Goal: Task Accomplishment & Management: Complete application form

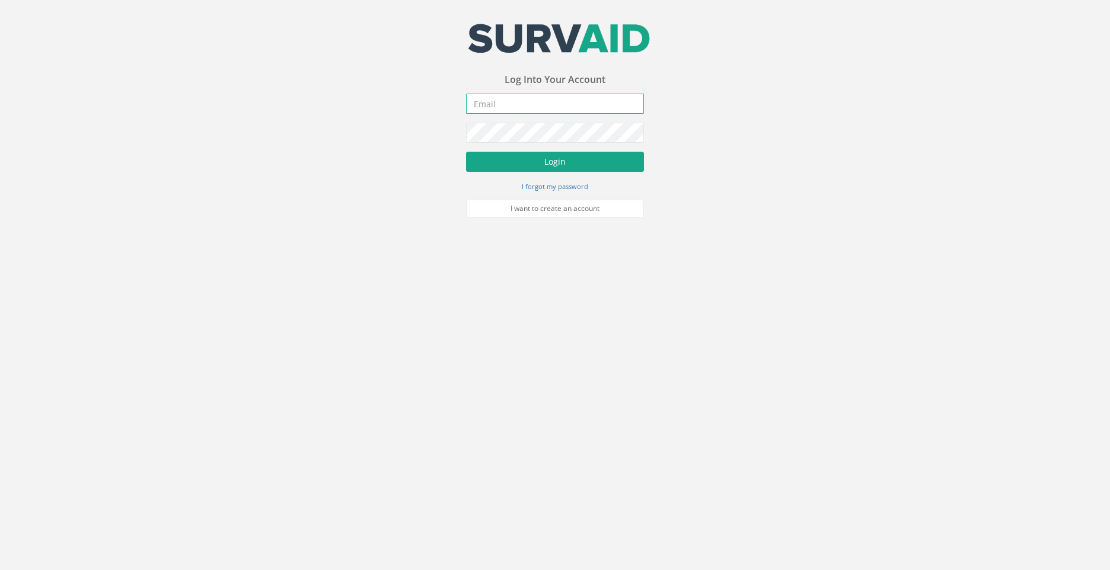
type input "[PERSON_NAME][EMAIL_ADDRESS][DOMAIN_NAME]"
click at [556, 165] on button "Login" at bounding box center [555, 162] width 178 height 20
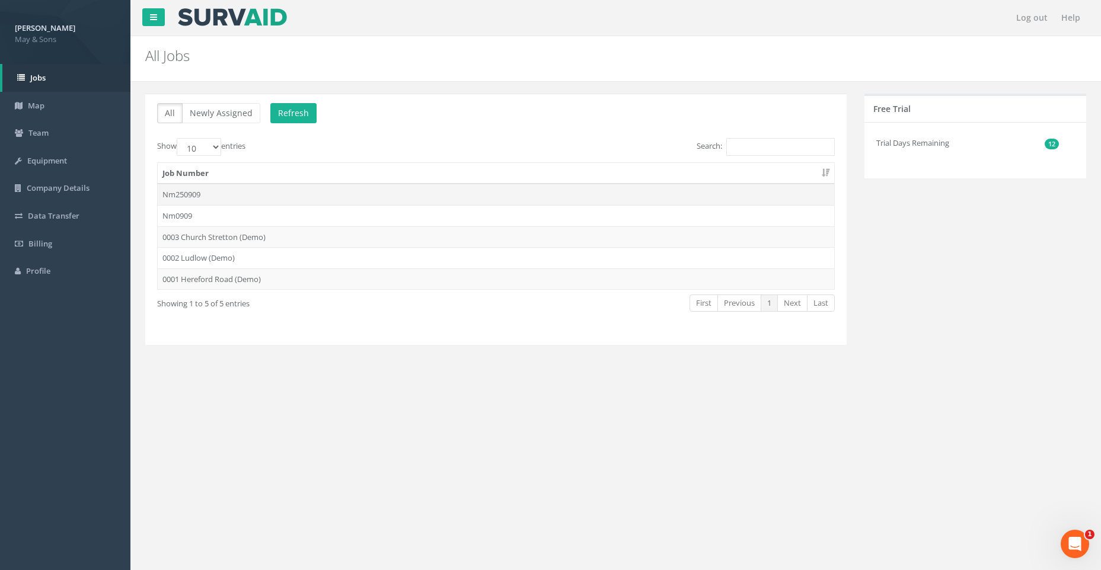
click at [477, 190] on td "Nm250909" at bounding box center [496, 194] width 676 height 21
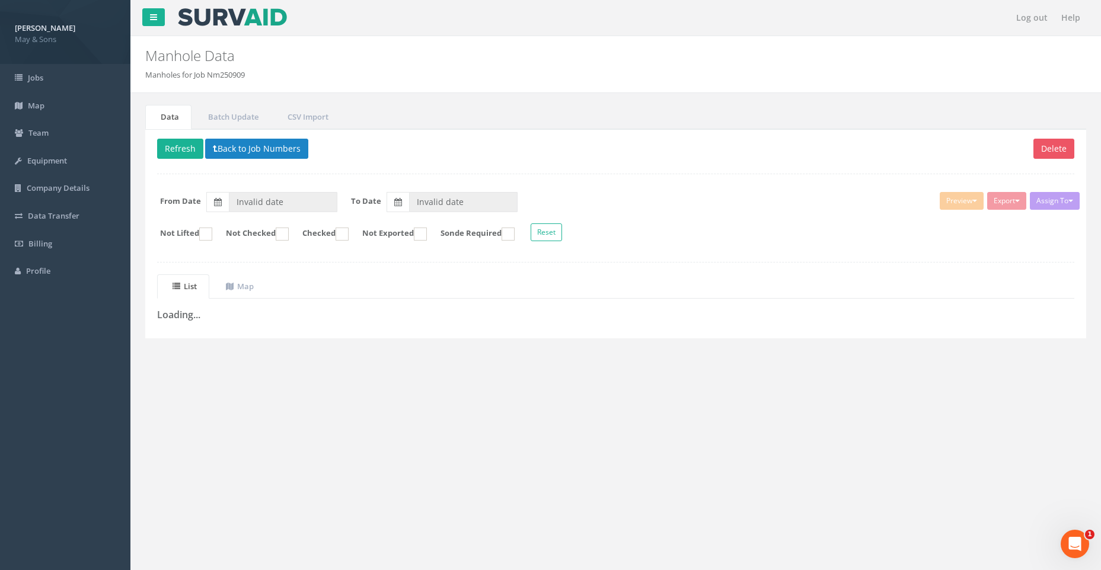
type input "[DATE]"
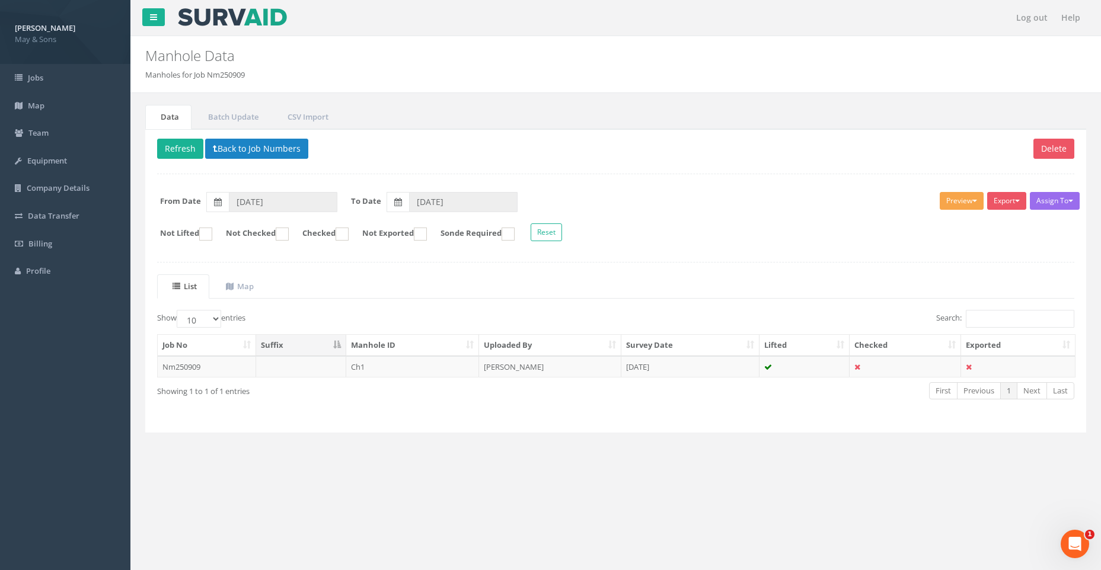
click at [966, 199] on button "Preview" at bounding box center [962, 201] width 44 height 18
click at [837, 200] on form "From Date [DATE] To Date [DATE]" at bounding box center [615, 202] width 935 height 20
click at [194, 362] on td "Nm250909" at bounding box center [207, 366] width 98 height 21
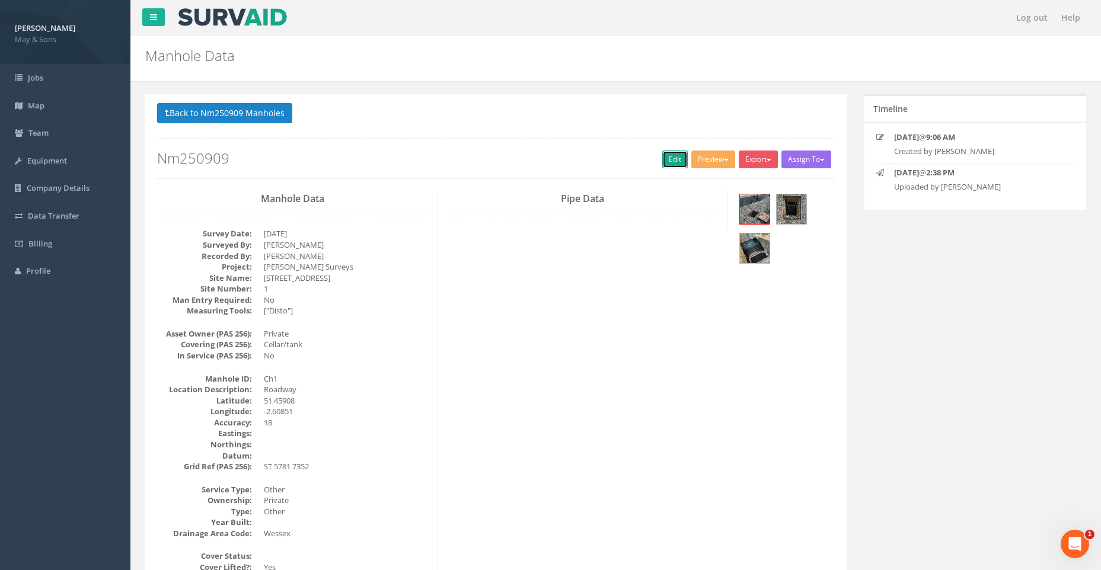
click at [666, 158] on link "Edit" at bounding box center [674, 160] width 25 height 18
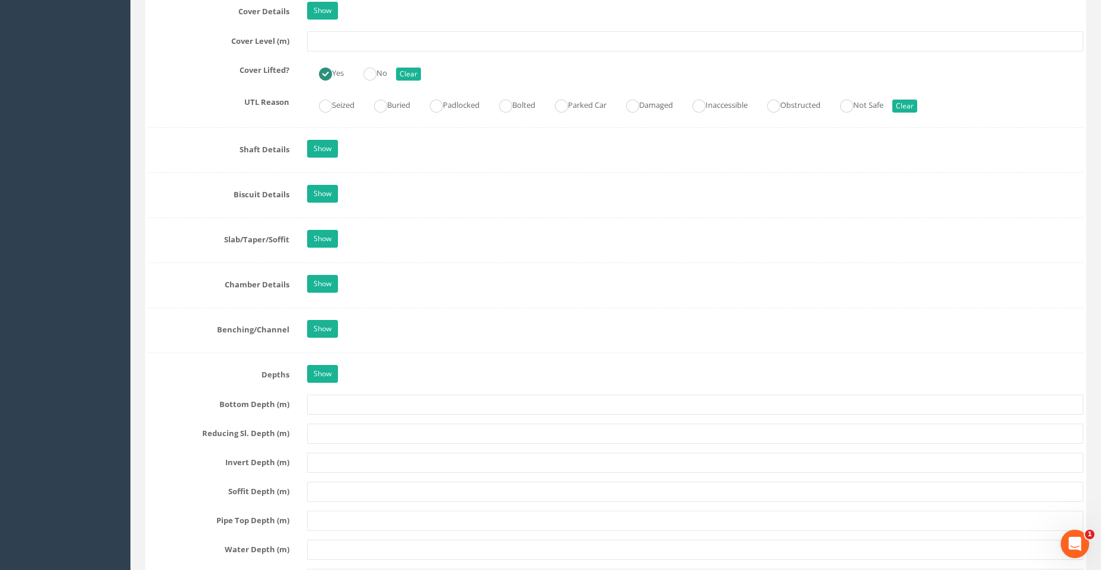
scroll to position [1064, 0]
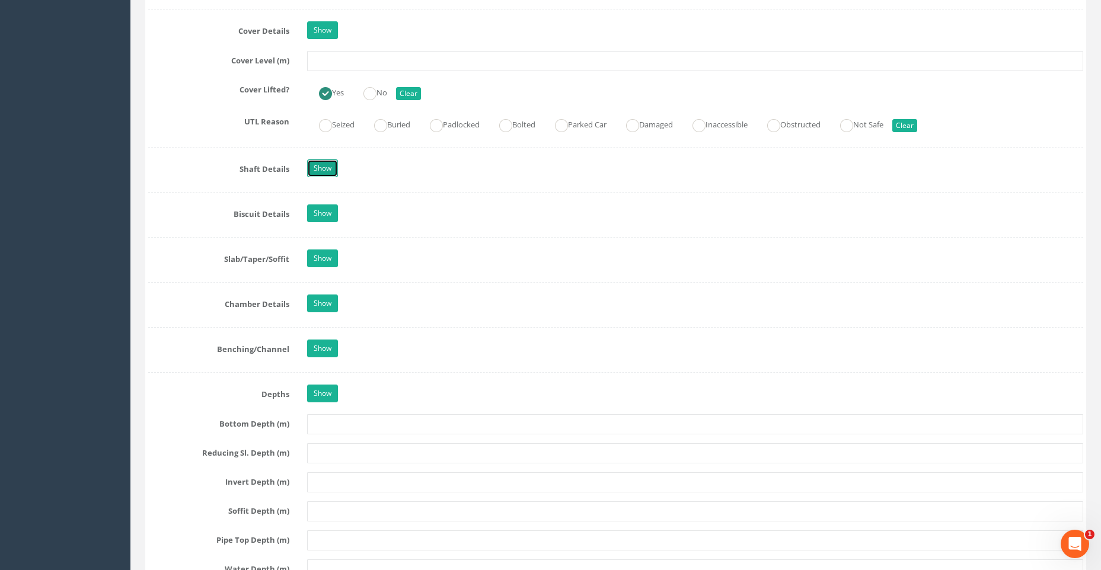
click at [324, 166] on link "Show" at bounding box center [322, 168] width 31 height 18
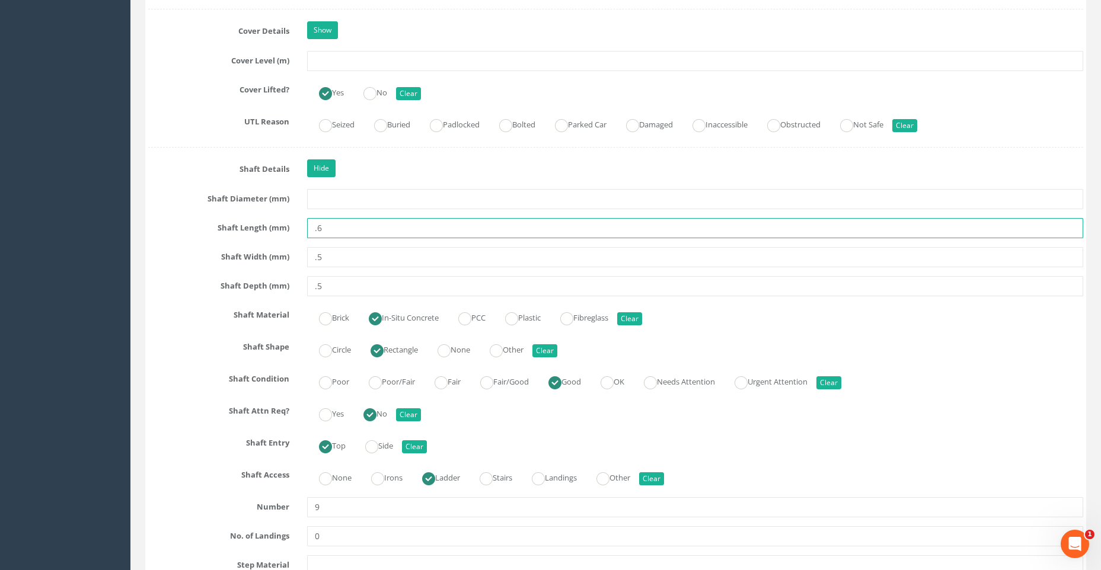
click at [323, 227] on input ".6" at bounding box center [695, 228] width 776 height 20
type input "."
type input "600"
click at [323, 257] on input ".5" at bounding box center [695, 257] width 776 height 20
type input "."
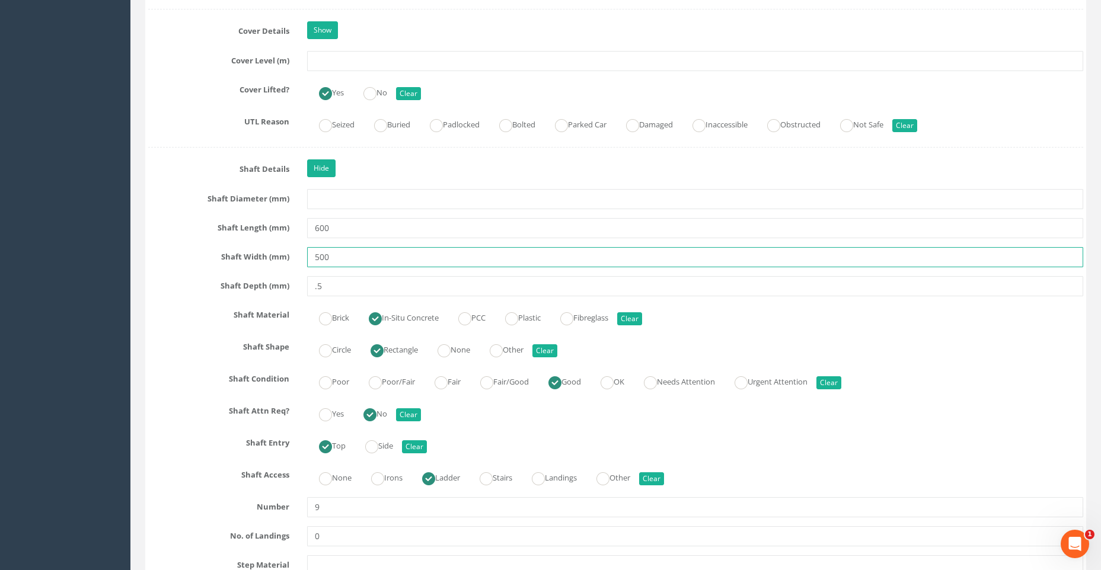
type input "500"
click at [323, 289] on input ".5" at bounding box center [695, 286] width 776 height 20
type input "."
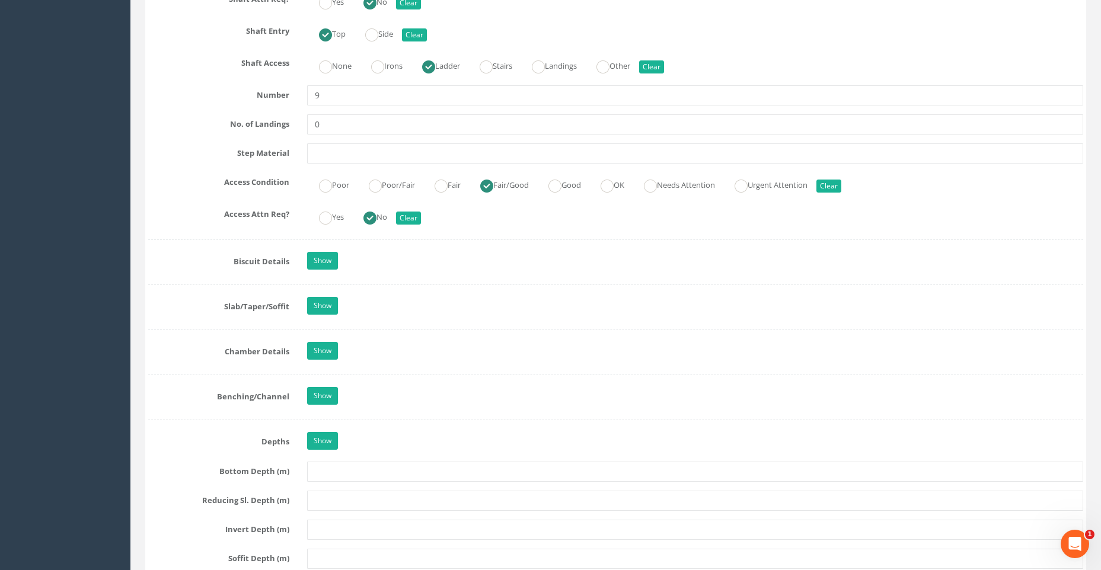
scroll to position [1479, 0]
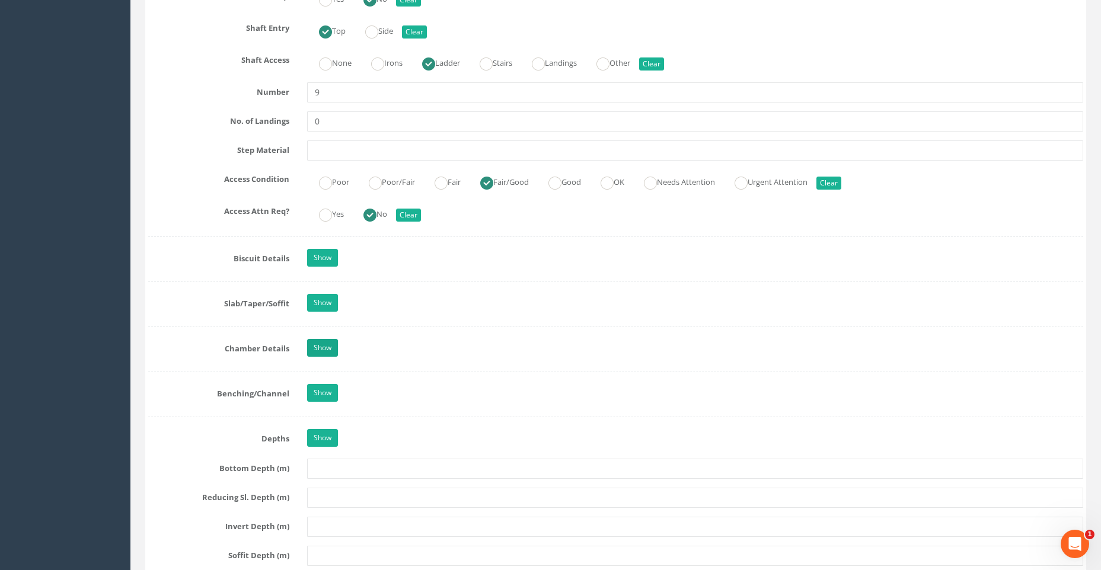
type input "500"
click at [333, 343] on link "Show" at bounding box center [322, 348] width 31 height 18
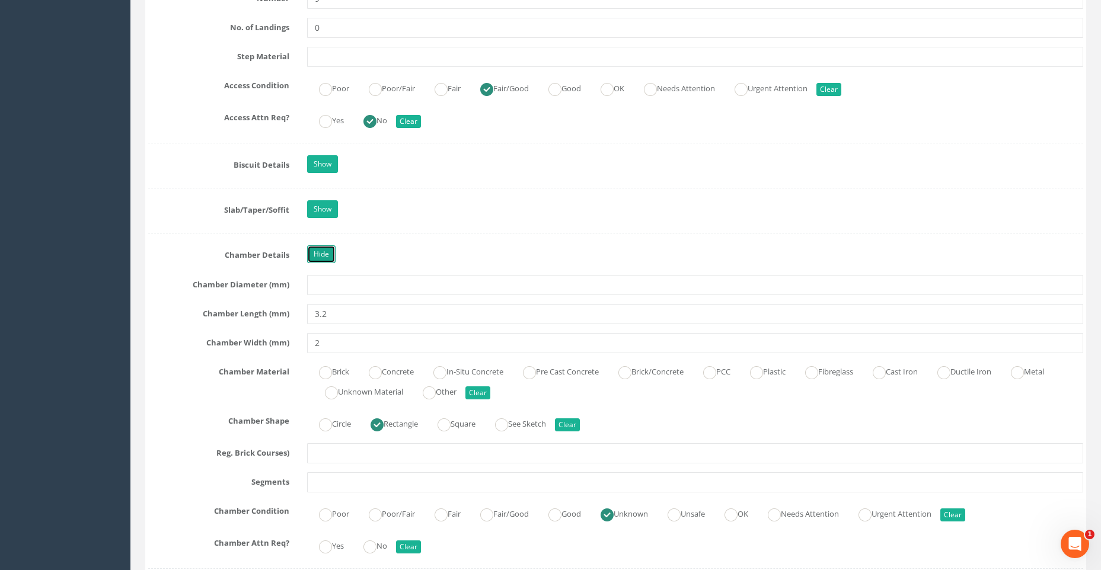
scroll to position [1597, 0]
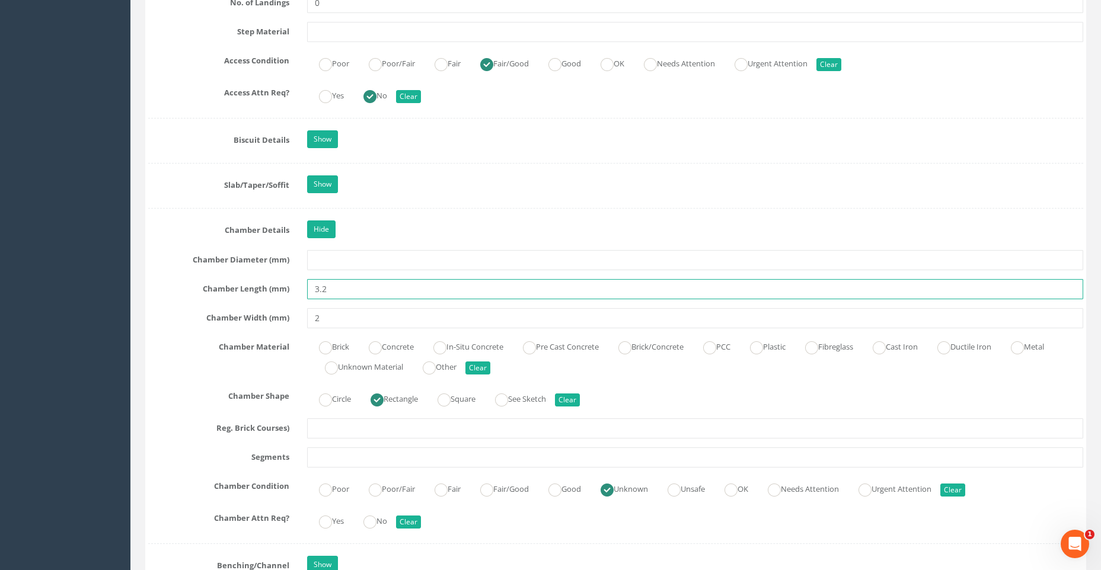
click at [326, 291] on input "3.2" at bounding box center [695, 289] width 776 height 20
type input "3"
type input "3200"
click at [323, 318] on input "2" at bounding box center [695, 318] width 776 height 20
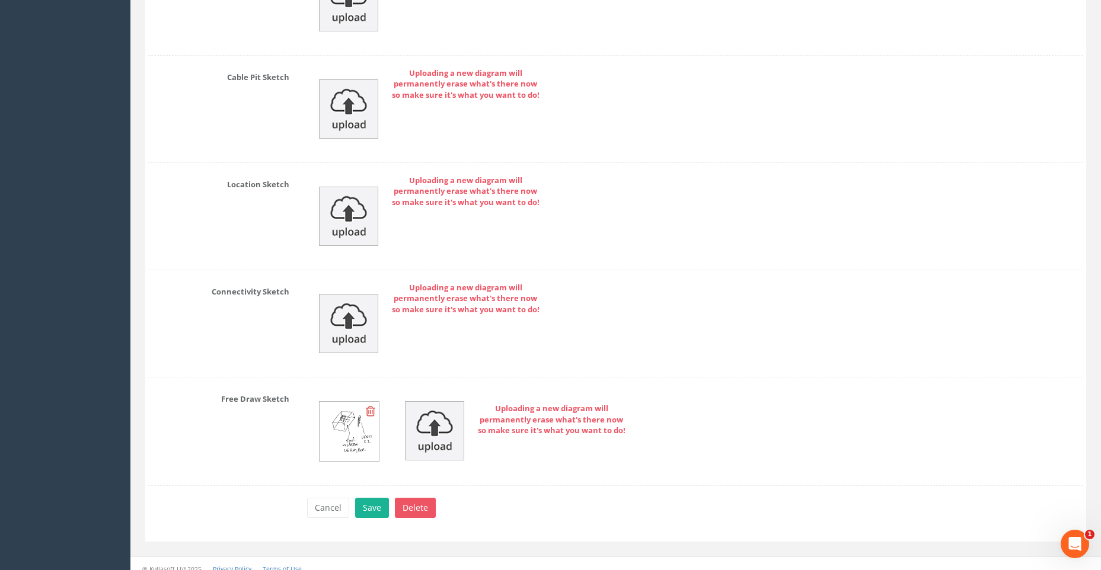
scroll to position [3196, 0]
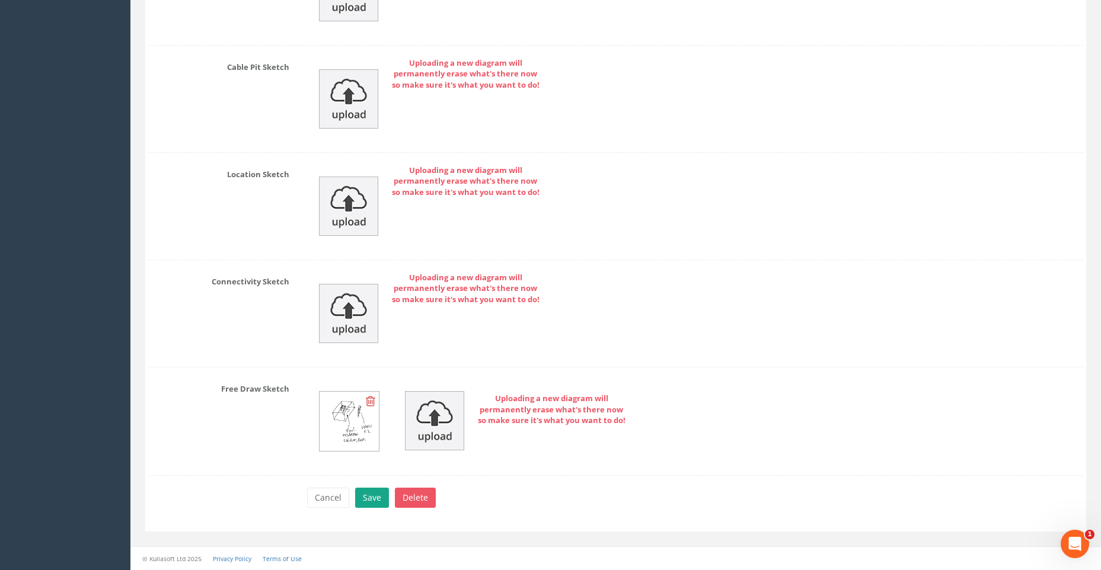
type input "2000"
click at [368, 498] on button "Save" at bounding box center [372, 498] width 34 height 20
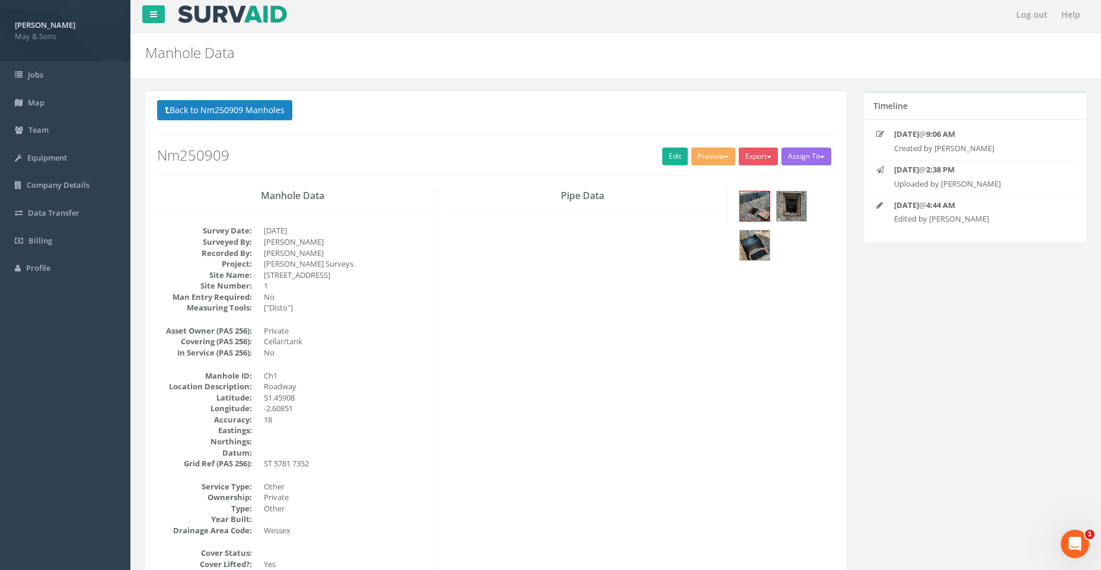
scroll to position [0, 0]
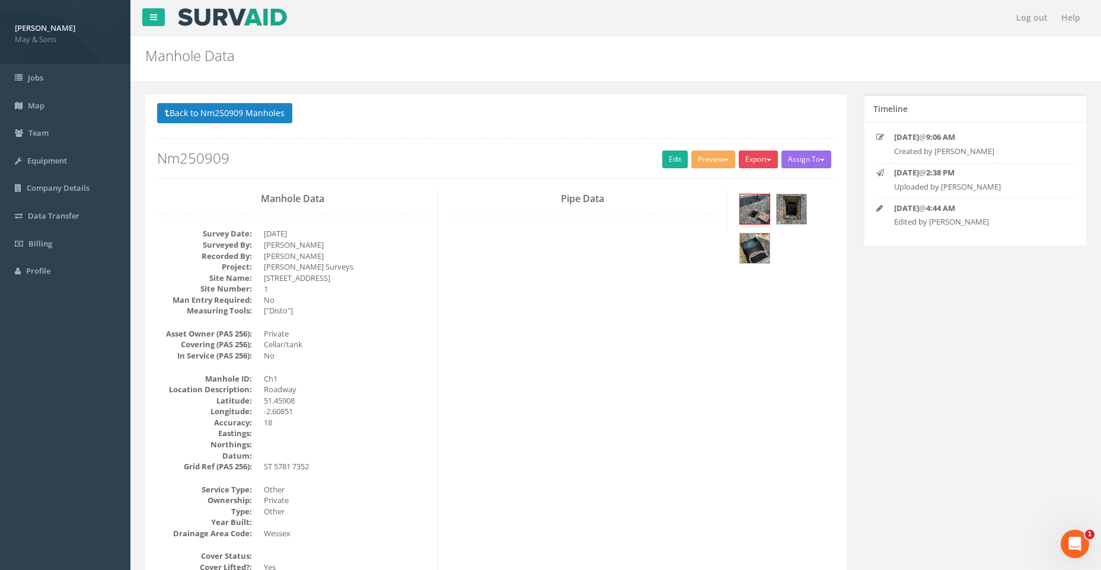
click at [764, 156] on button "Export" at bounding box center [758, 160] width 39 height 18
click at [814, 159] on button "Assign To" at bounding box center [806, 160] width 50 height 18
click at [55, 213] on span "Data Transfer" at bounding box center [54, 215] width 52 height 11
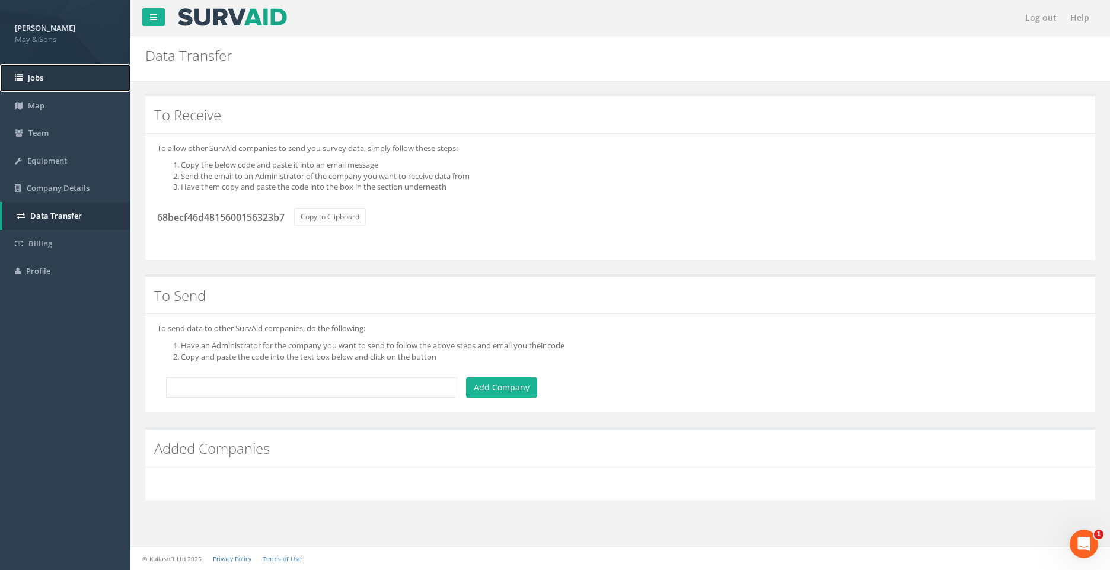
click at [51, 76] on link "Jobs" at bounding box center [65, 78] width 130 height 28
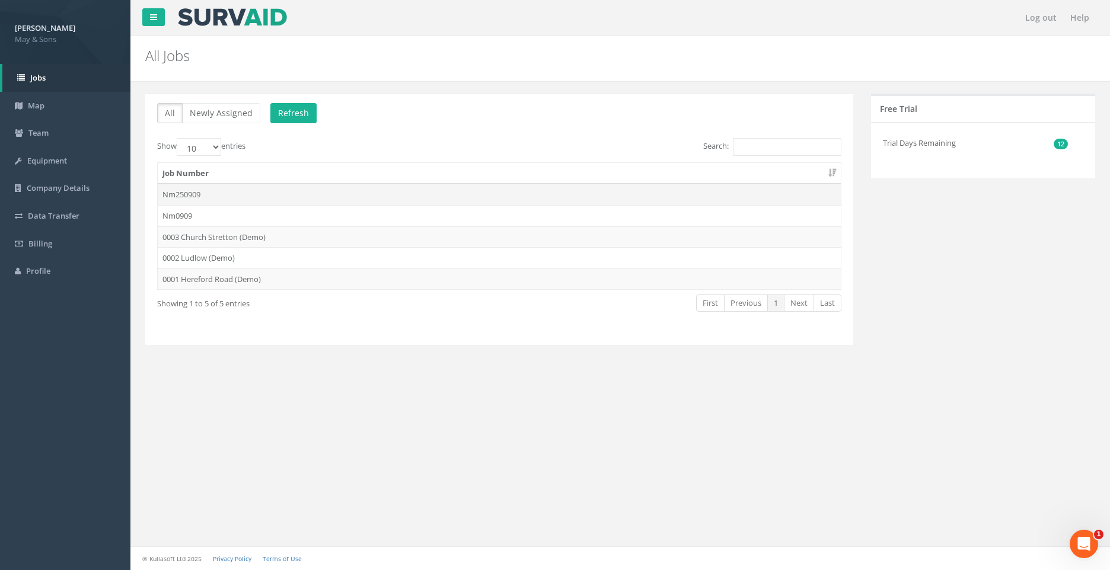
click at [189, 191] on td "Nm250909" at bounding box center [499, 194] width 683 height 21
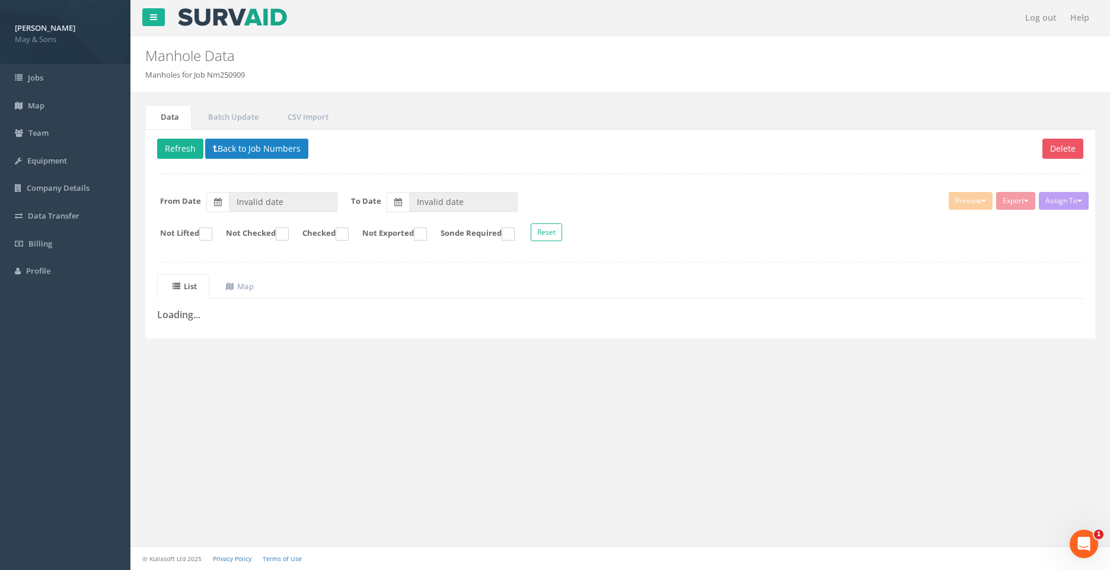
type input "[DATE]"
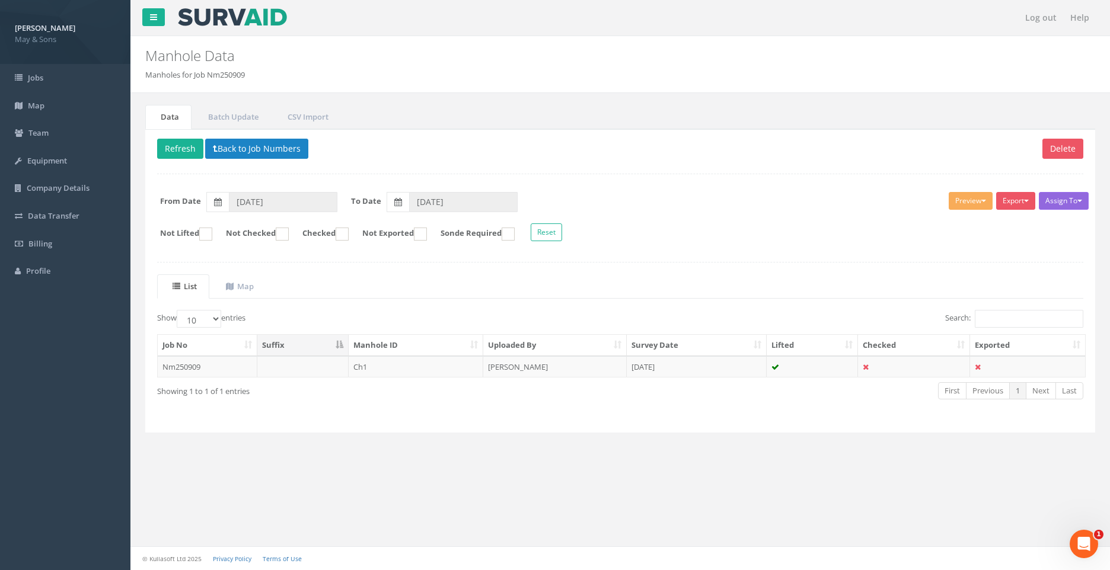
click at [1077, 200] on button "Assign To" at bounding box center [1064, 201] width 50 height 18
click at [1024, 196] on button "Export" at bounding box center [1015, 201] width 39 height 18
click at [1006, 293] on link "SurvAid Manhole" at bounding box center [986, 297] width 101 height 18
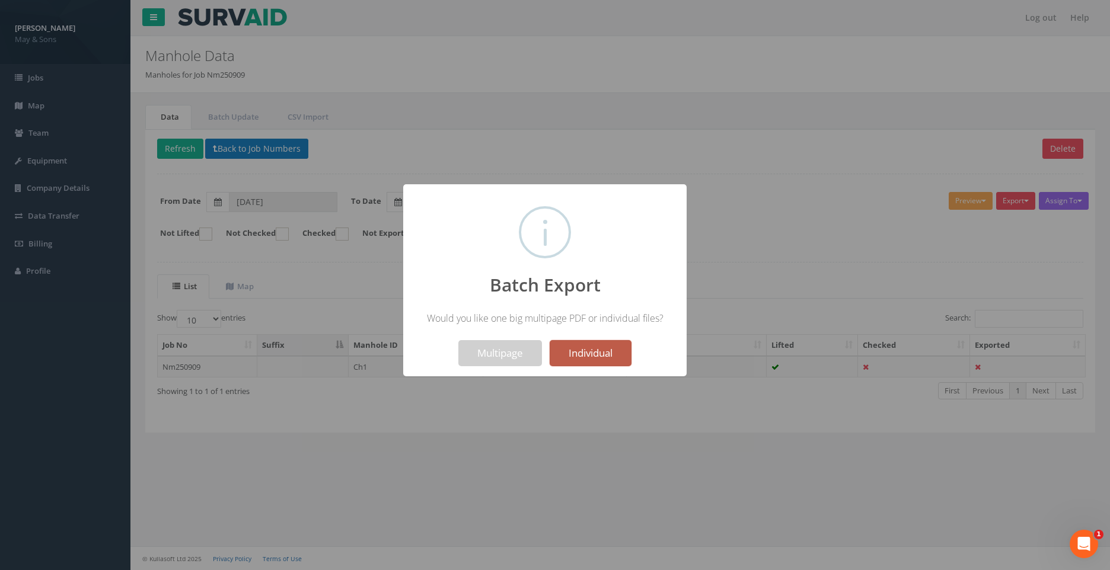
click at [598, 347] on button "Individual" at bounding box center [591, 353] width 82 height 26
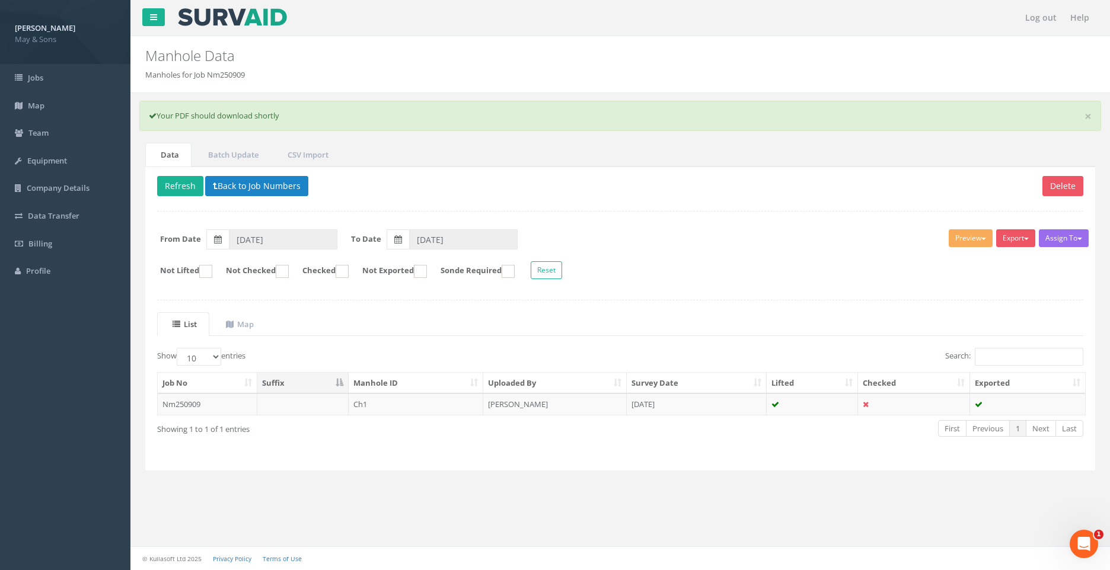
click at [739, 31] on nav "Log out Help" at bounding box center [619, 18] width 979 height 36
click at [884, 398] on td at bounding box center [914, 404] width 112 height 21
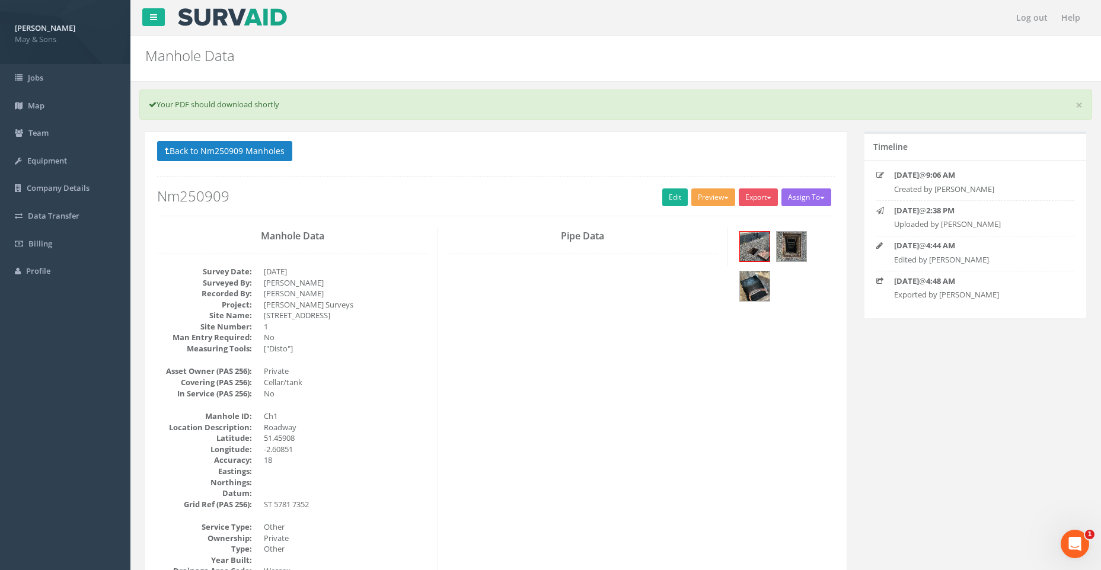
click at [717, 196] on button "Preview" at bounding box center [713, 198] width 44 height 18
click at [703, 295] on link "SurvAid Manhole" at bounding box center [691, 293] width 90 height 18
click at [762, 193] on button "Export" at bounding box center [758, 198] width 39 height 18
click at [763, 287] on img at bounding box center [755, 287] width 30 height 30
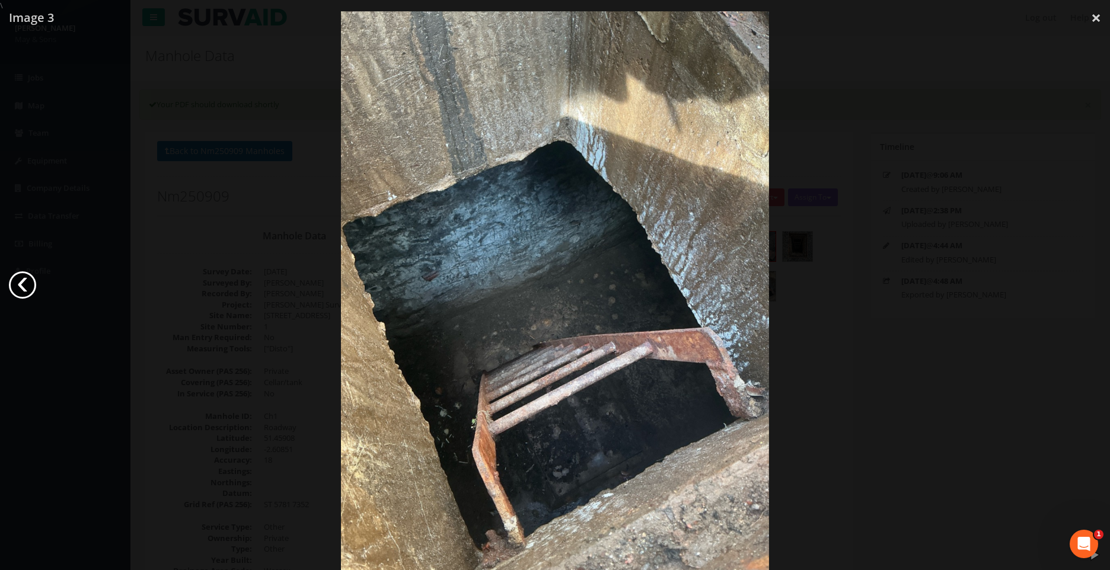
click at [16, 281] on link "‹" at bounding box center [22, 285] width 27 height 27
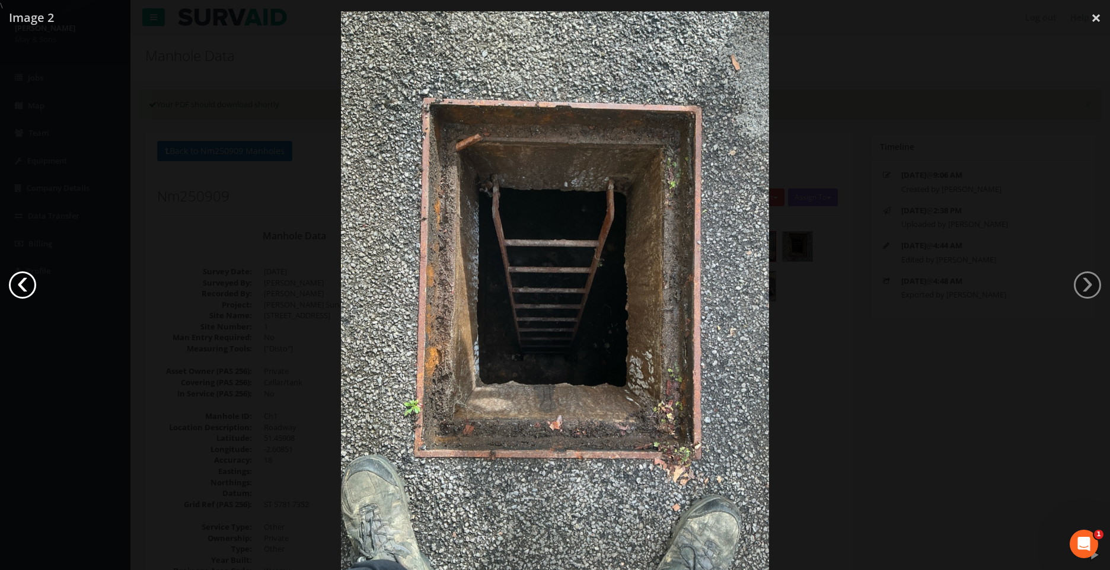
click at [16, 281] on link "‹" at bounding box center [22, 285] width 27 height 27
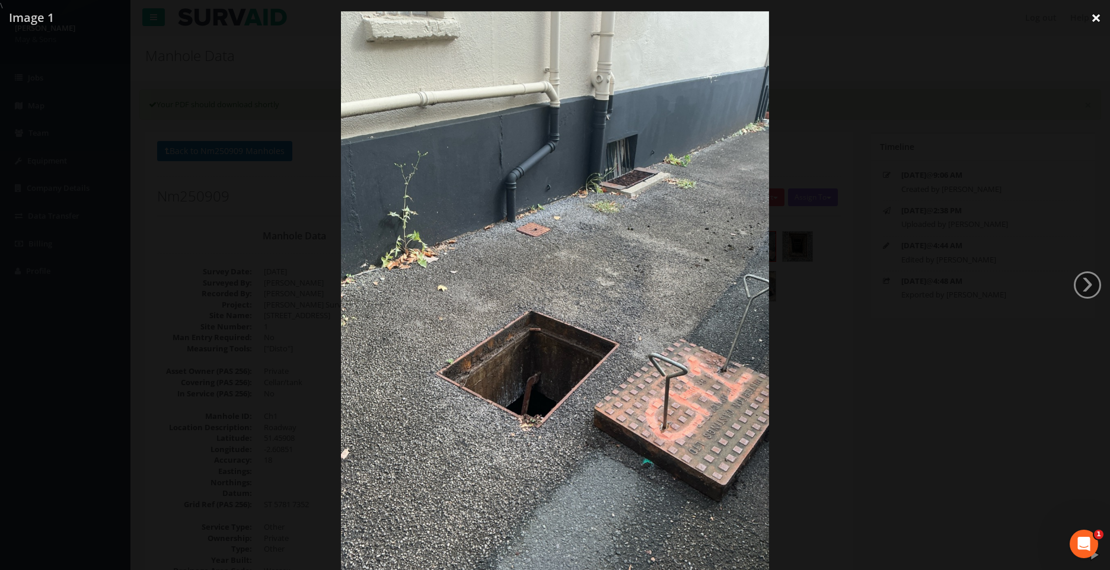
click at [1099, 16] on link "×" at bounding box center [1096, 18] width 28 height 36
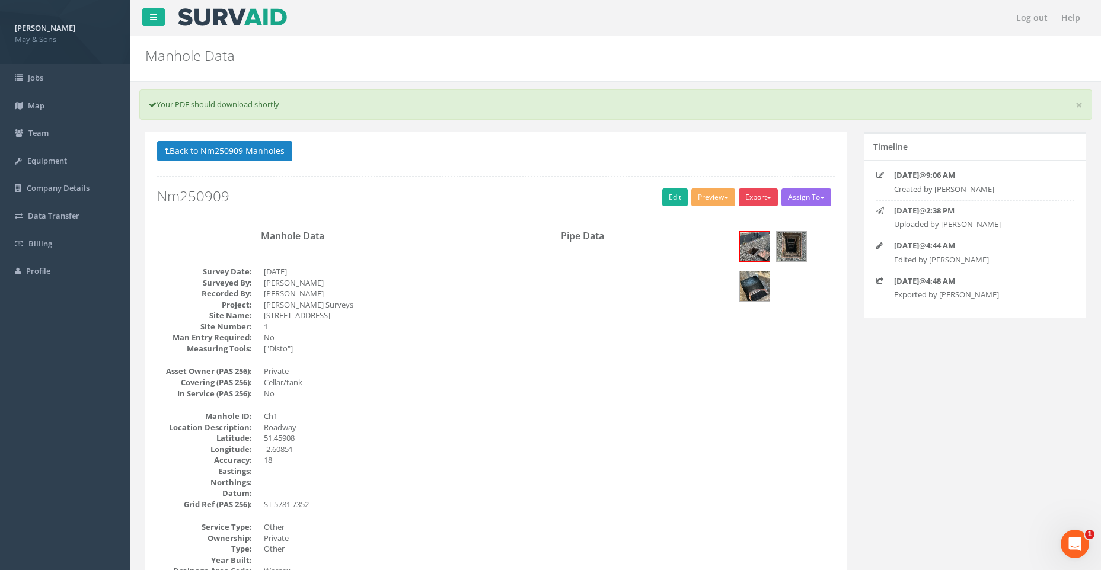
click at [764, 194] on button "Export" at bounding box center [758, 198] width 39 height 18
click at [746, 291] on link "SurvAid Manhole" at bounding box center [734, 293] width 90 height 18
click at [668, 197] on link "Edit" at bounding box center [674, 198] width 25 height 18
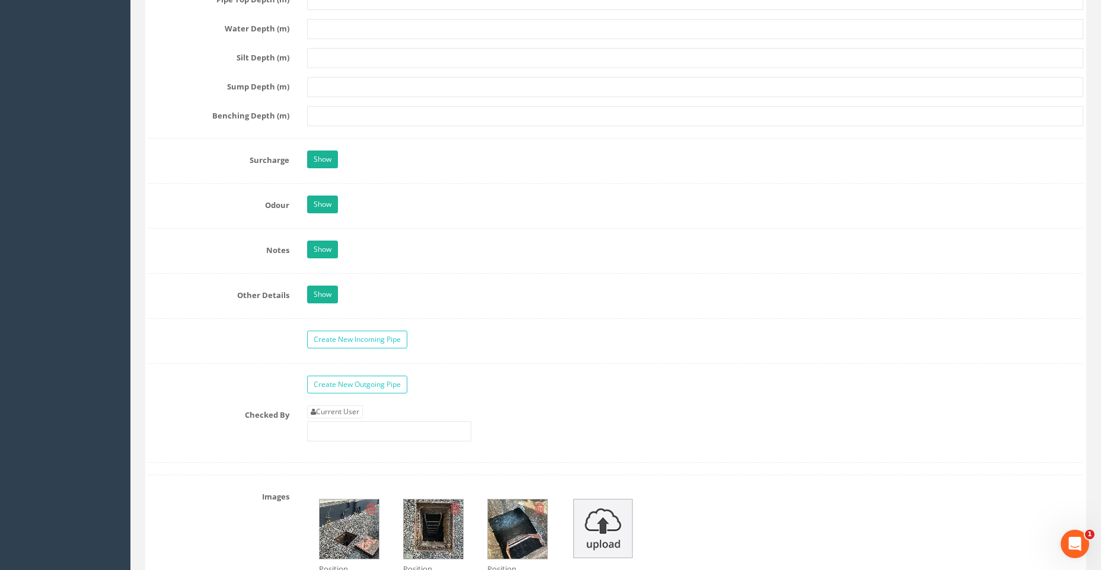
scroll to position [1653, 0]
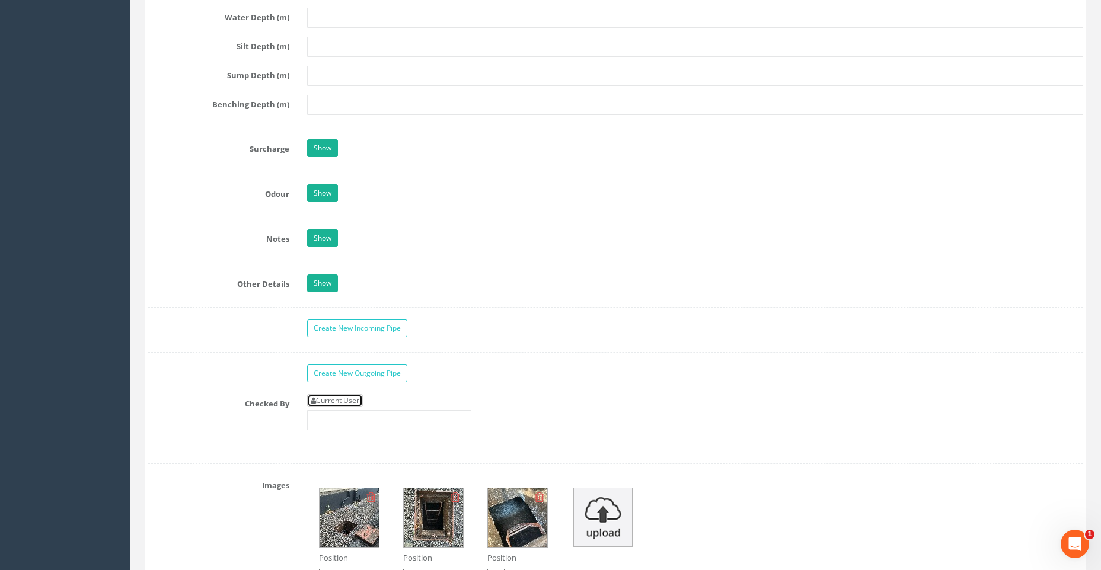
click at [350, 399] on link "Current User" at bounding box center [335, 400] width 56 height 13
type input "[PERSON_NAME]"
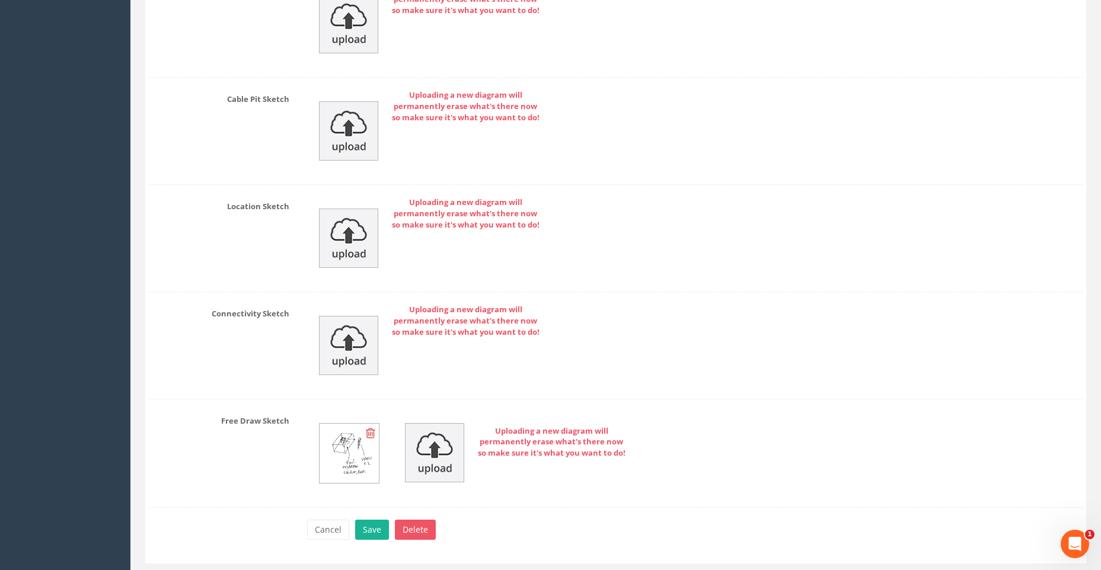
scroll to position [2483, 0]
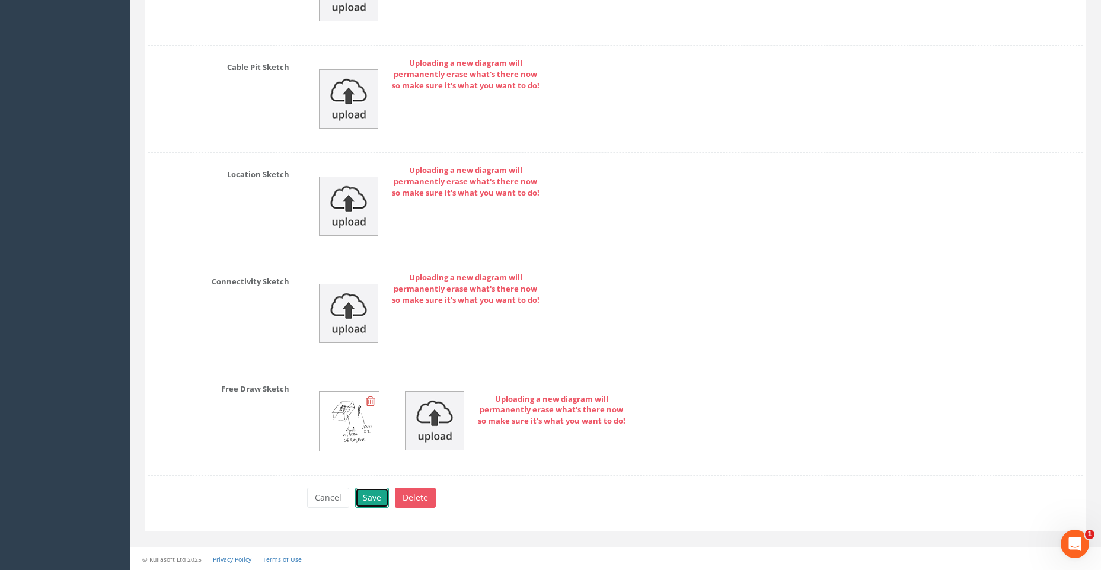
click at [366, 494] on button "Save" at bounding box center [372, 498] width 34 height 20
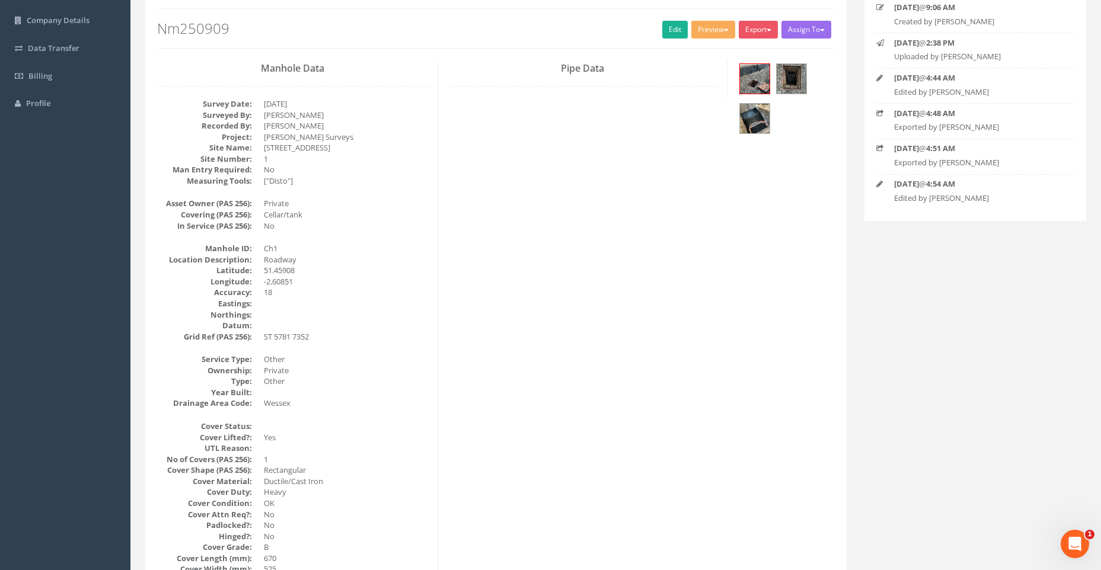
scroll to position [0, 0]
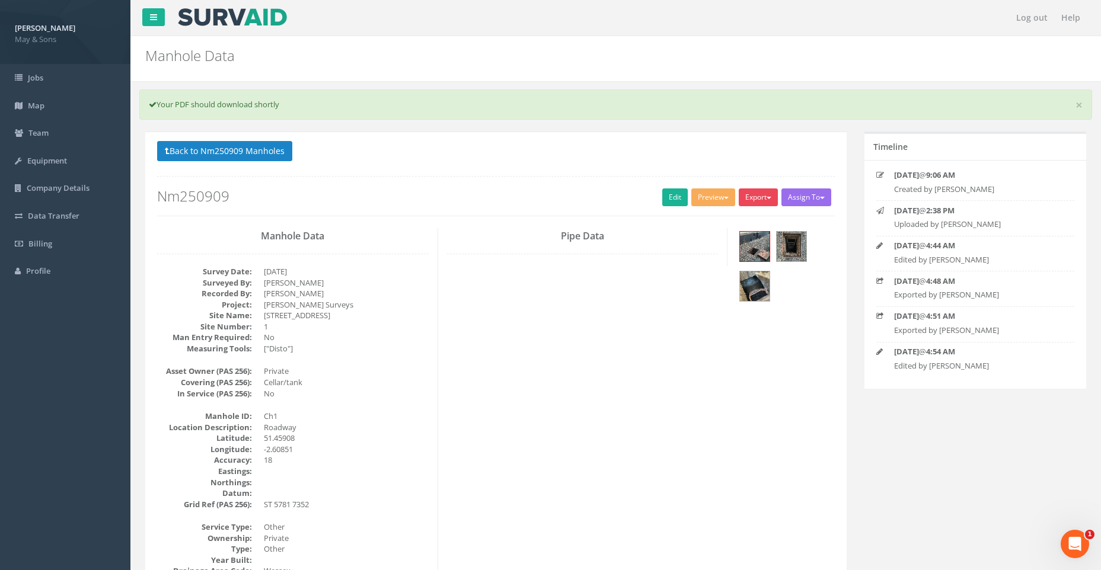
click at [765, 193] on button "Export" at bounding box center [758, 198] width 39 height 18
click at [749, 290] on link "SurvAid Manhole" at bounding box center [734, 293] width 90 height 18
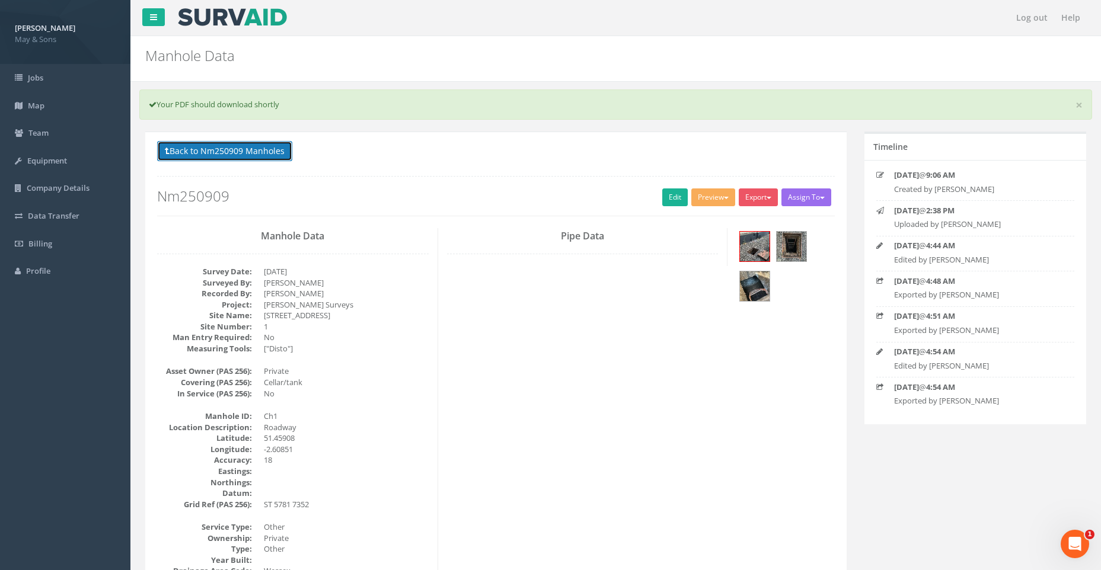
click at [199, 148] on button "Back to Nm250909 Manholes" at bounding box center [224, 151] width 135 height 20
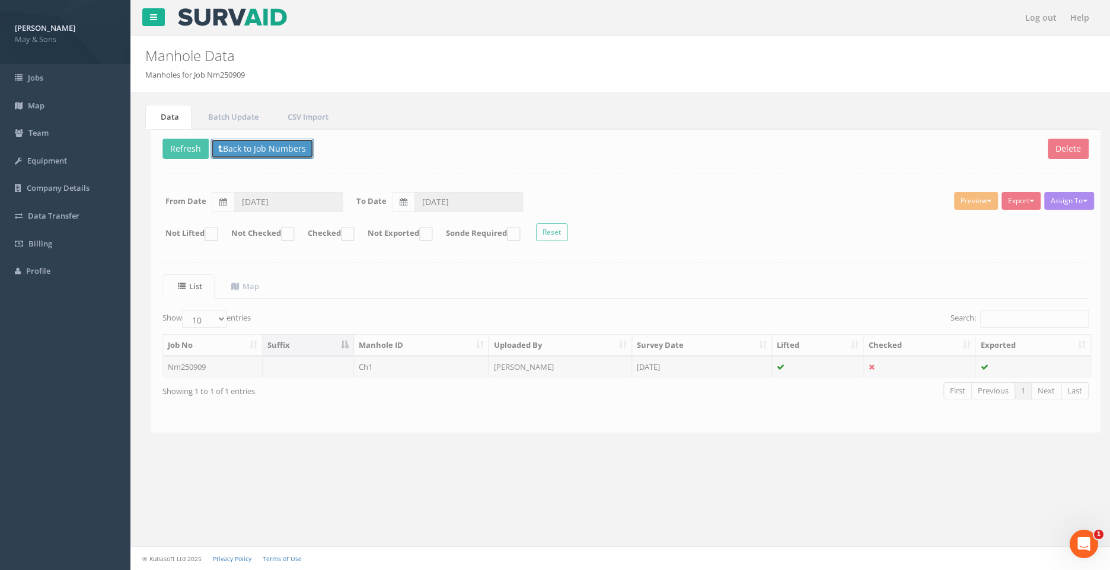
click at [224, 145] on button "Back to Job Numbers" at bounding box center [256, 149] width 103 height 20
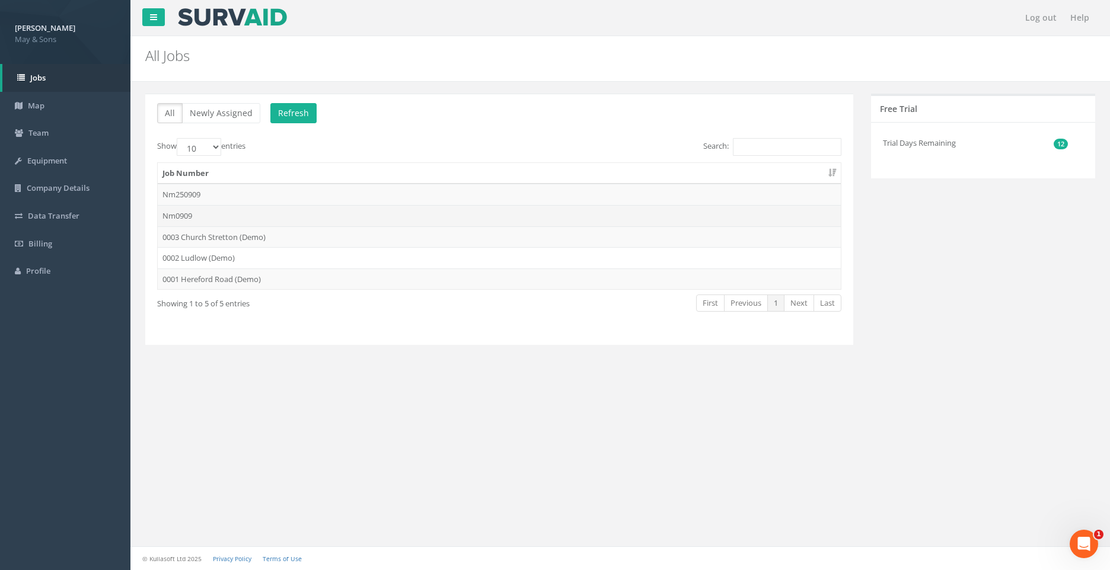
click at [225, 213] on td "Nm0909" at bounding box center [499, 215] width 683 height 21
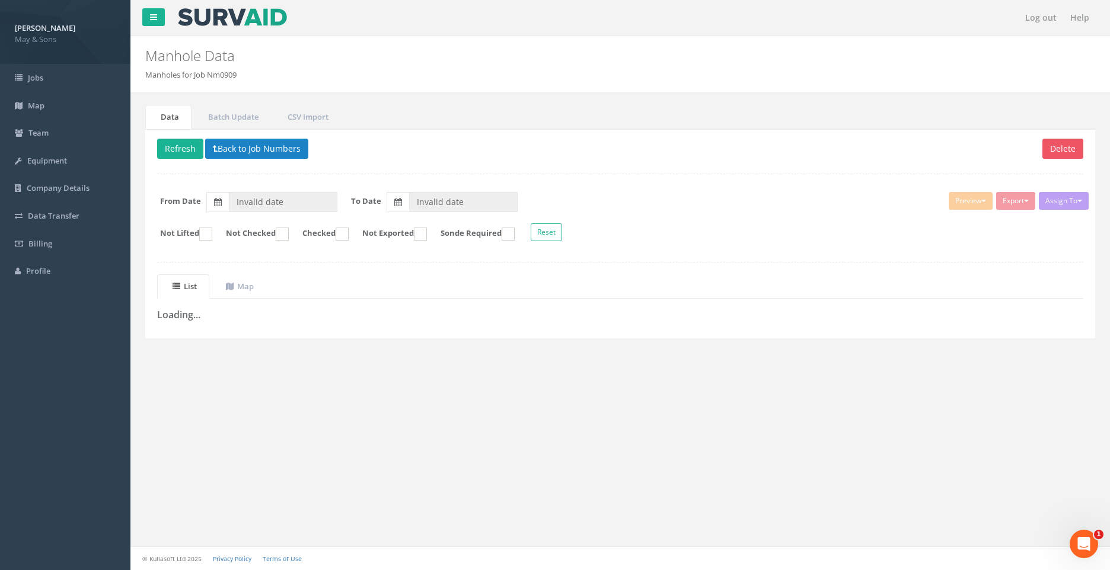
type input "[DATE]"
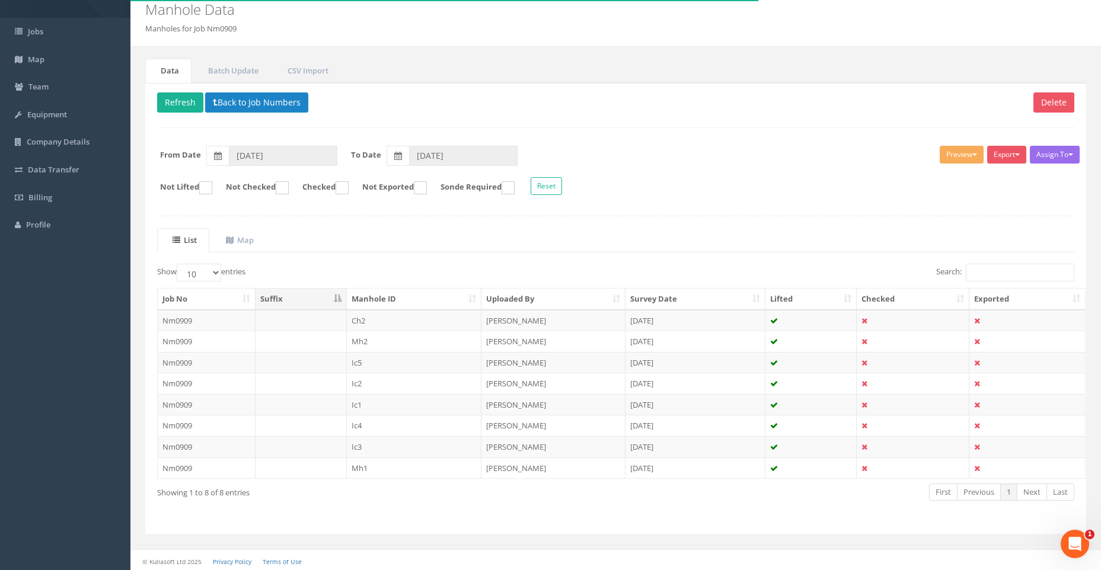
scroll to position [49, 0]
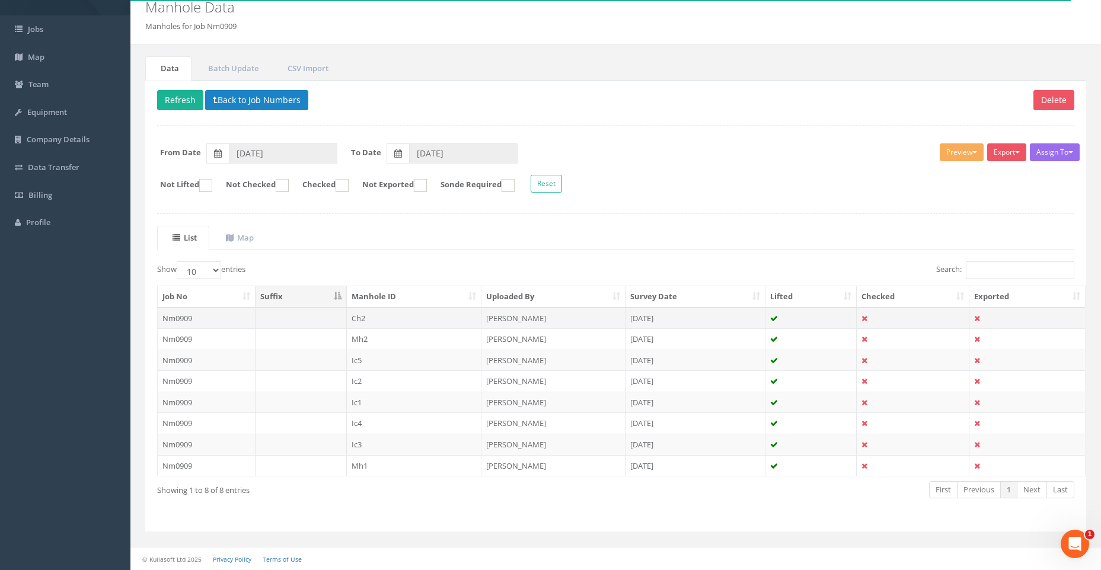
click at [199, 316] on td "Nm0909" at bounding box center [207, 318] width 98 height 21
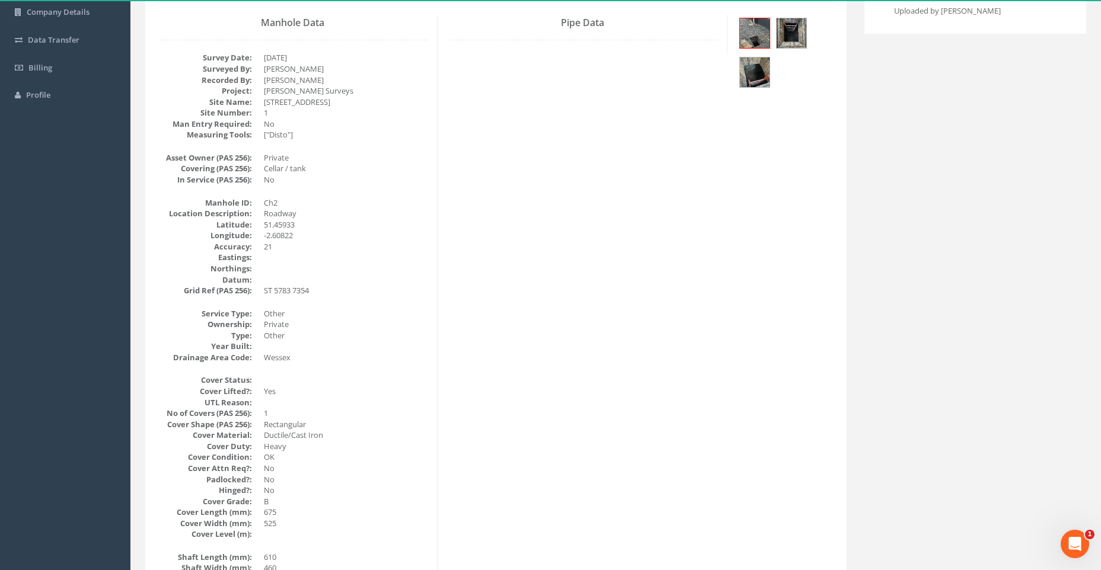
scroll to position [71, 0]
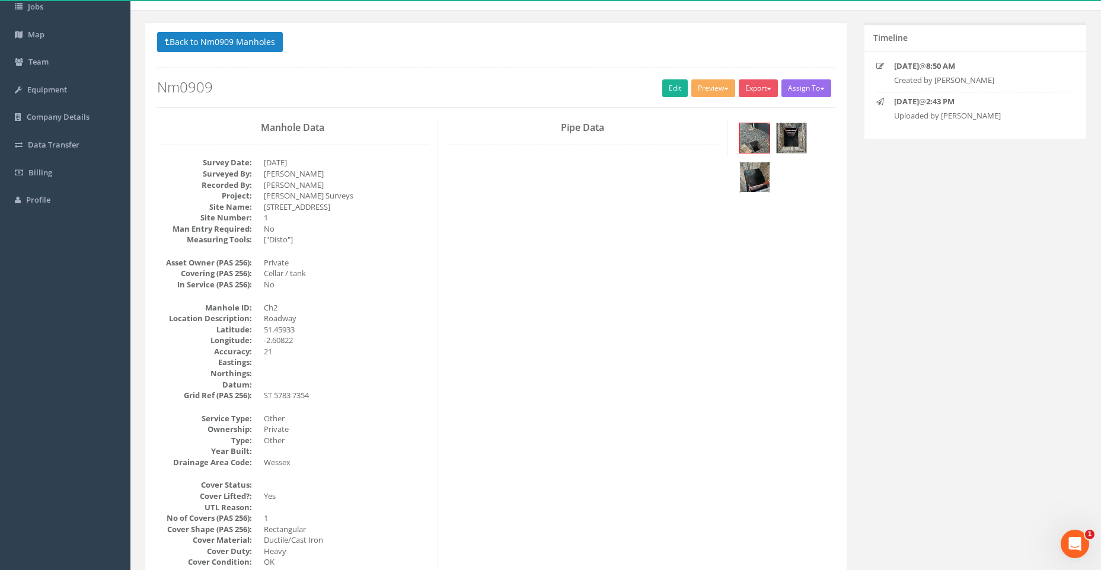
click at [754, 174] on img at bounding box center [755, 177] width 30 height 30
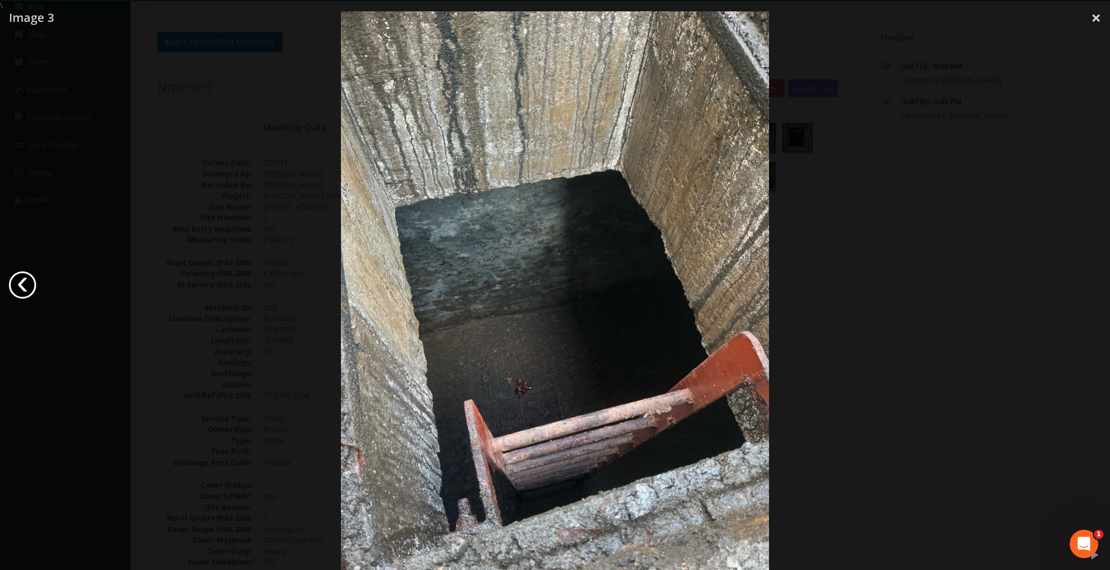
click at [27, 280] on link "‹" at bounding box center [22, 285] width 27 height 27
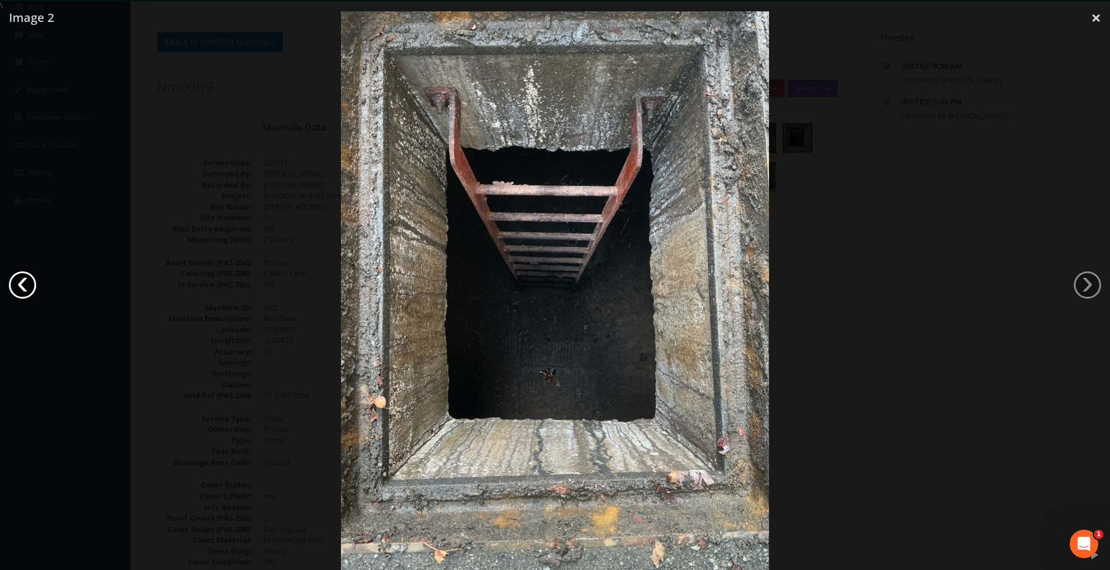
click at [27, 280] on link "‹" at bounding box center [22, 285] width 27 height 27
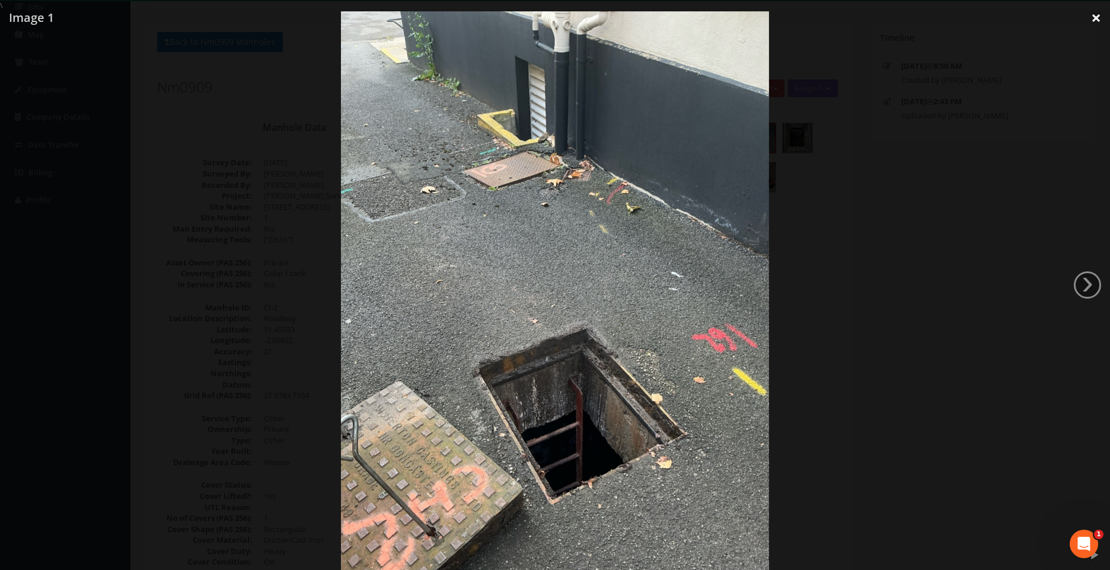
click at [1096, 14] on link "×" at bounding box center [1096, 18] width 28 height 36
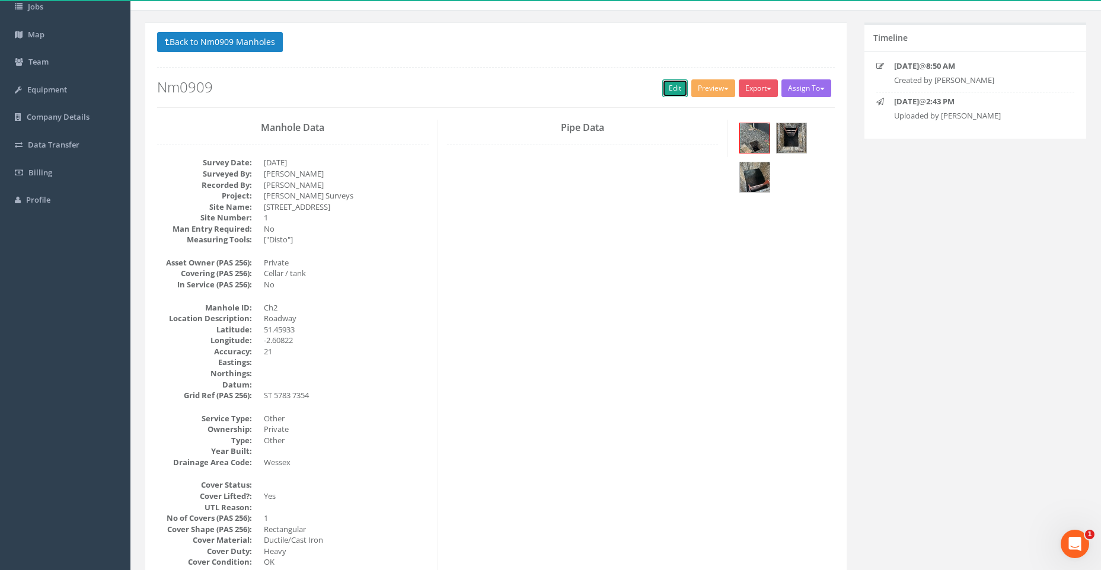
click at [669, 84] on link "Edit" at bounding box center [674, 88] width 25 height 18
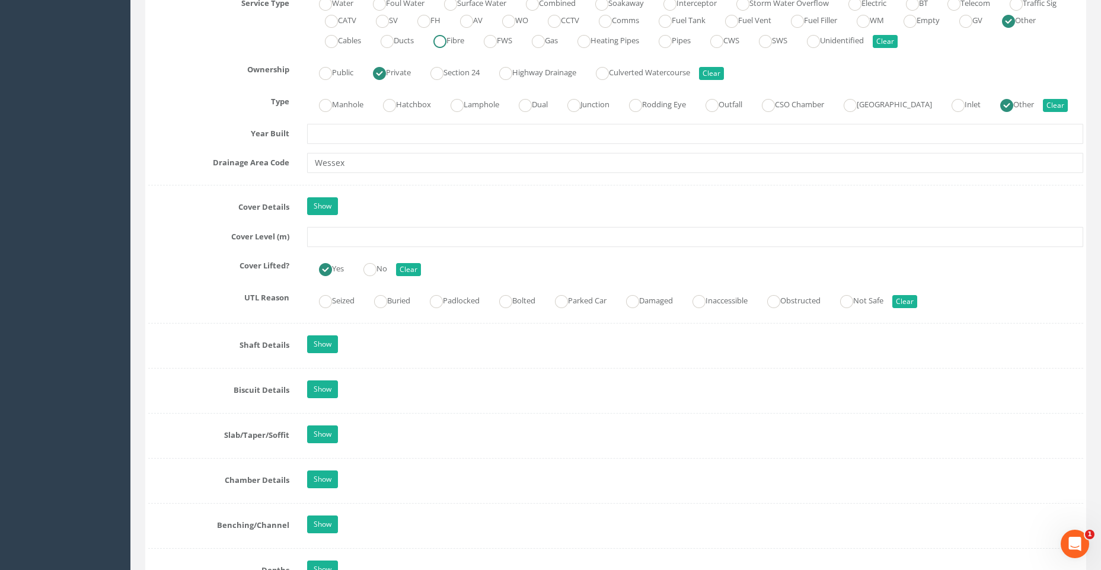
scroll to position [901, 0]
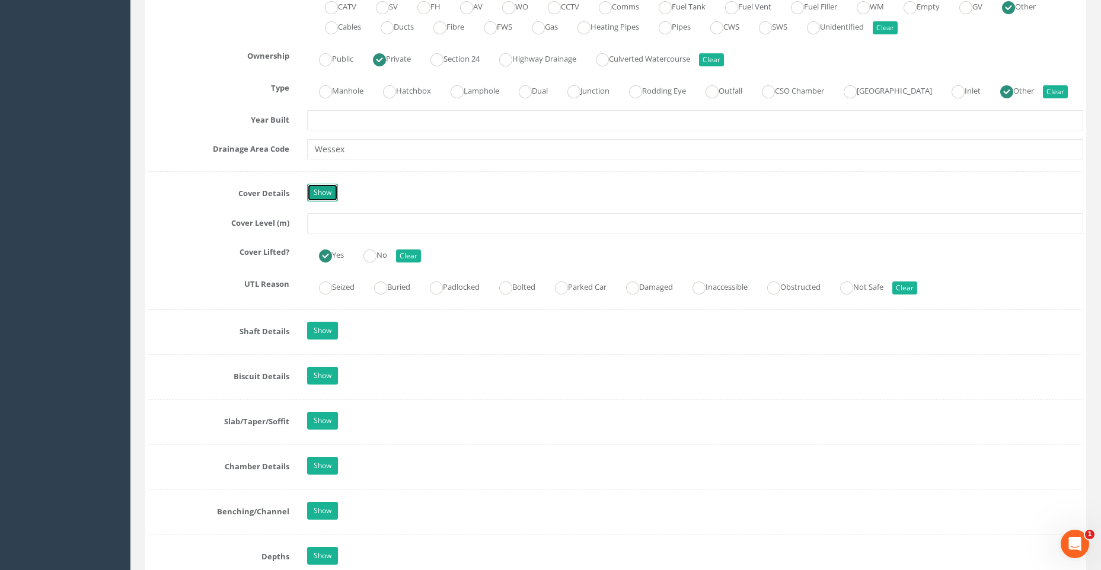
click at [323, 189] on link "Show" at bounding box center [322, 193] width 31 height 18
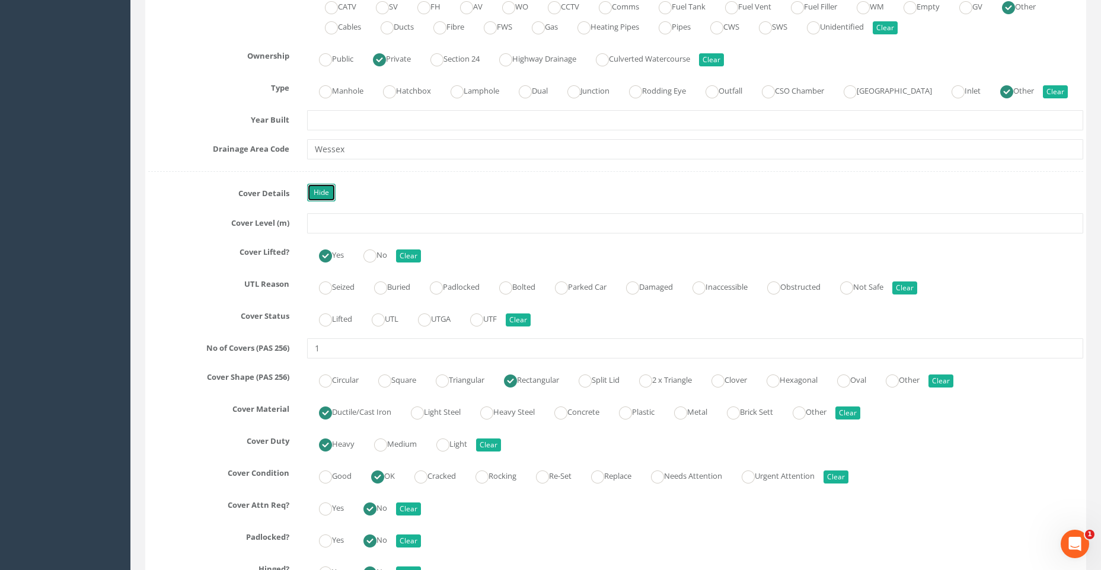
click at [327, 188] on link "Hide" at bounding box center [321, 193] width 28 height 18
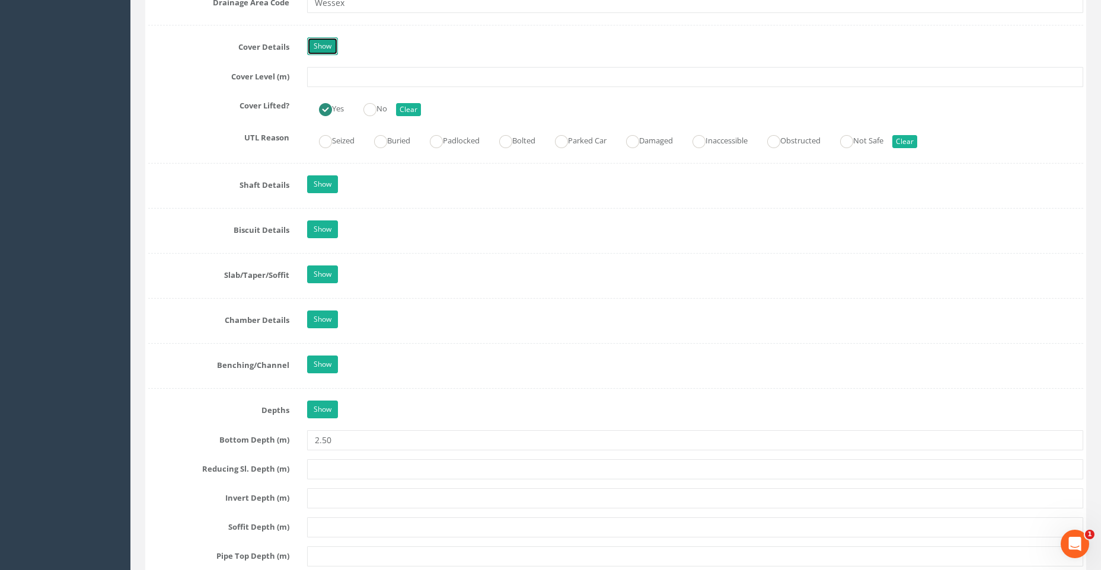
scroll to position [1079, 0]
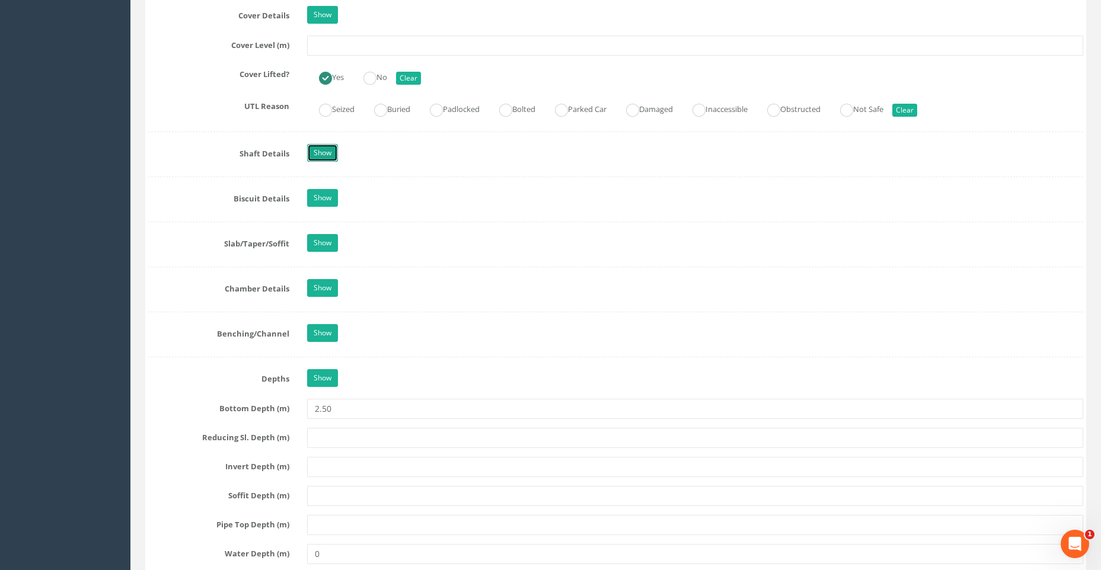
click at [321, 151] on link "Show" at bounding box center [322, 153] width 31 height 18
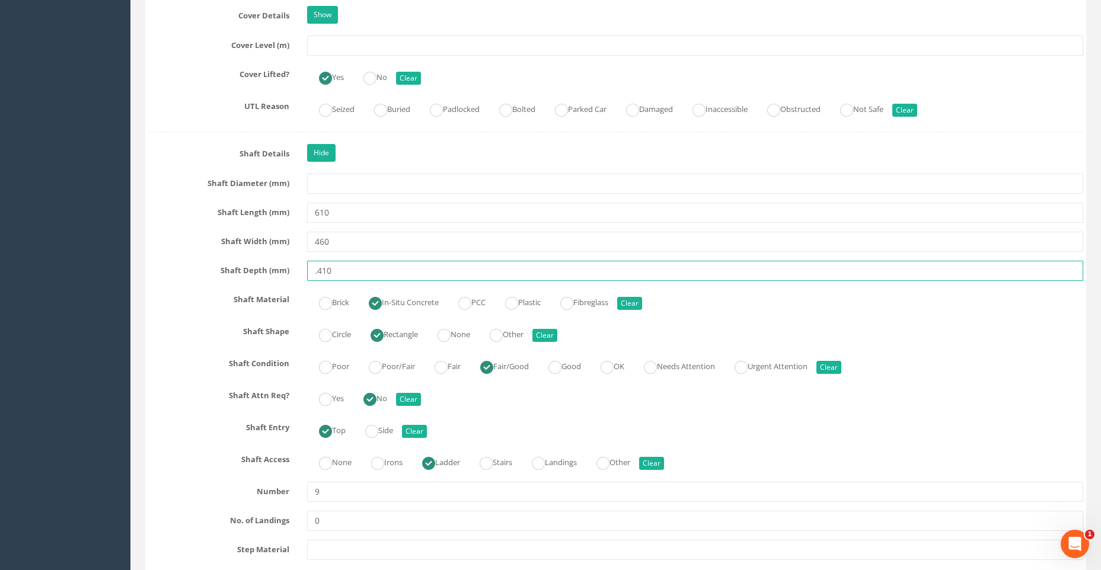
click at [318, 270] on input ".410" at bounding box center [695, 271] width 776 height 20
type input "410"
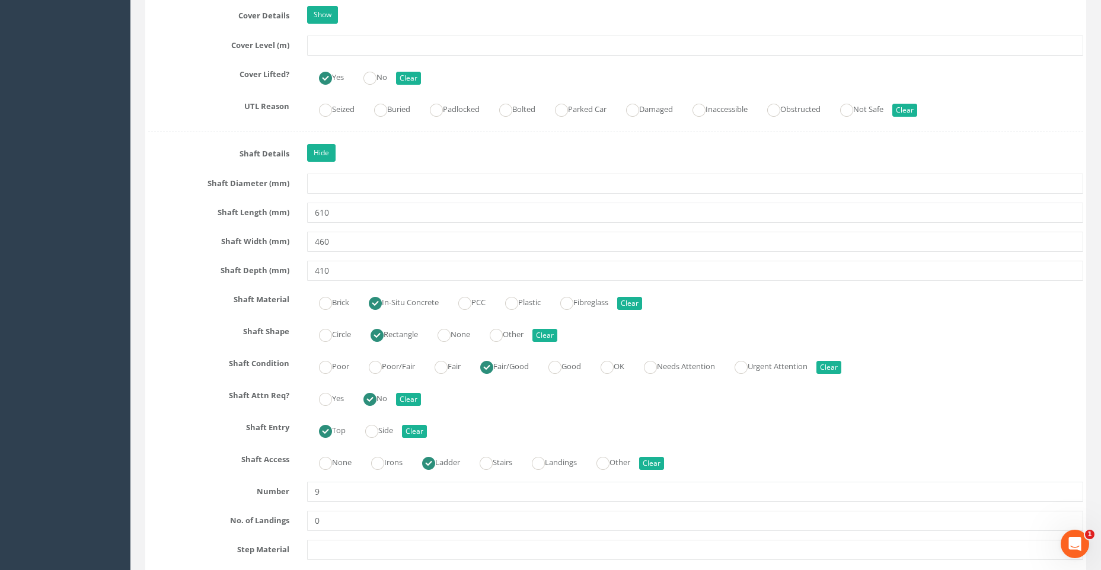
click at [730, 300] on div "Brick In-Situ Concrete PCC Plastic Fibreglass Clear" at bounding box center [695, 301] width 794 height 23
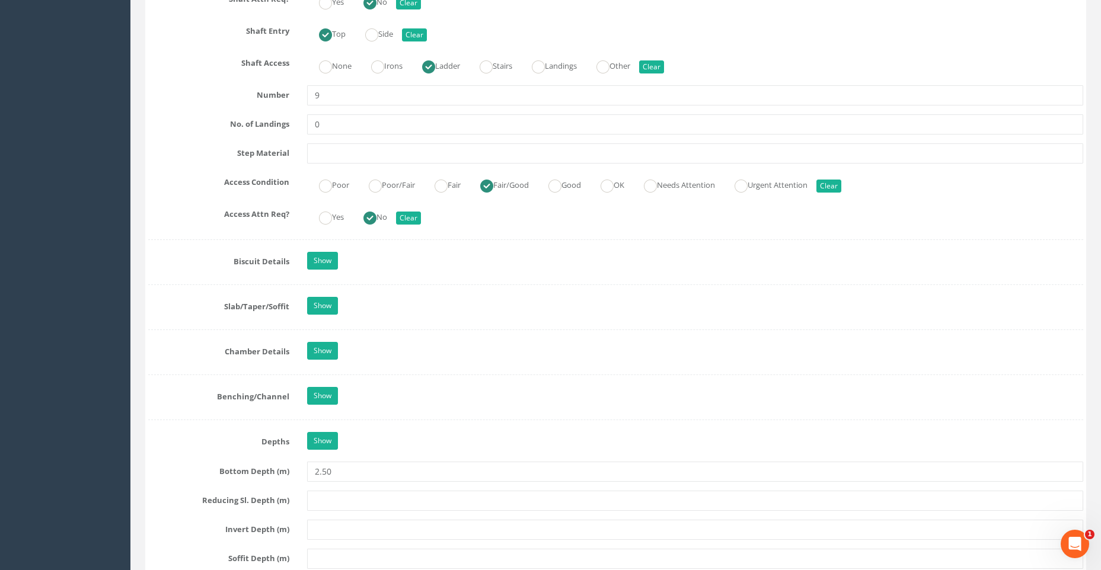
scroll to position [1613, 0]
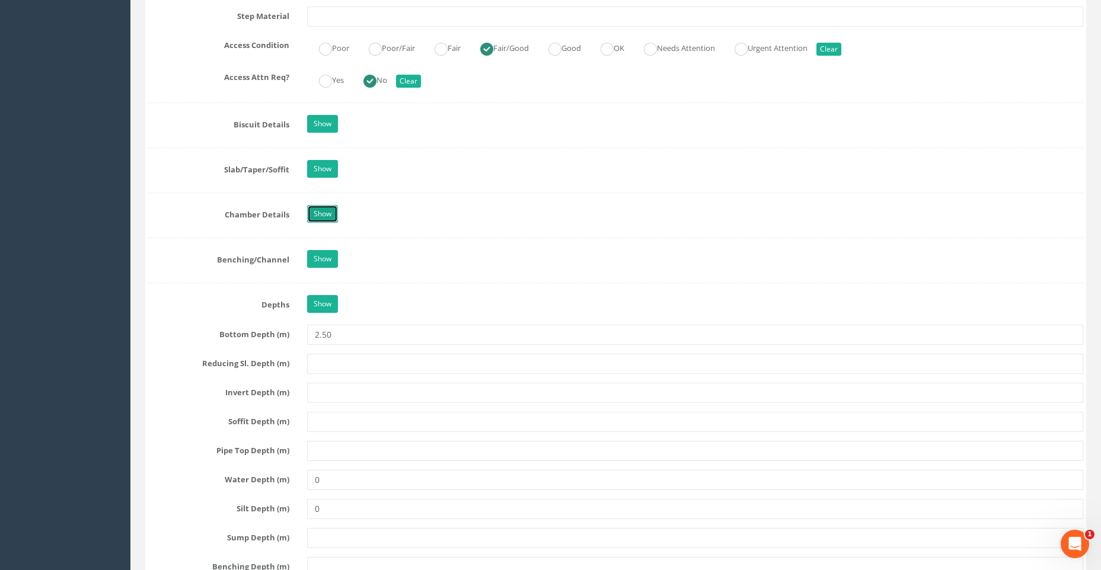
click at [323, 208] on link "Show" at bounding box center [322, 214] width 31 height 18
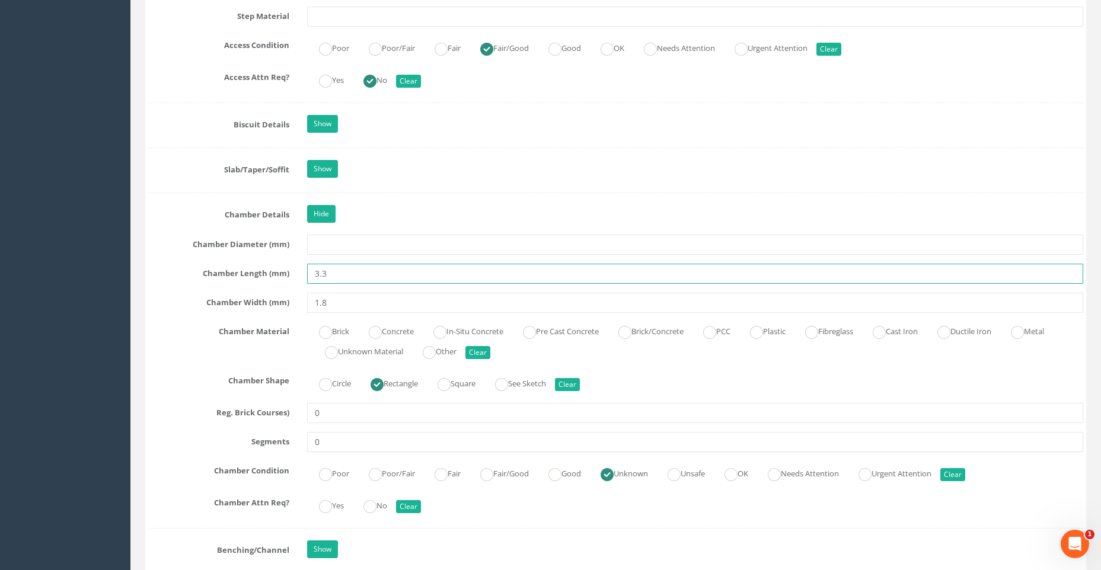
click at [330, 275] on input "3.3" at bounding box center [695, 274] width 776 height 20
type input "3300"
click at [330, 307] on input "1.8" at bounding box center [695, 303] width 776 height 20
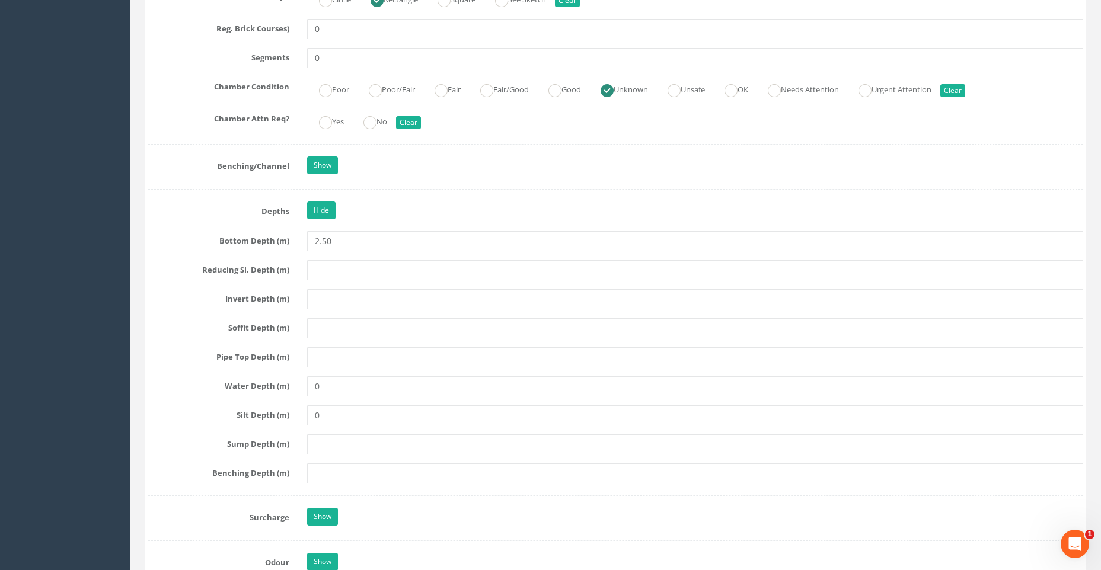
scroll to position [2028, 0]
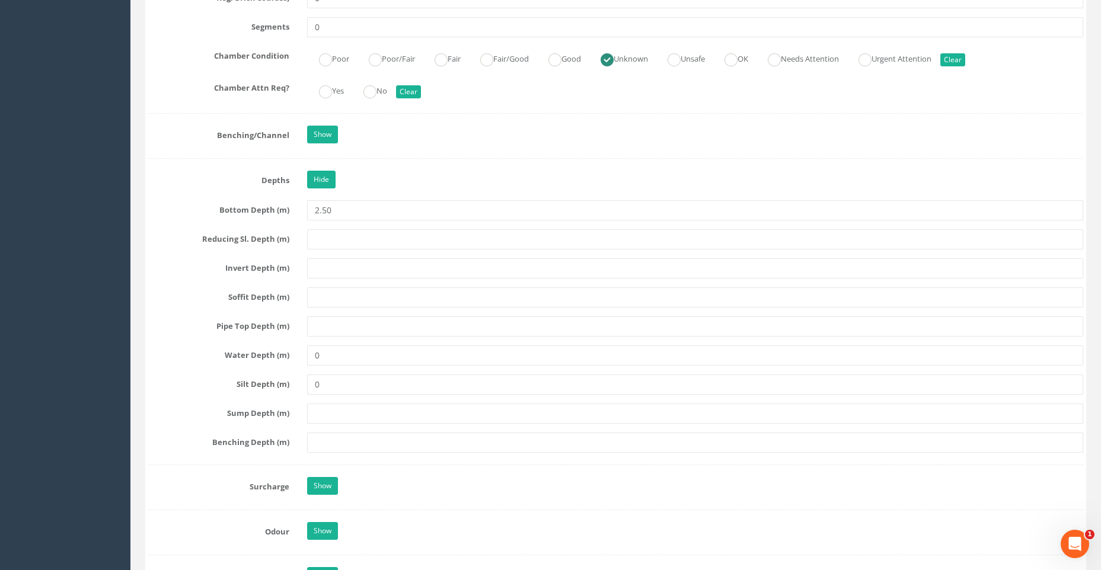
type input "1800"
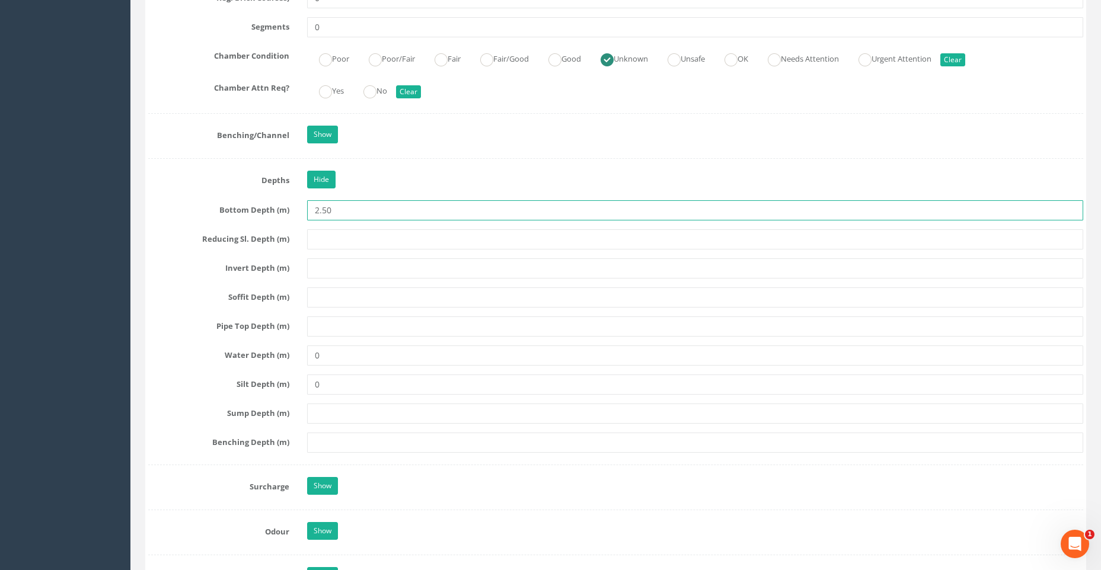
click at [334, 210] on input "2.50" at bounding box center [695, 210] width 776 height 20
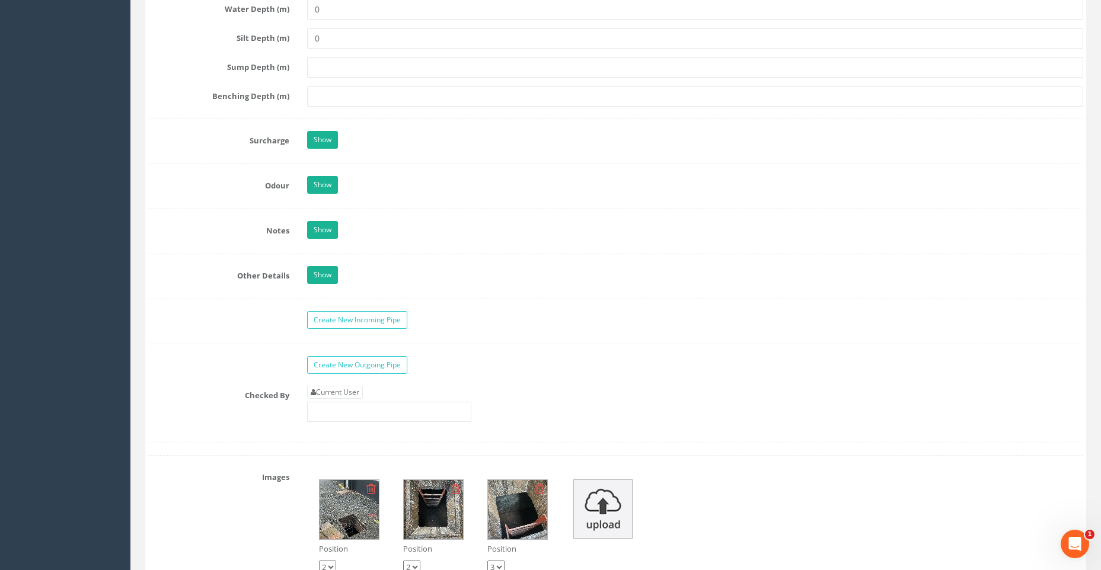
scroll to position [2383, 0]
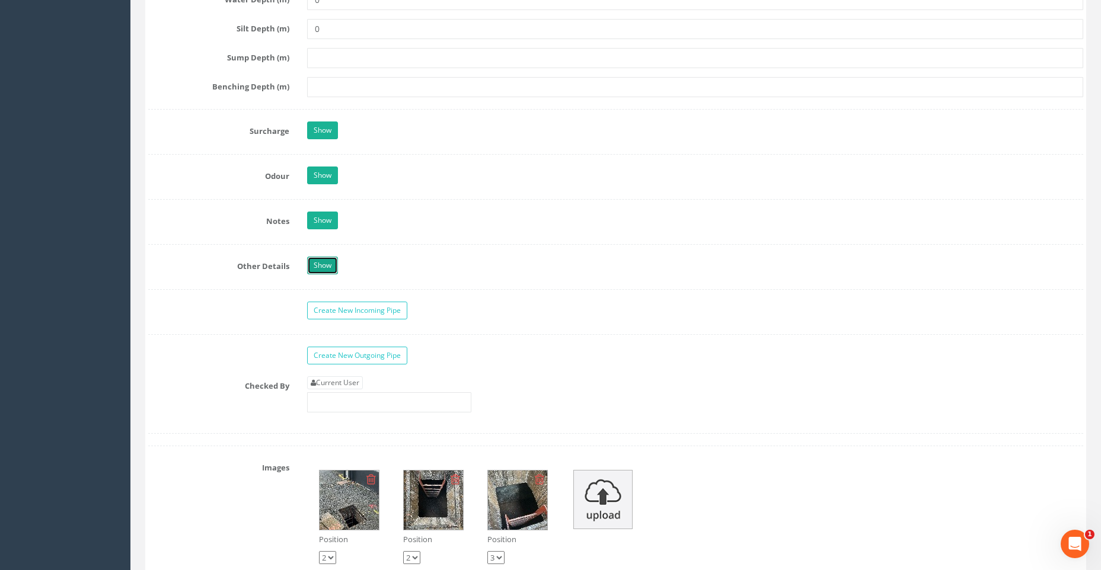
click at [325, 263] on link "Show" at bounding box center [322, 266] width 31 height 18
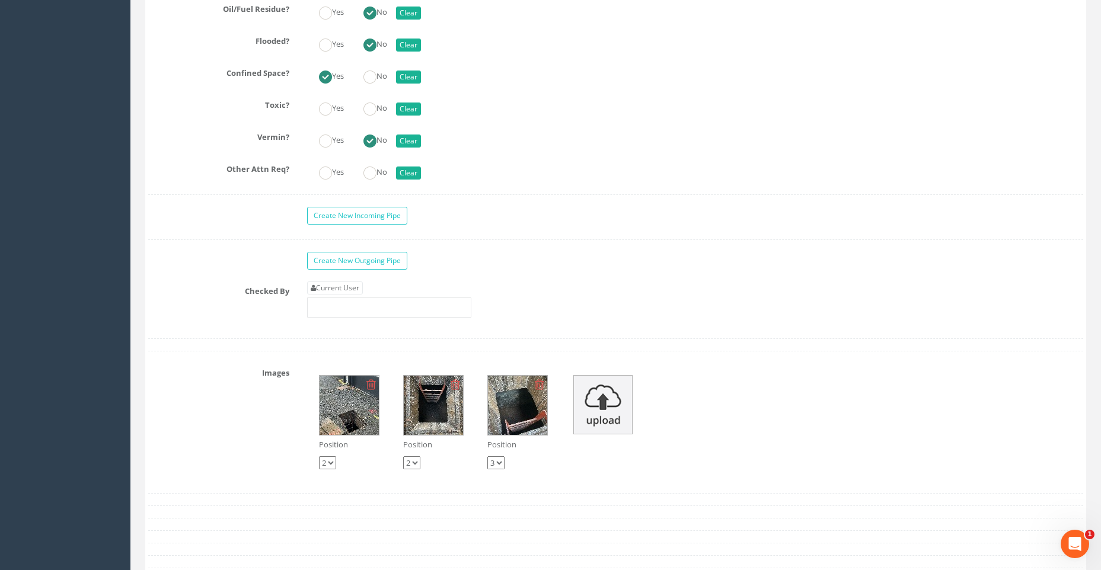
scroll to position [2858, 0]
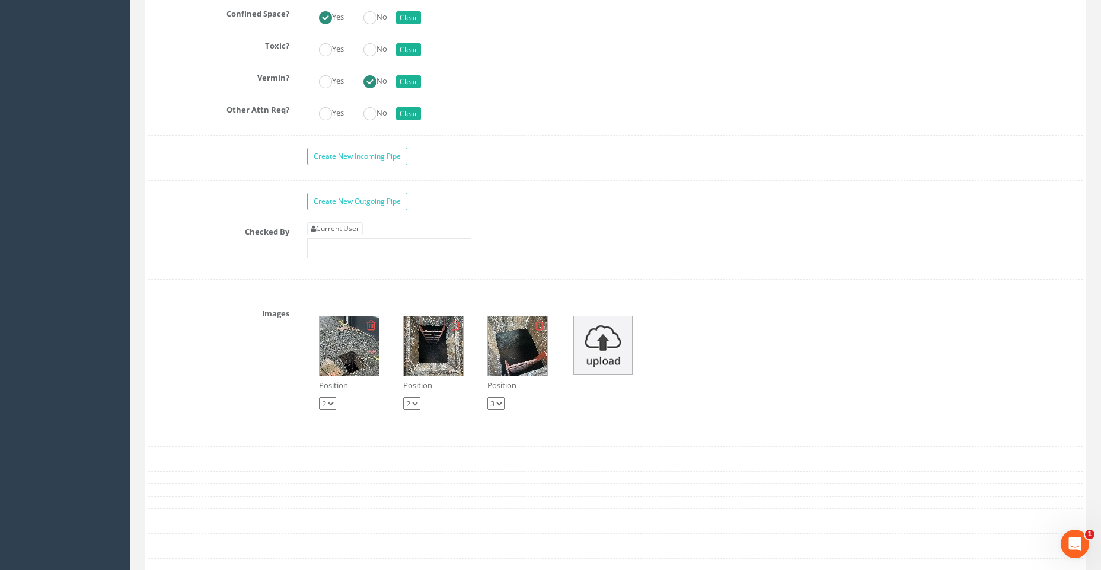
click at [333, 404] on select "1 2 3" at bounding box center [327, 403] width 17 height 13
select select "string:1"
click at [319, 397] on select "1 2 3" at bounding box center [327, 403] width 17 height 13
click at [437, 407] on div "Position 1 2 3" at bounding box center [433, 395] width 60 height 30
click at [355, 226] on link "Current User" at bounding box center [335, 228] width 56 height 13
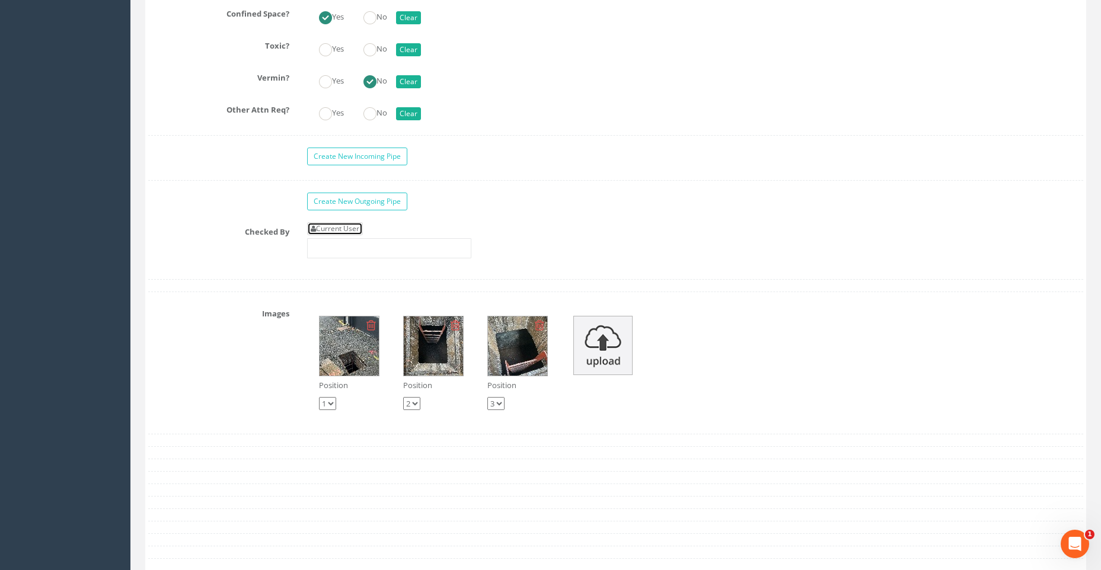
type input "[PERSON_NAME]"
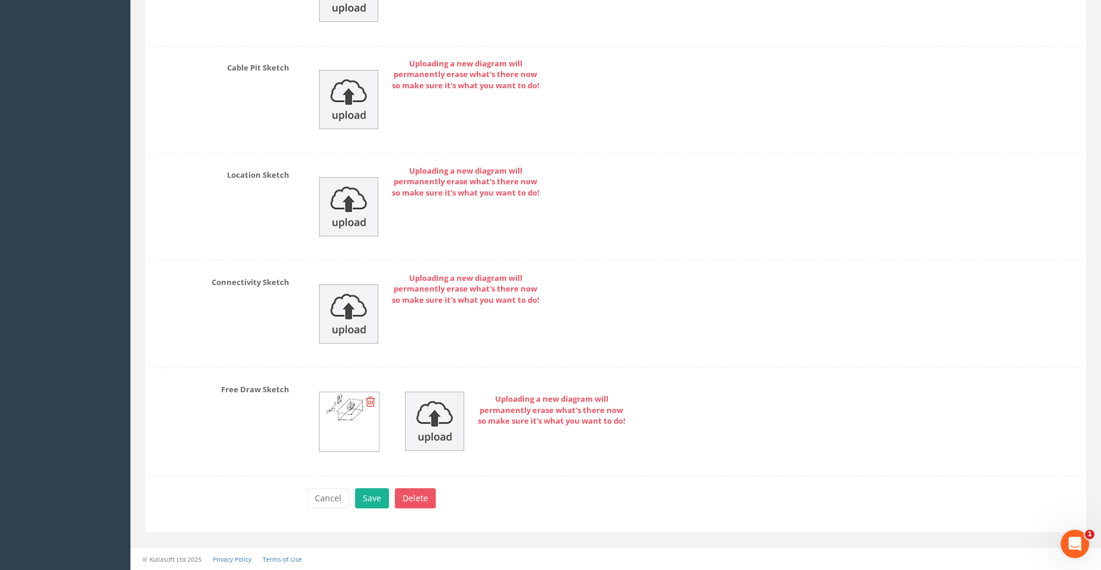
scroll to position [3516, 0]
click at [369, 493] on button "Save" at bounding box center [372, 498] width 34 height 20
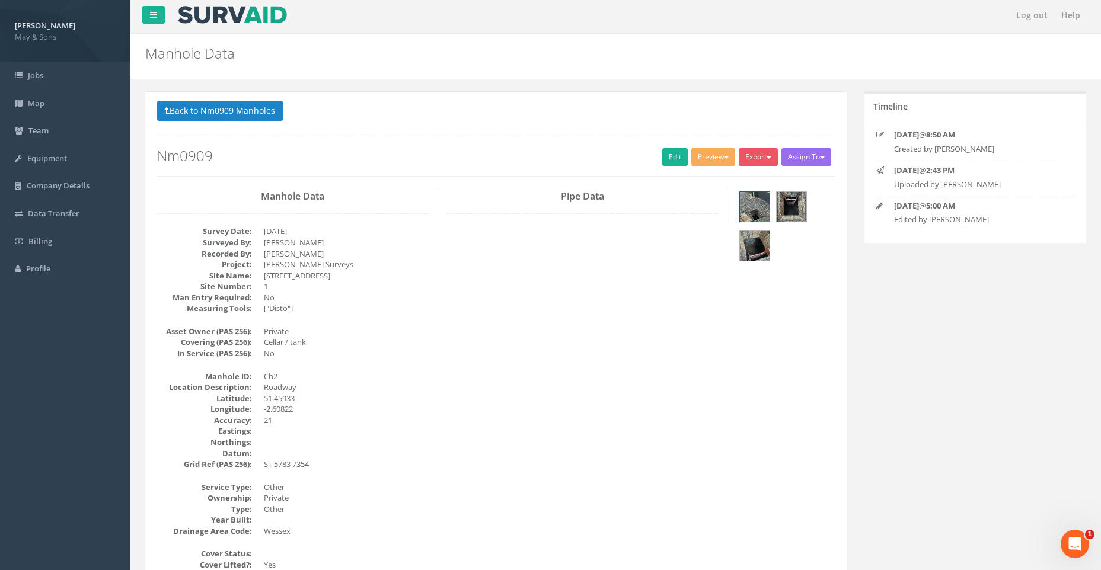
scroll to position [0, 0]
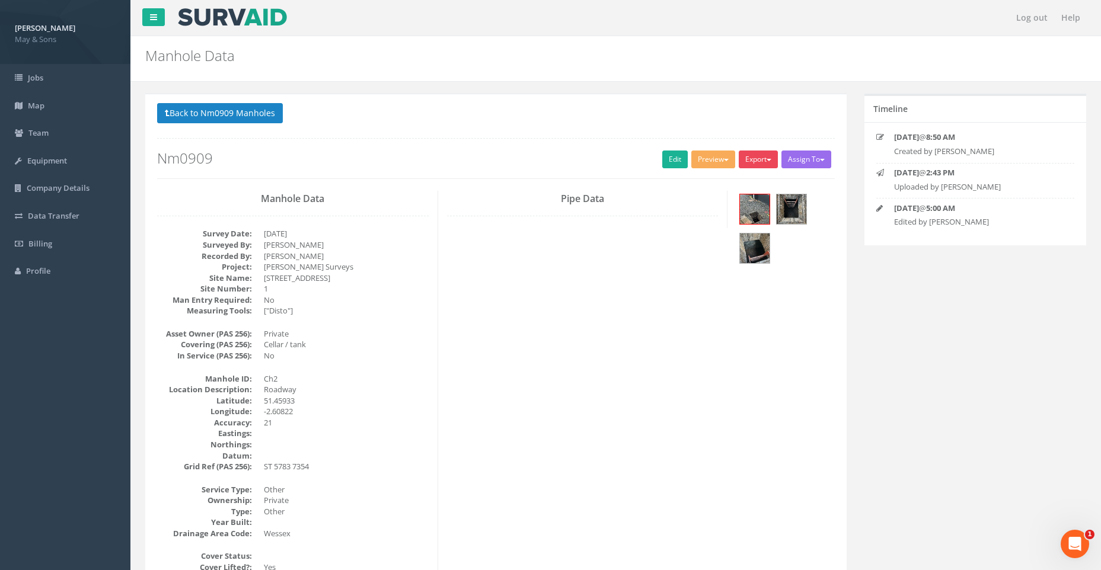
click at [763, 155] on button "Export" at bounding box center [758, 160] width 39 height 18
click at [725, 248] on link "SurvAid Manhole" at bounding box center [734, 255] width 90 height 18
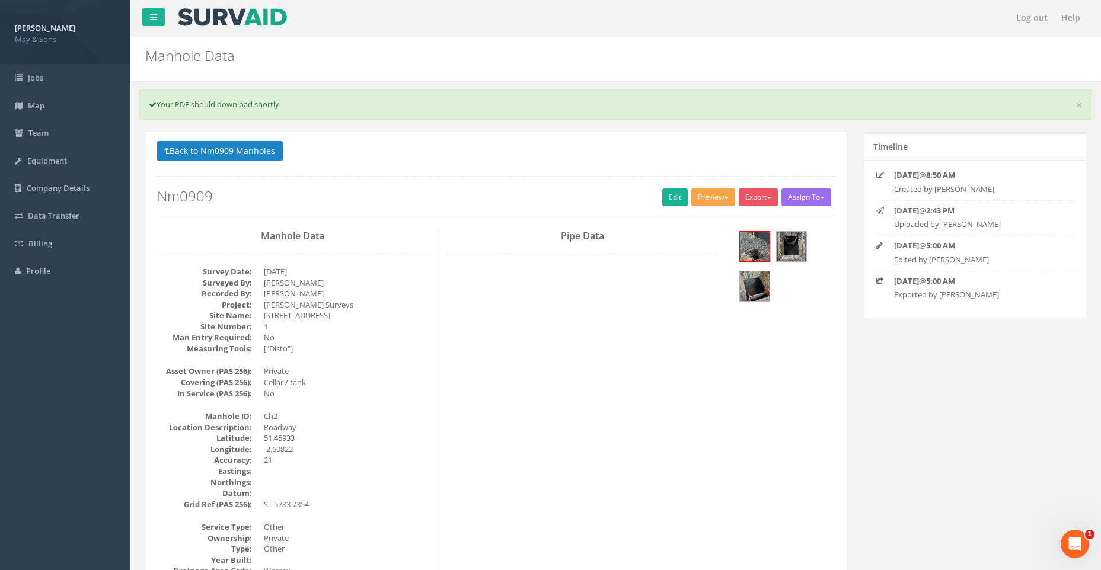
click at [716, 191] on button "Preview" at bounding box center [713, 198] width 44 height 18
click at [704, 291] on link "SurvAid Manhole" at bounding box center [691, 293] width 90 height 18
click at [668, 194] on link "Edit" at bounding box center [674, 198] width 25 height 18
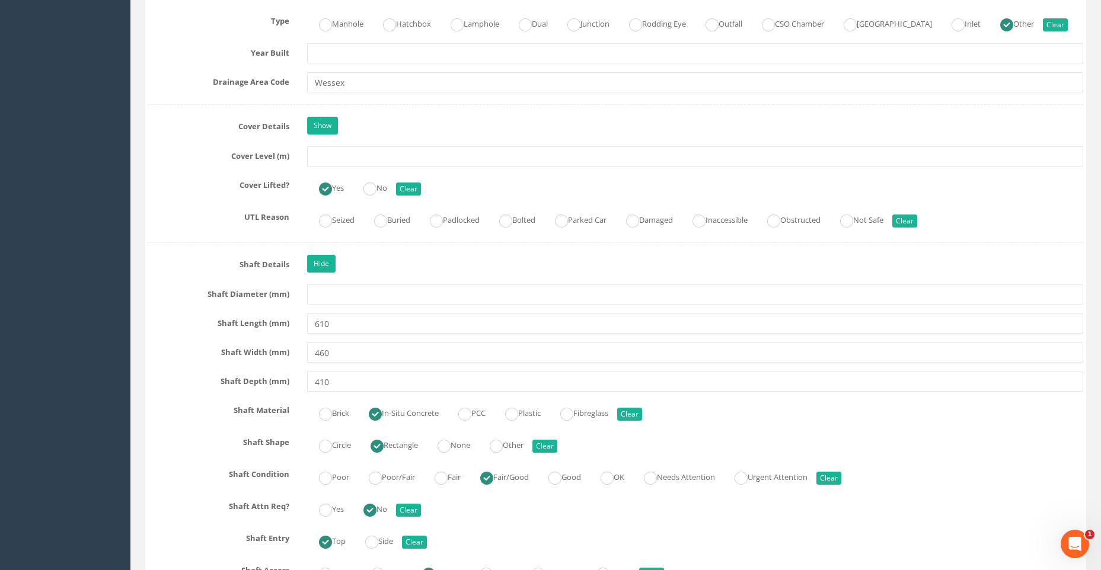
scroll to position [1008, 0]
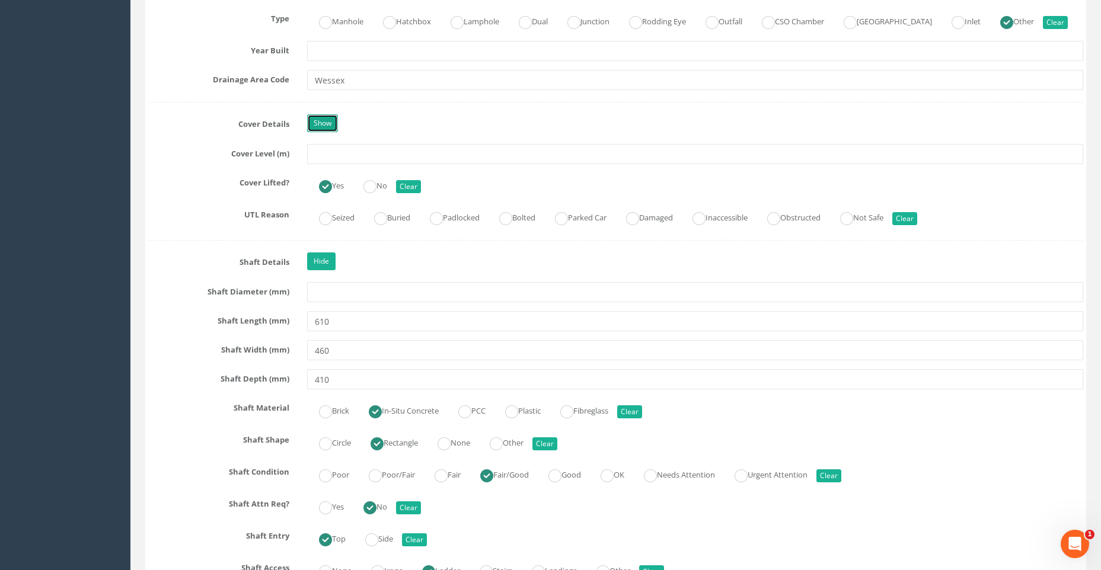
click at [315, 122] on link "Show" at bounding box center [322, 123] width 31 height 18
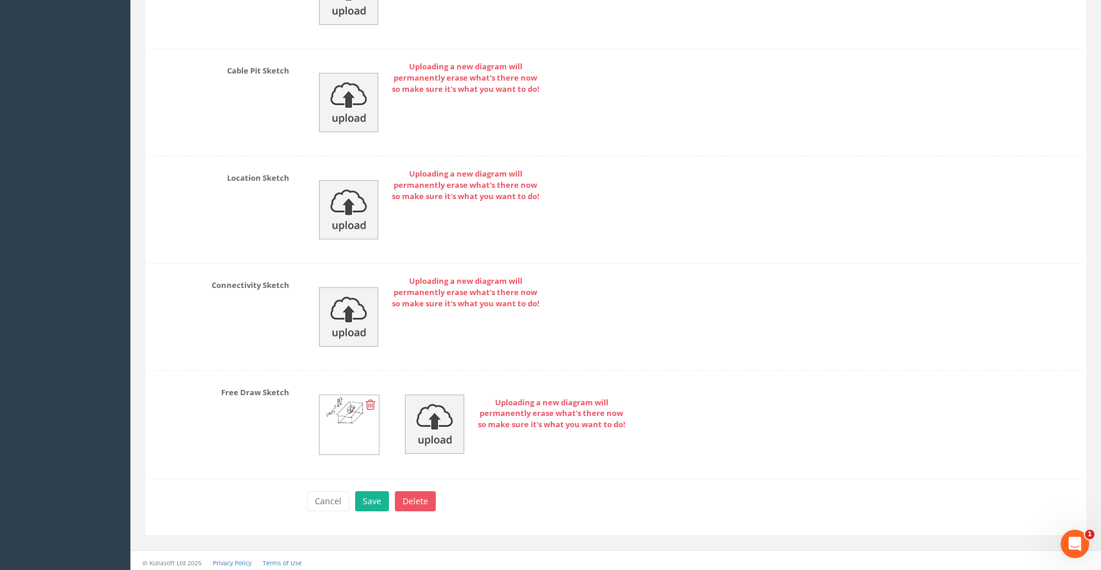
scroll to position [3928, 0]
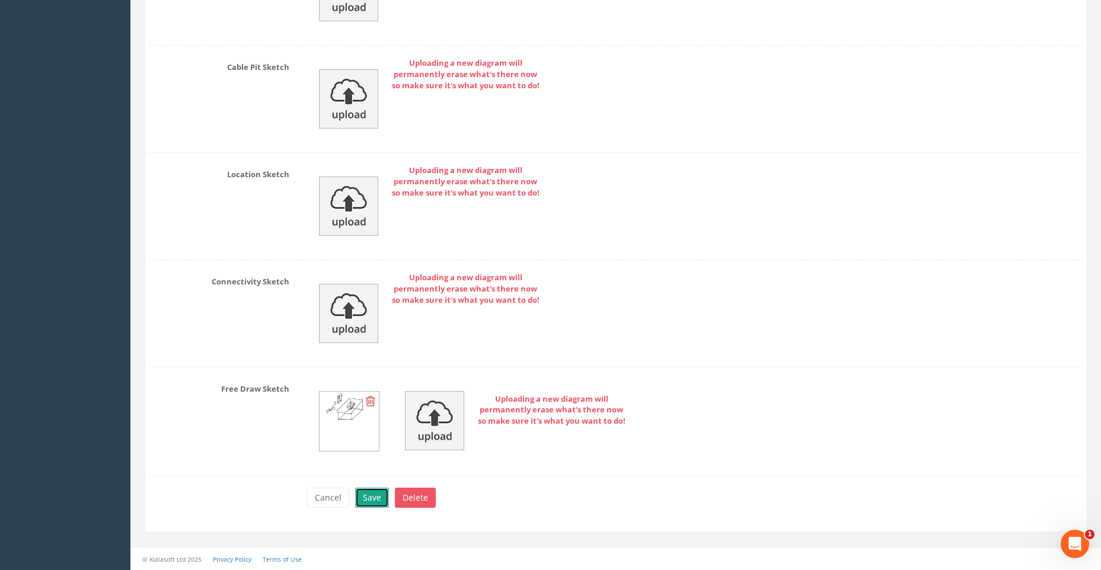
click at [376, 493] on button "Save" at bounding box center [372, 498] width 34 height 20
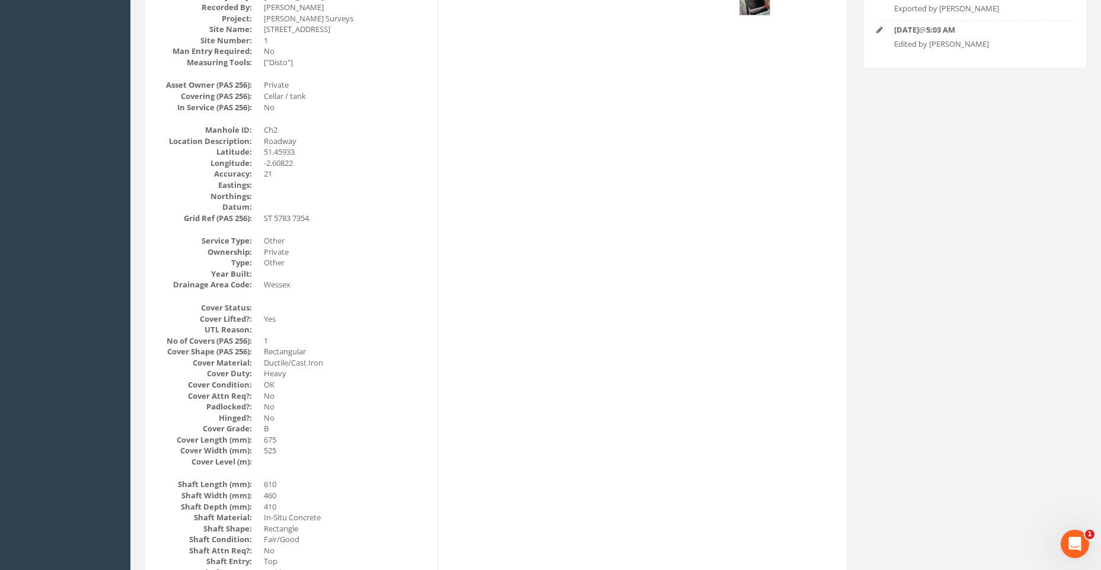
scroll to position [0, 0]
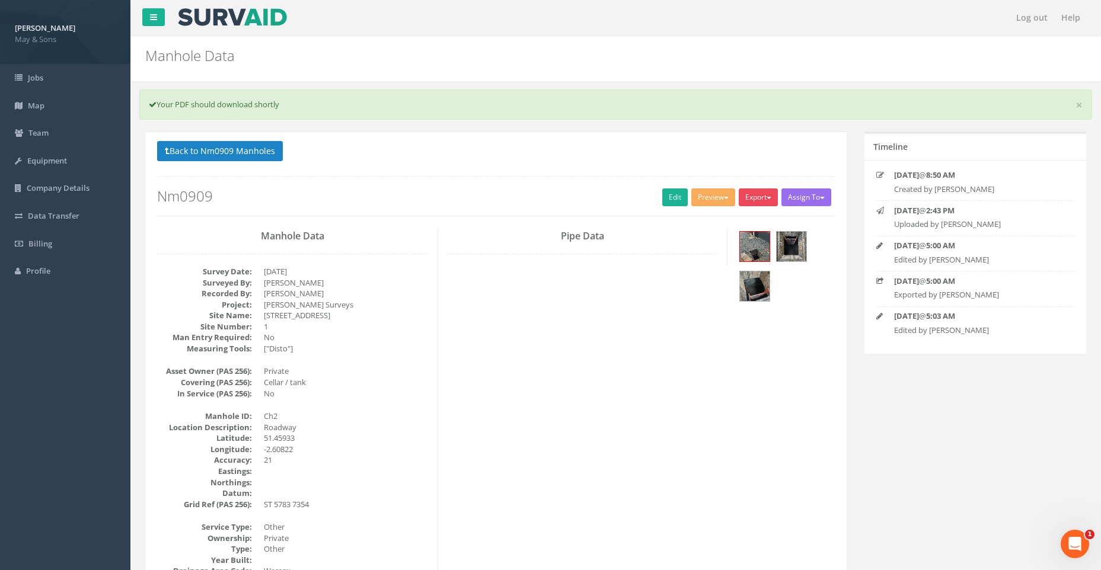
click at [766, 194] on button "Export" at bounding box center [758, 198] width 39 height 18
click at [826, 191] on button "Assign To" at bounding box center [806, 198] width 50 height 18
click at [764, 194] on button "Export" at bounding box center [758, 198] width 39 height 18
click at [728, 267] on link "SurvAid IC" at bounding box center [734, 272] width 90 height 18
click at [158, 15] on link at bounding box center [153, 17] width 23 height 18
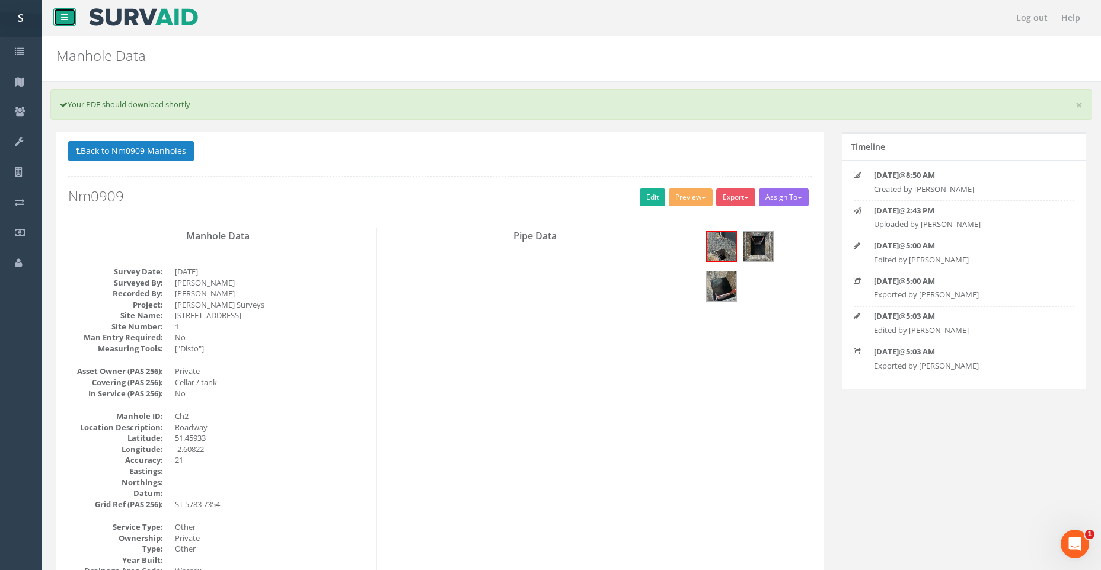
click at [60, 13] on link at bounding box center [64, 17] width 23 height 18
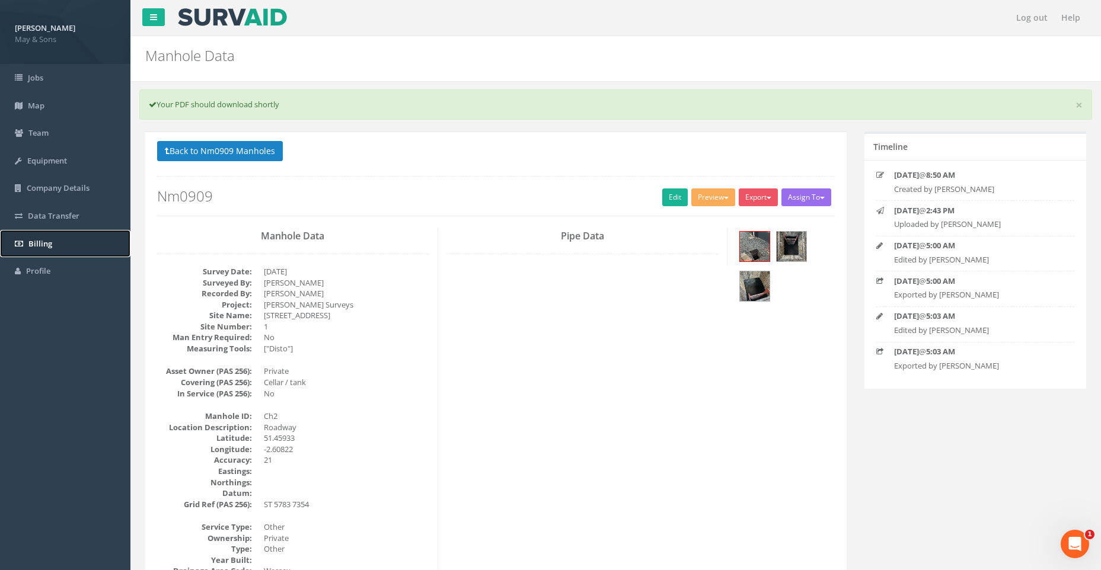
click at [42, 236] on link "Billing" at bounding box center [65, 244] width 130 height 28
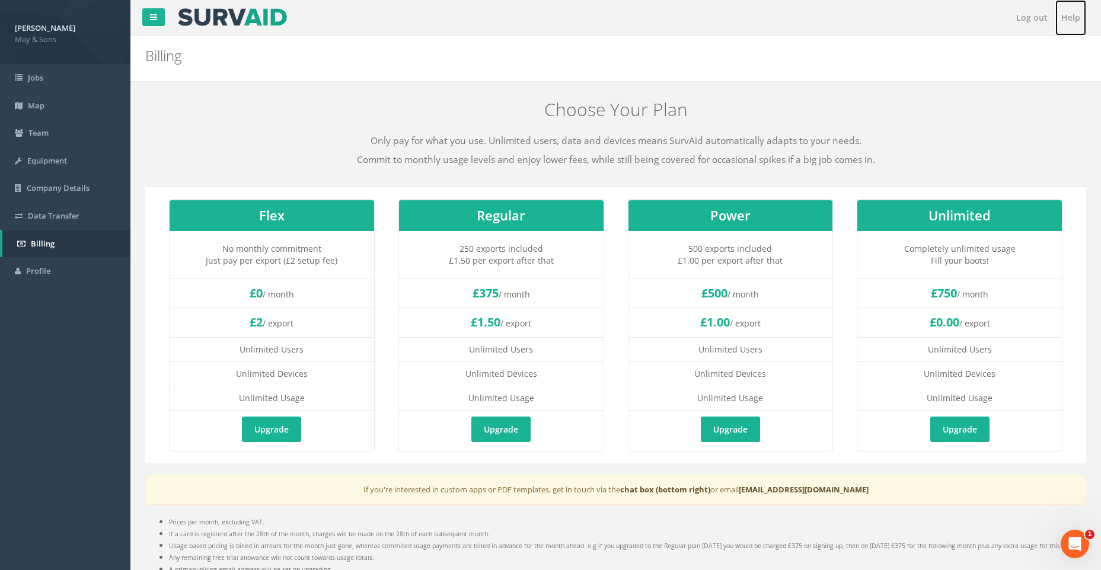
click at [1070, 16] on link "Help" at bounding box center [1070, 18] width 31 height 36
click at [57, 69] on link "Jobs" at bounding box center [65, 78] width 130 height 28
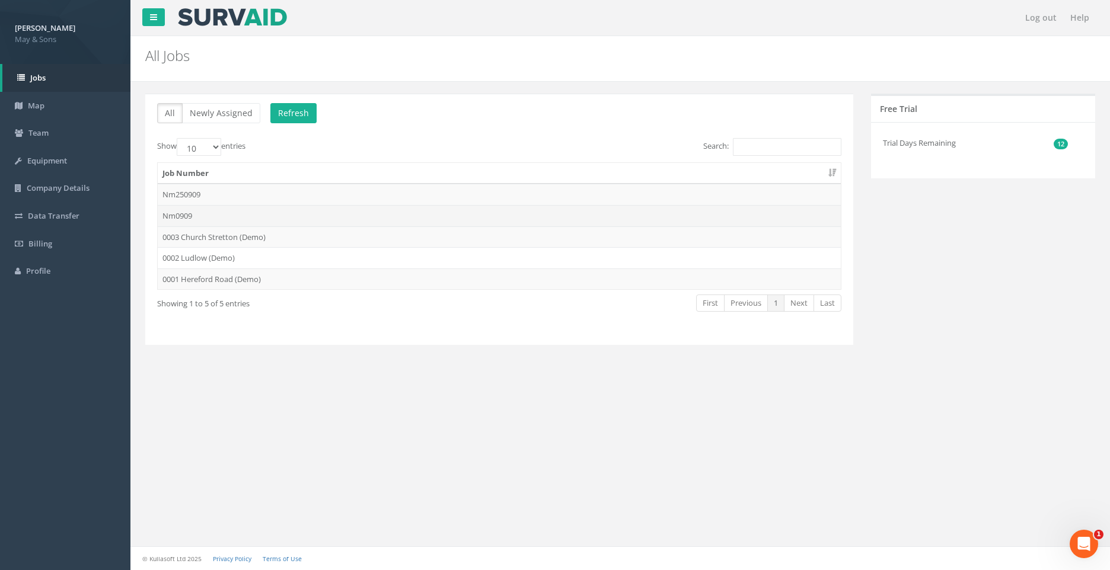
click at [311, 209] on td "Nm0909" at bounding box center [499, 215] width 683 height 21
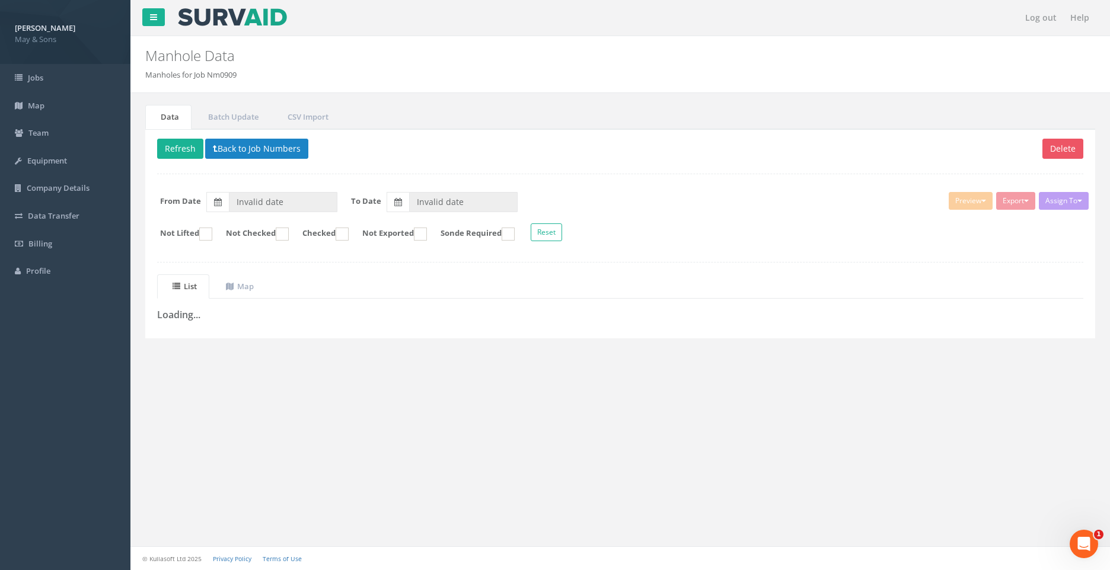
type input "[DATE]"
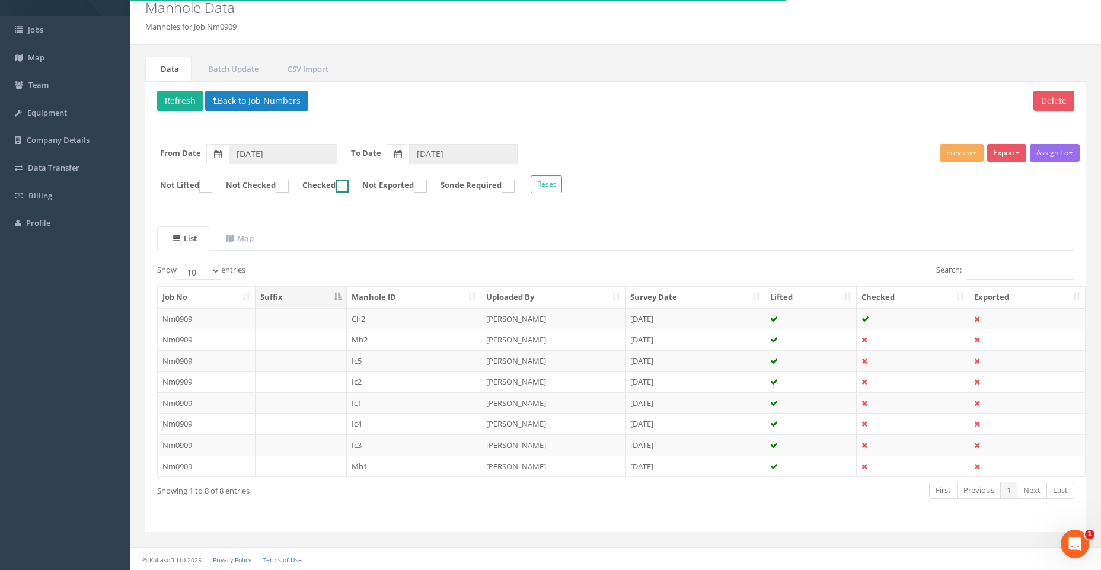
scroll to position [49, 0]
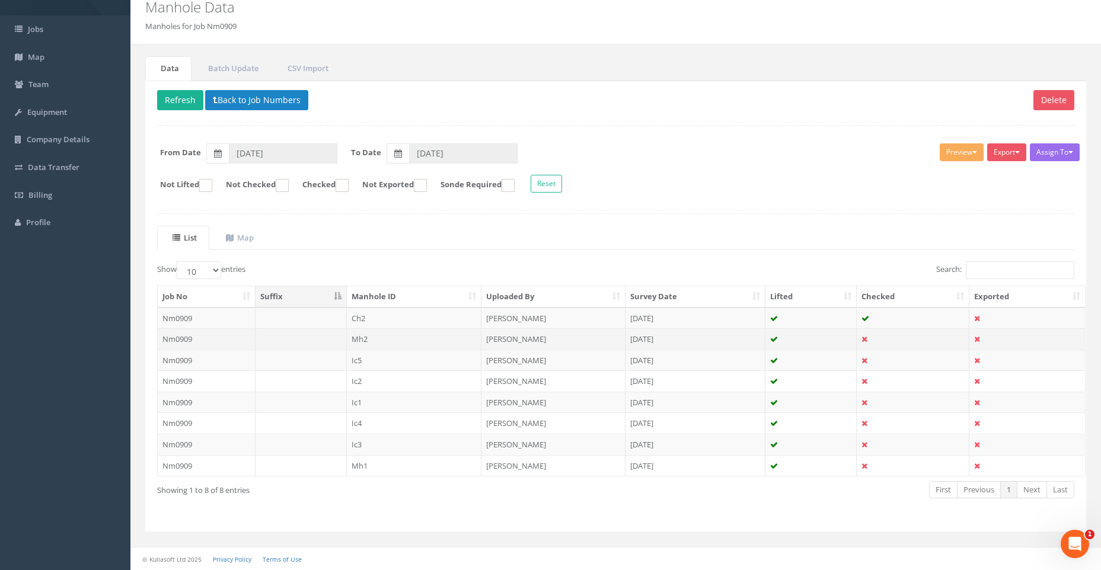
click at [216, 334] on td "Nm0909" at bounding box center [207, 338] width 98 height 21
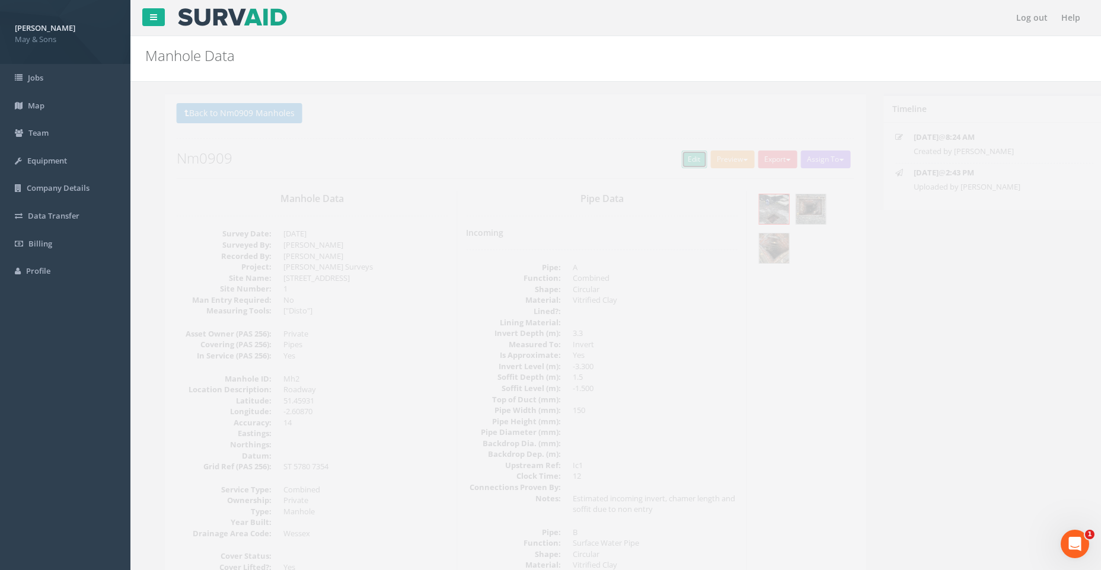
click at [670, 158] on link "Edit" at bounding box center [674, 160] width 25 height 18
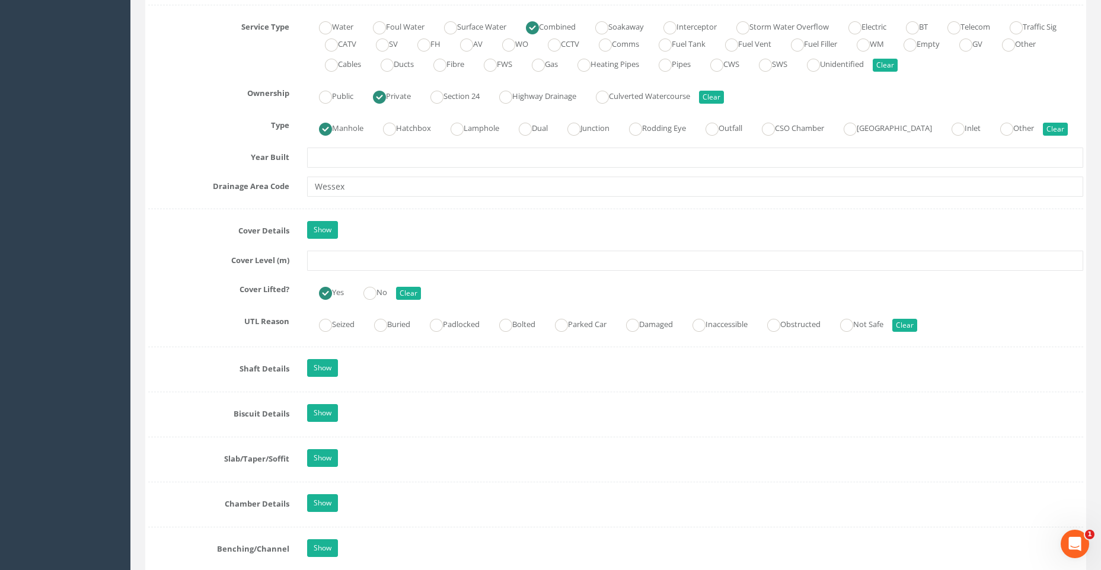
scroll to position [889, 0]
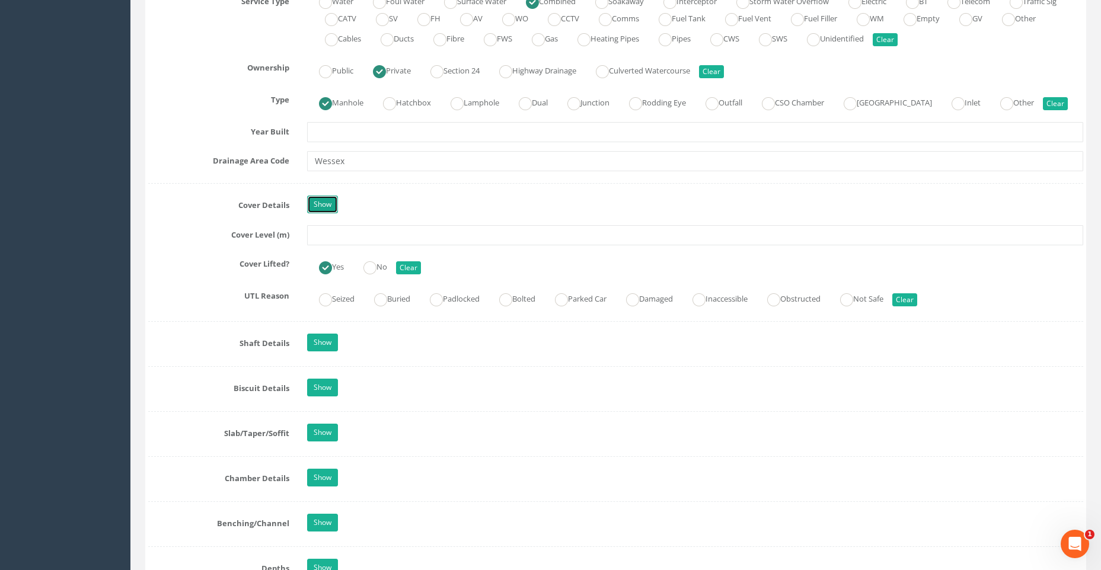
click at [324, 199] on link "Show" at bounding box center [322, 205] width 31 height 18
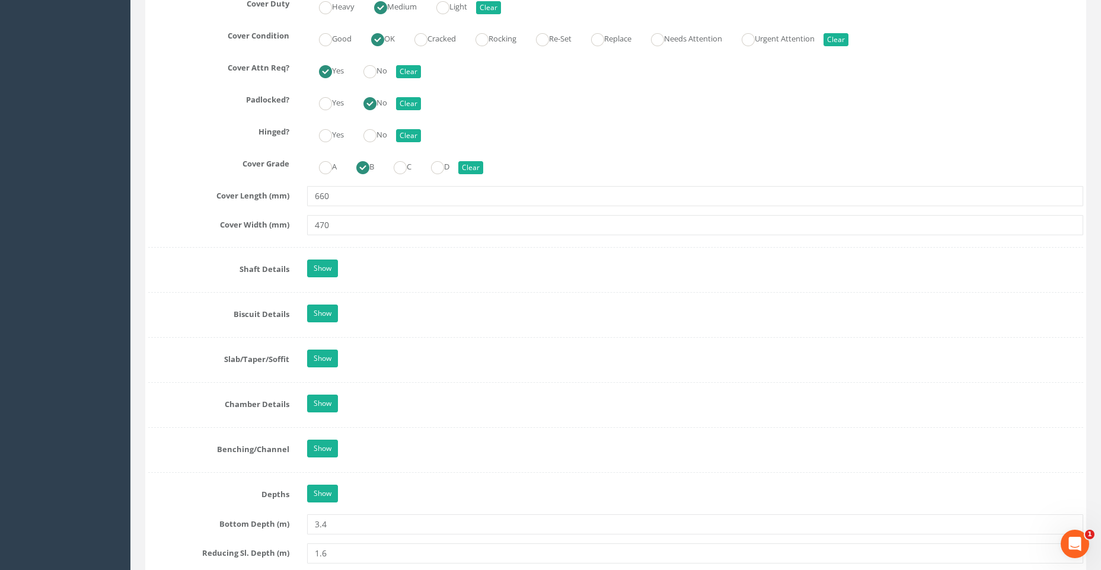
scroll to position [1482, 0]
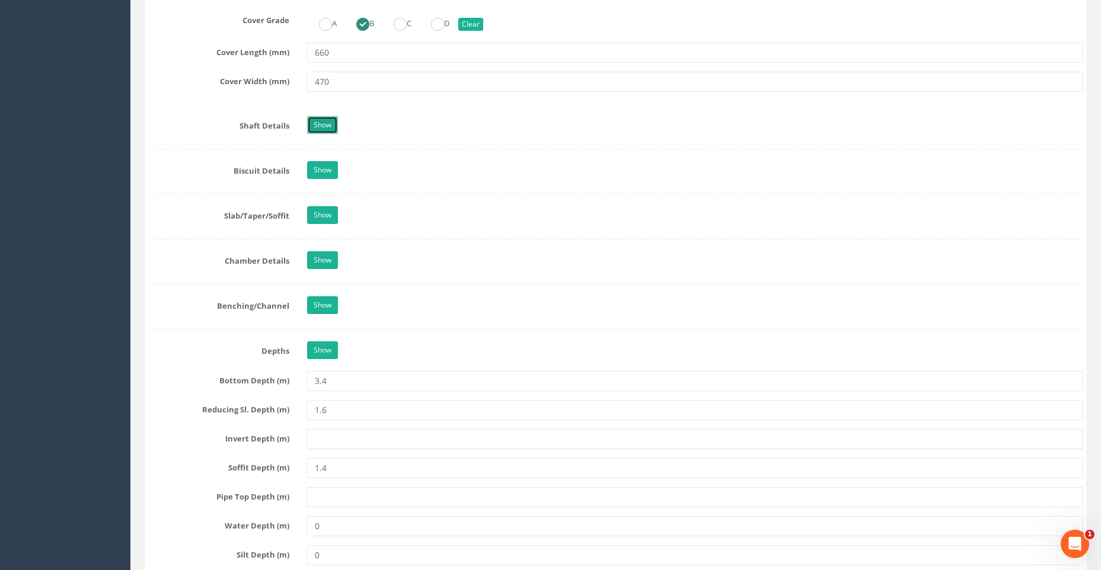
click at [321, 123] on link "Show" at bounding box center [322, 125] width 31 height 18
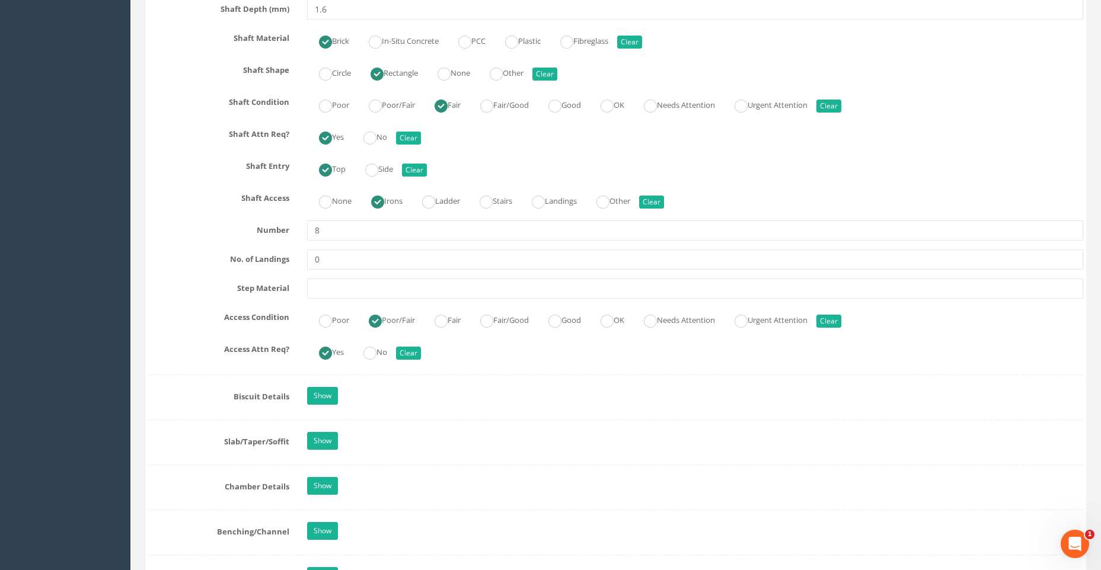
scroll to position [1779, 0]
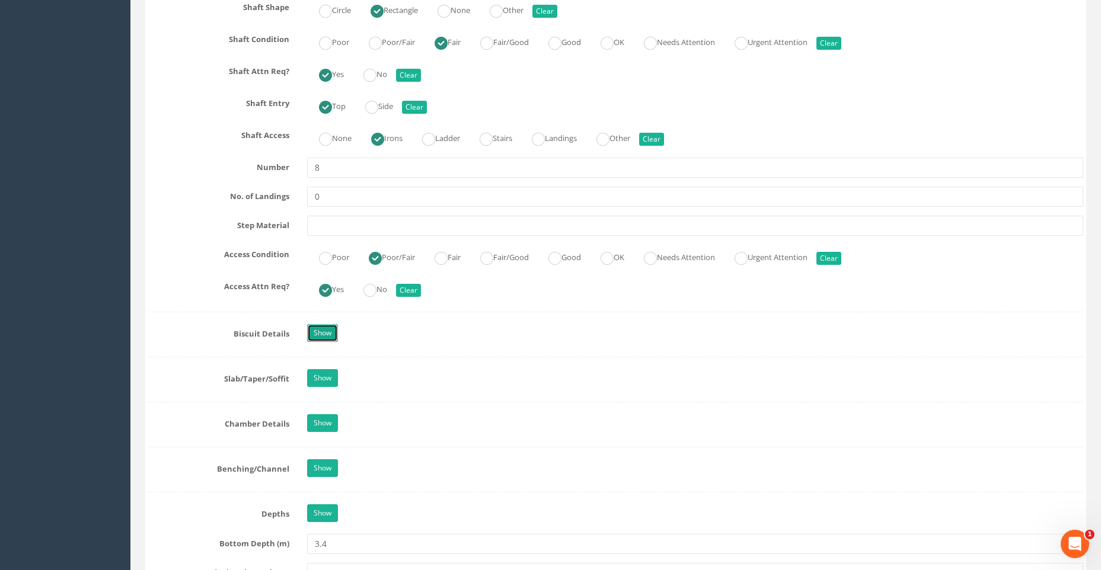
click at [321, 330] on link "Show" at bounding box center [322, 333] width 31 height 18
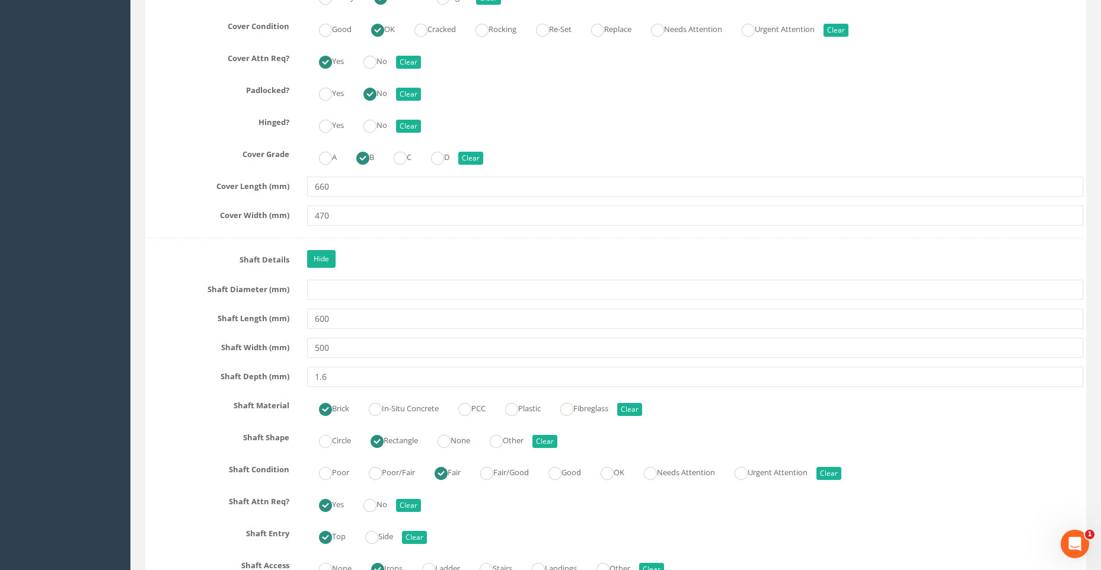
scroll to position [1482, 0]
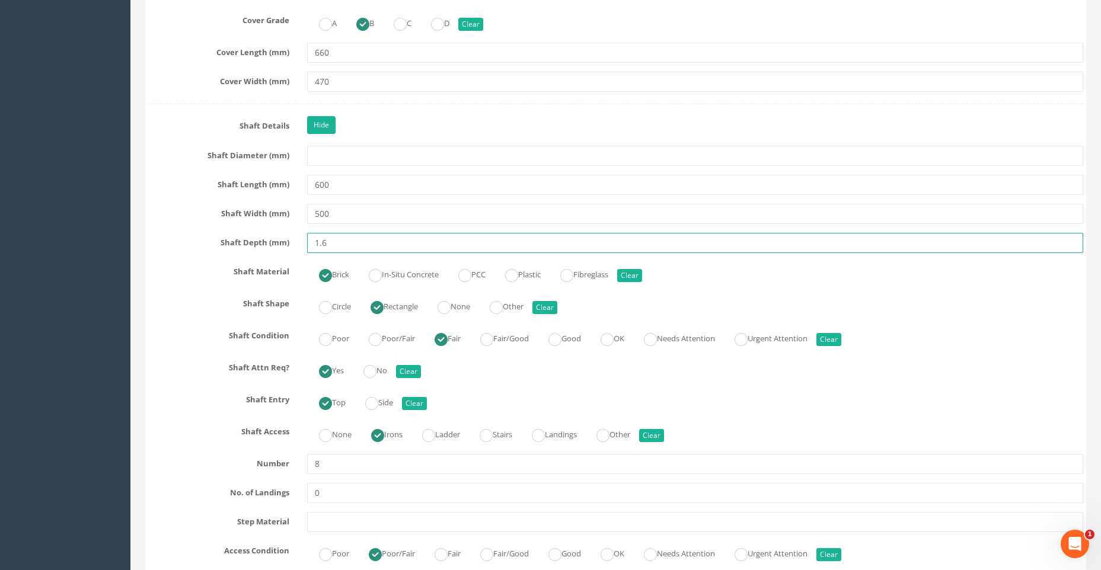
click at [328, 245] on input "1.6" at bounding box center [695, 243] width 776 height 20
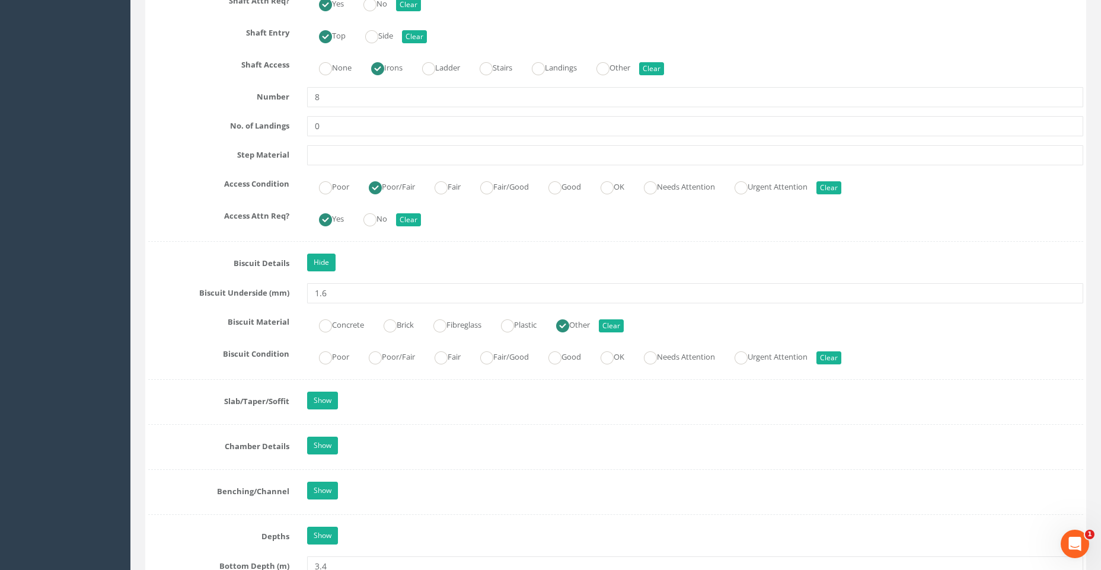
scroll to position [1897, 0]
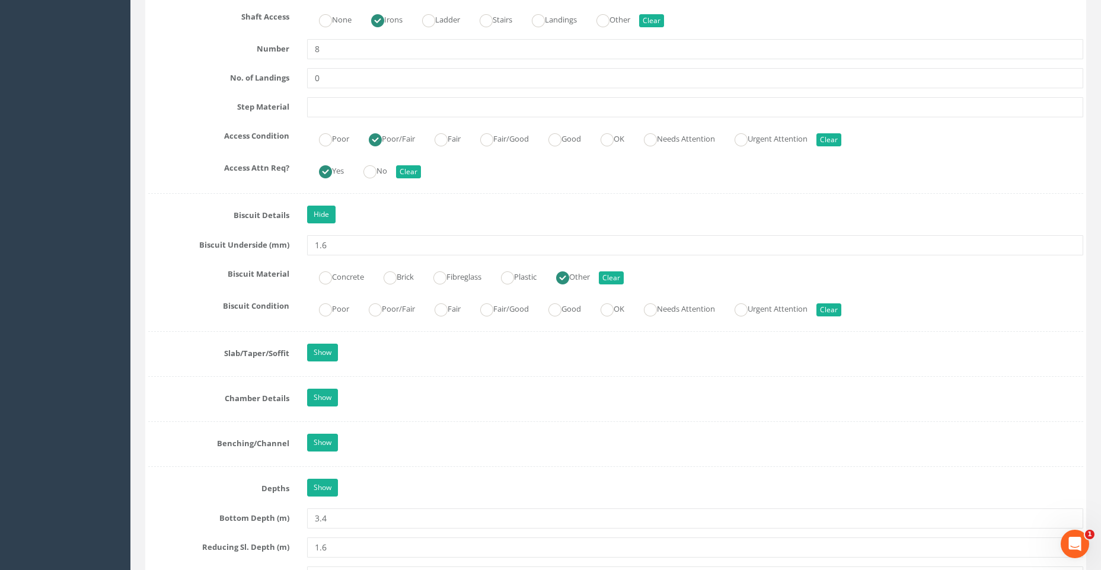
type input "1600"
click at [328, 245] on input "1.6" at bounding box center [695, 245] width 776 height 20
type input "1"
click at [373, 213] on div "Hide" at bounding box center [695, 216] width 794 height 21
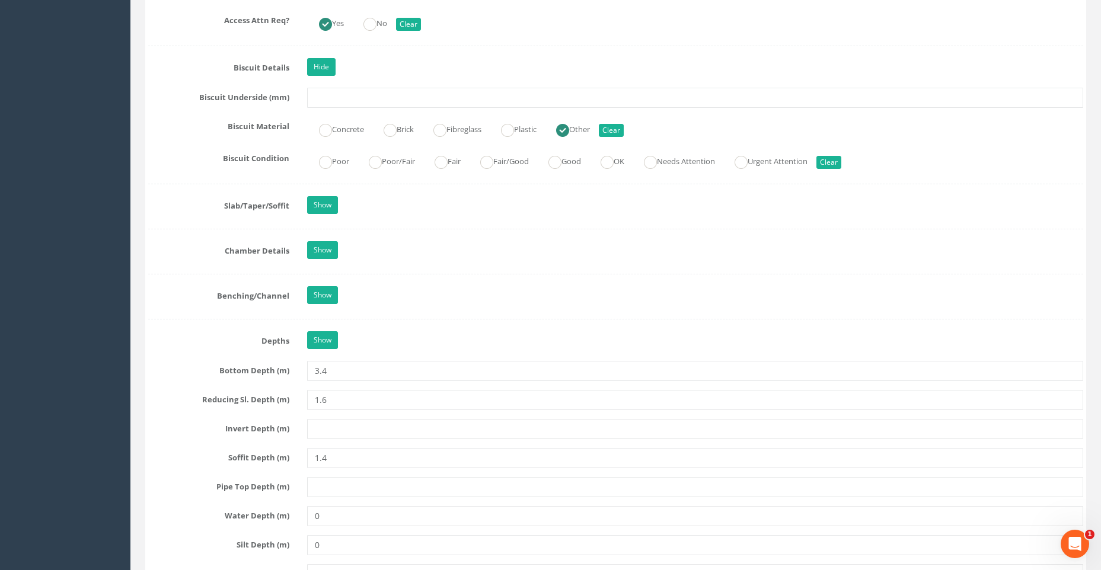
scroll to position [2075, 0]
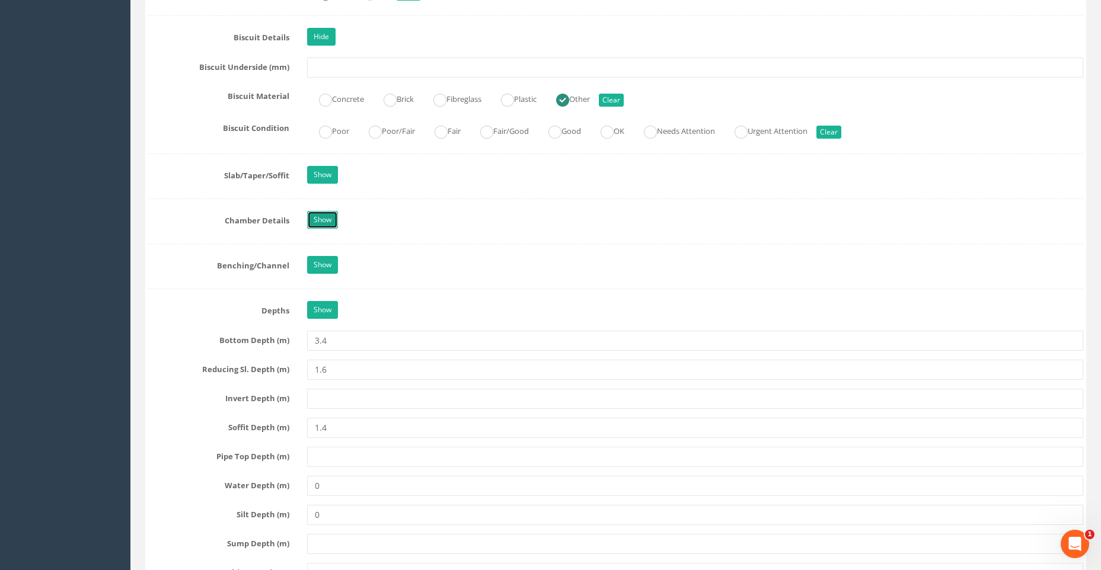
click at [323, 215] on link "Show" at bounding box center [322, 220] width 31 height 18
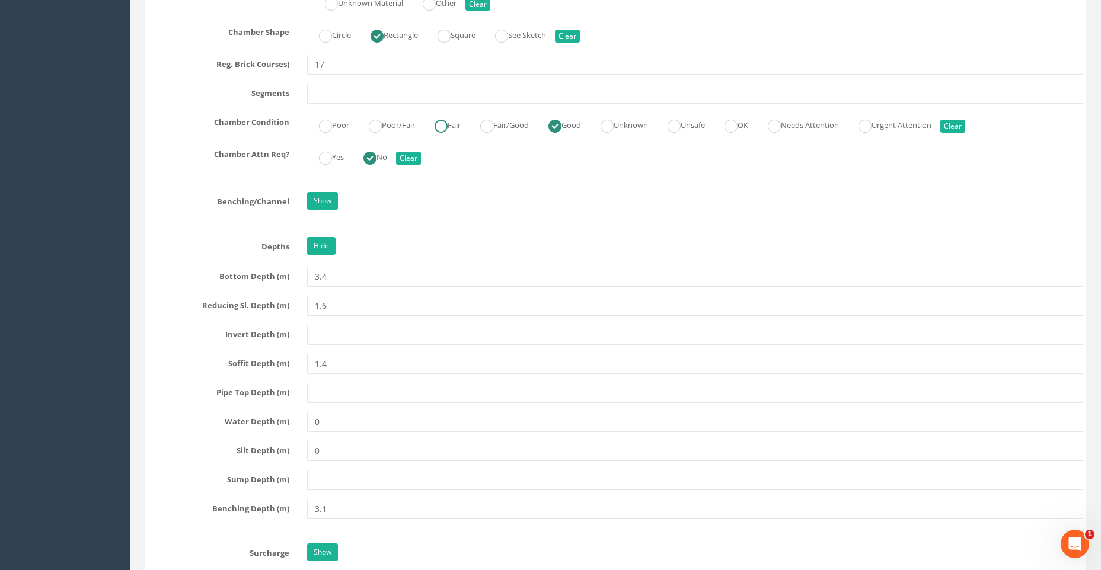
scroll to position [2431, 0]
click at [326, 198] on link "Show" at bounding box center [322, 200] width 31 height 18
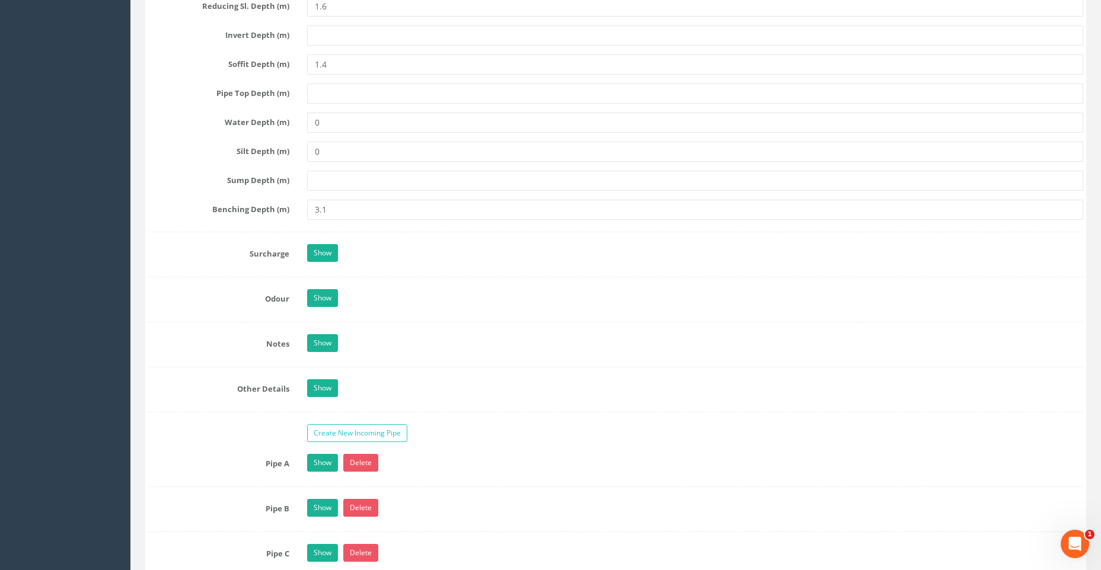
scroll to position [2846, 0]
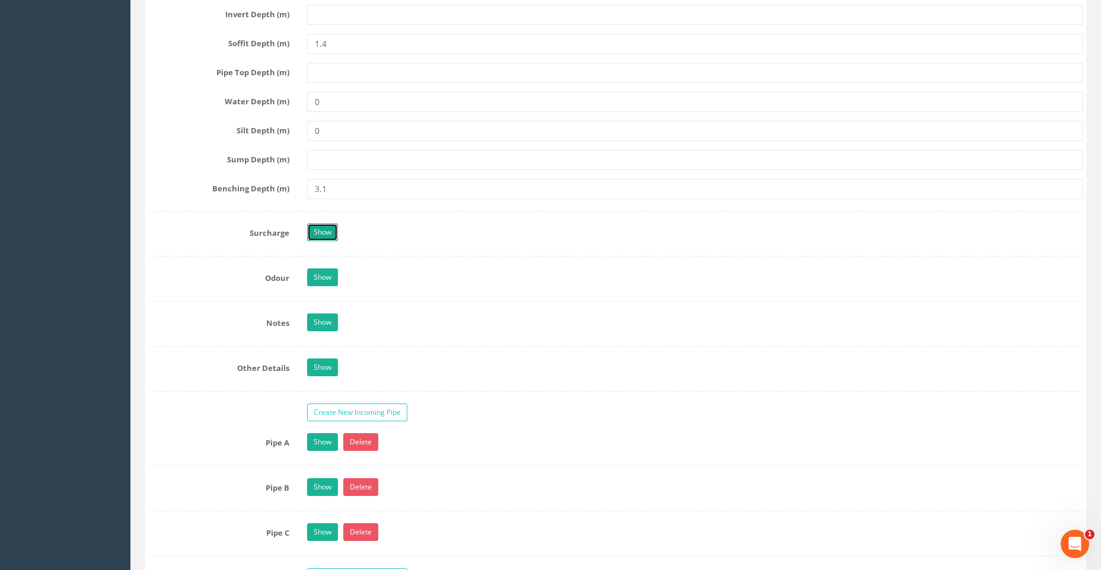
click at [327, 229] on link "Show" at bounding box center [322, 233] width 31 height 18
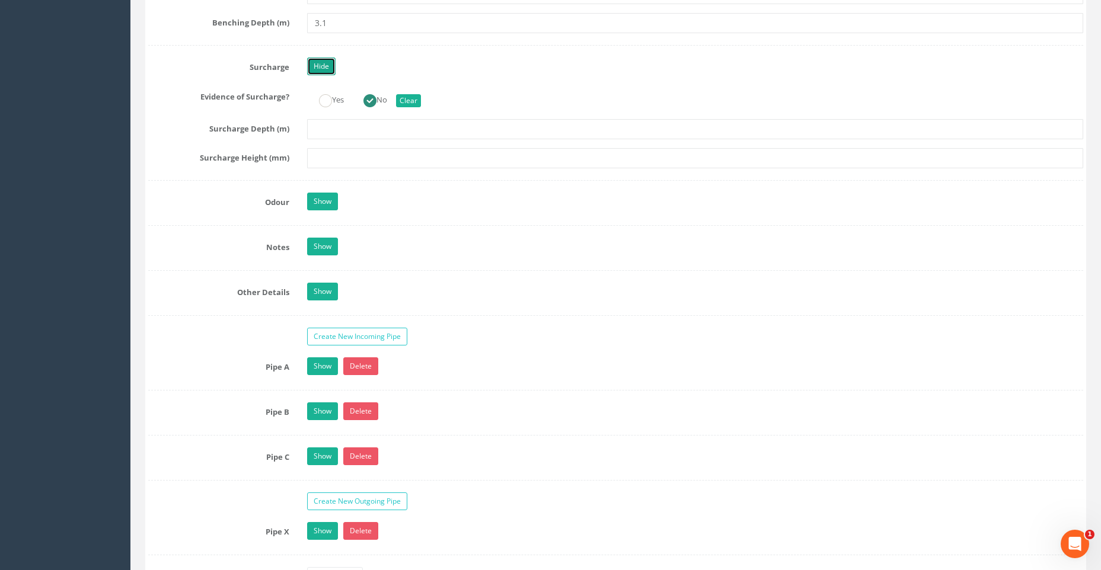
scroll to position [3024, 0]
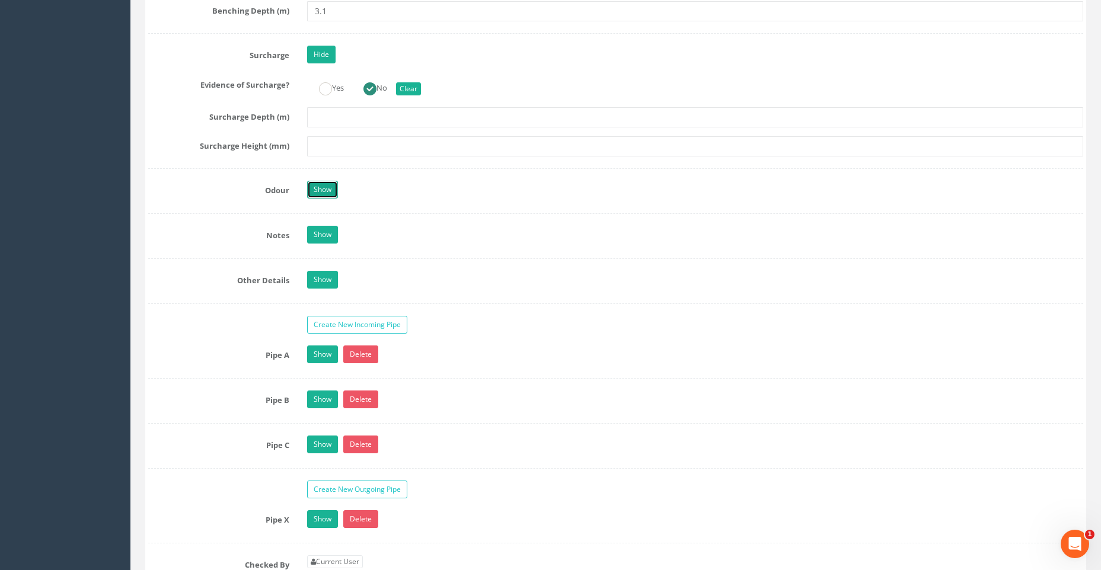
click at [325, 190] on link "Show" at bounding box center [322, 190] width 31 height 18
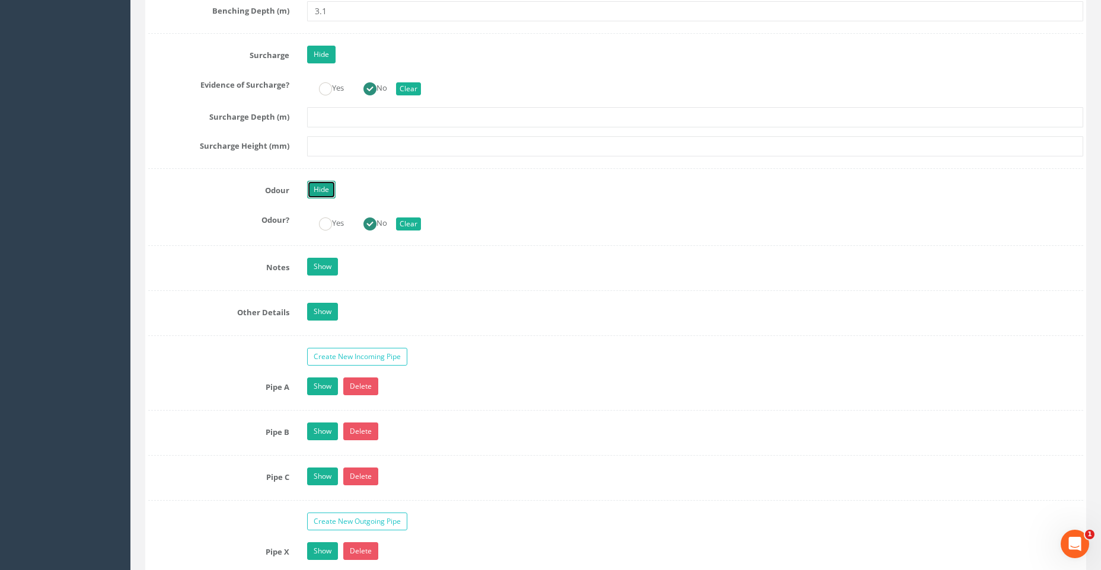
scroll to position [3142, 0]
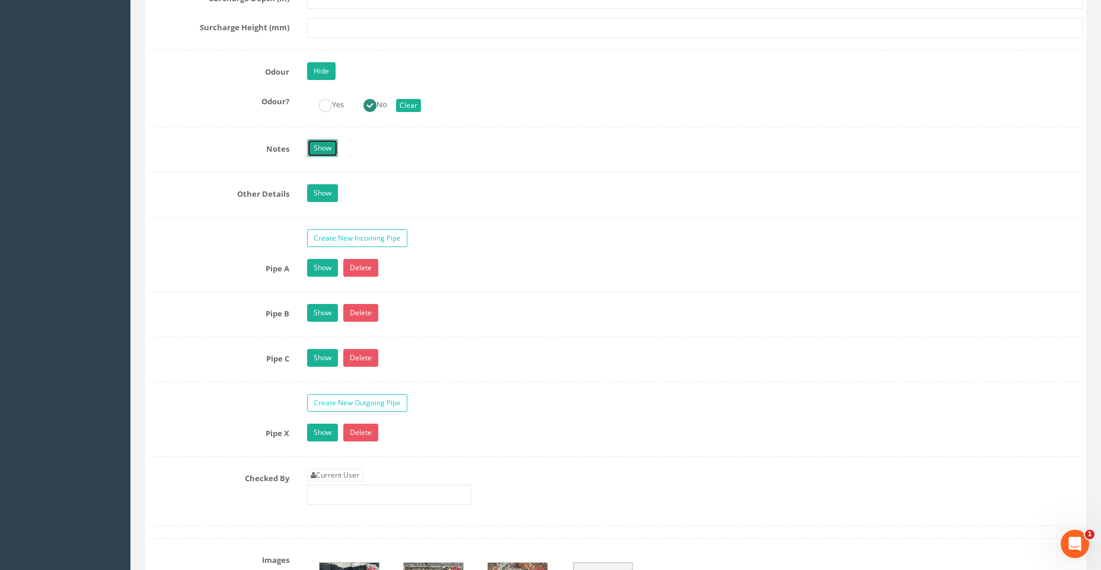
click at [327, 146] on link "Show" at bounding box center [322, 148] width 31 height 18
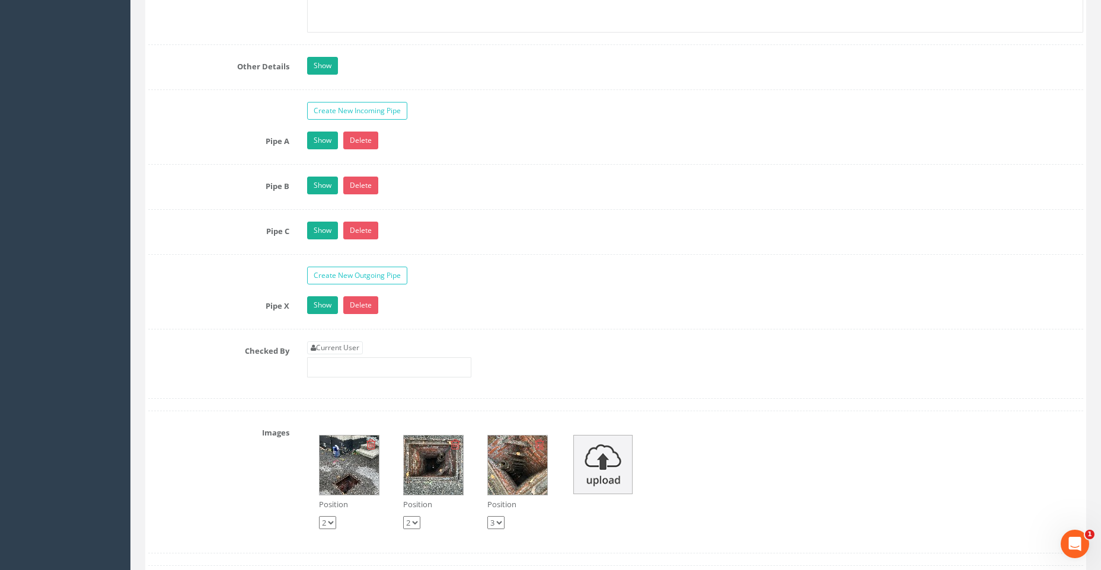
scroll to position [3676, 0]
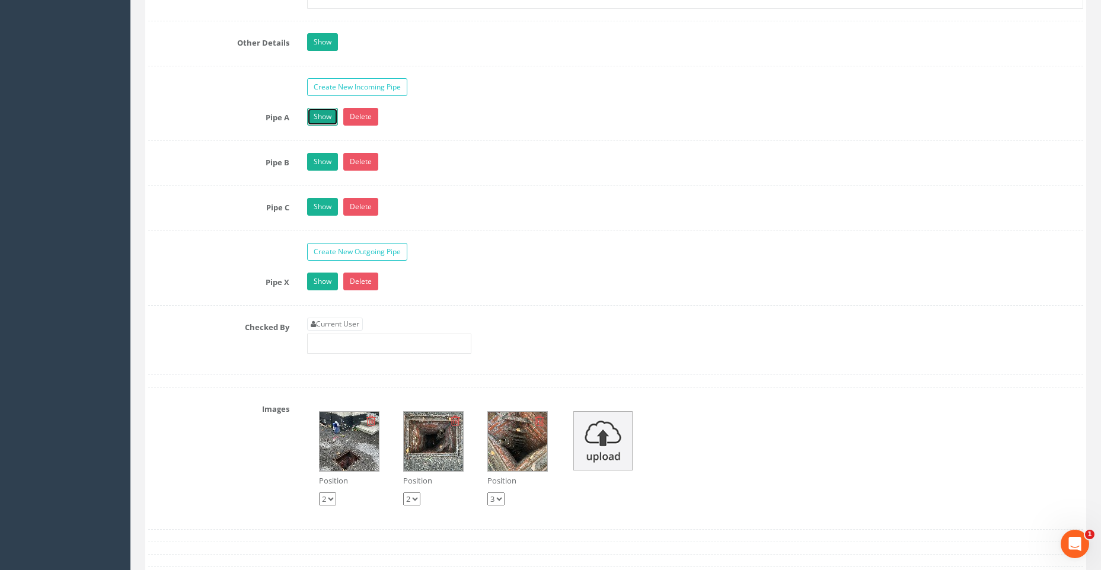
click at [325, 113] on link "Show" at bounding box center [322, 117] width 31 height 18
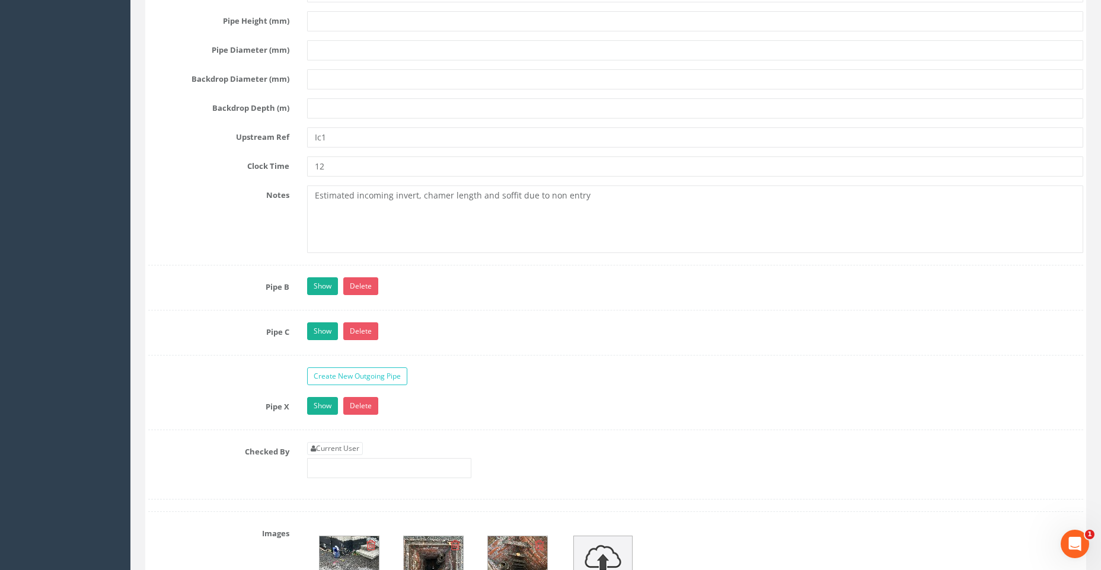
scroll to position [4209, 0]
click at [329, 279] on link "Show" at bounding box center [322, 286] width 31 height 18
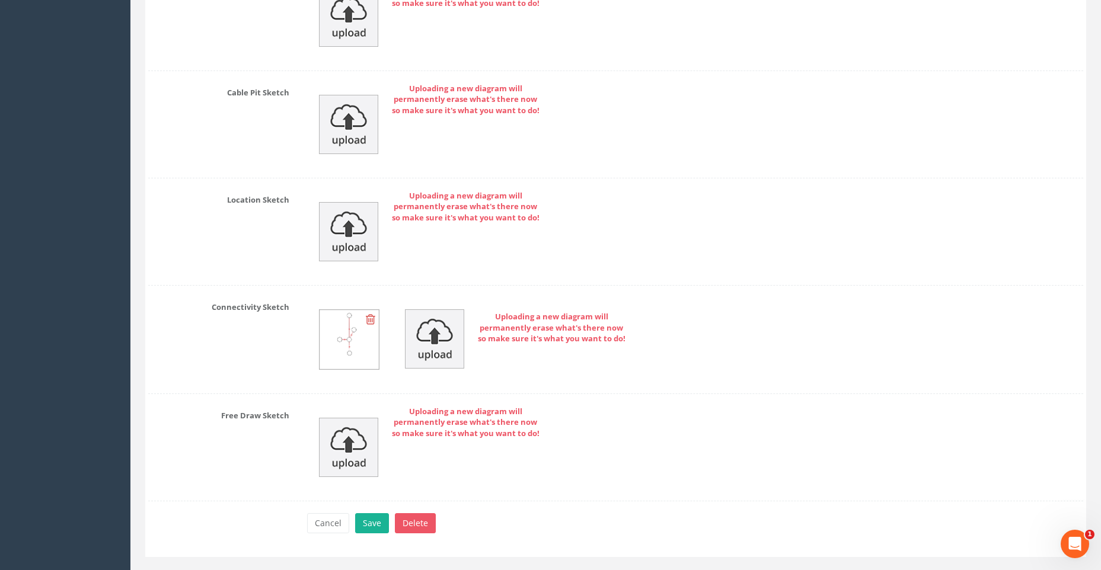
scroll to position [5744, 0]
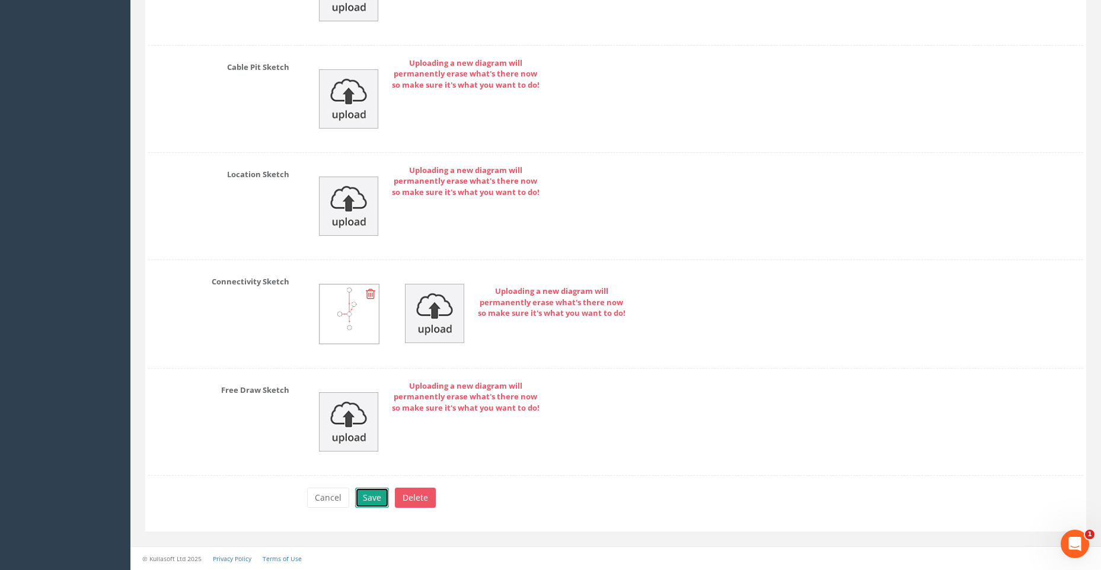
click at [369, 494] on button "Save" at bounding box center [372, 498] width 34 height 20
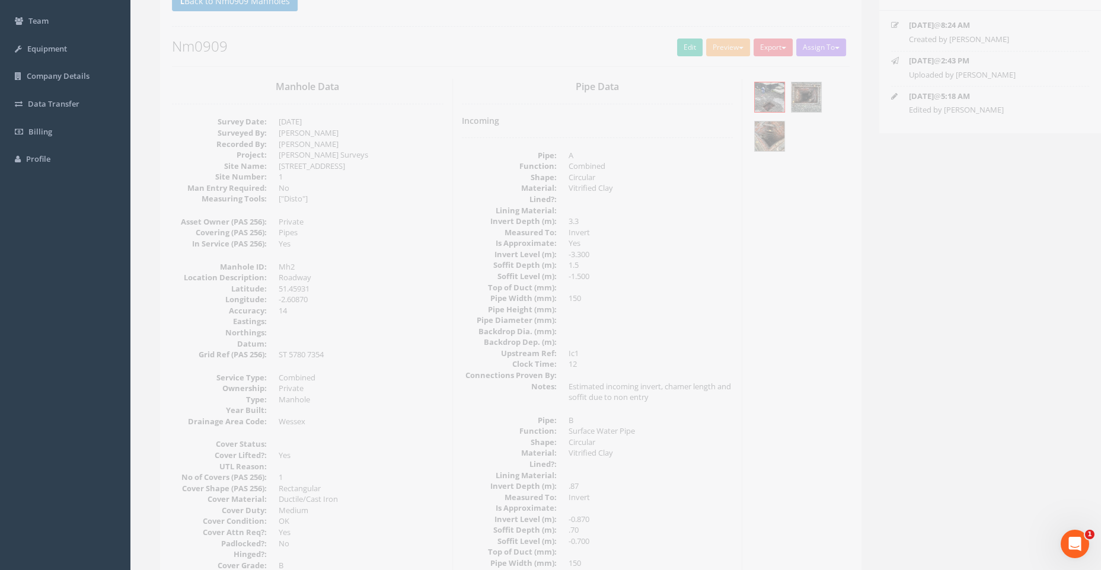
scroll to position [0, 0]
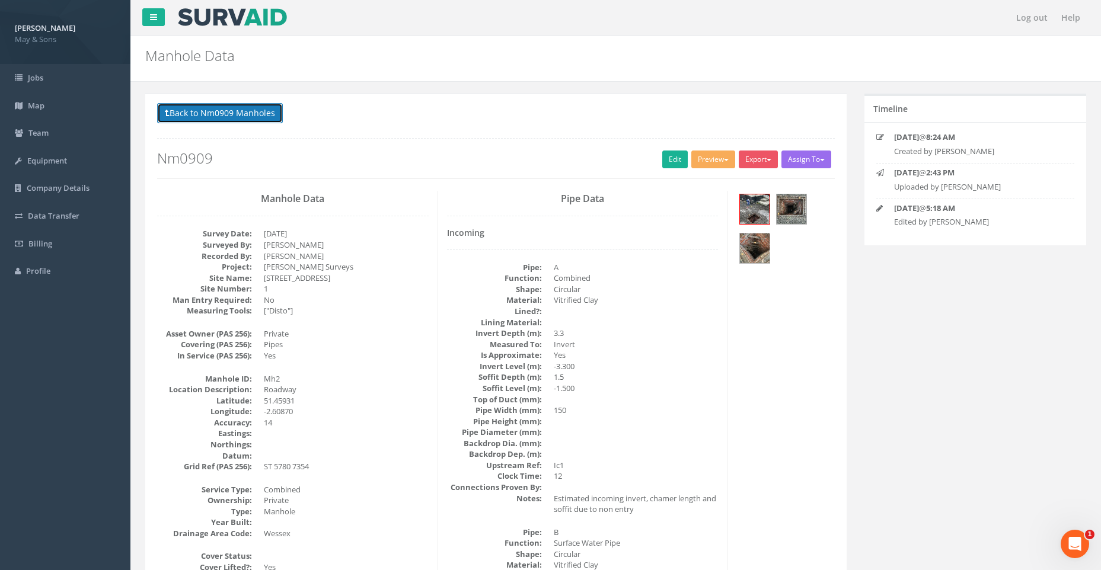
click at [215, 108] on button "Back to Nm0909 Manholes" at bounding box center [220, 113] width 126 height 20
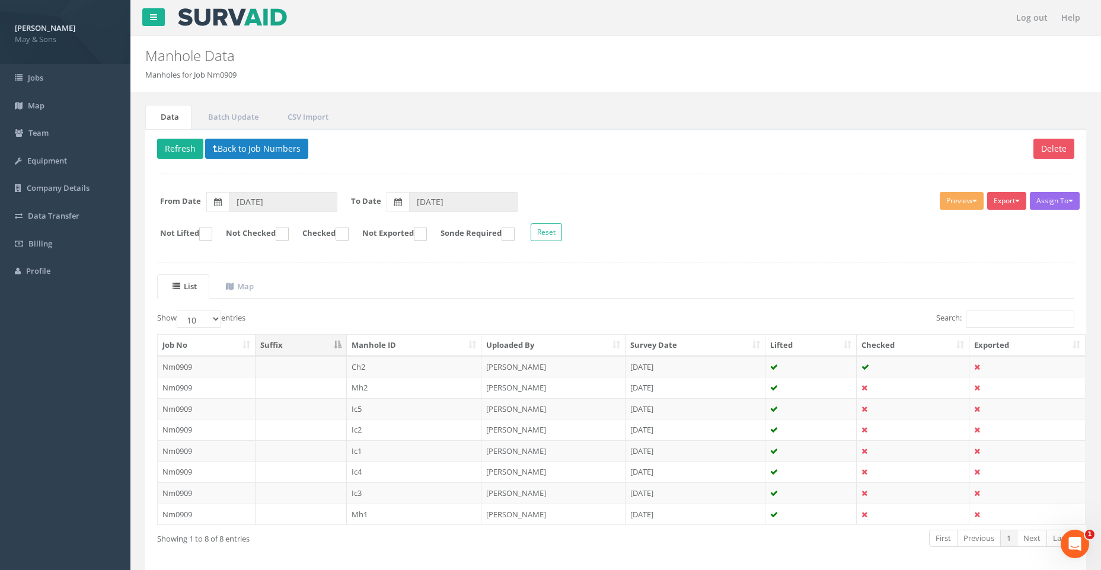
scroll to position [49, 0]
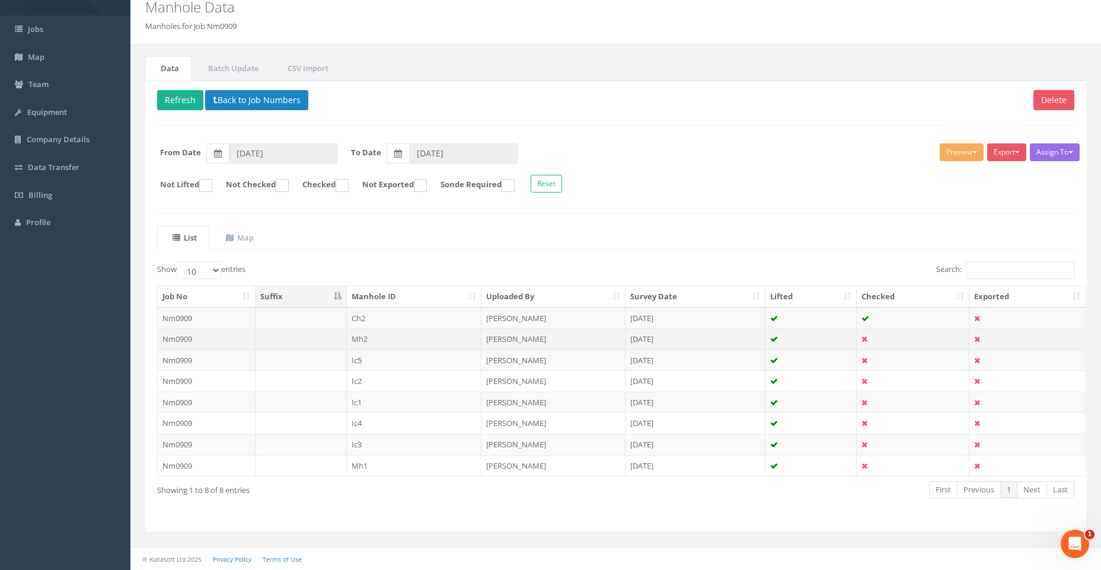
click at [193, 334] on td "Nm0909" at bounding box center [207, 338] width 98 height 21
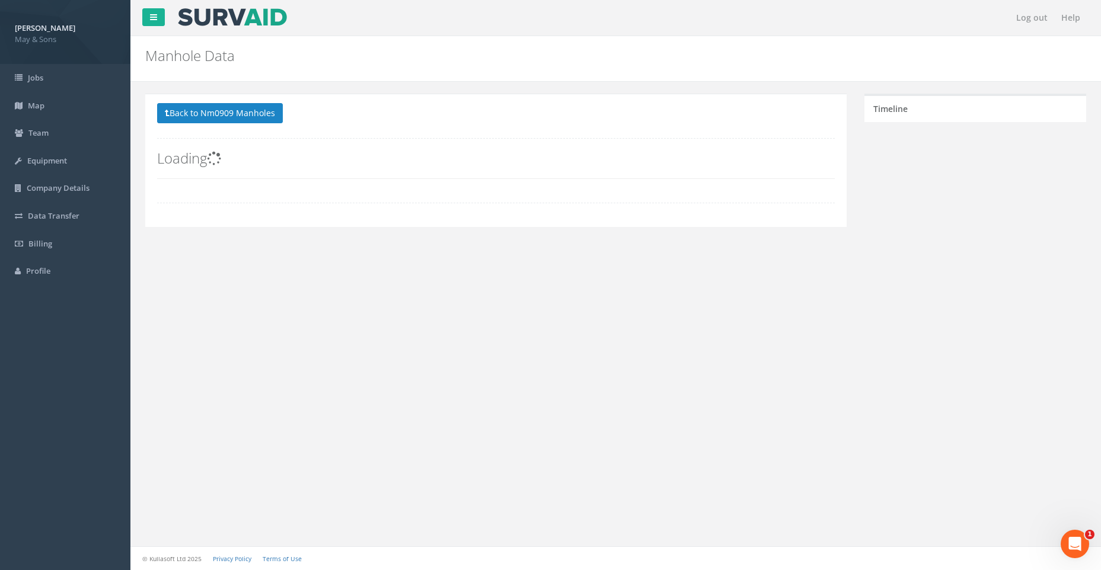
scroll to position [0, 0]
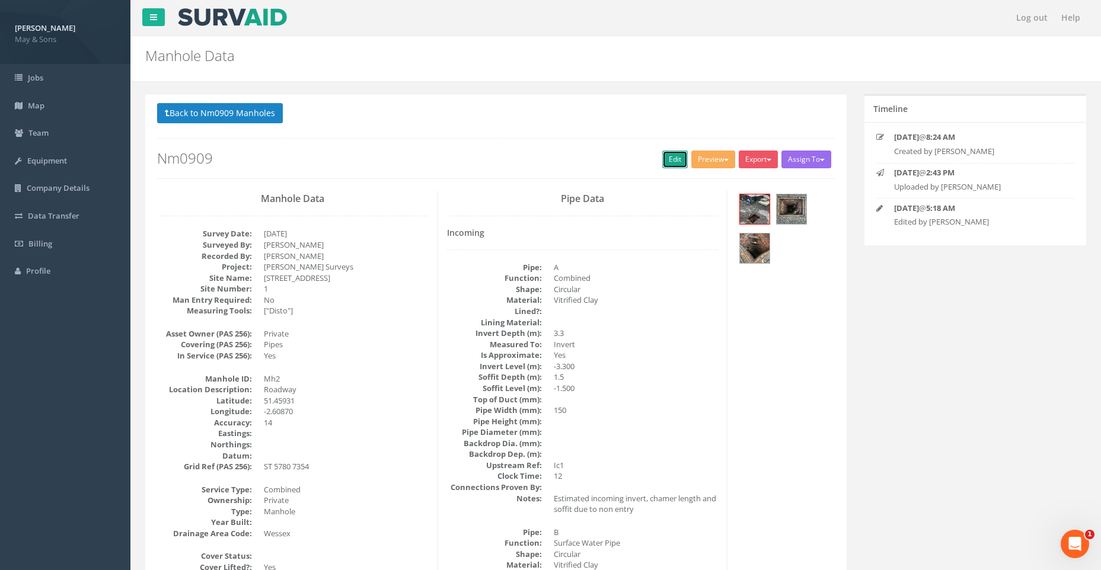
click at [665, 160] on link "Edit" at bounding box center [674, 160] width 25 height 18
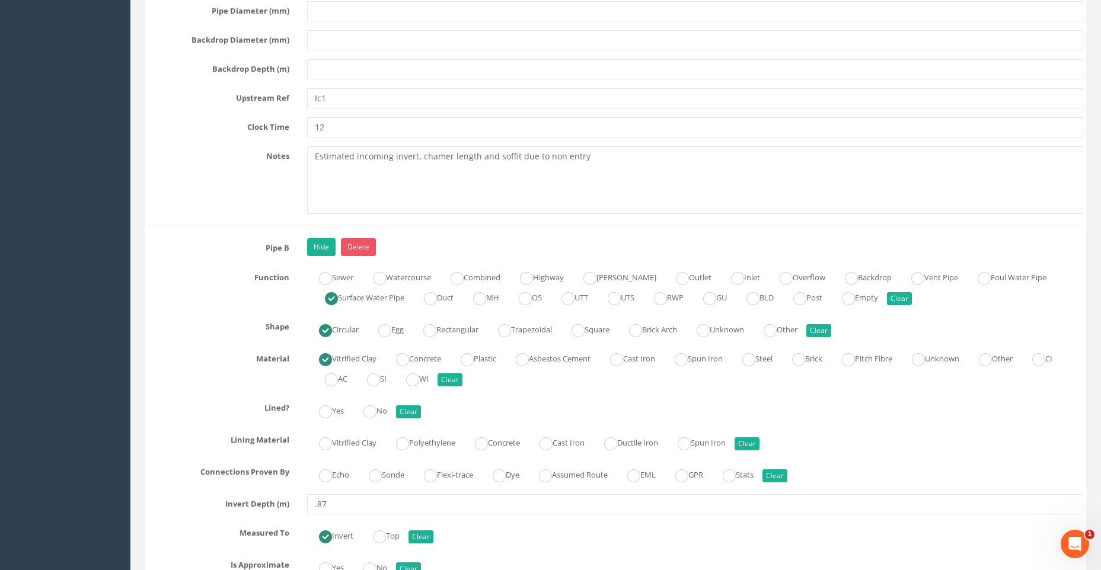
scroll to position [4269, 0]
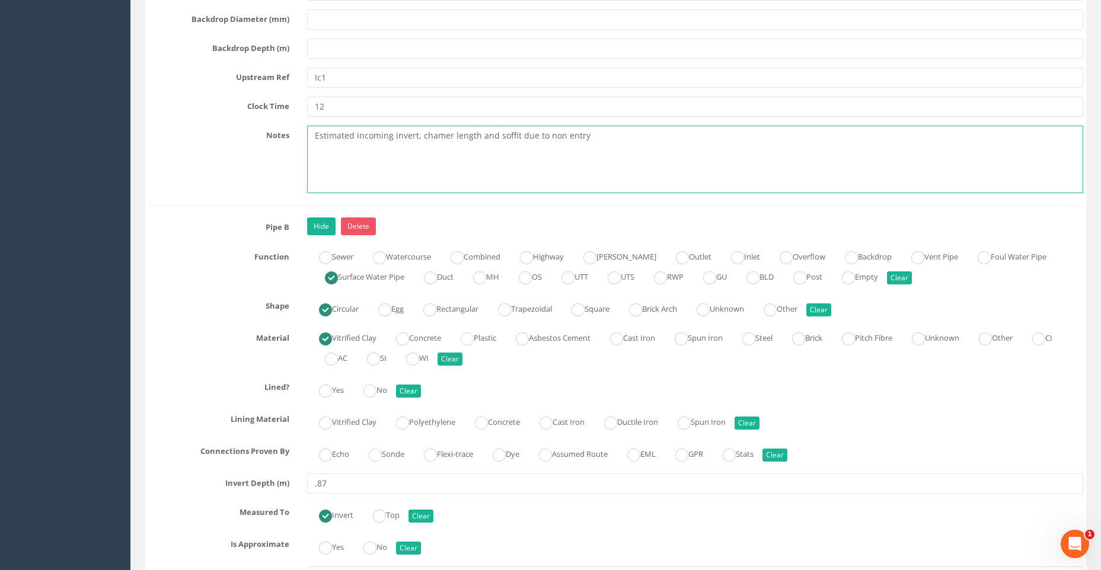
click at [441, 136] on textarea "Estimated incoming invert, chamer length and soffit due to non entry" at bounding box center [695, 160] width 776 height 68
click at [566, 136] on textarea "Estimated incoming invert, chamber length and soffit due to non entry" at bounding box center [695, 160] width 776 height 68
click at [631, 136] on textarea "Estimated incoming invert, chamber length and soffit due to non cs entry" at bounding box center [695, 160] width 776 height 68
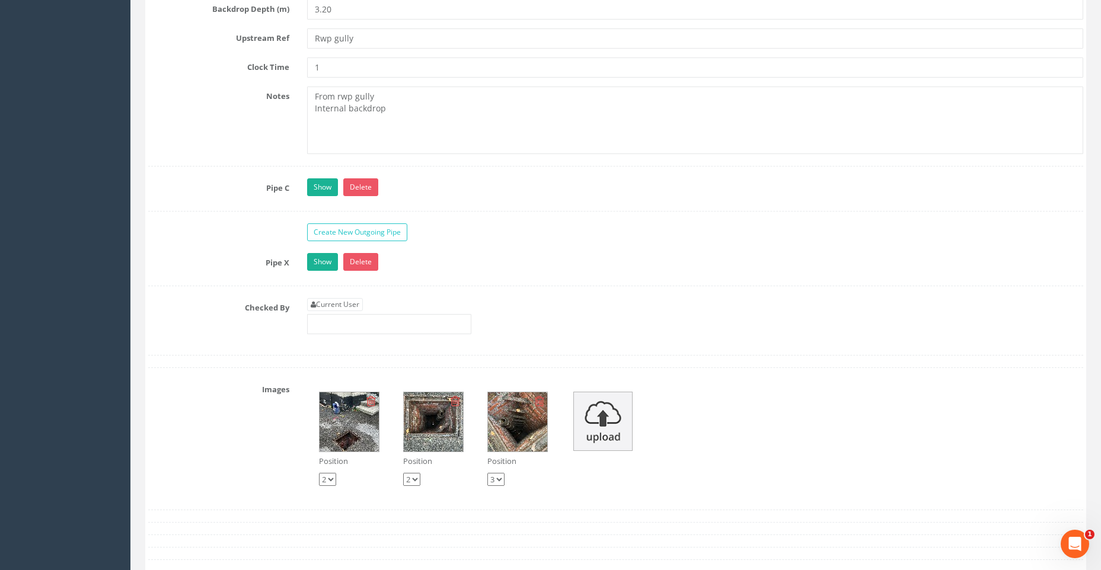
scroll to position [5039, 0]
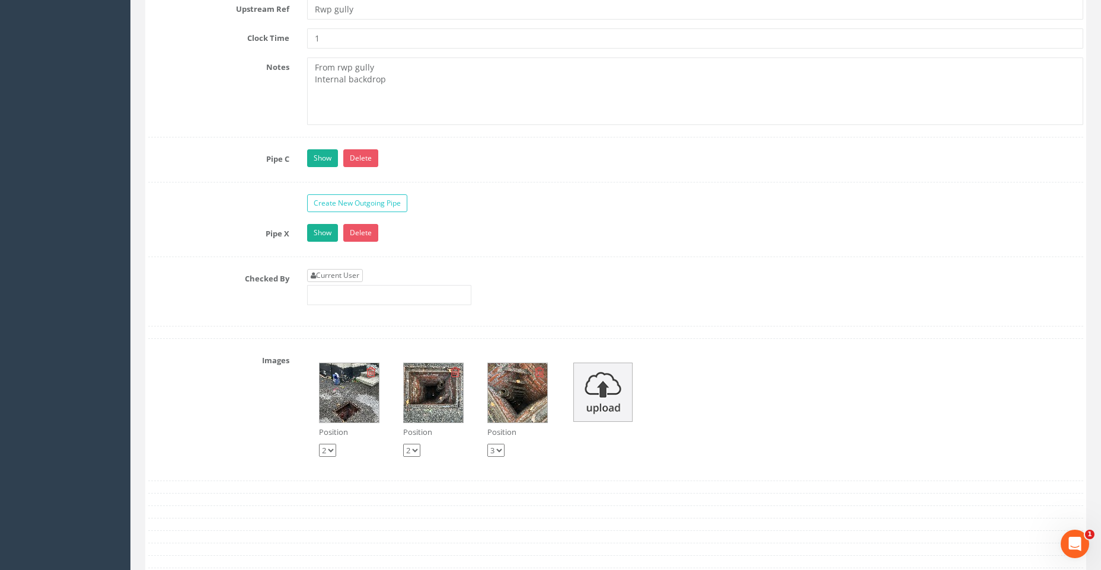
type textarea "Estimated incoming invert, chamber length and soffit due to non cs entry in thi…"
click at [357, 271] on link "Current User" at bounding box center [335, 275] width 56 height 13
type input "[PERSON_NAME]"
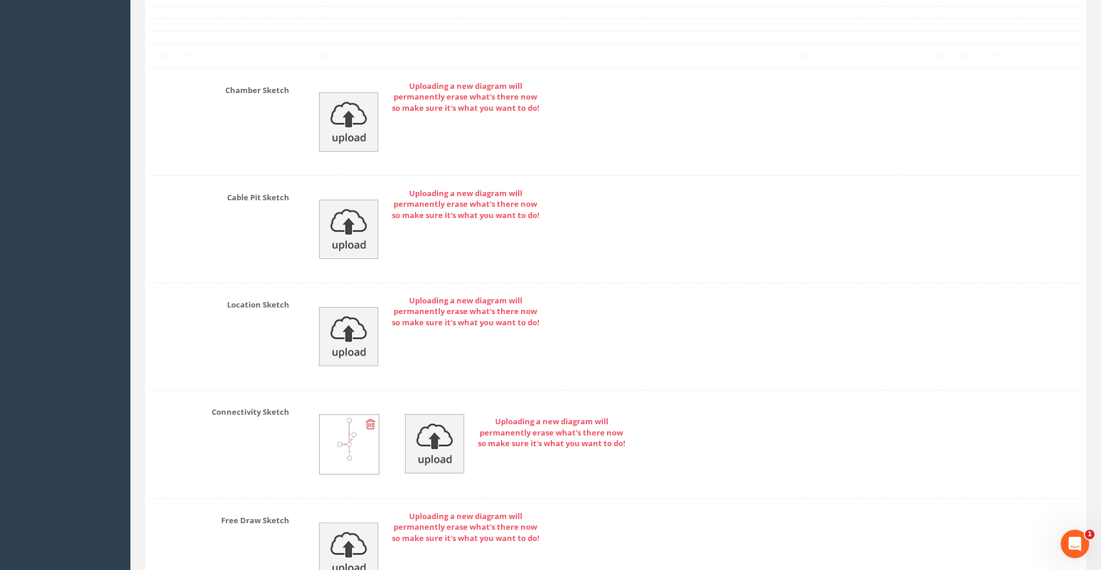
scroll to position [5744, 0]
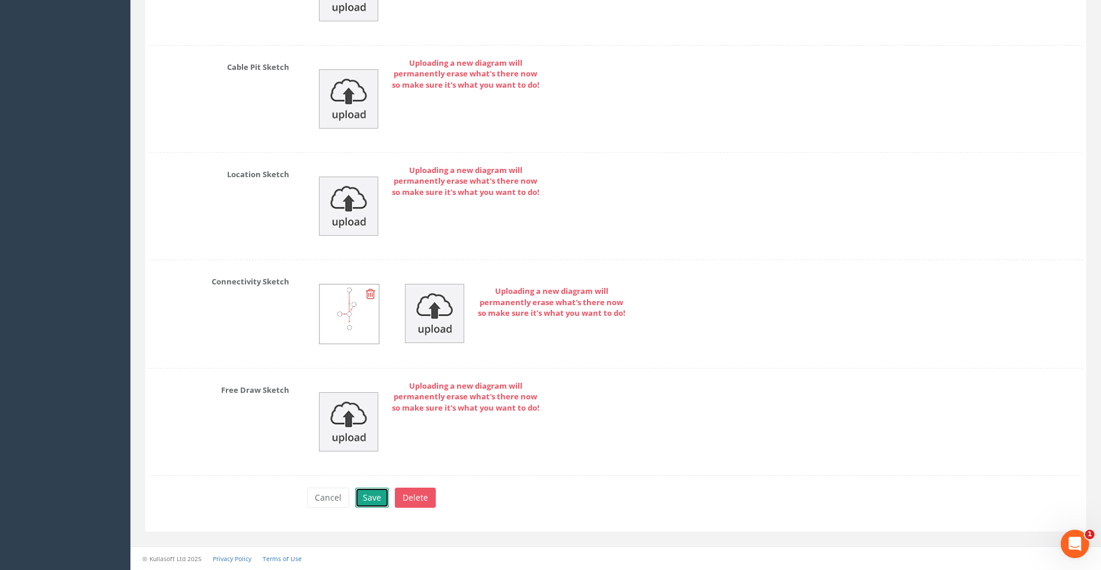
click at [380, 496] on button "Save" at bounding box center [372, 498] width 34 height 20
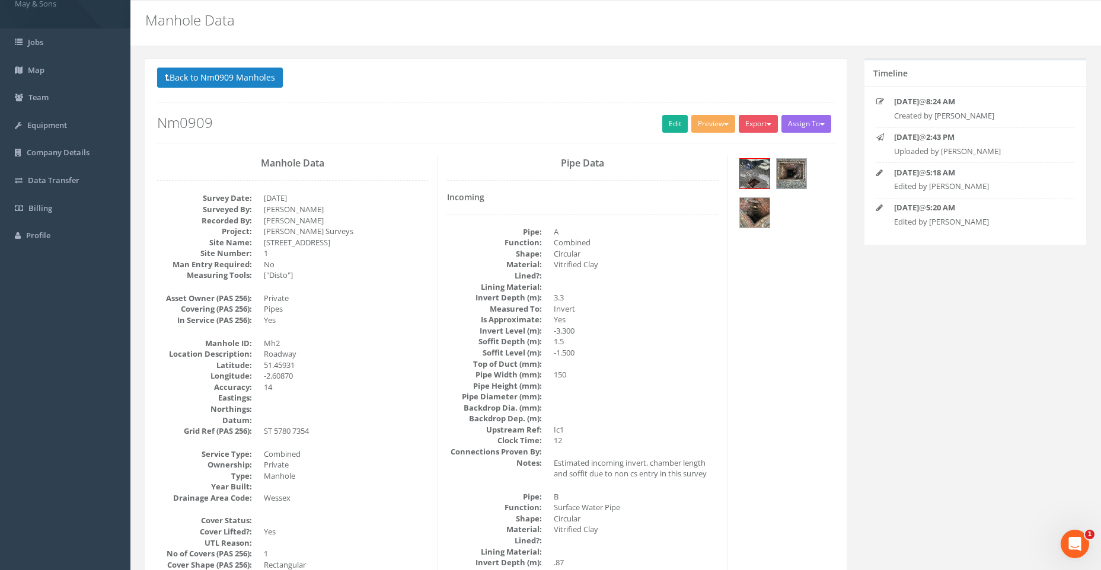
scroll to position [0, 0]
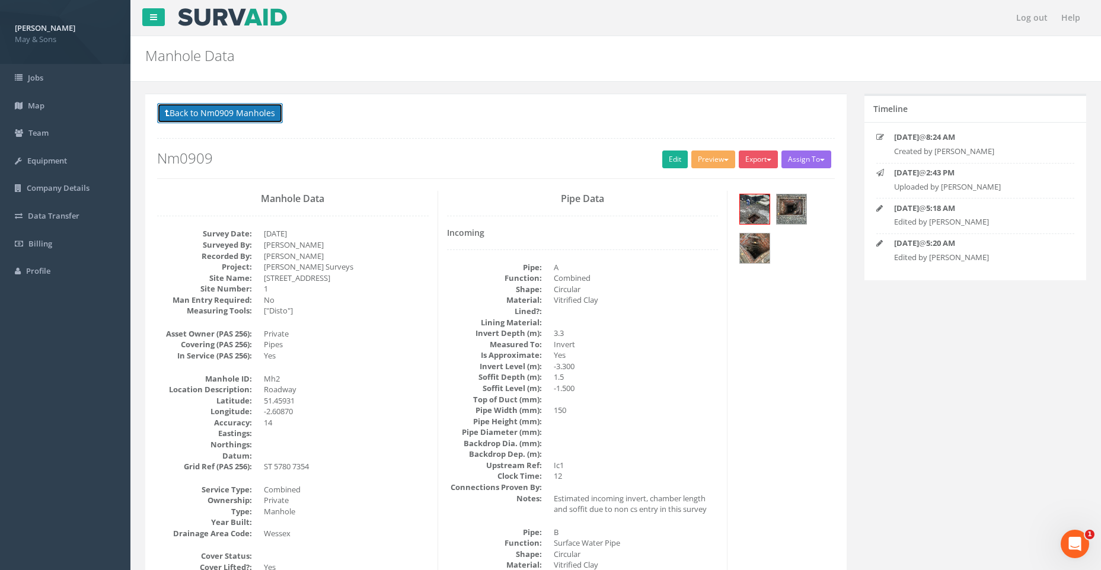
click at [213, 113] on button "Back to Nm0909 Manholes" at bounding box center [220, 113] width 126 height 20
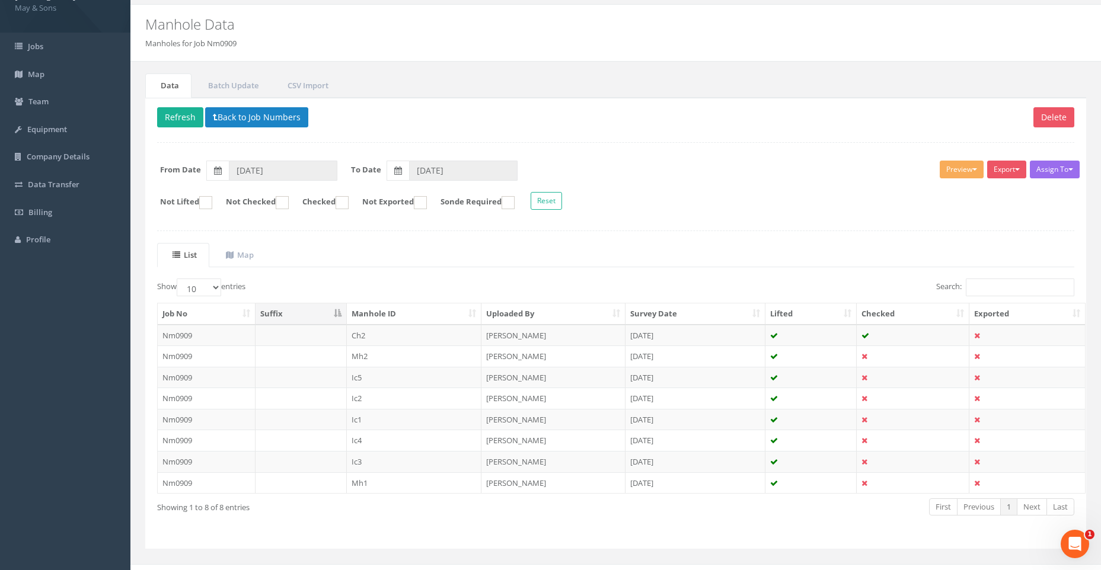
scroll to position [49, 0]
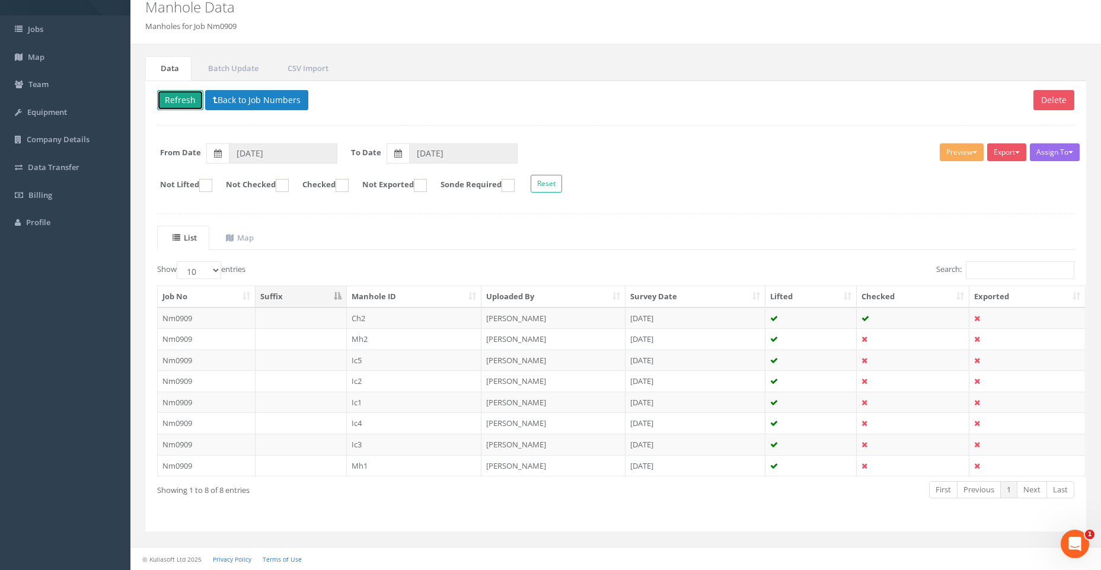
click at [187, 100] on button "Refresh" at bounding box center [180, 100] width 46 height 20
click at [222, 362] on td "Nm0909" at bounding box center [207, 360] width 98 height 21
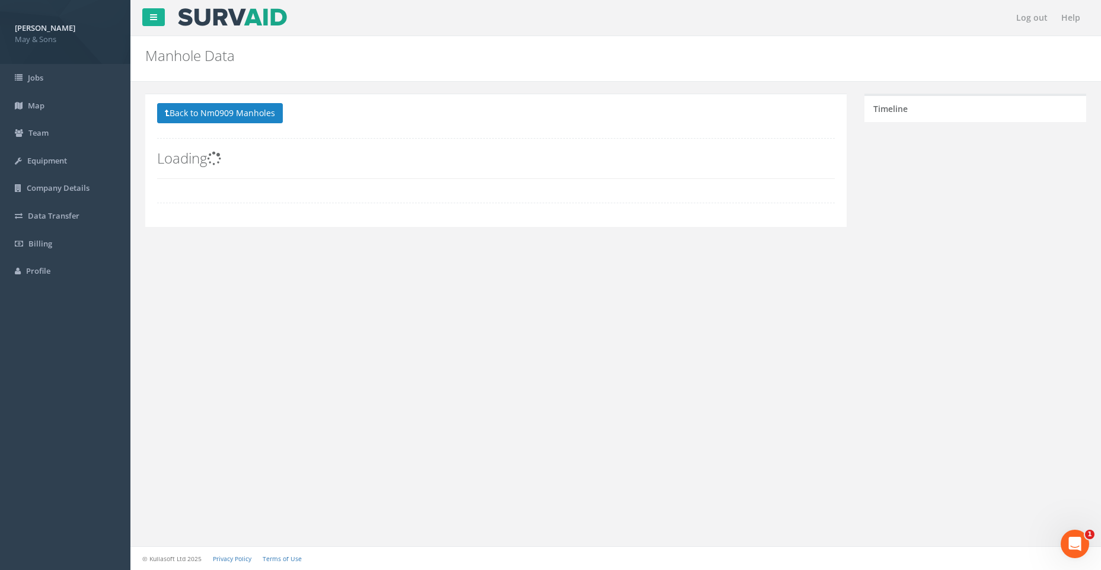
scroll to position [0, 0]
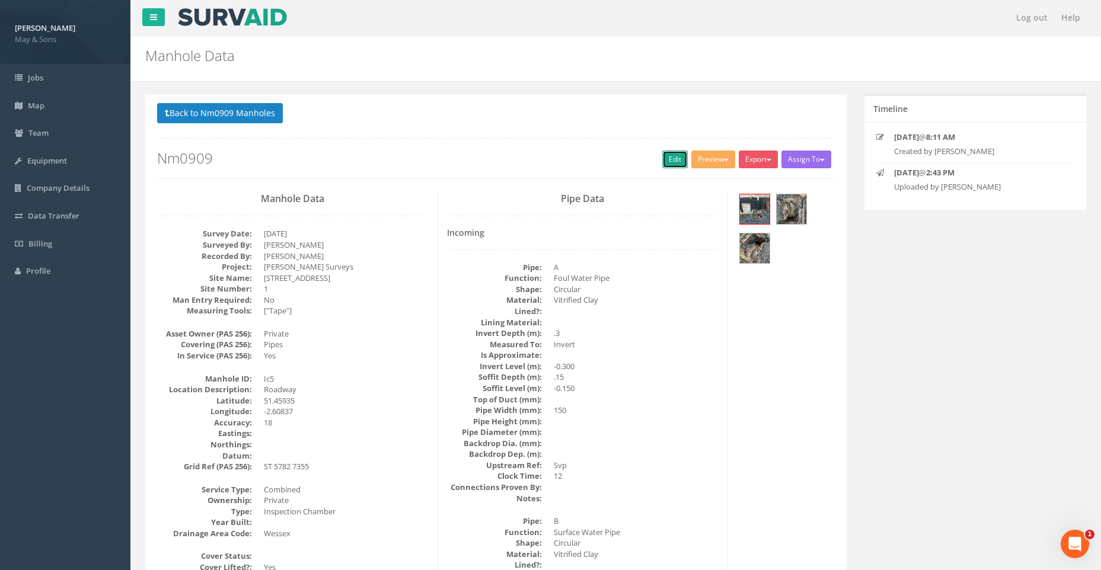
click at [668, 154] on link "Edit" at bounding box center [674, 160] width 25 height 18
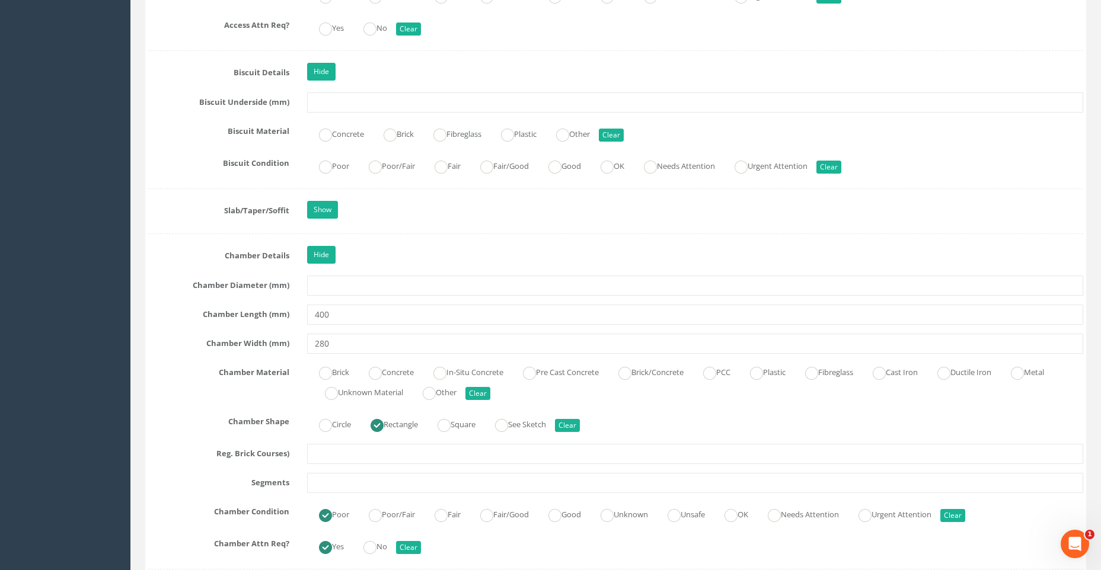
scroll to position [2075, 0]
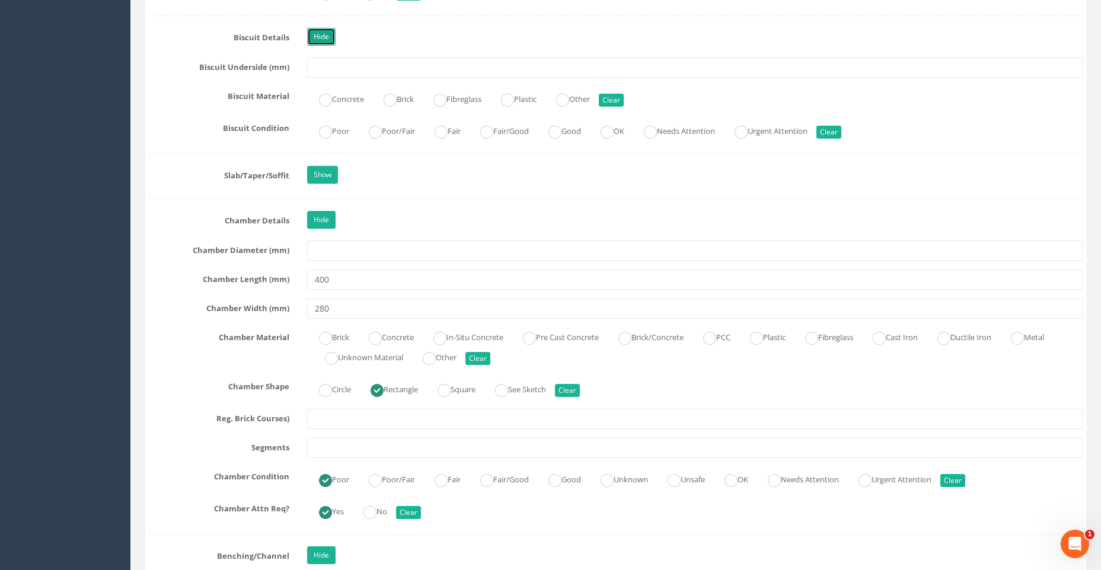
click at [321, 31] on link "Hide" at bounding box center [321, 37] width 28 height 18
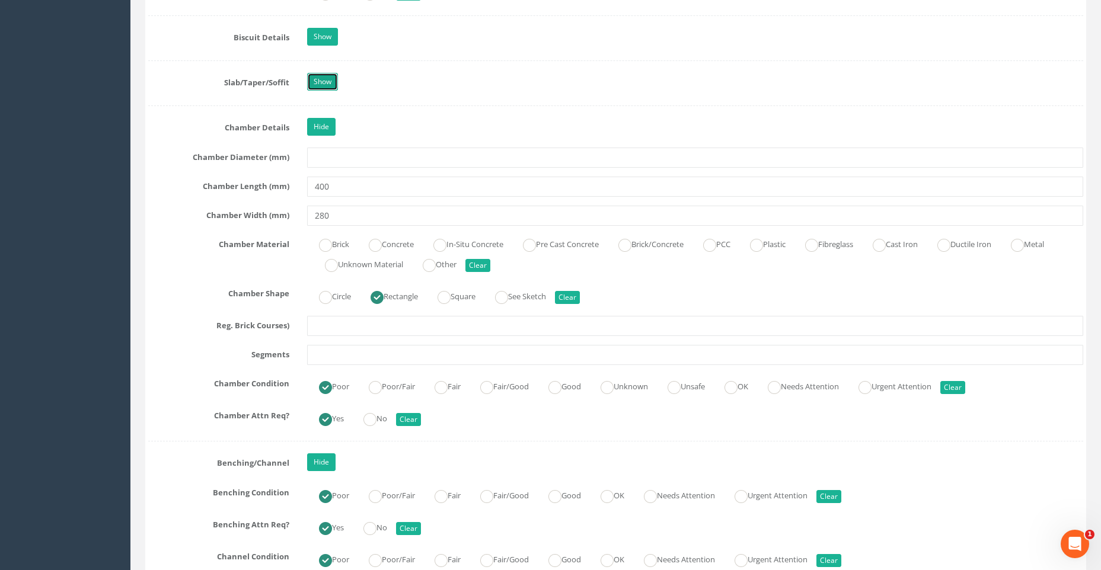
click at [323, 81] on link "Show" at bounding box center [322, 82] width 31 height 18
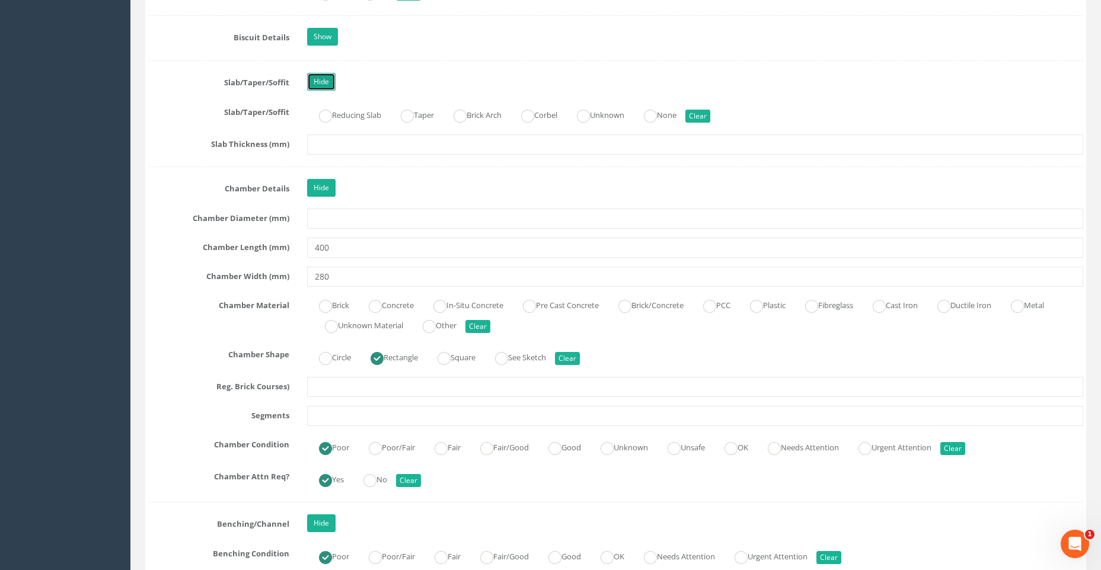
click at [323, 81] on link "Hide" at bounding box center [321, 82] width 28 height 18
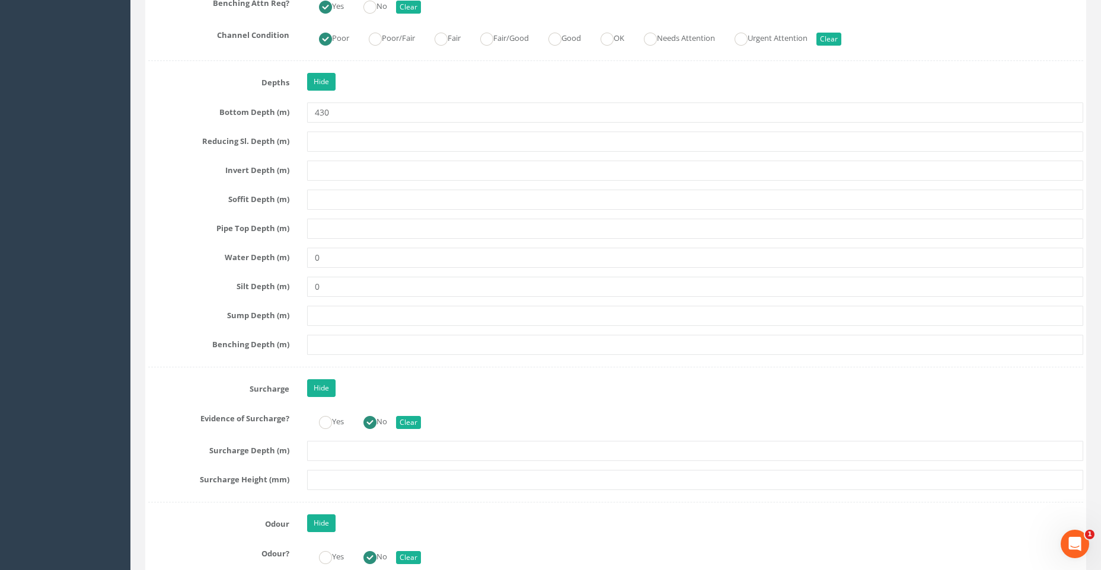
scroll to position [2609, 0]
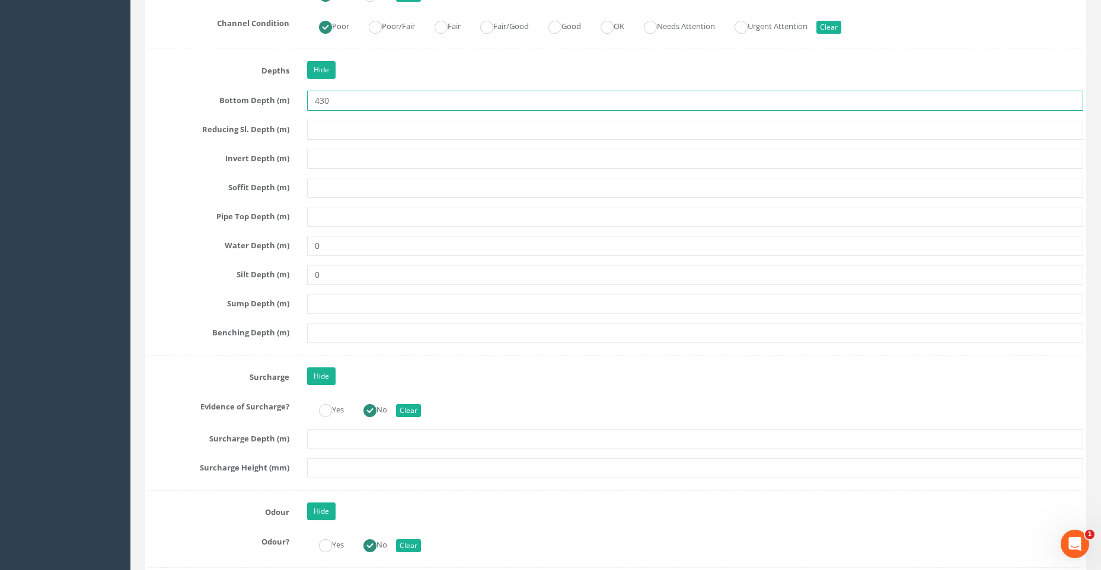
click at [315, 97] on input "430" at bounding box center [695, 101] width 776 height 20
click at [331, 103] on input ".430" at bounding box center [695, 101] width 776 height 20
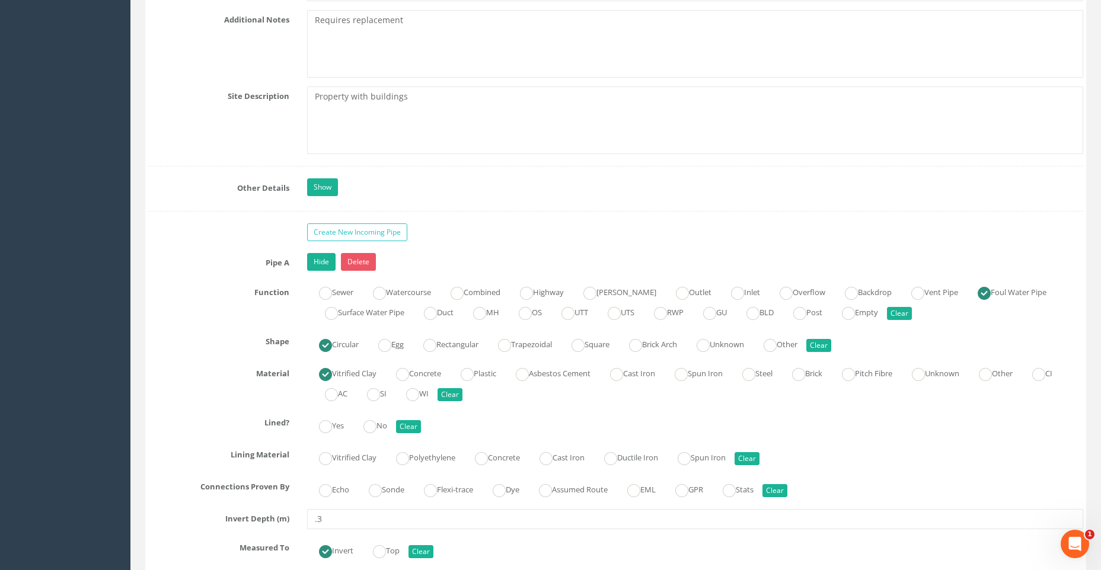
scroll to position [3439, 0]
type input ".43"
click at [324, 186] on link "Show" at bounding box center [322, 186] width 31 height 18
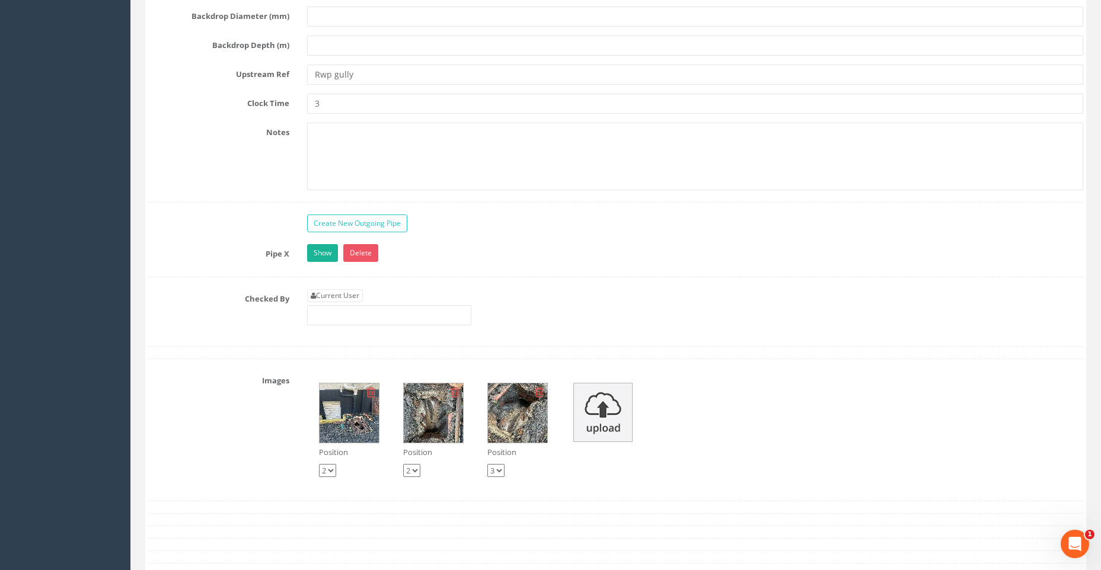
scroll to position [5336, 0]
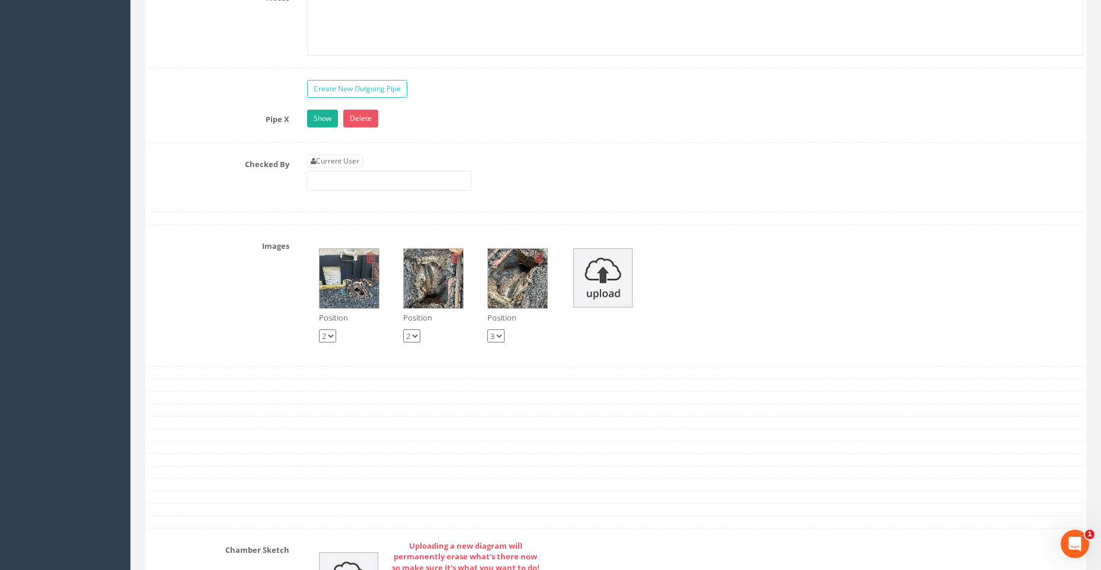
click at [333, 339] on select "1 2 3" at bounding box center [327, 336] width 17 height 13
select select "string:1"
click at [319, 330] on select "1 2 3" at bounding box center [327, 336] width 17 height 13
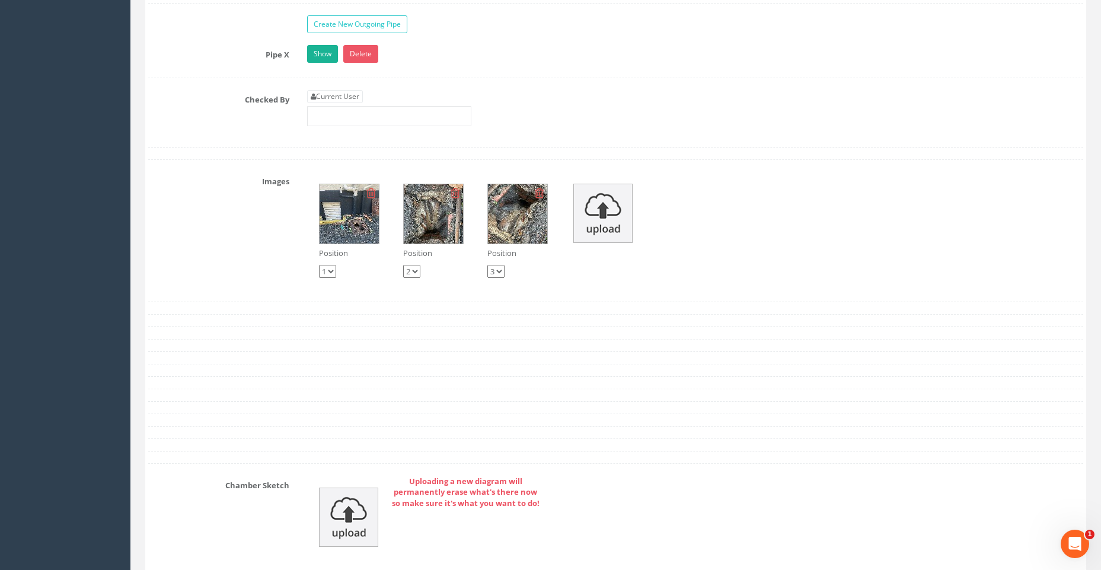
scroll to position [5274, 0]
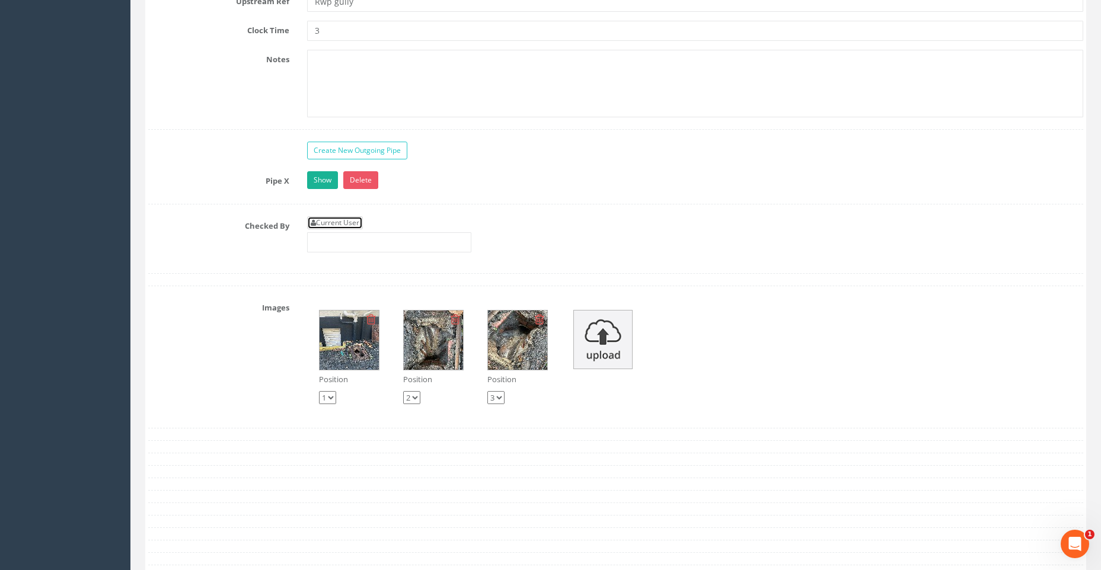
click at [350, 216] on link "Current User" at bounding box center [335, 222] width 56 height 13
type input "[PERSON_NAME]"
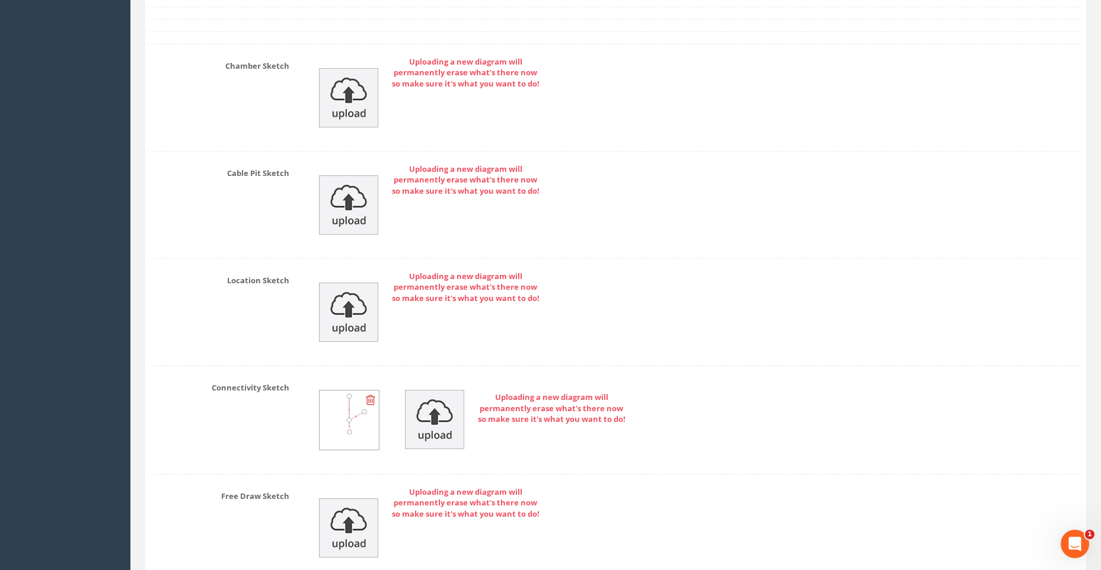
scroll to position [5926, 0]
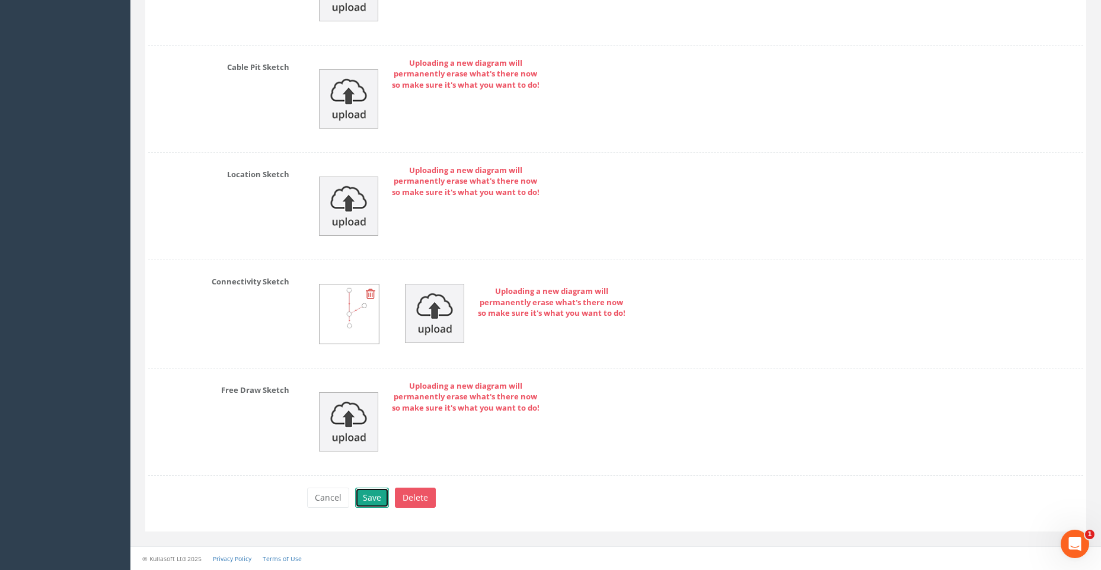
click at [369, 493] on button "Save" at bounding box center [372, 498] width 34 height 20
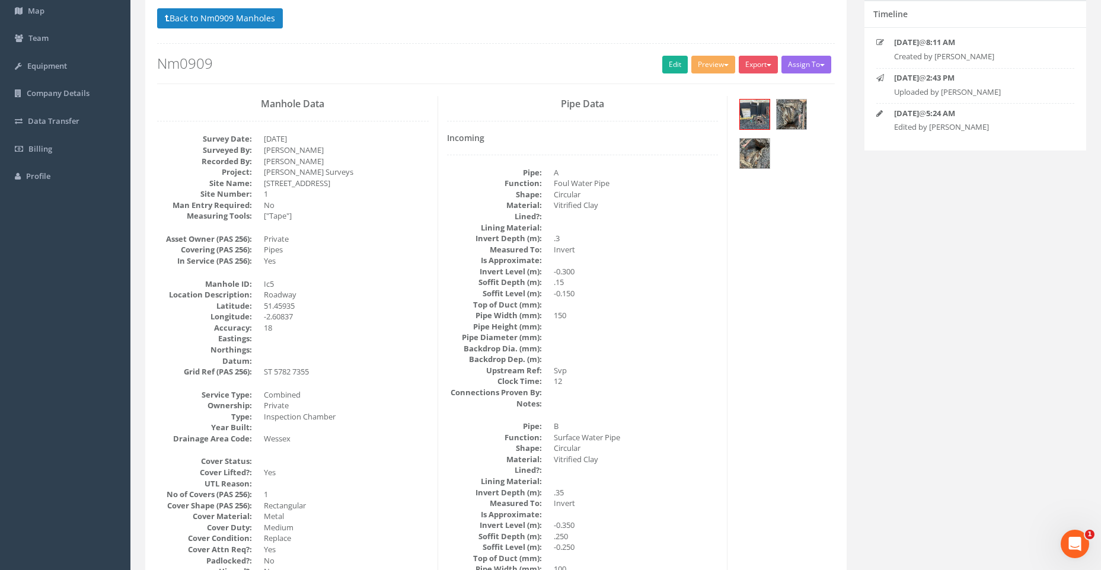
scroll to position [0, 0]
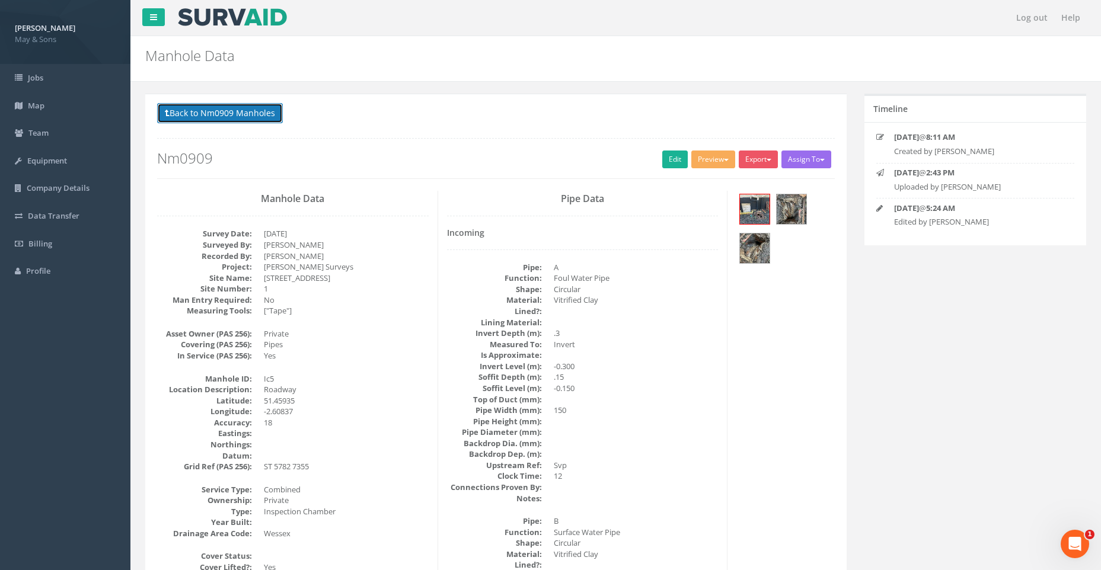
click at [238, 108] on button "Back to Nm0909 Manholes" at bounding box center [220, 113] width 126 height 20
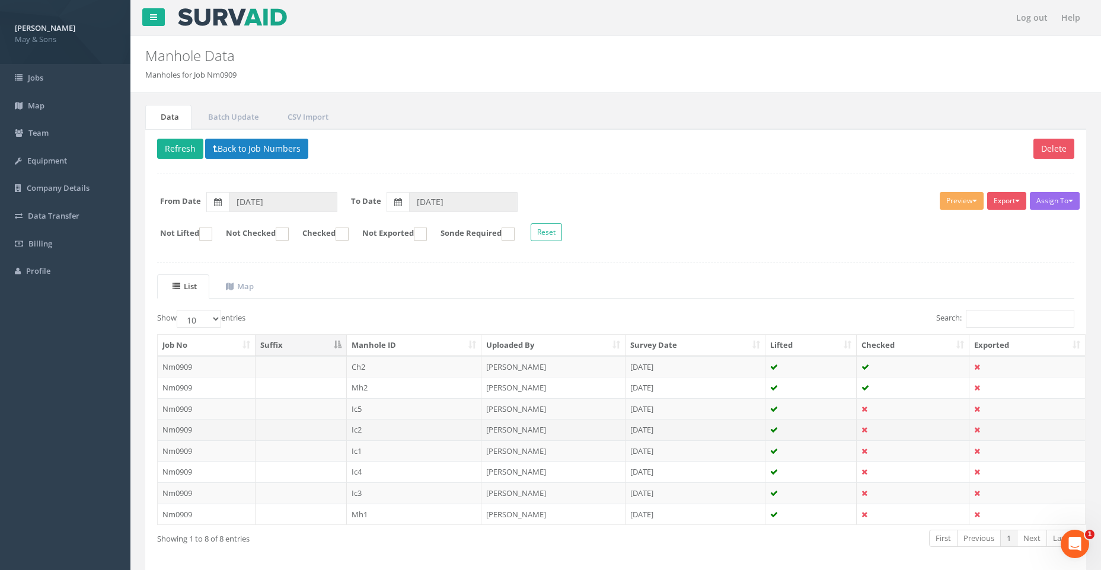
click at [200, 424] on td "Nm0909" at bounding box center [207, 429] width 98 height 21
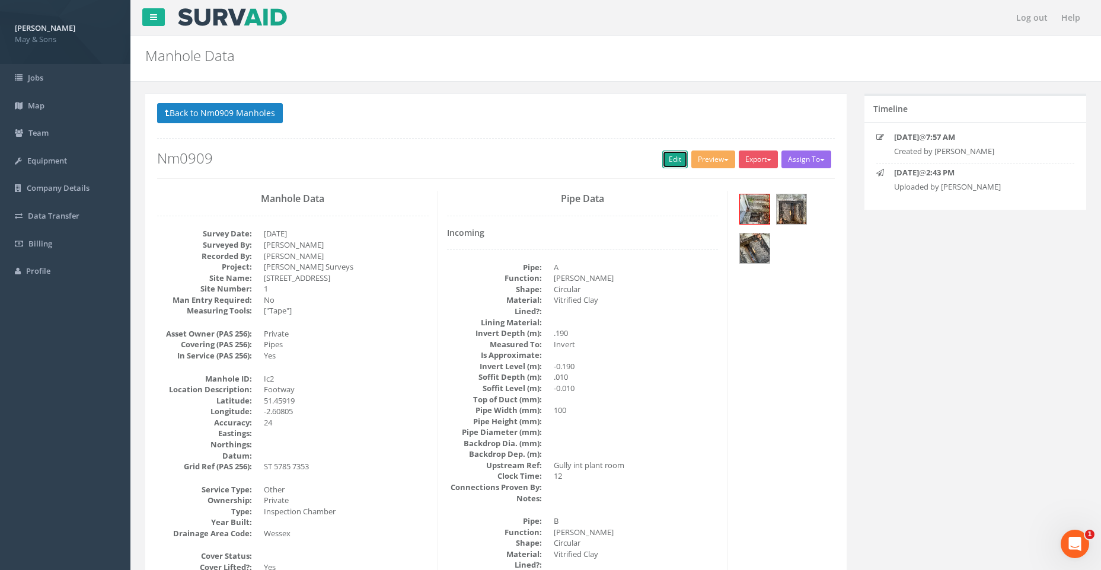
click at [667, 158] on link "Edit" at bounding box center [674, 160] width 25 height 18
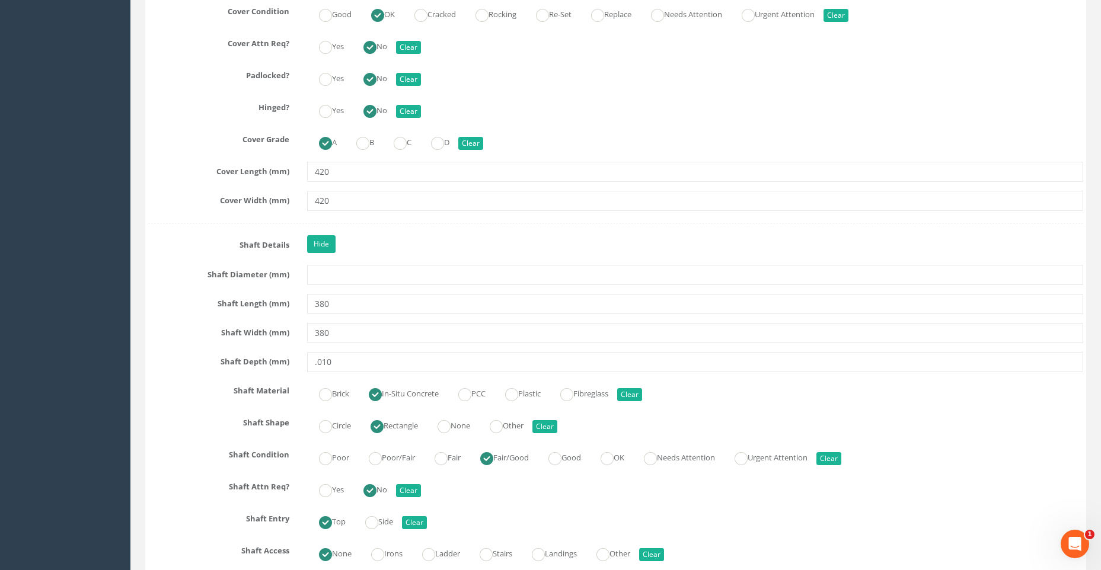
scroll to position [1423, 0]
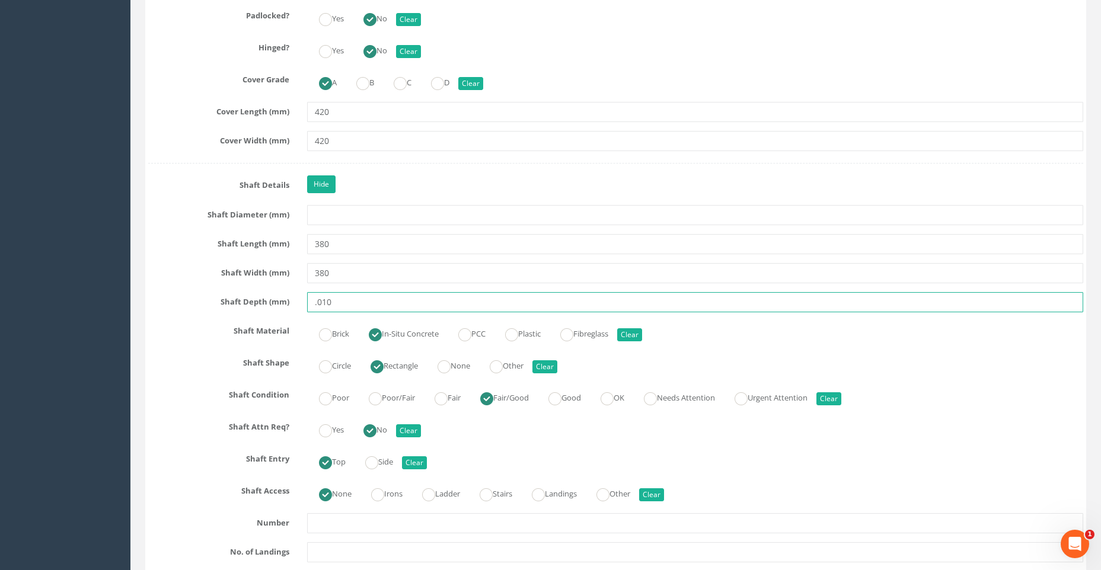
click at [334, 304] on input ".010" at bounding box center [695, 302] width 776 height 20
type input "."
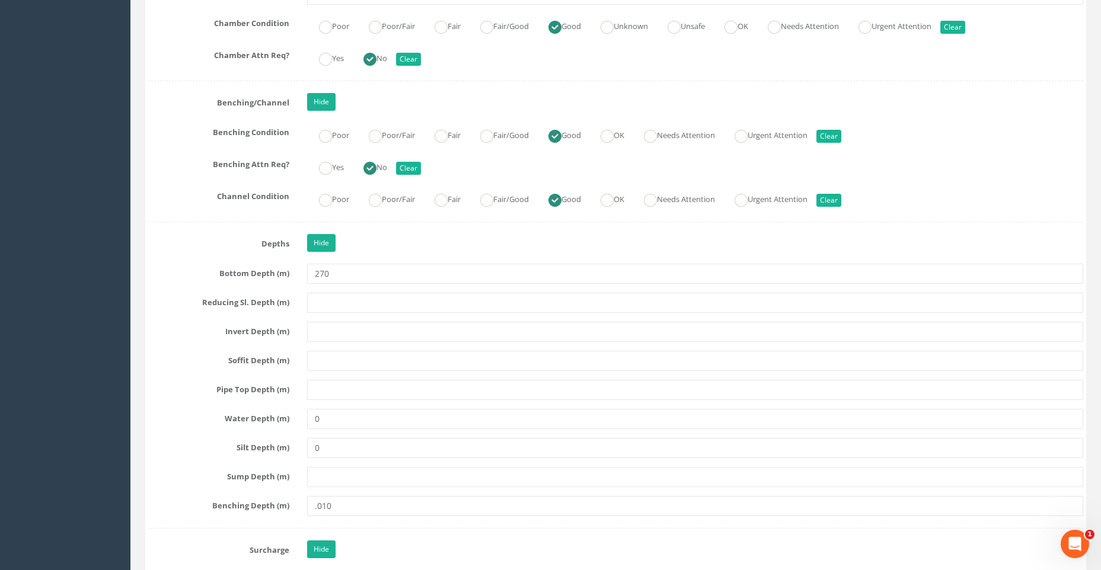
scroll to position [2431, 0]
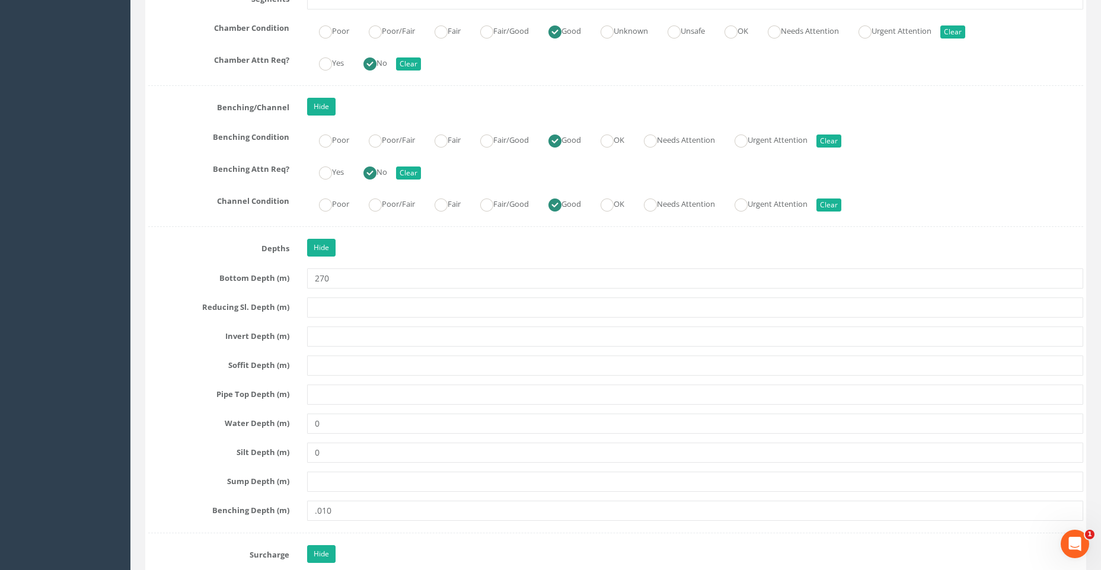
type input "10"
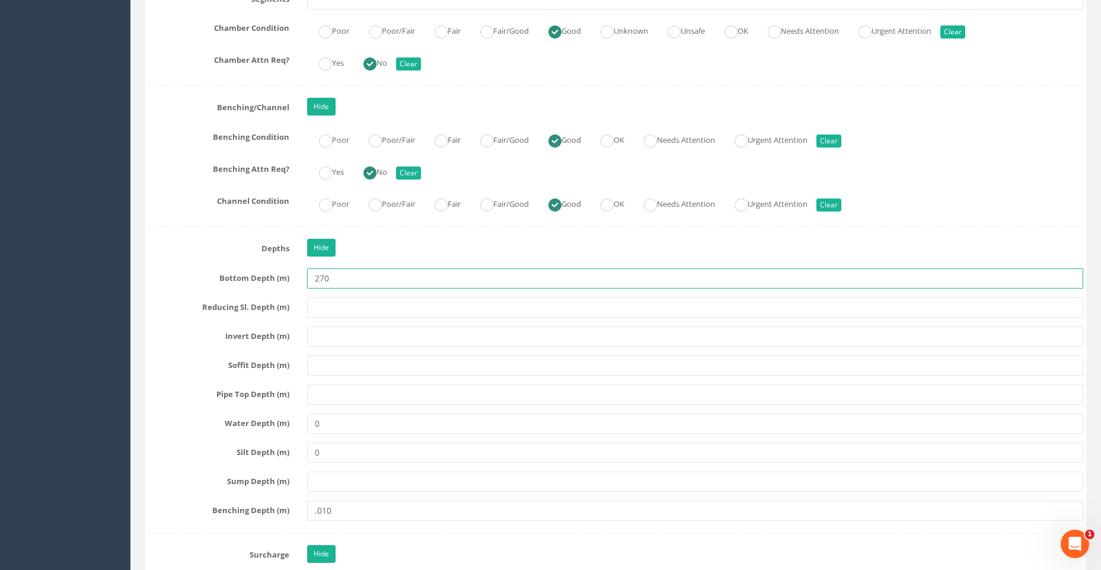
click at [330, 277] on input "270" at bounding box center [695, 279] width 776 height 20
type input "2"
type input ".27"
click at [372, 310] on input "text" at bounding box center [695, 308] width 776 height 20
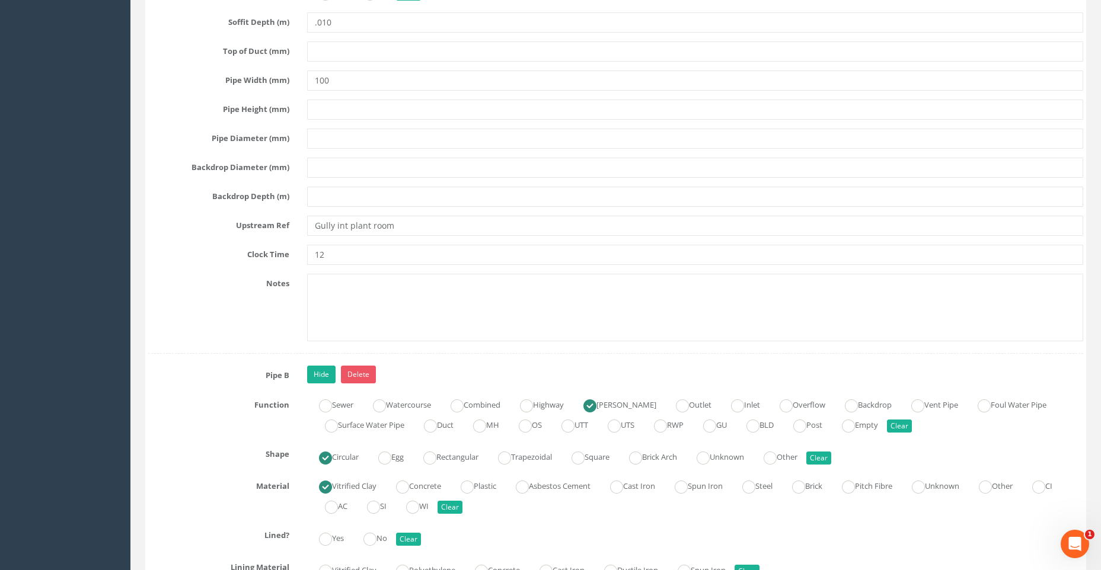
scroll to position [4328, 0]
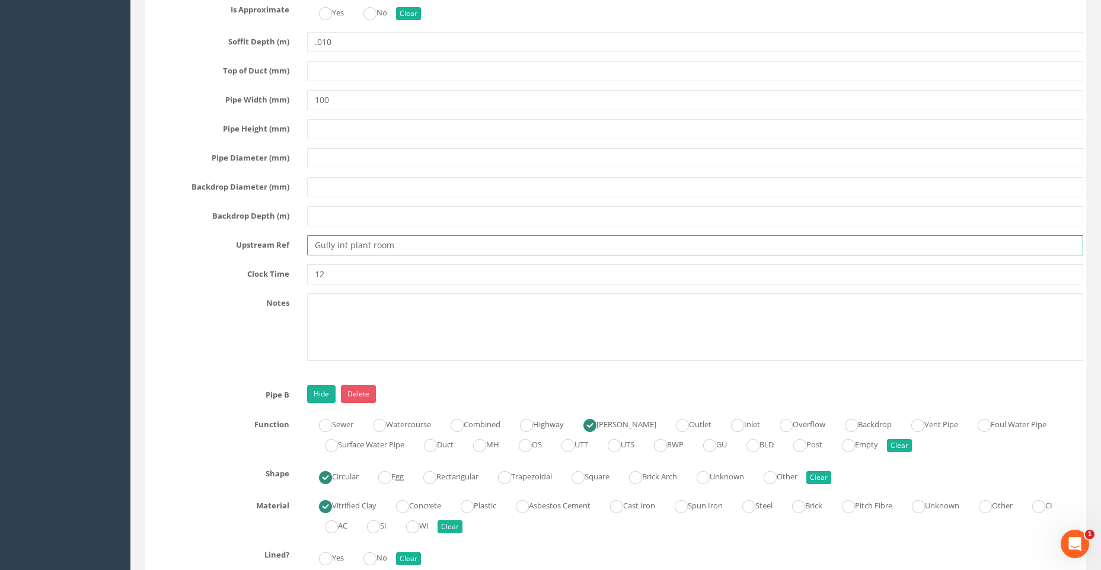
click at [336, 244] on input "Gully int plant room" at bounding box center [695, 245] width 776 height 20
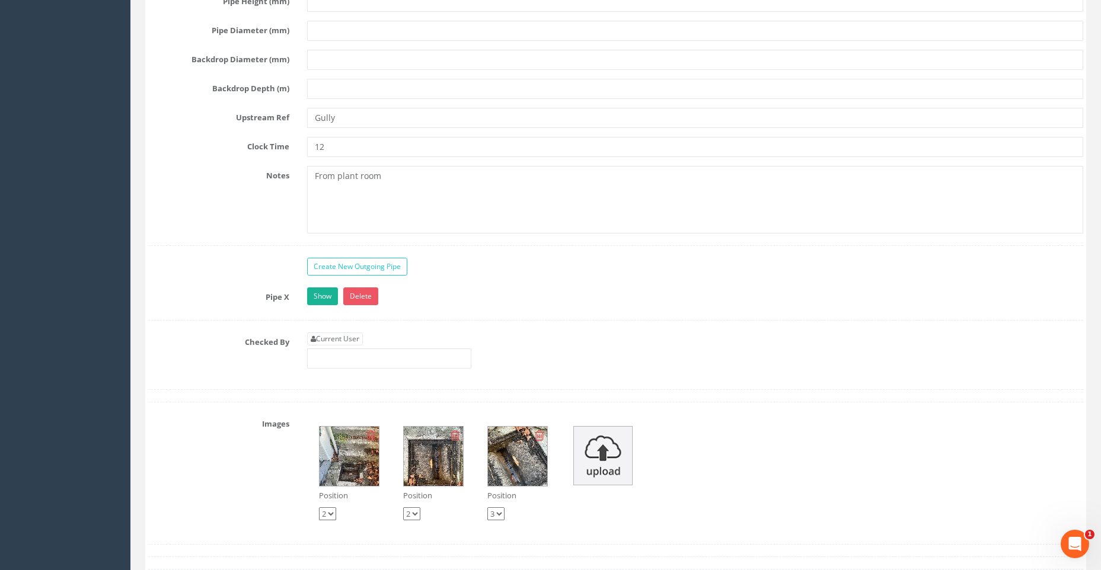
scroll to position [5217, 0]
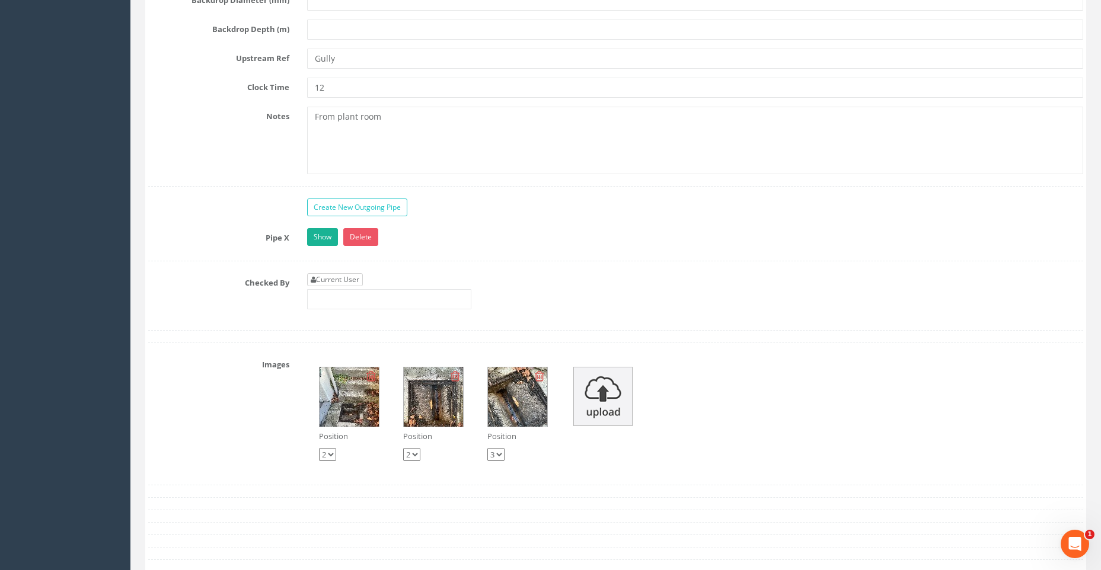
type input "Gully / outflow from plant room"
click at [353, 273] on link "Current User" at bounding box center [335, 279] width 56 height 13
type input "[PERSON_NAME]"
click at [332, 454] on select "1 2 3" at bounding box center [327, 454] width 17 height 13
select select "string:1"
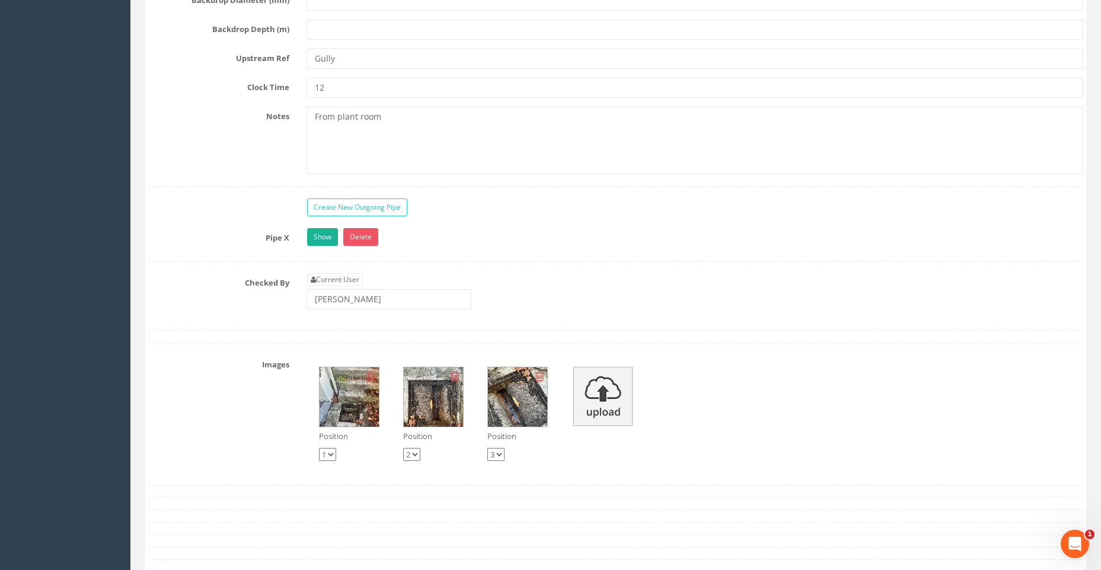
click at [319, 448] on select "1 2 3" at bounding box center [327, 454] width 17 height 13
click at [570, 455] on div "Position 1 2 3 Position 1 2 3 Position 1 2 3" at bounding box center [695, 414] width 794 height 118
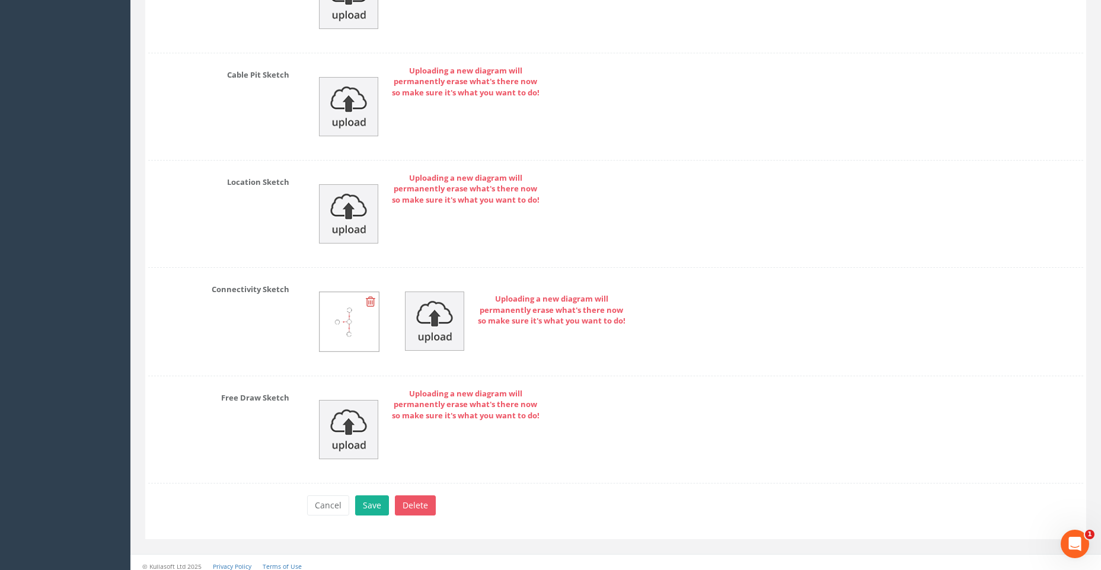
scroll to position [5926, 0]
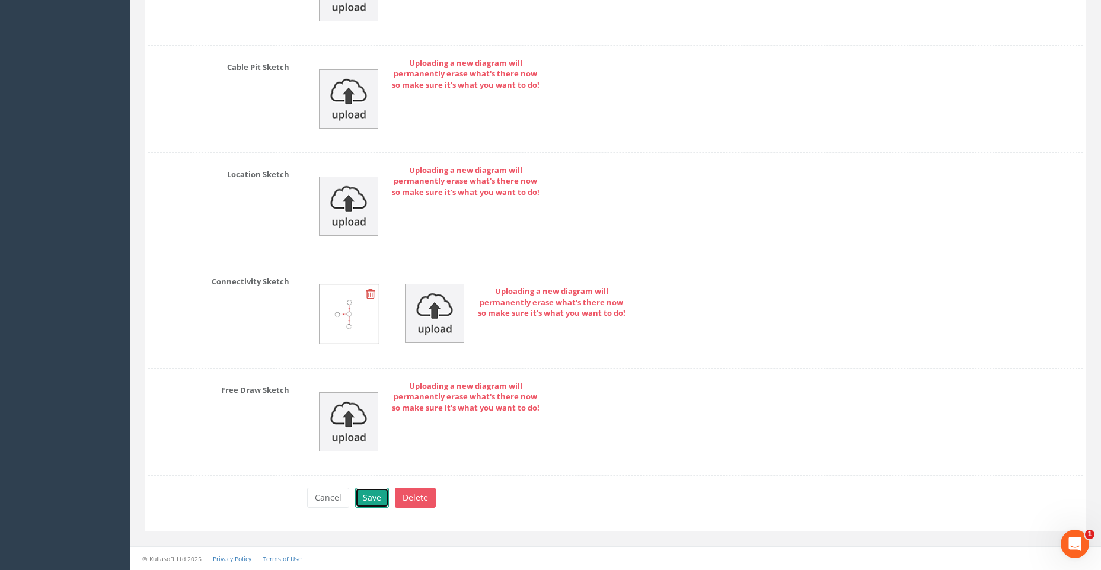
click at [367, 496] on button "Save" at bounding box center [372, 498] width 34 height 20
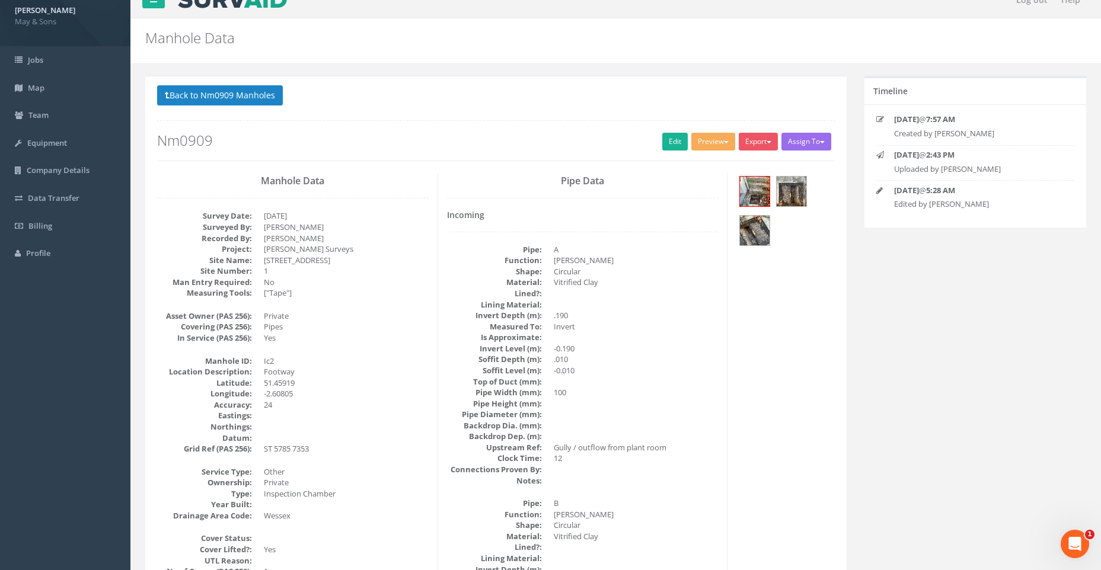
scroll to position [0, 0]
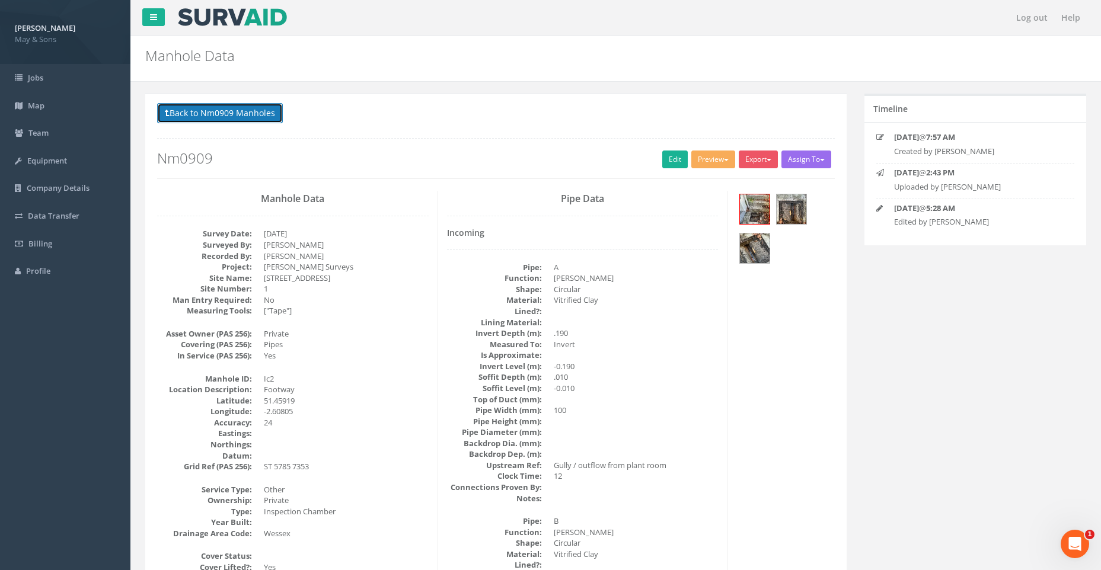
click at [231, 113] on button "Back to Nm0909 Manholes" at bounding box center [220, 113] width 126 height 20
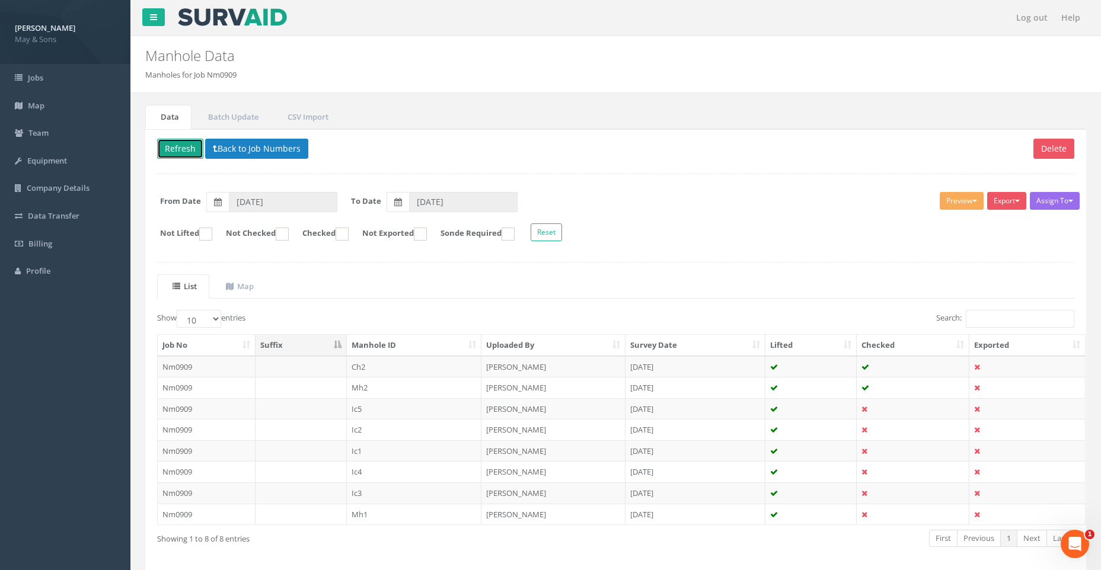
click at [180, 146] on button "Refresh" at bounding box center [180, 149] width 46 height 20
click at [178, 453] on td "Nm0909" at bounding box center [207, 451] width 98 height 21
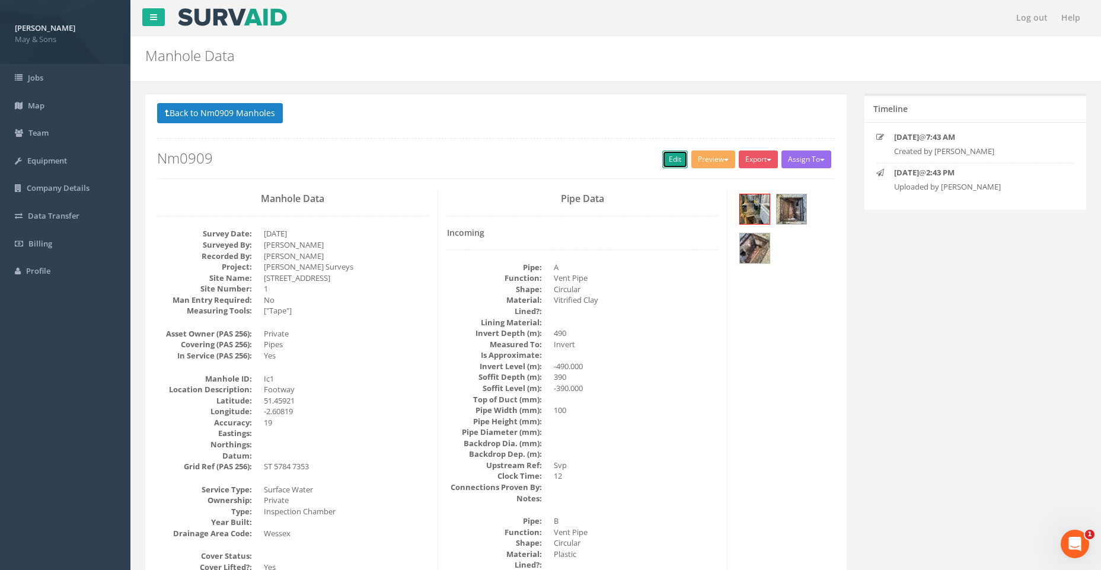
click at [666, 155] on link "Edit" at bounding box center [674, 160] width 25 height 18
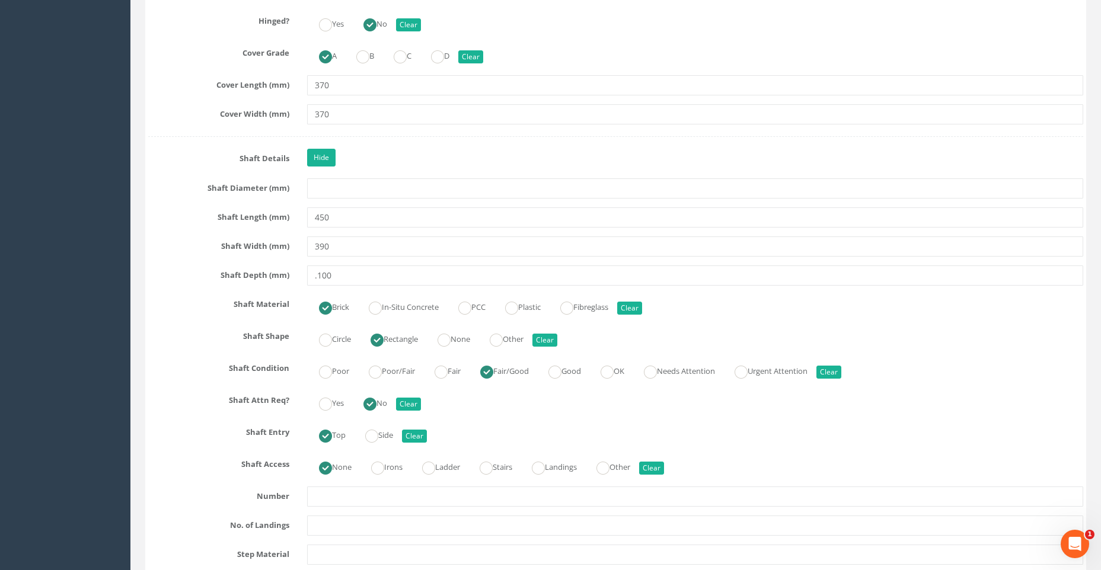
scroll to position [1482, 0]
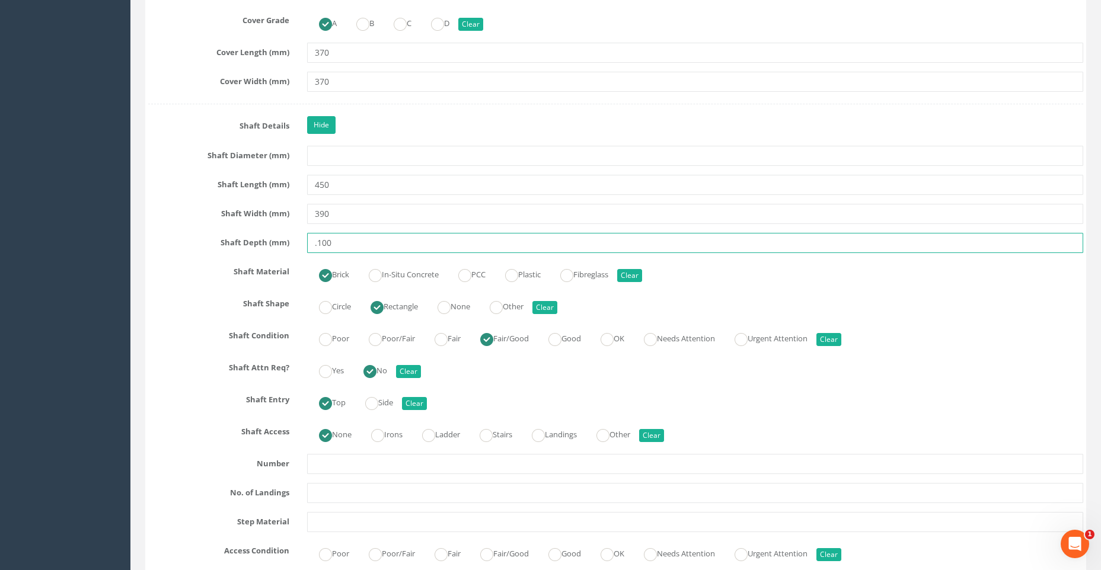
click at [318, 240] on input ".100" at bounding box center [695, 243] width 776 height 20
type input "100"
click at [390, 215] on input "390" at bounding box center [695, 214] width 776 height 20
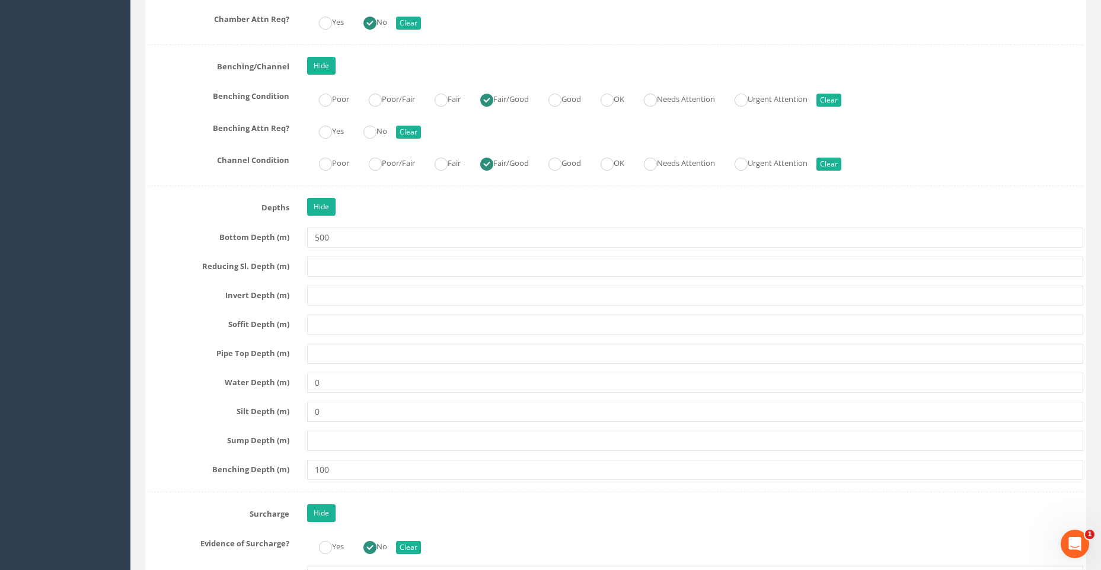
scroll to position [2490, 0]
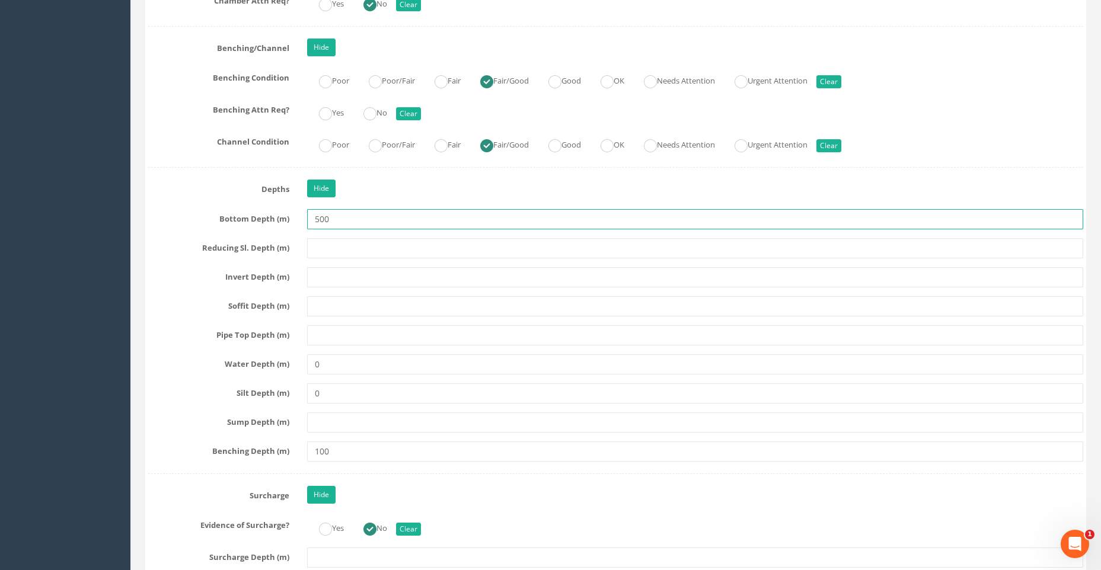
click at [328, 220] on input "500" at bounding box center [695, 219] width 776 height 20
type input "5"
type input "0.50"
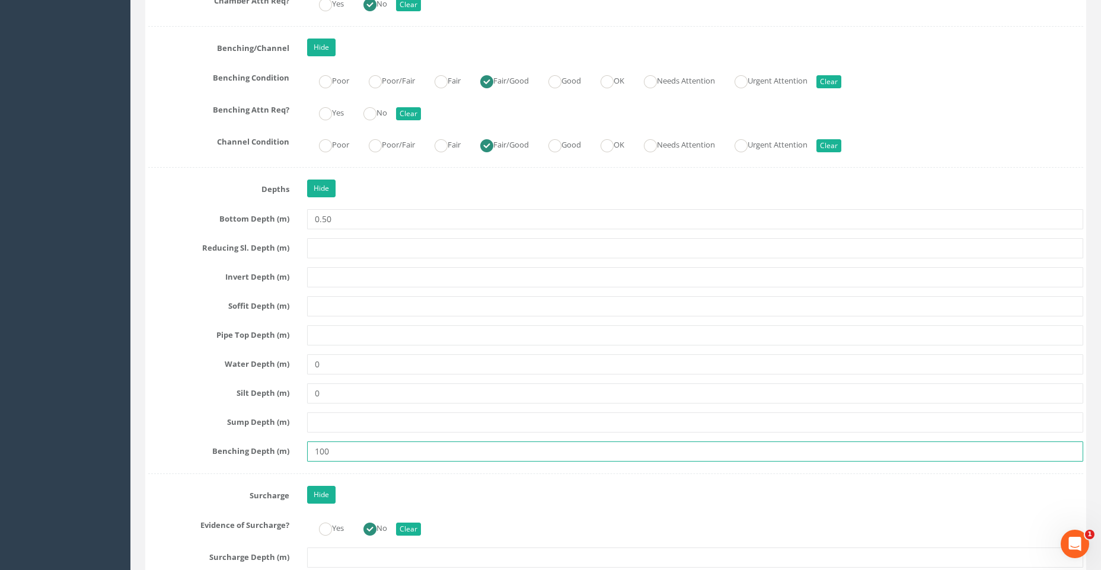
click at [331, 451] on input "100" at bounding box center [695, 452] width 776 height 20
type input "1"
type input "0"
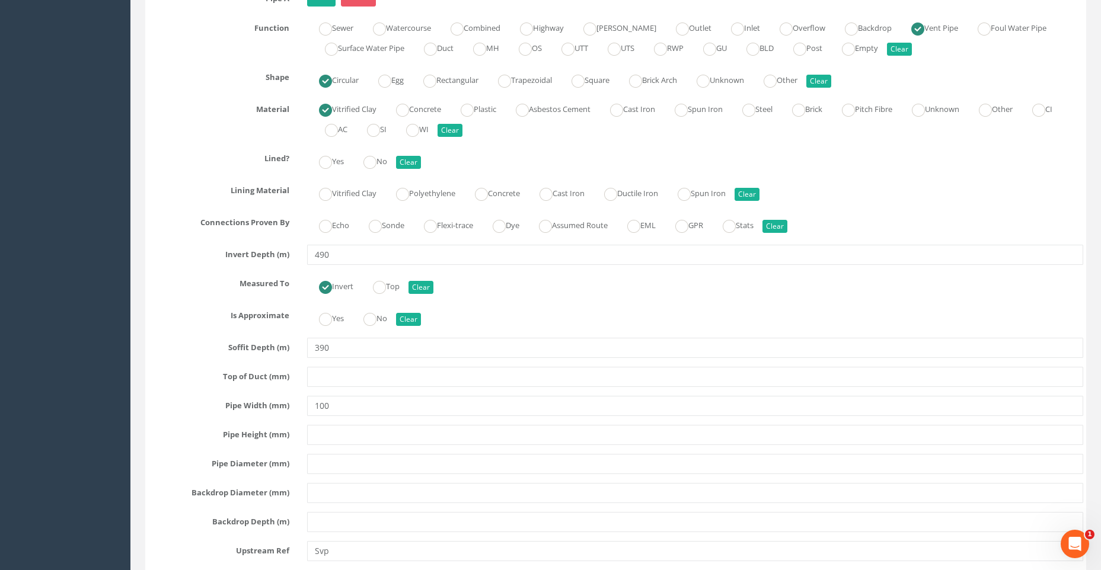
scroll to position [4091, 0]
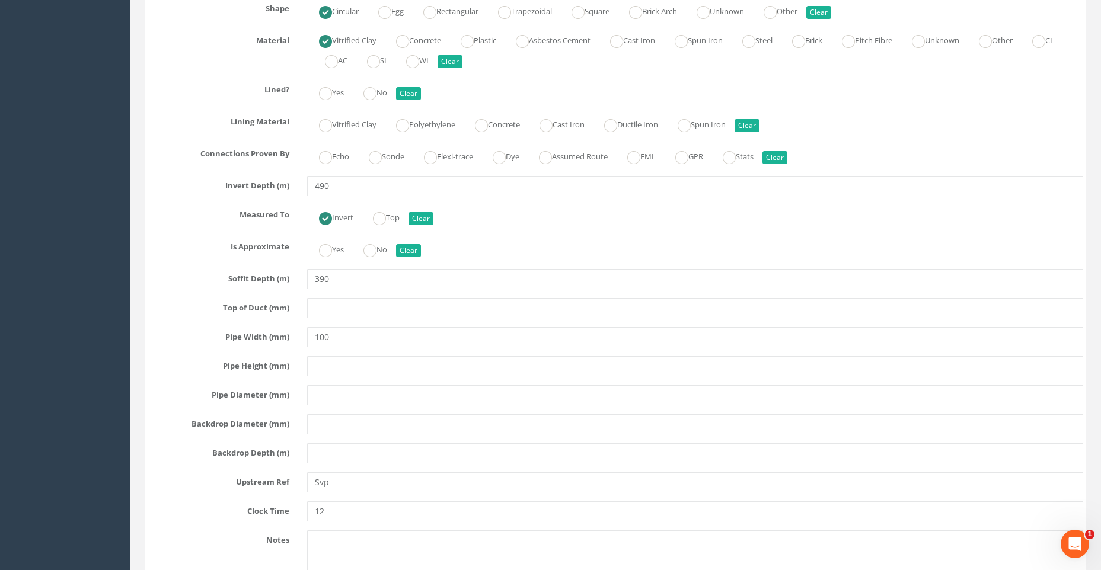
type input "0.10"
click at [331, 187] on input "490" at bounding box center [695, 186] width 776 height 20
type input "4"
type input "0"
type input "0.49"
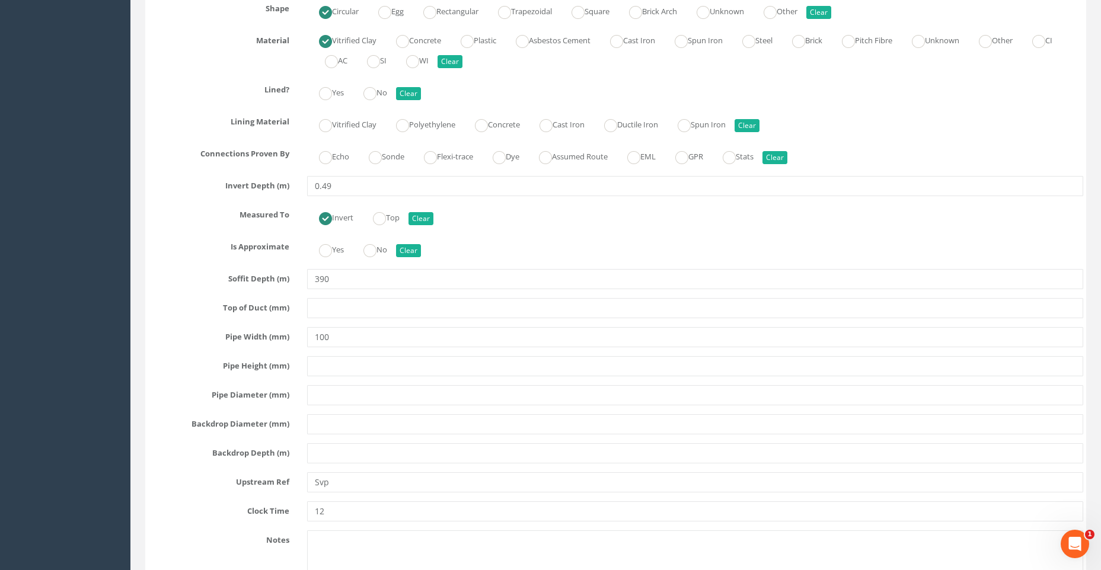
click at [488, 215] on div "Invert Top Clear" at bounding box center [695, 216] width 794 height 23
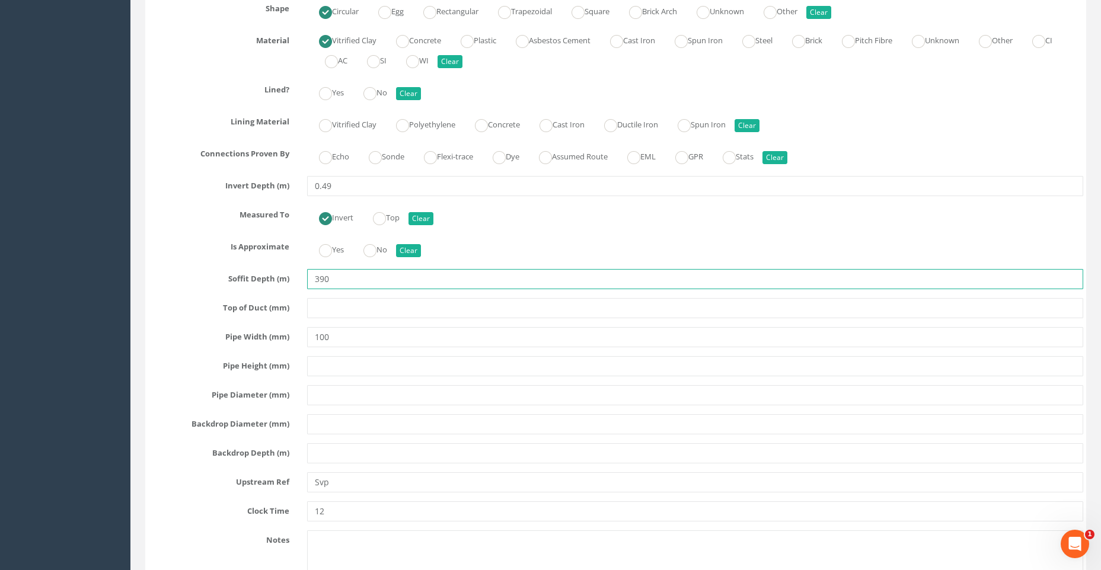
click at [330, 278] on input "390" at bounding box center [695, 279] width 776 height 20
type input "3"
type input "0.39"
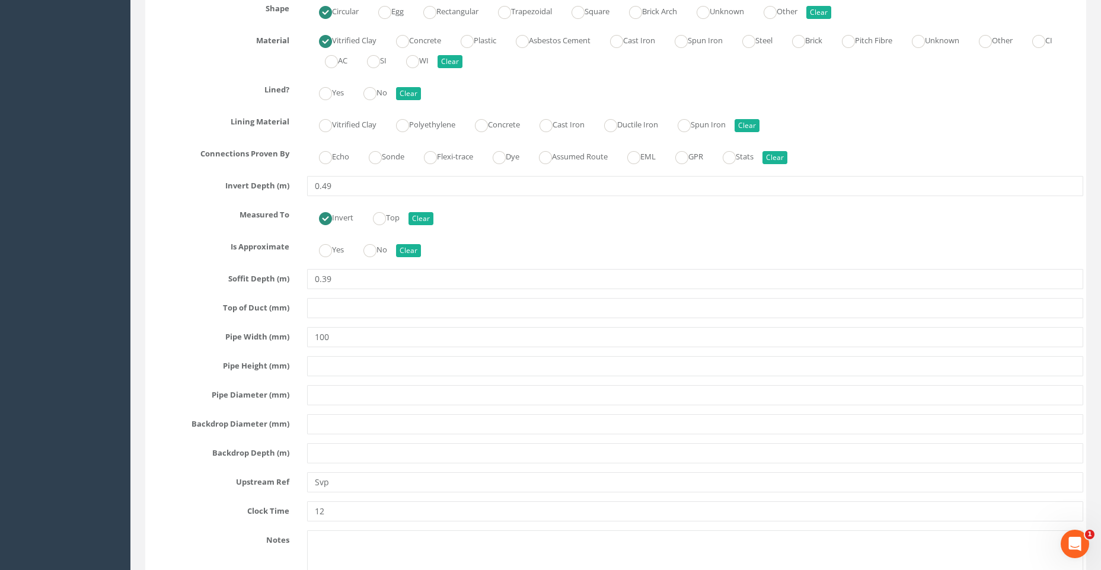
click at [479, 246] on div "Yes No Clear" at bounding box center [695, 248] width 794 height 23
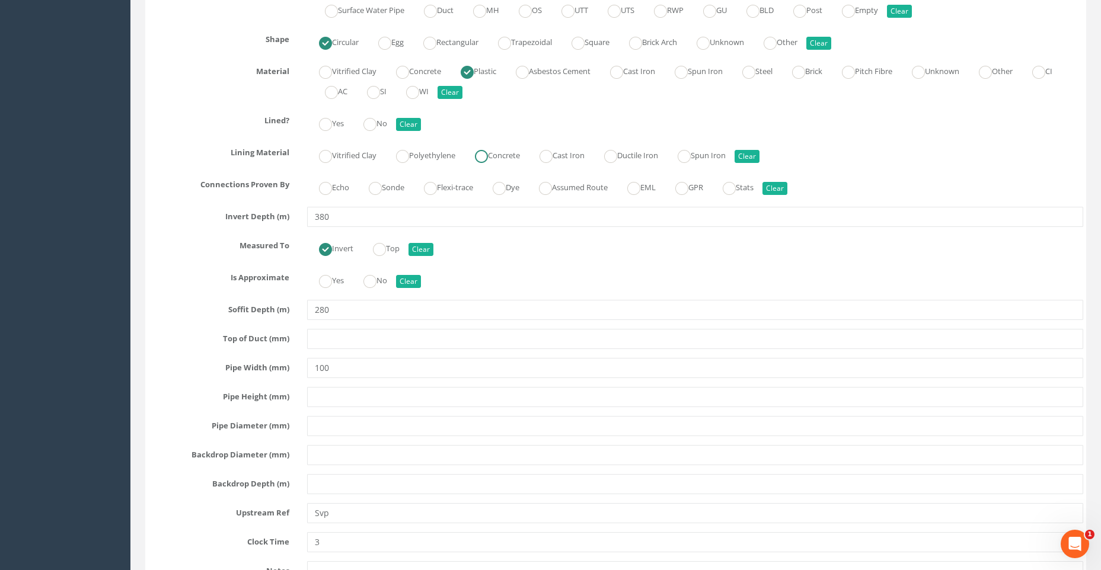
scroll to position [4802, 0]
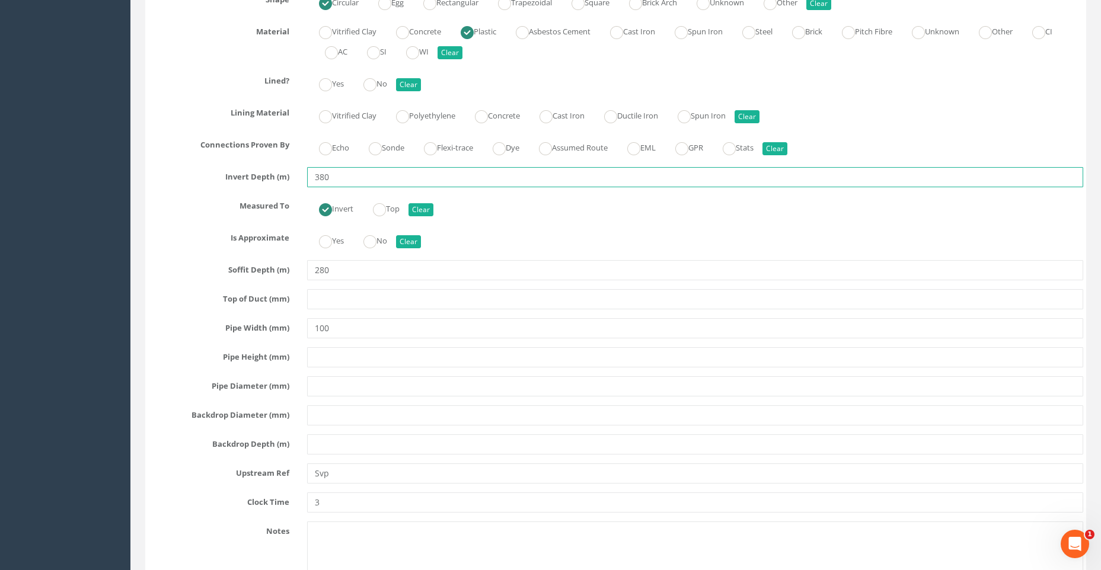
click at [332, 177] on input "380" at bounding box center [695, 177] width 776 height 20
type input "3"
type input "0.38"
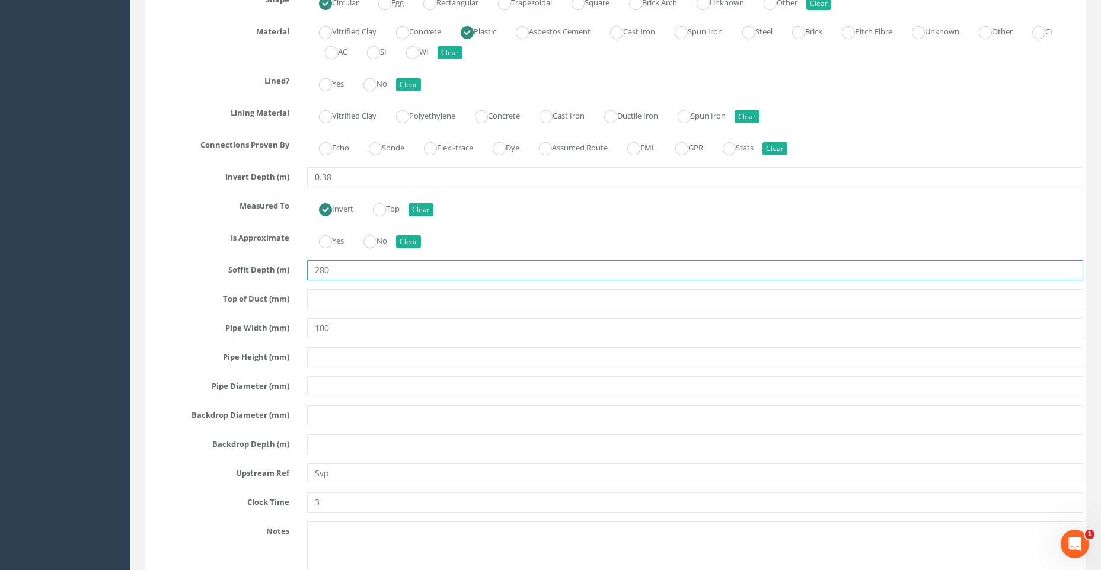
click at [329, 270] on input "280" at bounding box center [695, 270] width 776 height 20
type input "2"
type input "0.28"
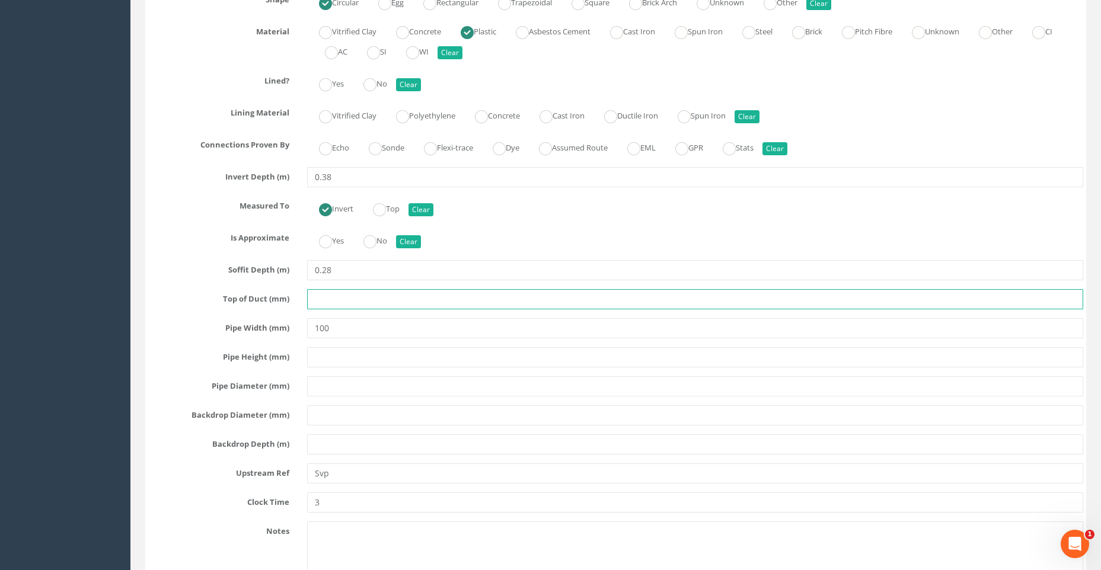
click at [363, 305] on input "text" at bounding box center [695, 299] width 776 height 20
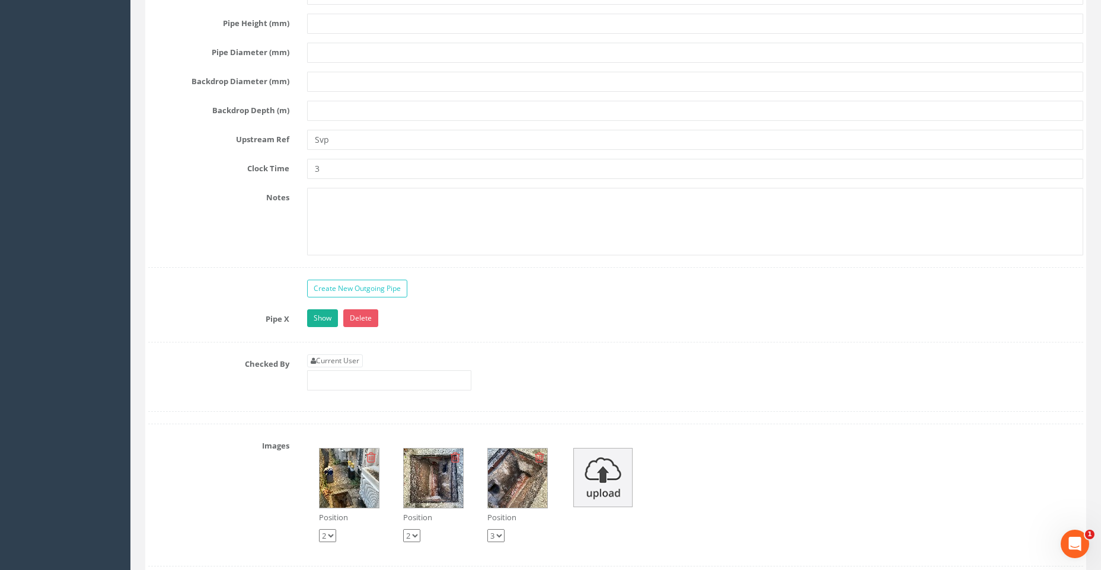
scroll to position [5217, 0]
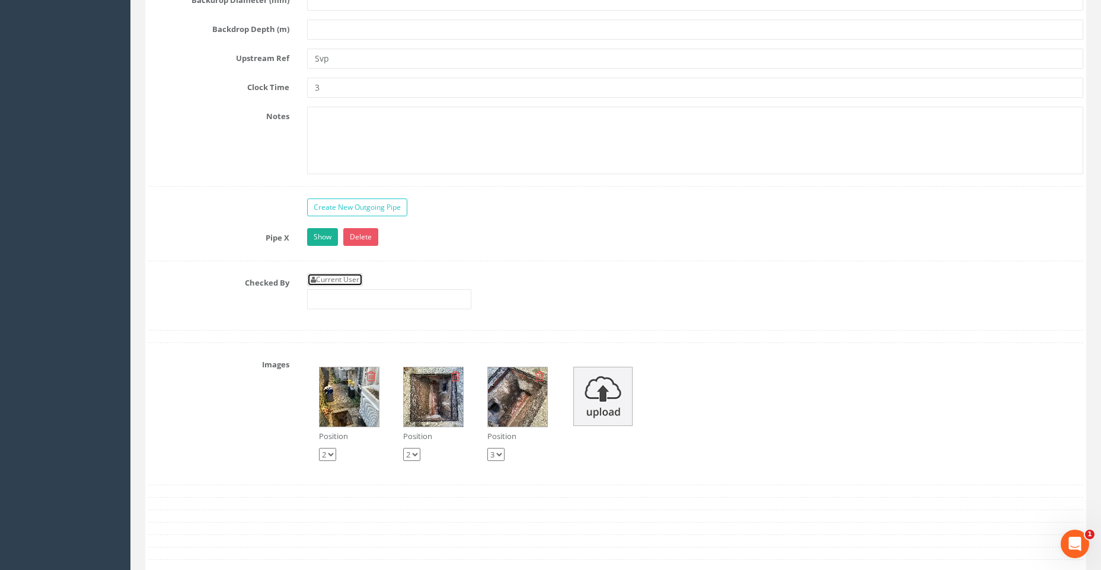
click at [346, 277] on link "Current User" at bounding box center [335, 279] width 56 height 13
type input "[PERSON_NAME]"
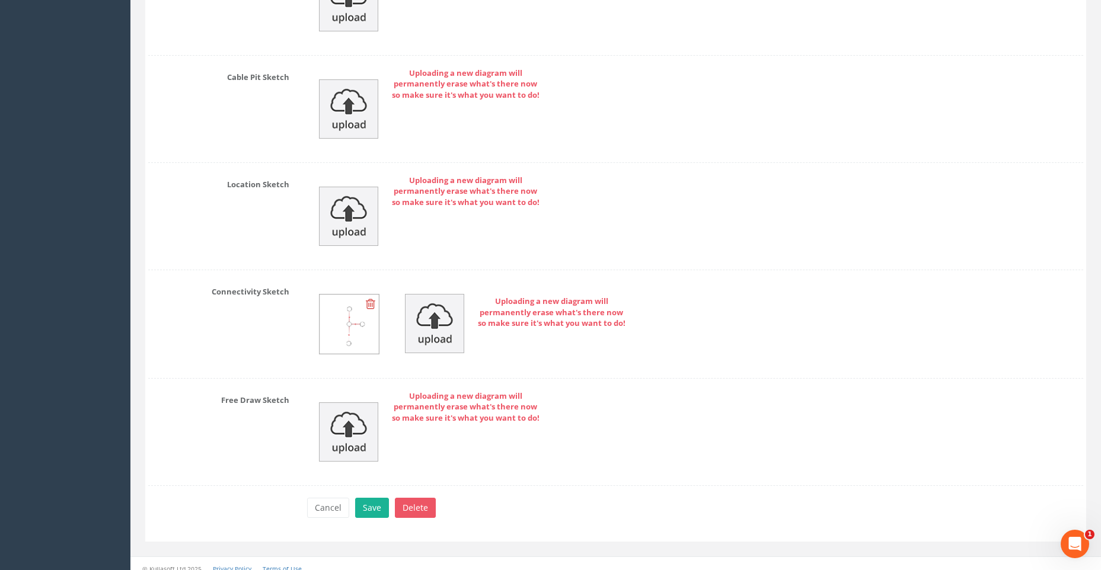
scroll to position [5926, 0]
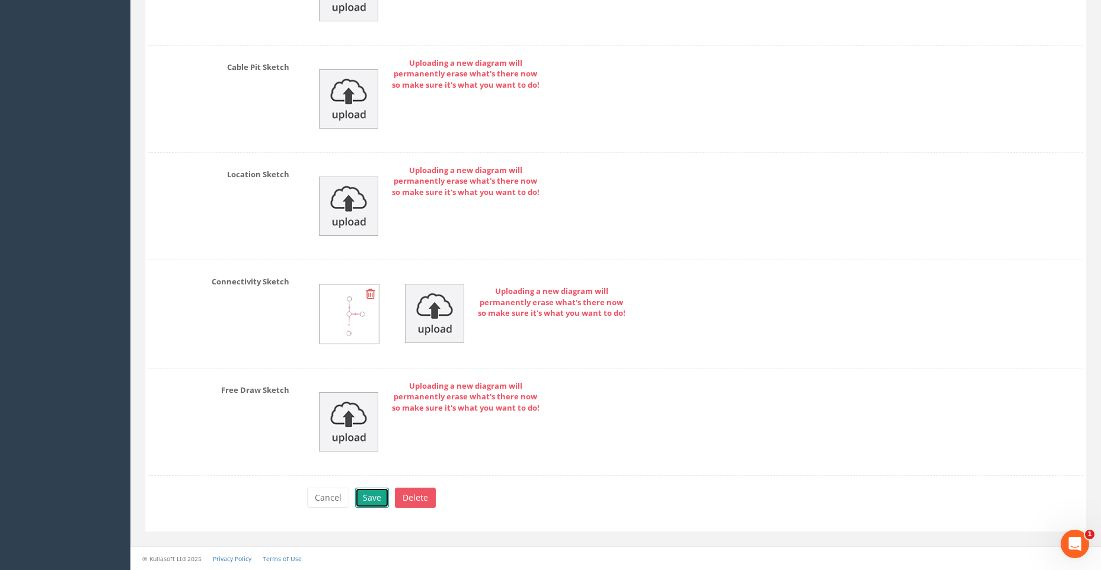
click at [371, 492] on button "Save" at bounding box center [372, 498] width 34 height 20
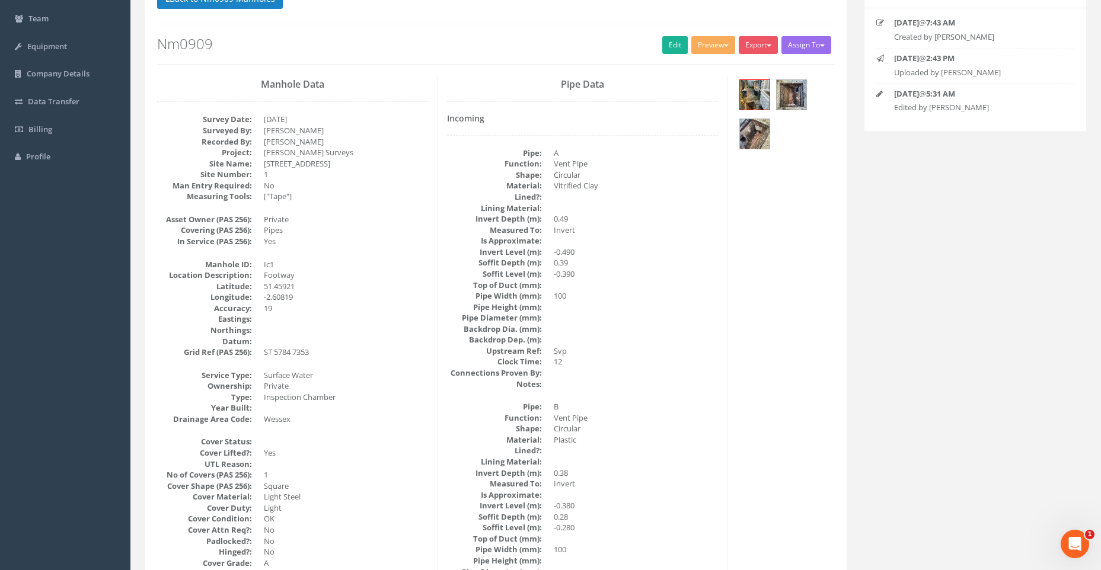
scroll to position [0, 0]
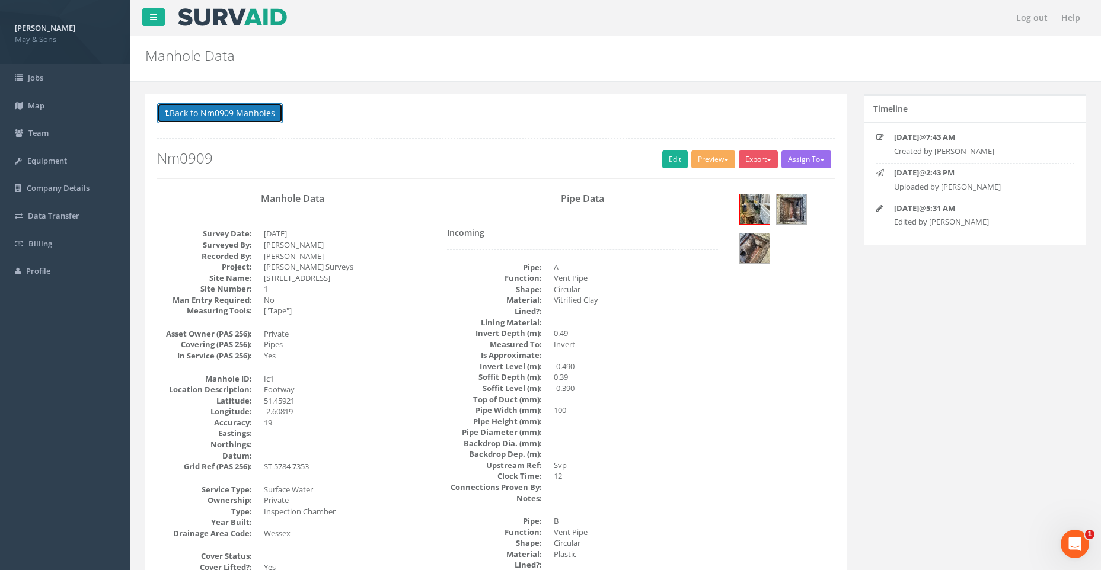
click at [276, 106] on button "Back to Nm0909 Manholes" at bounding box center [220, 113] width 126 height 20
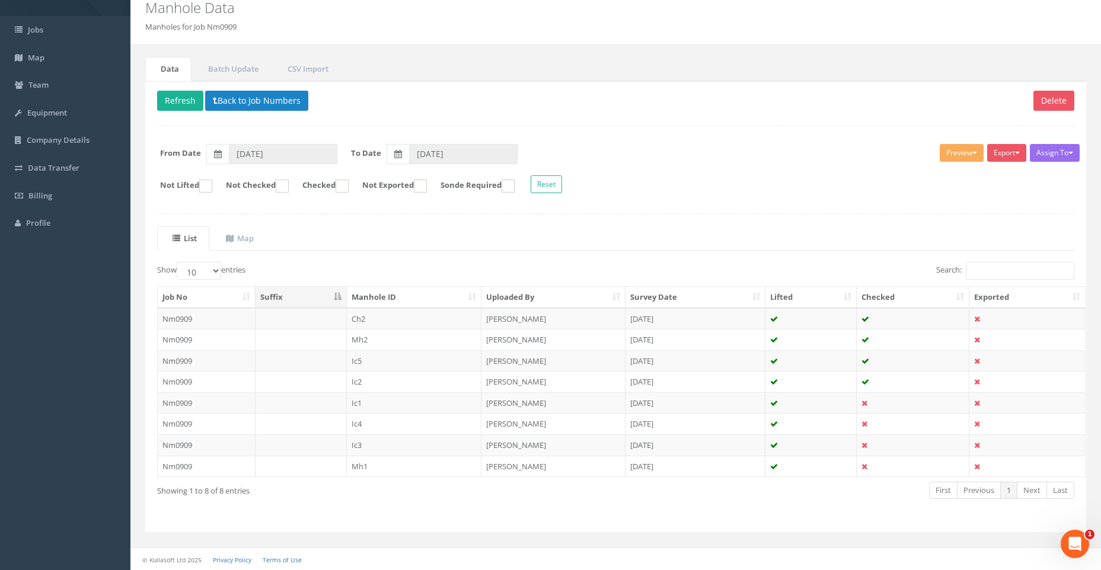
scroll to position [49, 0]
click at [167, 99] on button "Refresh" at bounding box center [180, 100] width 46 height 20
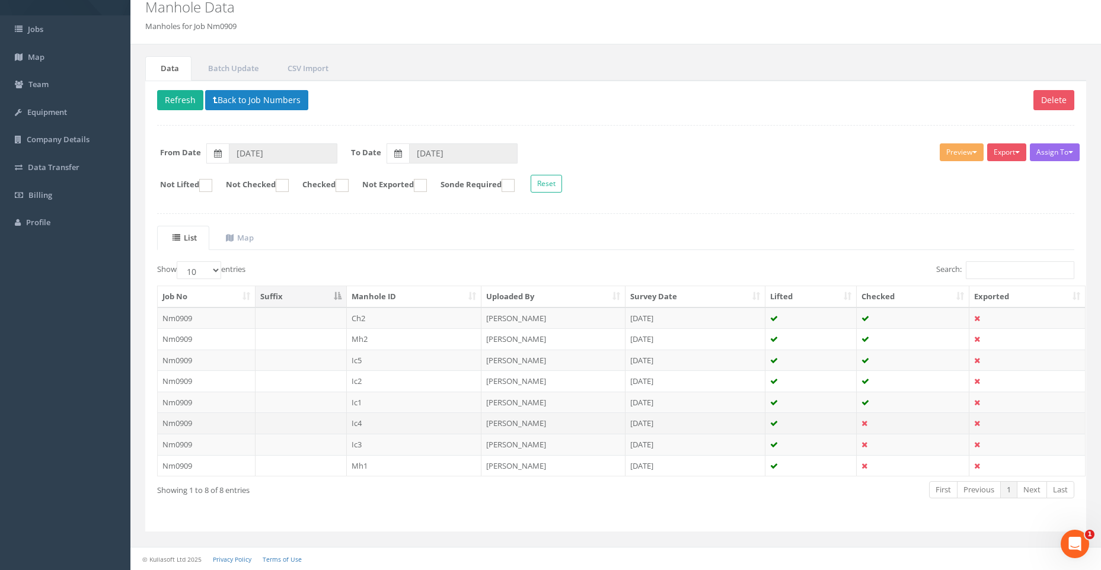
click at [174, 422] on td "Nm0909" at bounding box center [207, 423] width 98 height 21
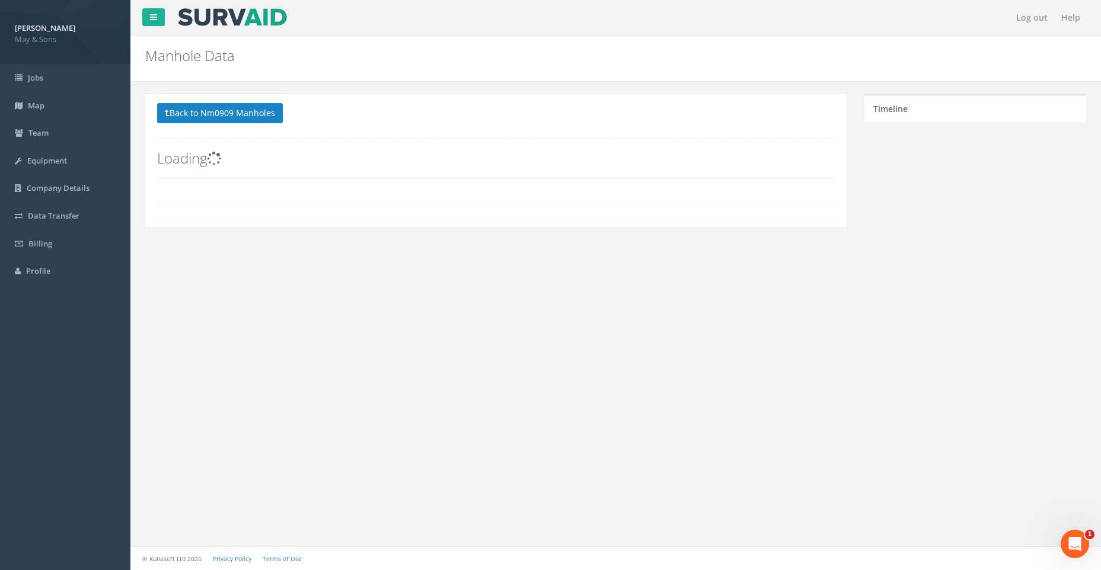
scroll to position [0, 0]
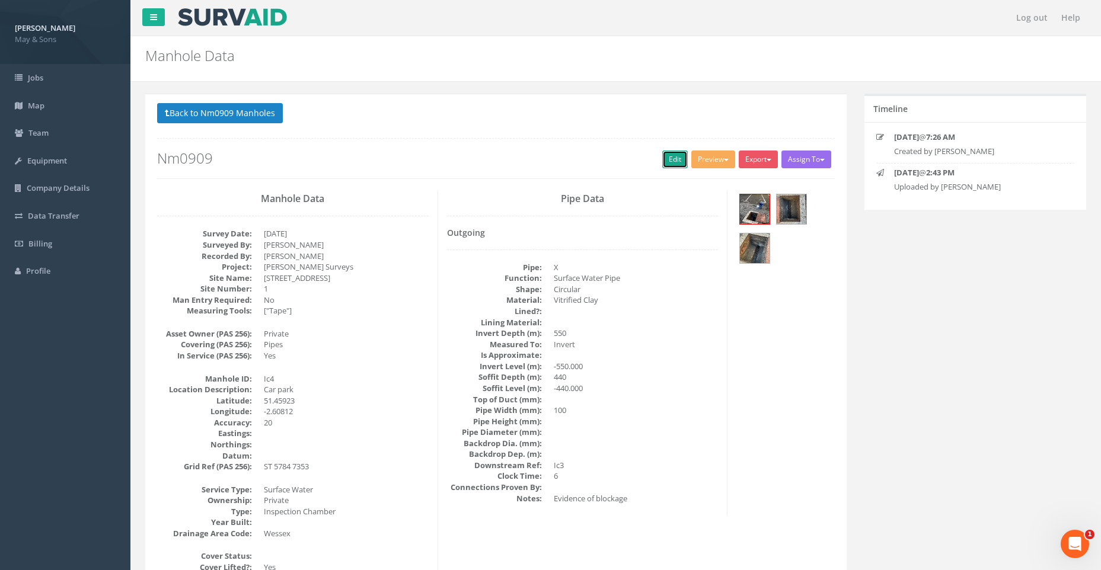
click at [671, 152] on link "Edit" at bounding box center [674, 160] width 25 height 18
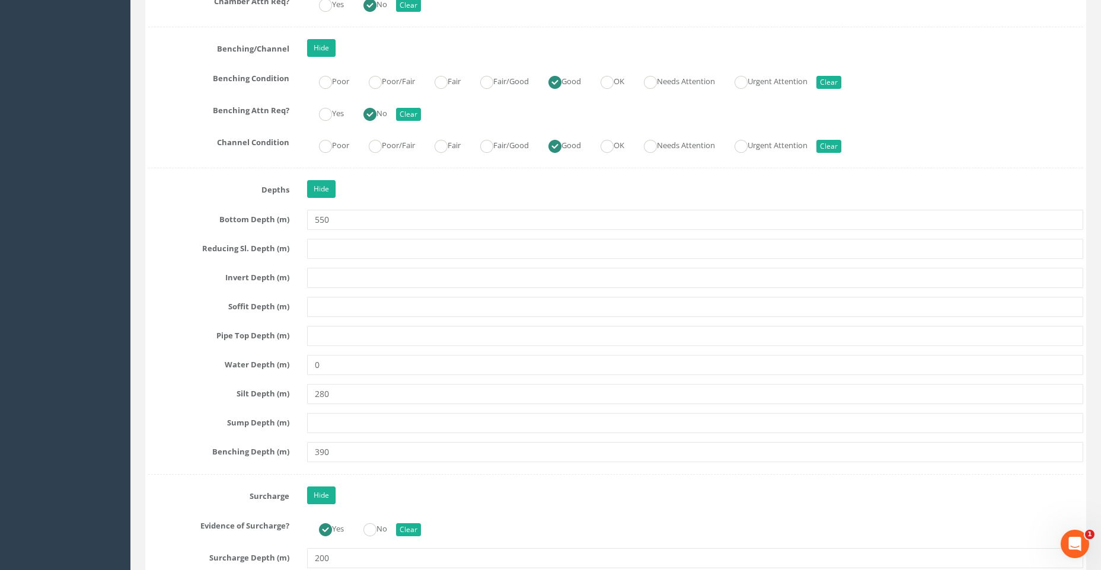
scroll to position [2490, 0]
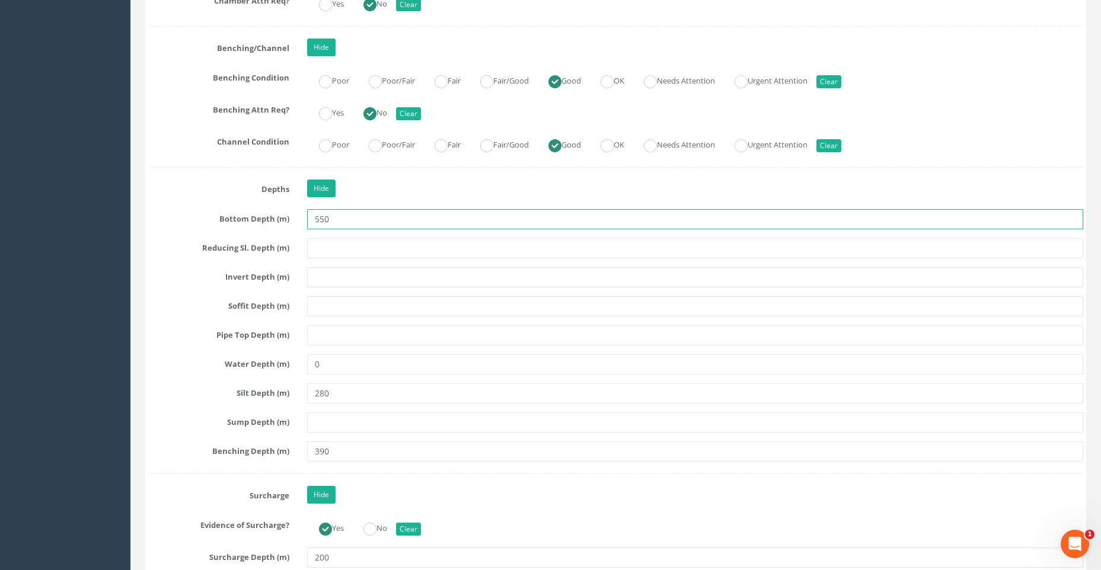
click at [330, 218] on input "550" at bounding box center [695, 219] width 776 height 20
type input "5"
type input "0.55"
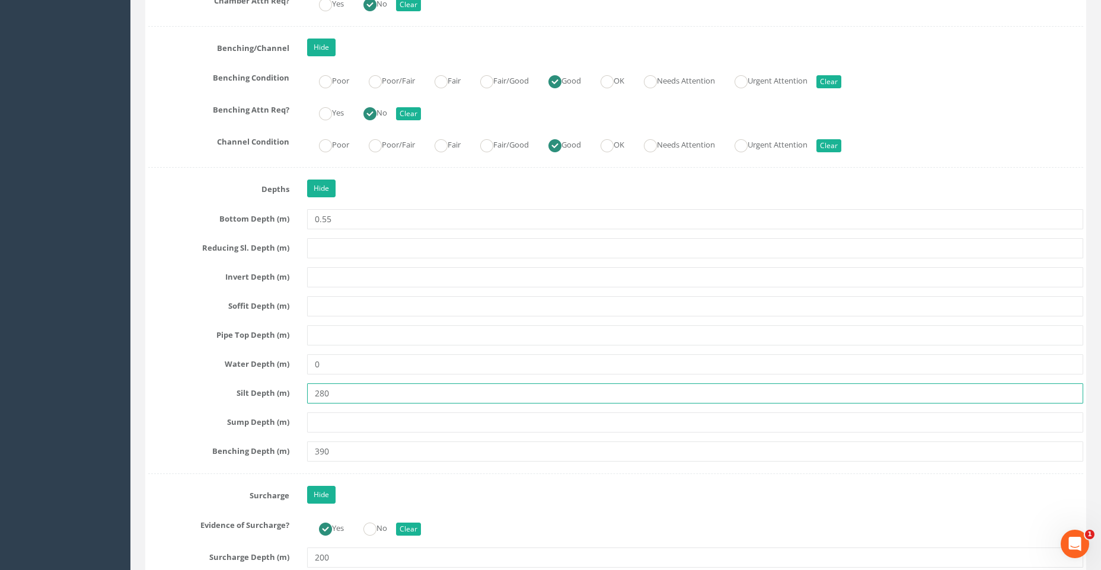
click at [328, 394] on input "280" at bounding box center [695, 394] width 776 height 20
type input "2"
type input "0.28"
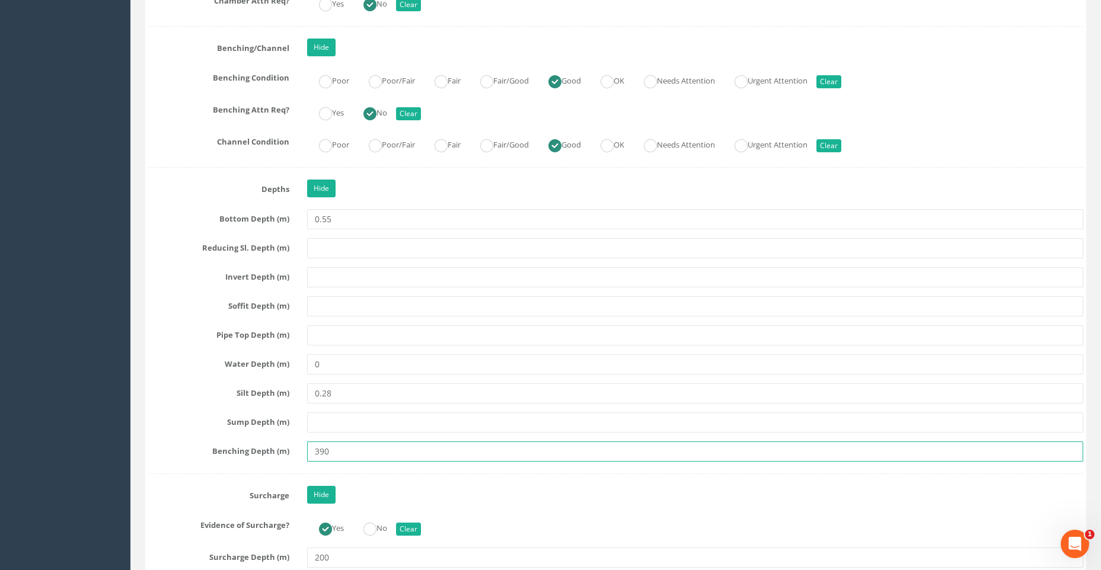
drag, startPoint x: 330, startPoint y: 451, endPoint x: 342, endPoint y: 452, distance: 11.9
click at [331, 451] on input "390" at bounding box center [695, 452] width 776 height 20
type input "3"
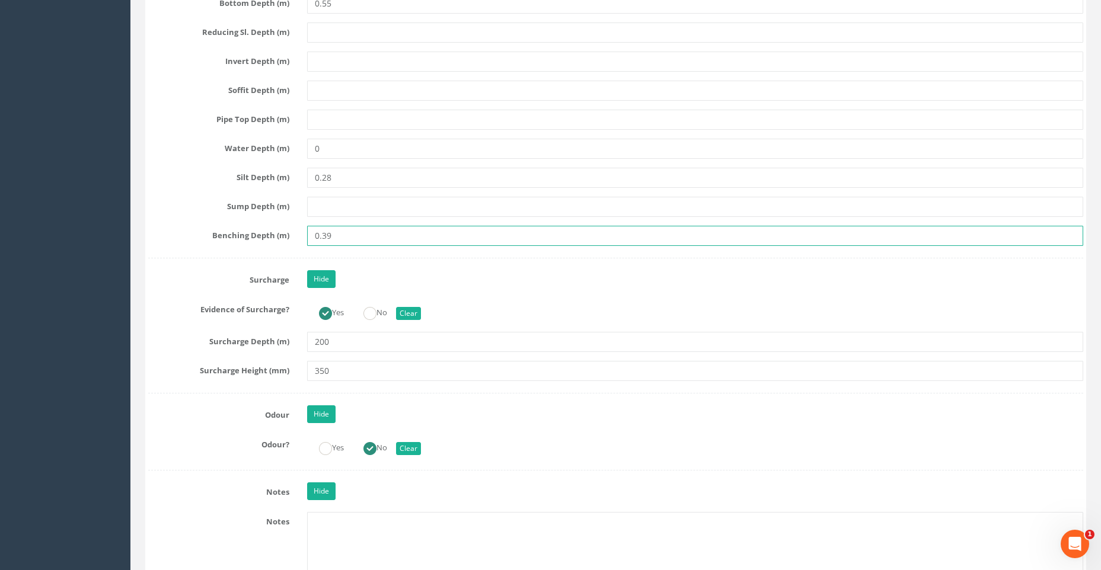
scroll to position [2727, 0]
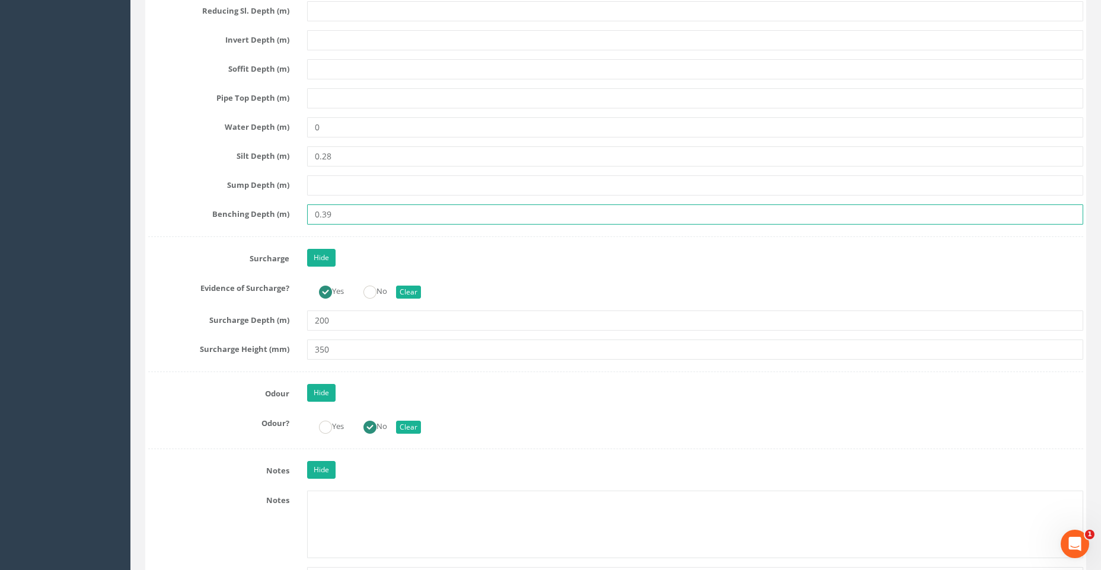
type input "0.39"
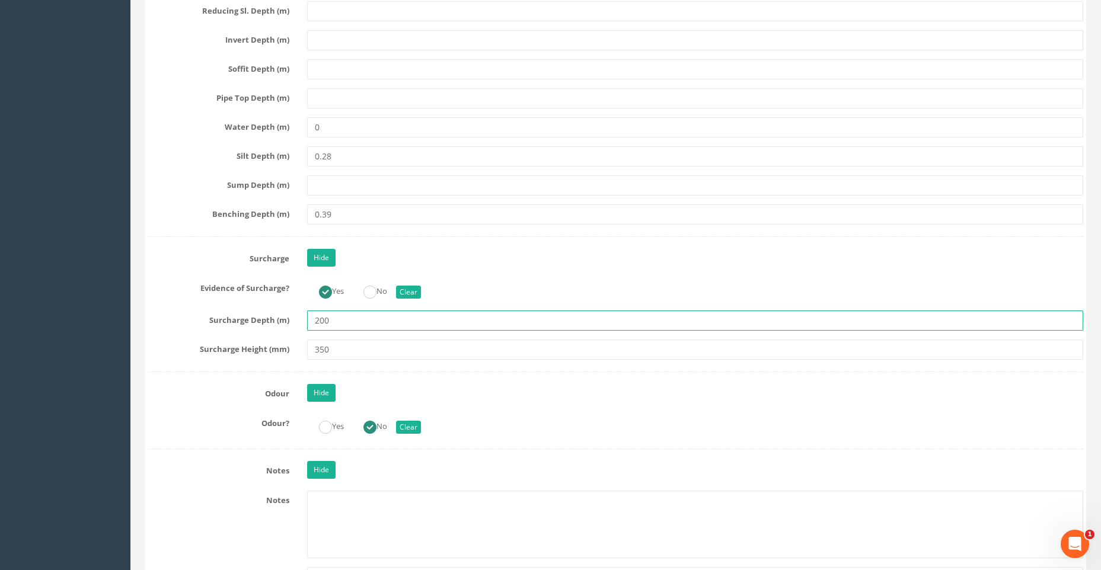
click at [333, 320] on input "200" at bounding box center [695, 321] width 776 height 20
type input "2"
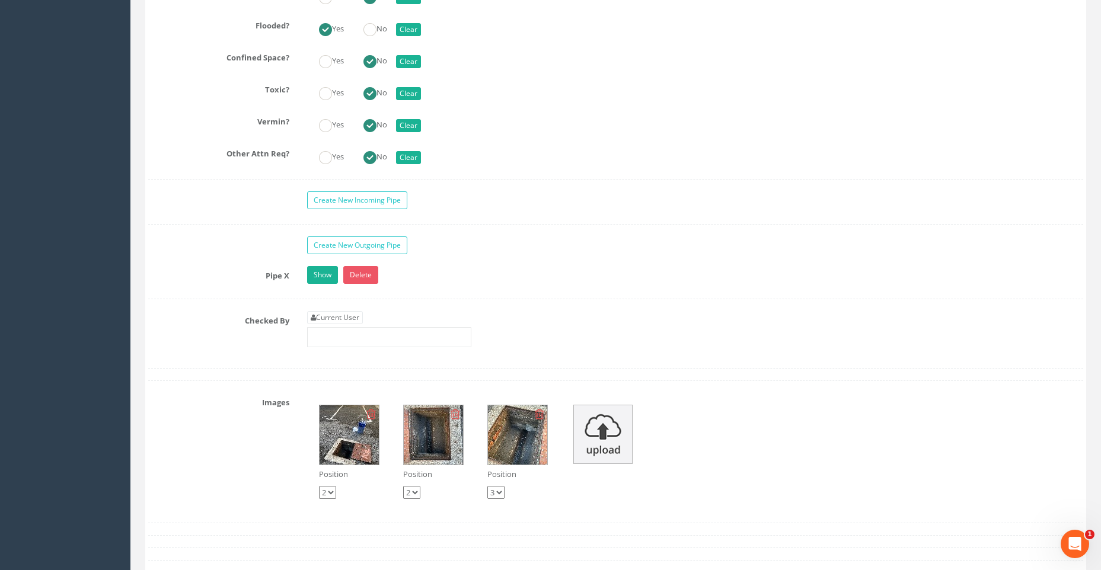
scroll to position [3794, 0]
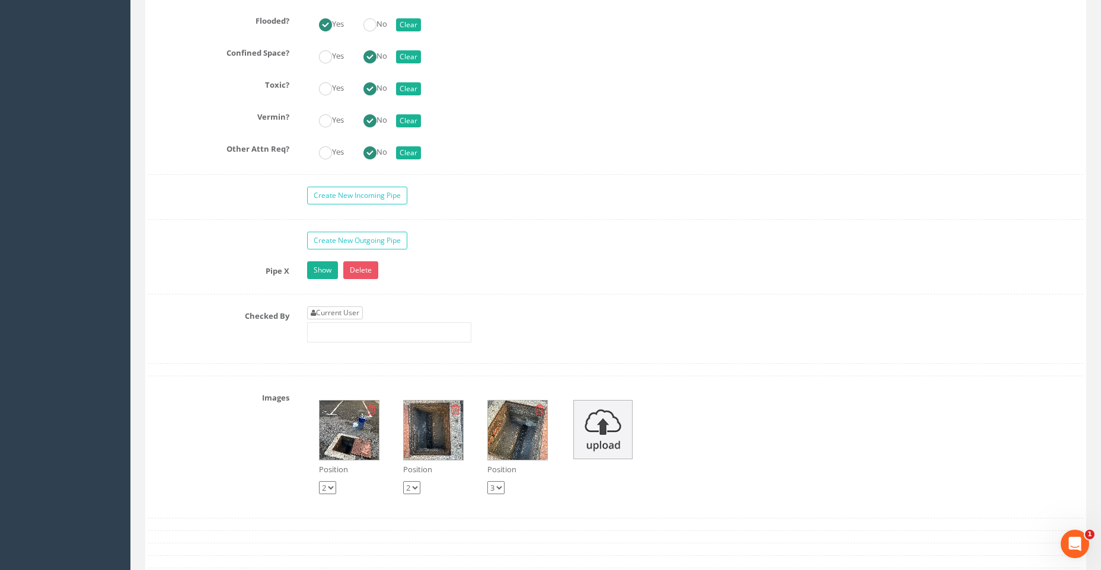
type input "0.20"
click at [339, 308] on link "Current User" at bounding box center [335, 313] width 56 height 13
type input "[PERSON_NAME]"
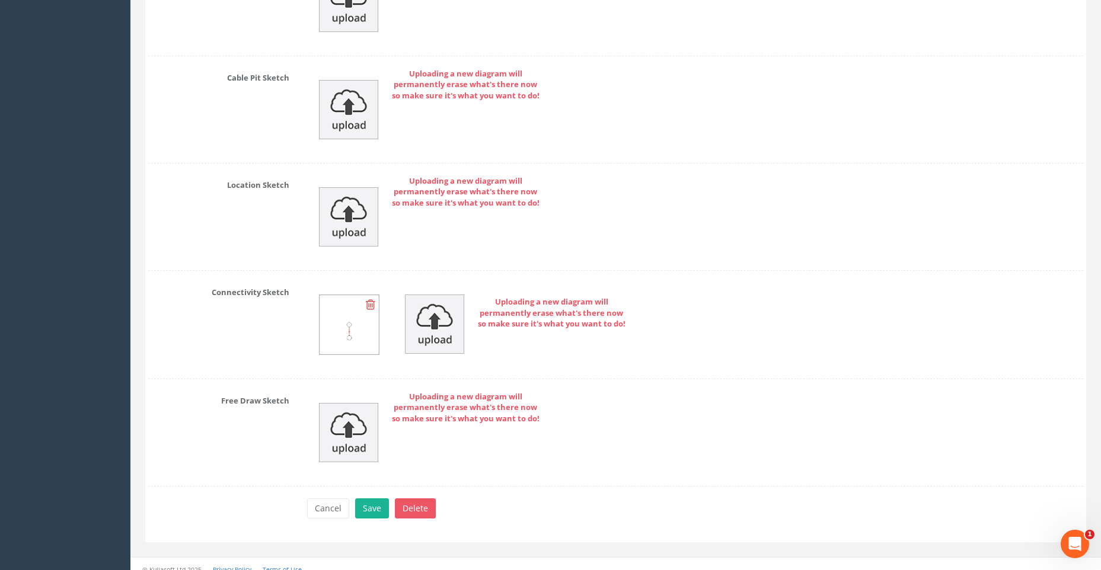
scroll to position [4537, 0]
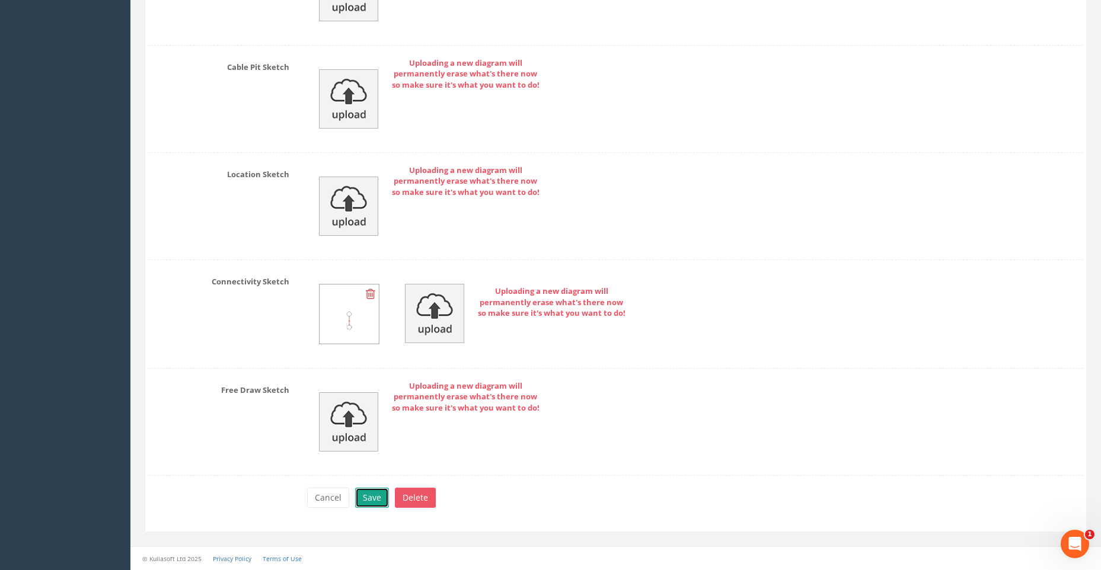
click at [369, 497] on button "Save" at bounding box center [372, 498] width 34 height 20
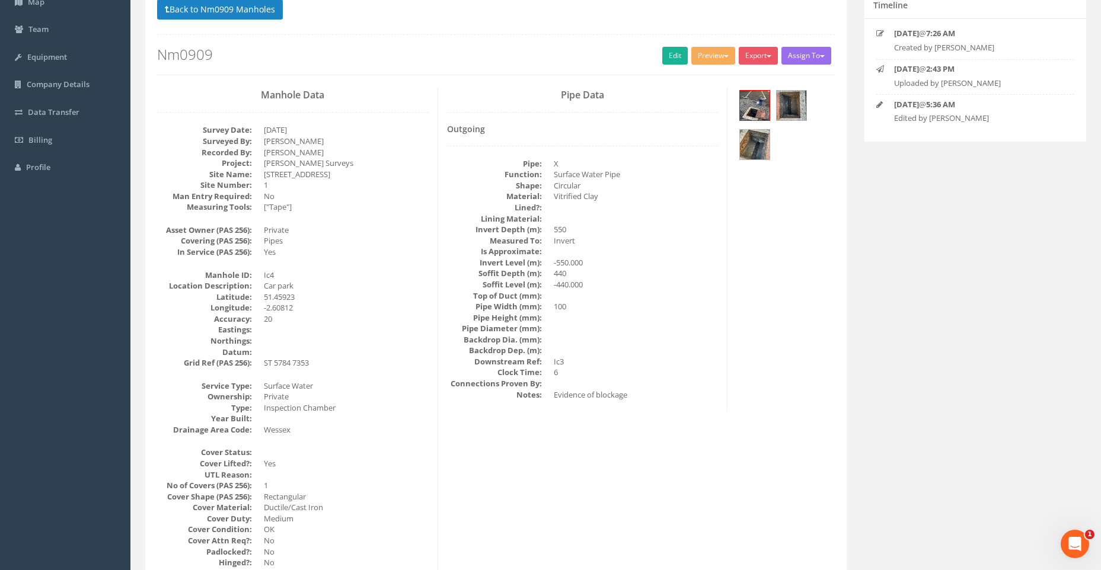
scroll to position [0, 0]
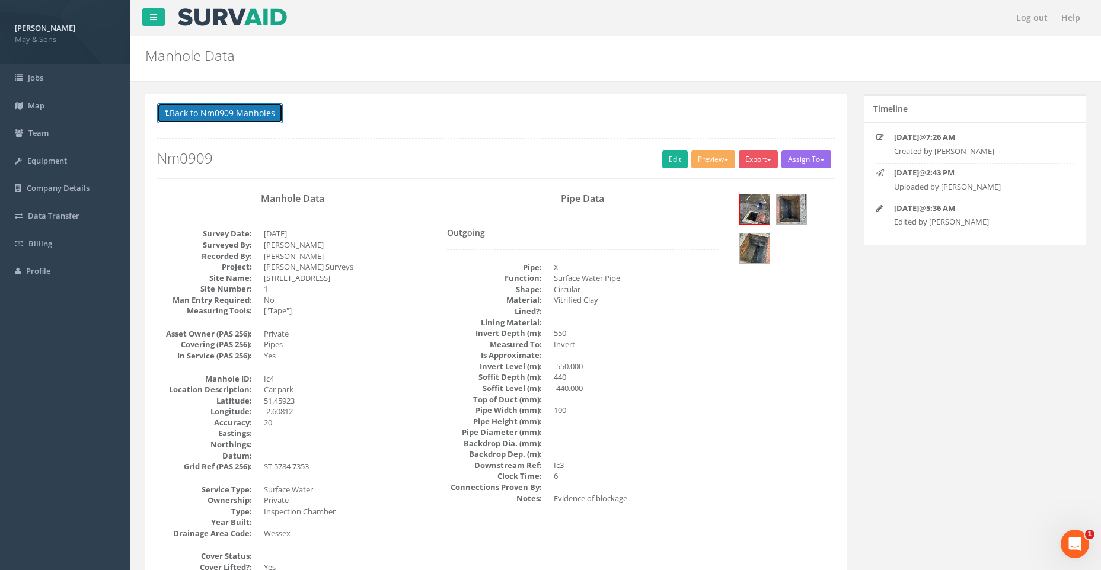
click at [257, 106] on button "Back to Nm0909 Manholes" at bounding box center [220, 113] width 126 height 20
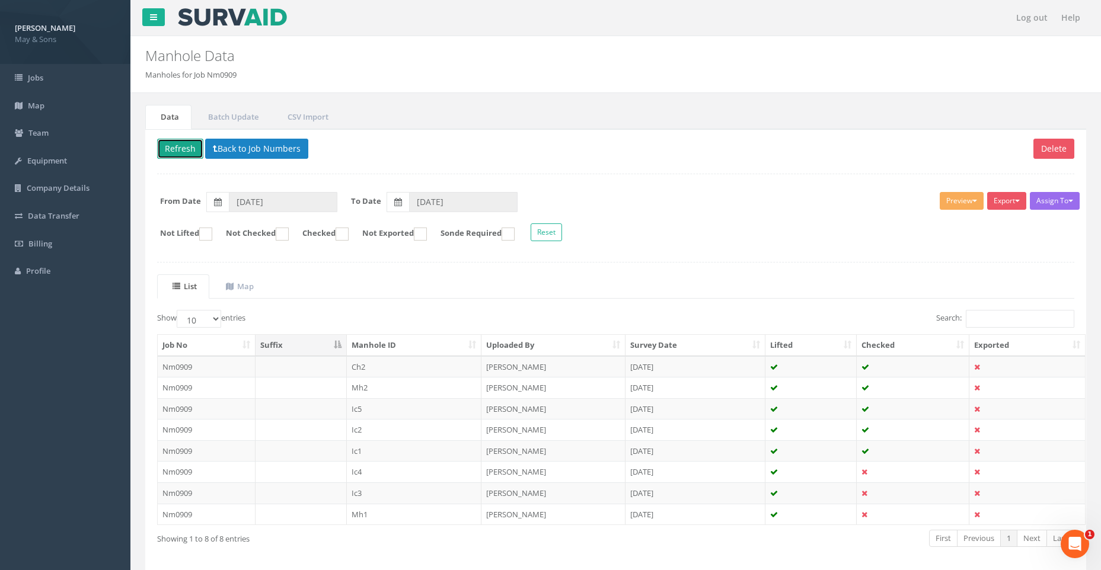
click at [180, 146] on button "Refresh" at bounding box center [180, 149] width 46 height 20
click at [198, 493] on td "Nm0909" at bounding box center [207, 493] width 98 height 21
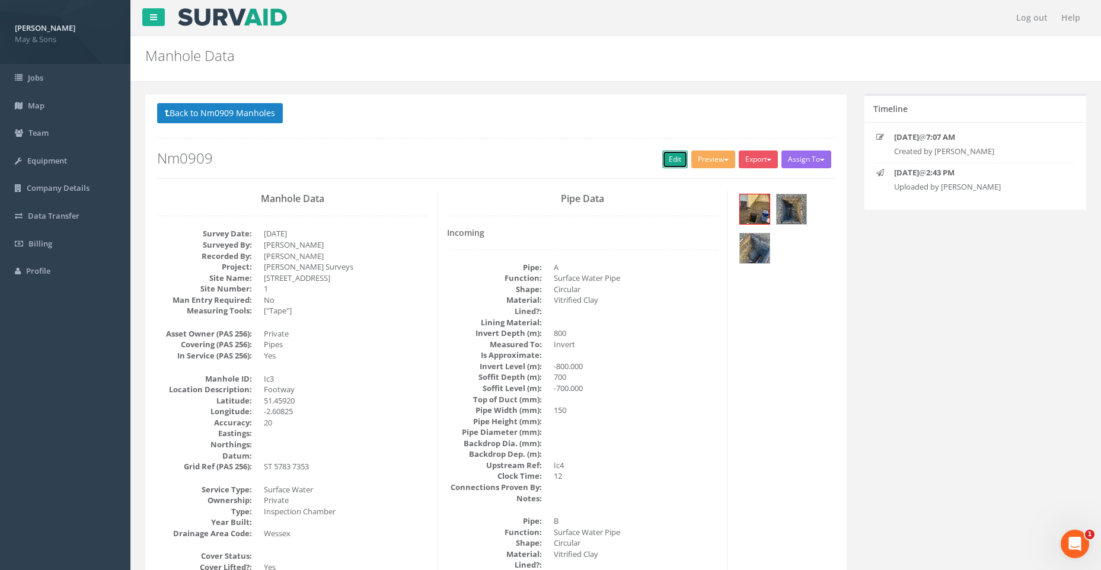
click at [665, 155] on link "Edit" at bounding box center [674, 160] width 25 height 18
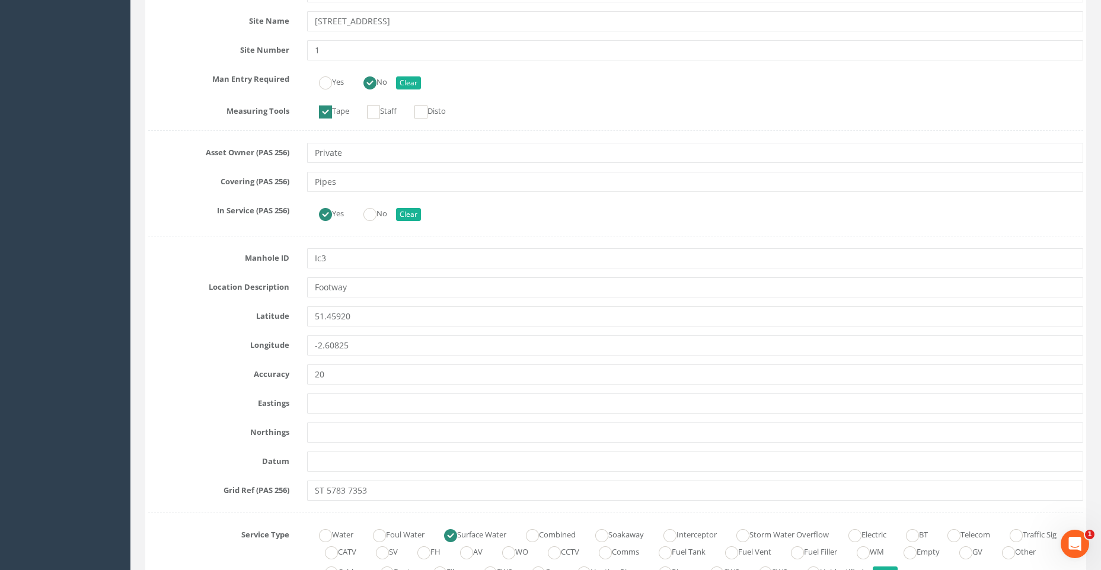
scroll to position [415, 0]
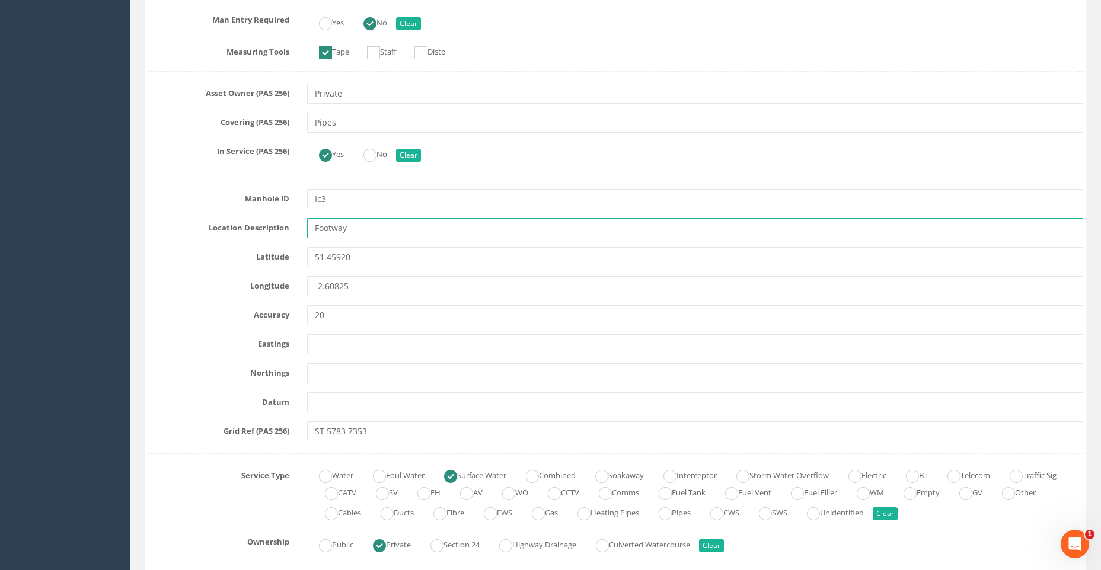
click at [354, 230] on input "Footway" at bounding box center [695, 228] width 776 height 20
type input "F"
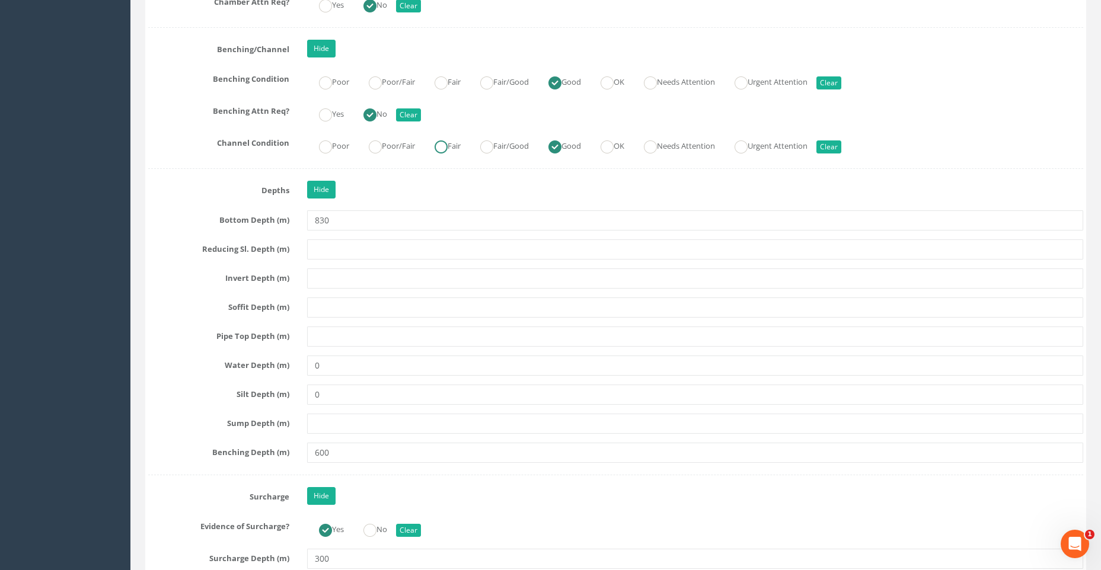
scroll to position [2490, 0]
type input "Car Park / Footway"
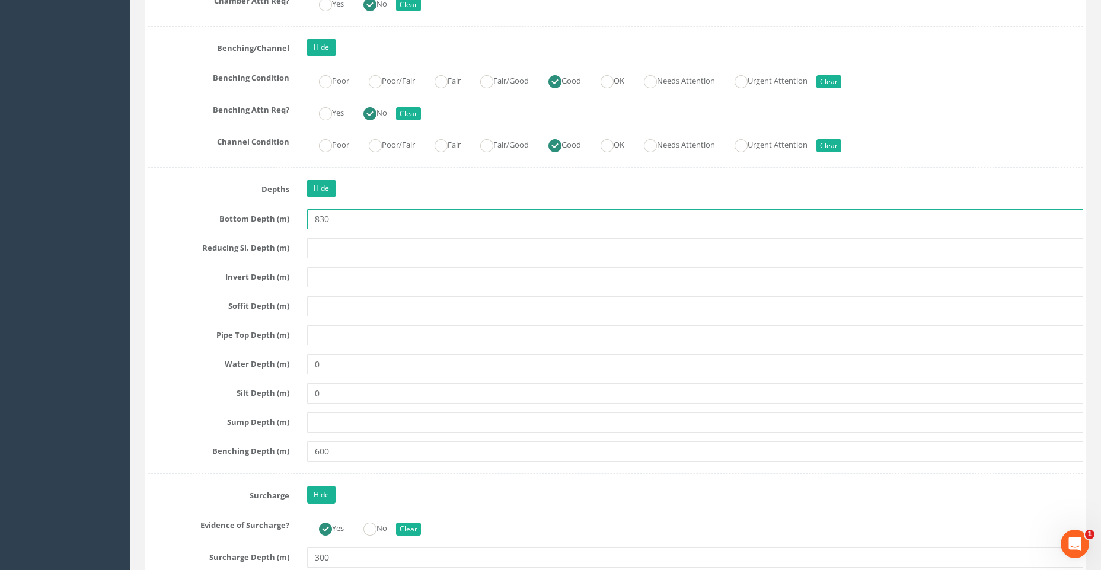
click at [328, 218] on input "830" at bounding box center [695, 219] width 776 height 20
type input "8"
type input "0.83"
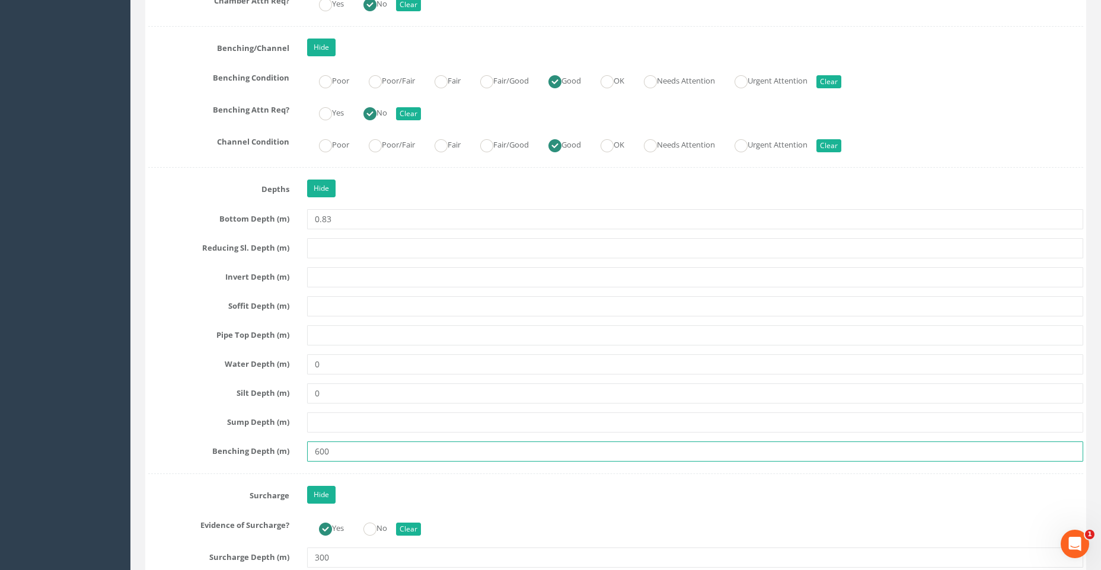
click at [327, 453] on input "600" at bounding box center [695, 452] width 776 height 20
type input "6"
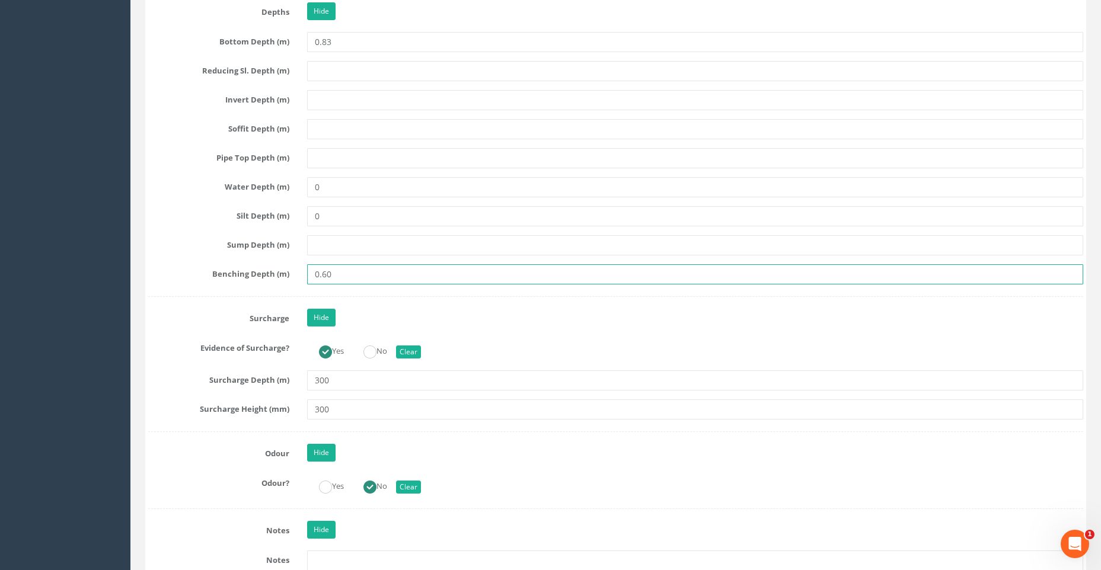
scroll to position [2668, 0]
type input "0.60"
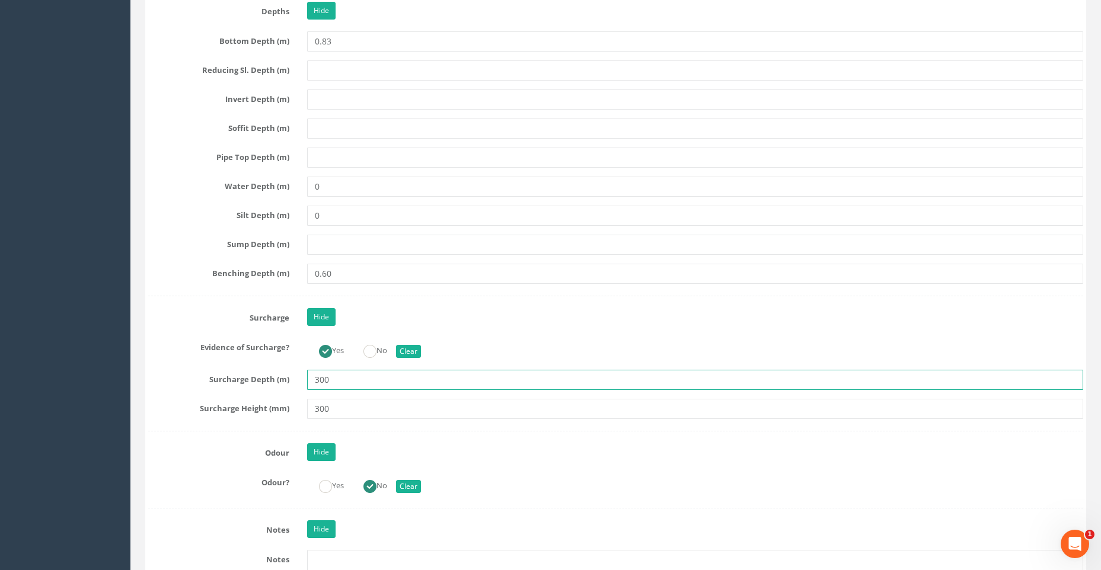
click at [331, 378] on input "300" at bounding box center [695, 380] width 776 height 20
type input "3"
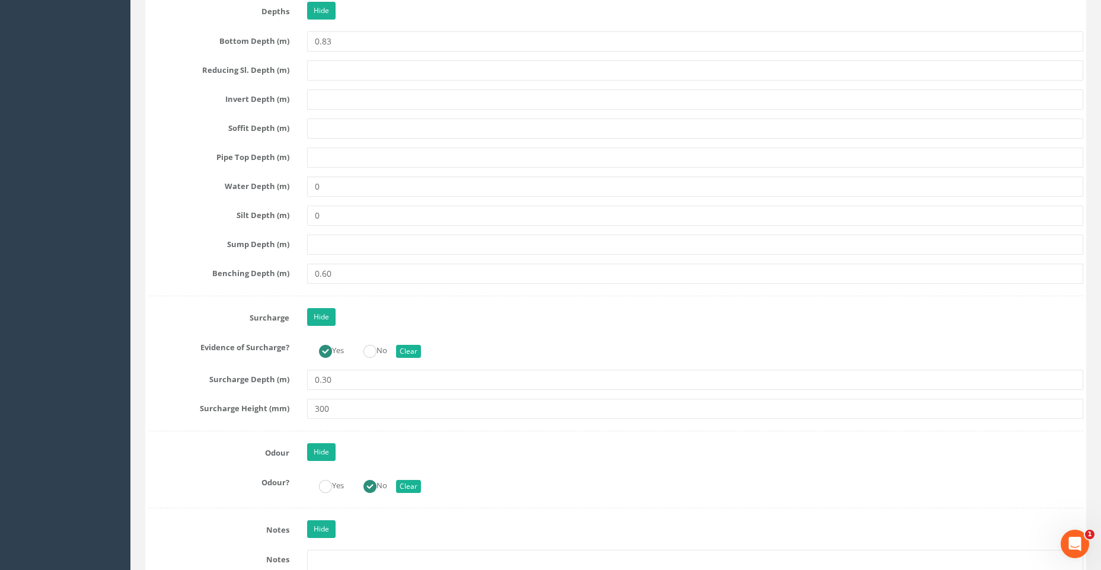
click at [497, 333] on div "Job Number Nm0909 Job Number Suffix Survey Date [DATE] Surveyed By [PERSON_NAME…" at bounding box center [615, 209] width 935 height 5367
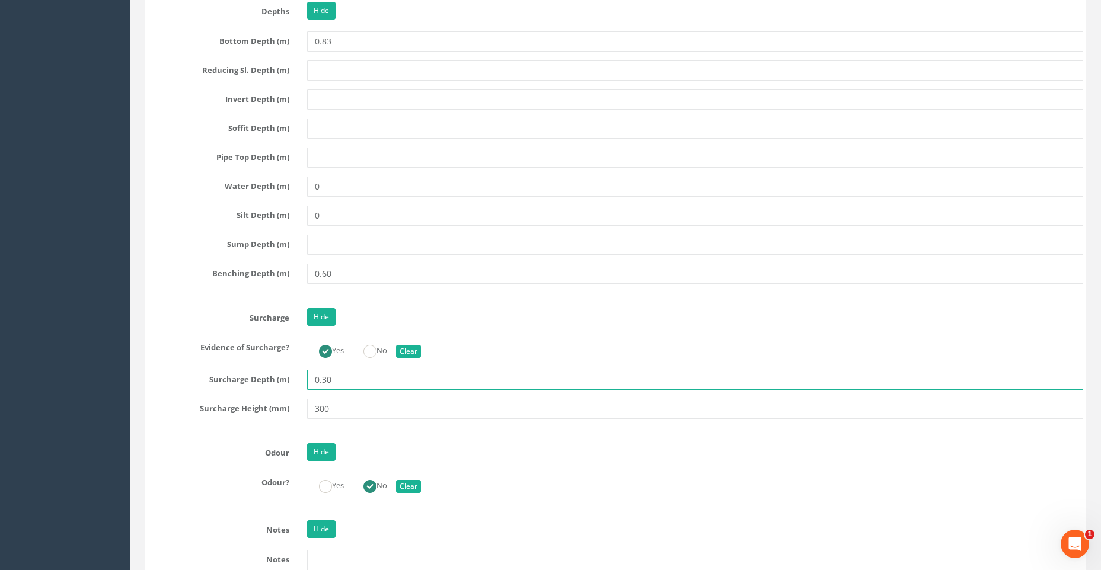
click at [333, 381] on input "0.30" at bounding box center [695, 380] width 776 height 20
type input "0.53"
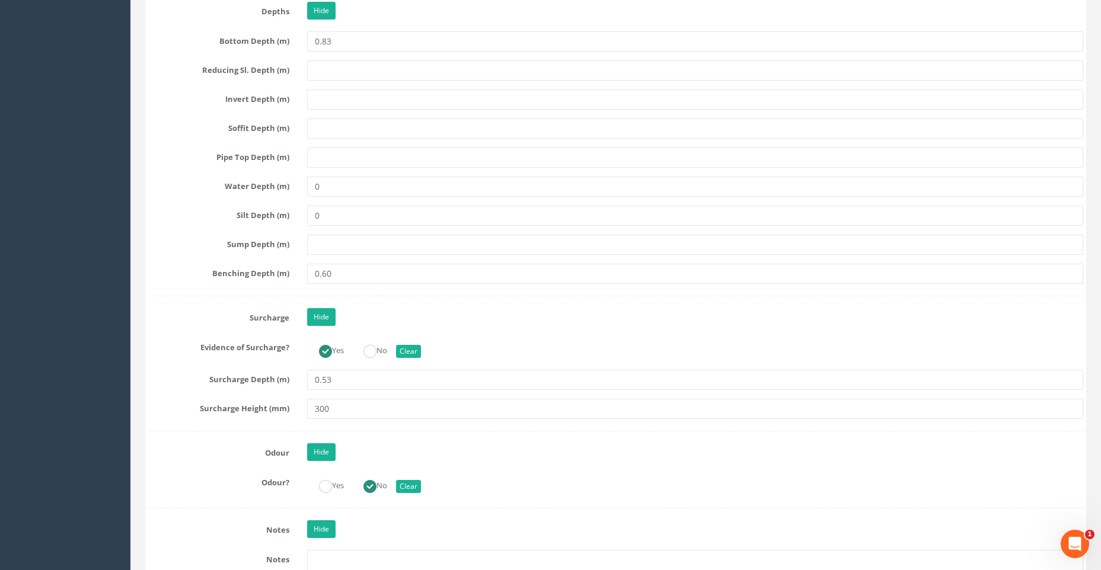
click at [567, 323] on div "Hide" at bounding box center [695, 318] width 794 height 21
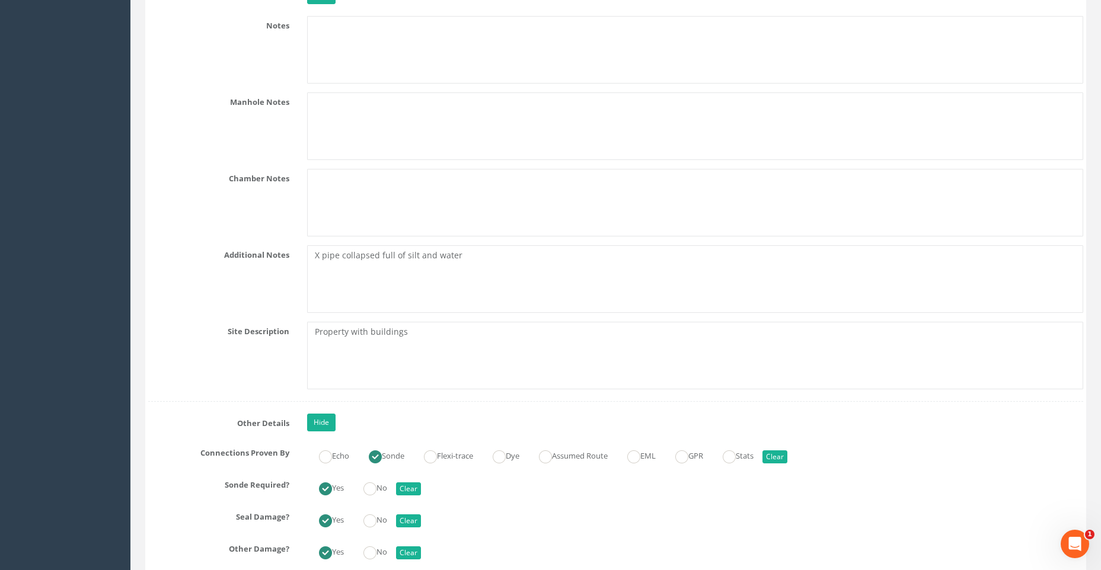
scroll to position [3201, 0]
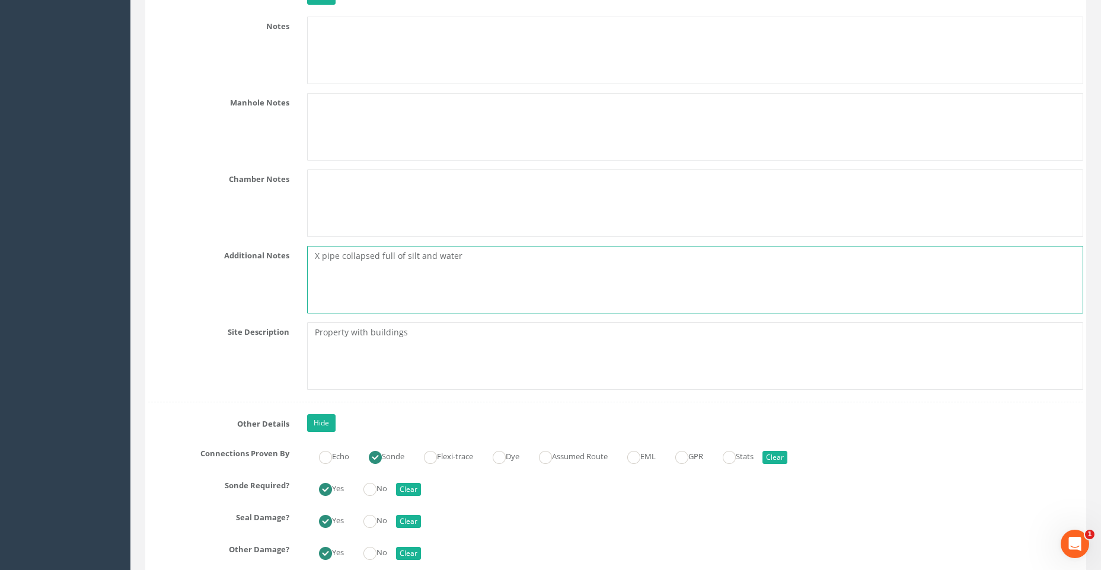
click at [379, 254] on textarea "X pipe collapsed full of silt and water" at bounding box center [695, 280] width 776 height 68
click at [507, 258] on textarea "X pipe collapsed = chamber full of silt and water" at bounding box center [695, 280] width 776 height 68
click at [511, 256] on textarea "X pipe collapsed = chamber full of silt and water on drain survey" at bounding box center [695, 280] width 776 height 68
click at [577, 258] on textarea "X pipe collapsed = chamber full of silt and water during drain survey" at bounding box center [695, 280] width 776 height 68
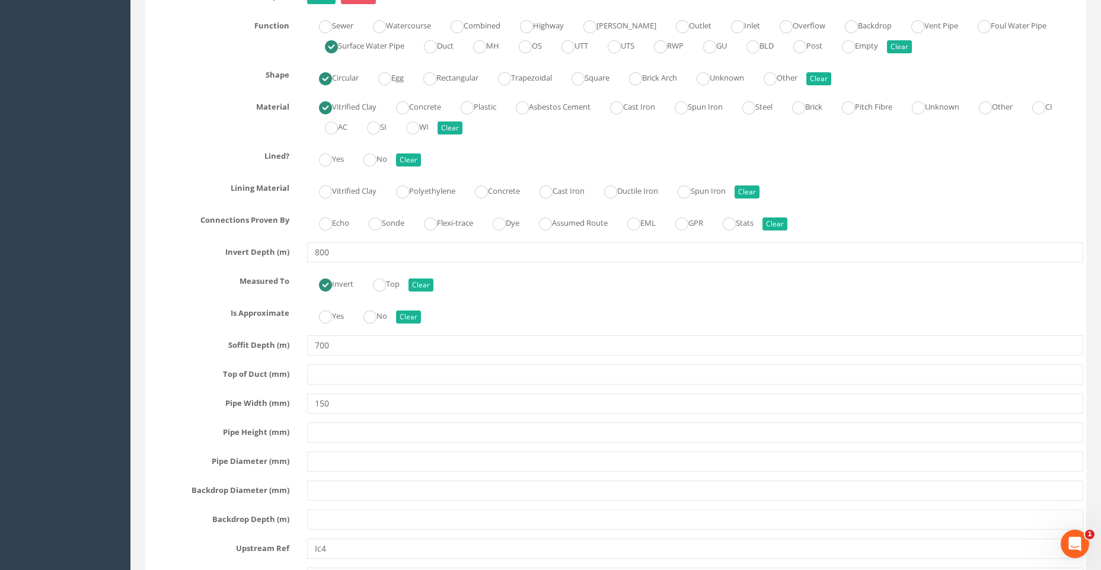
scroll to position [4031, 0]
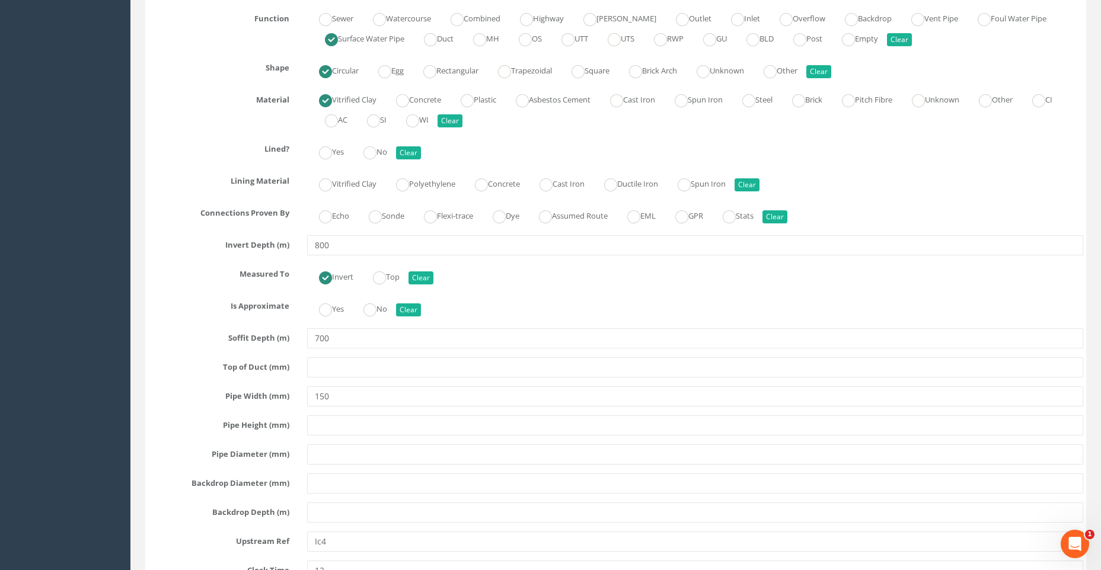
type textarea "X pipe collapsed = chamber full of silt and water during drain survey. Vacuum t…"
click at [329, 245] on input "800" at bounding box center [695, 245] width 776 height 20
type input "8"
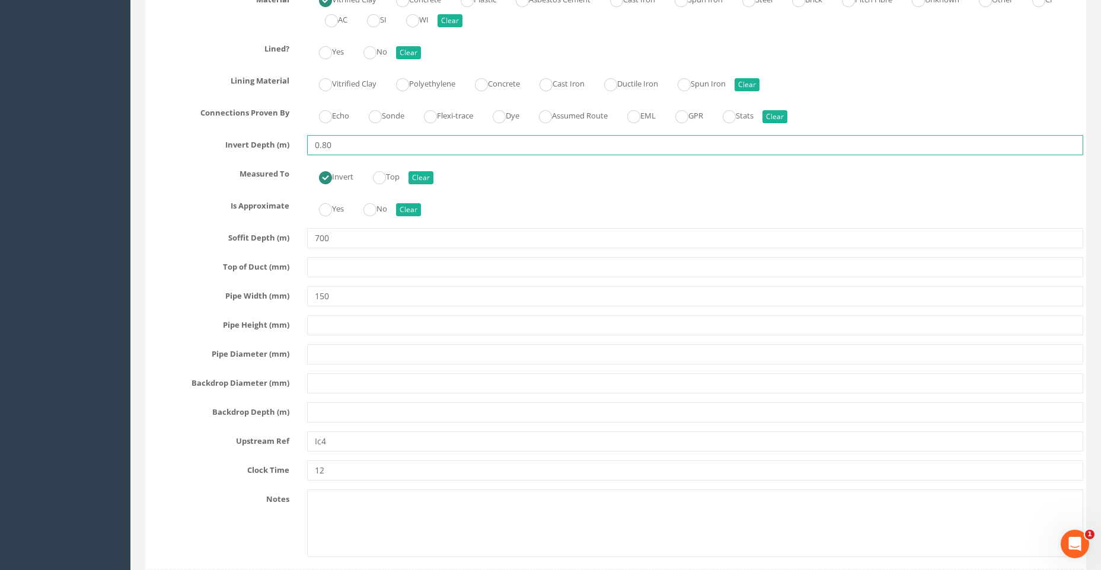
scroll to position [4150, 0]
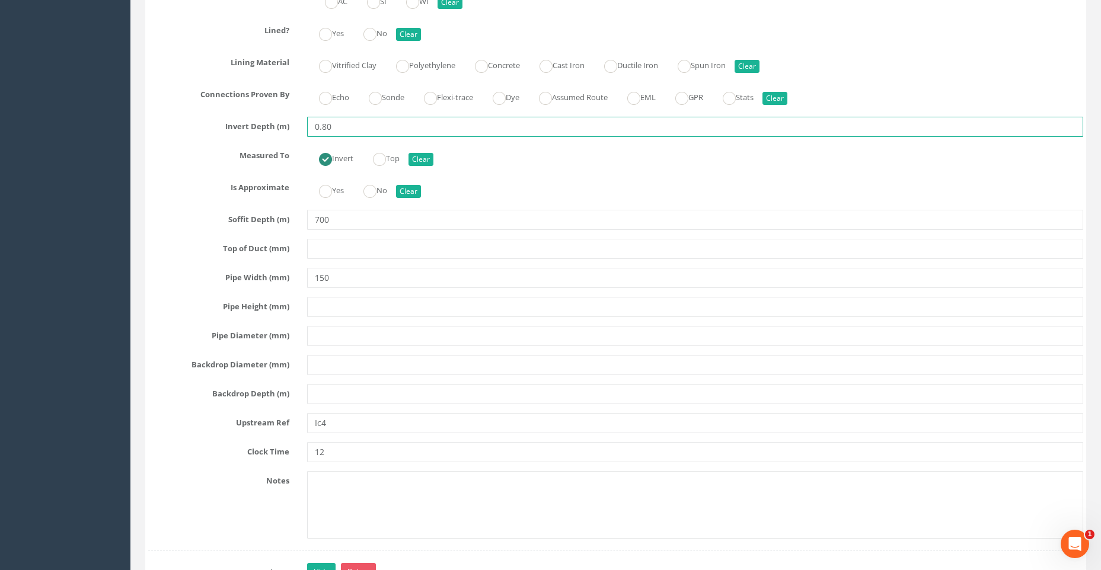
type input "0.80"
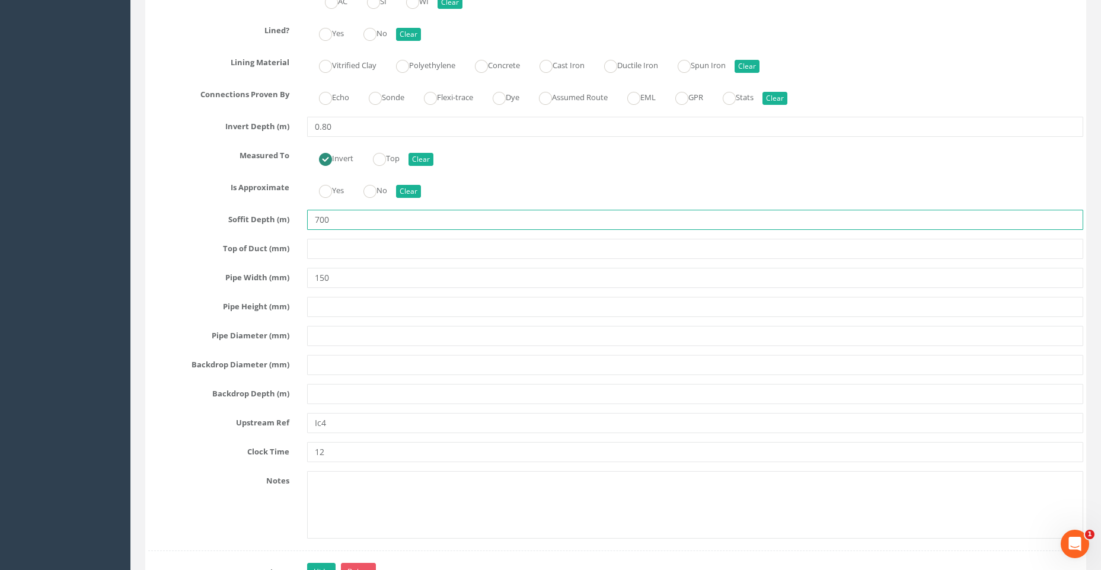
click at [331, 215] on input "700" at bounding box center [695, 220] width 776 height 20
type input "7"
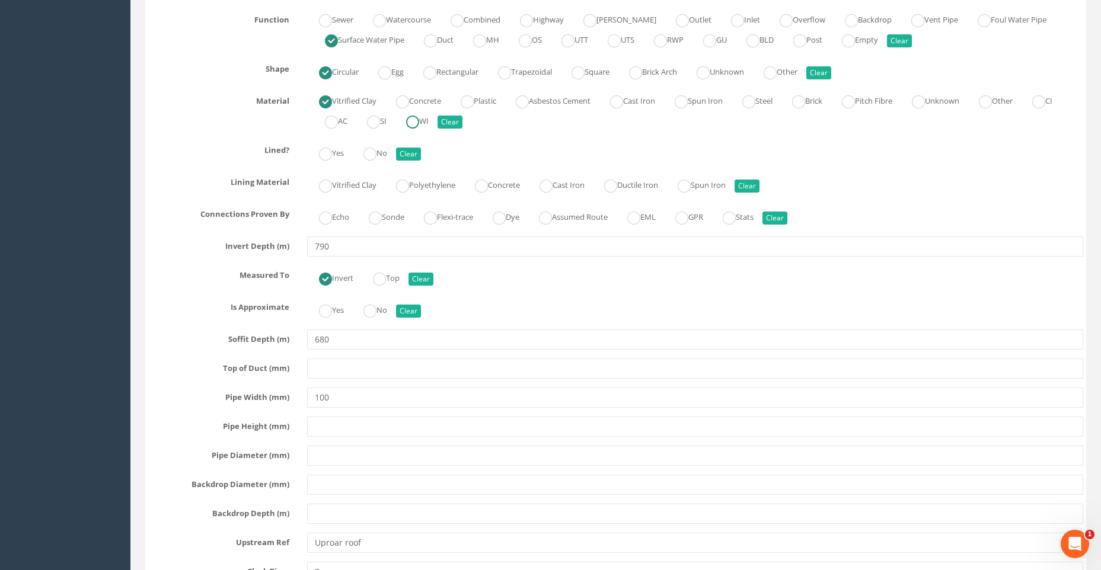
scroll to position [4743, 0]
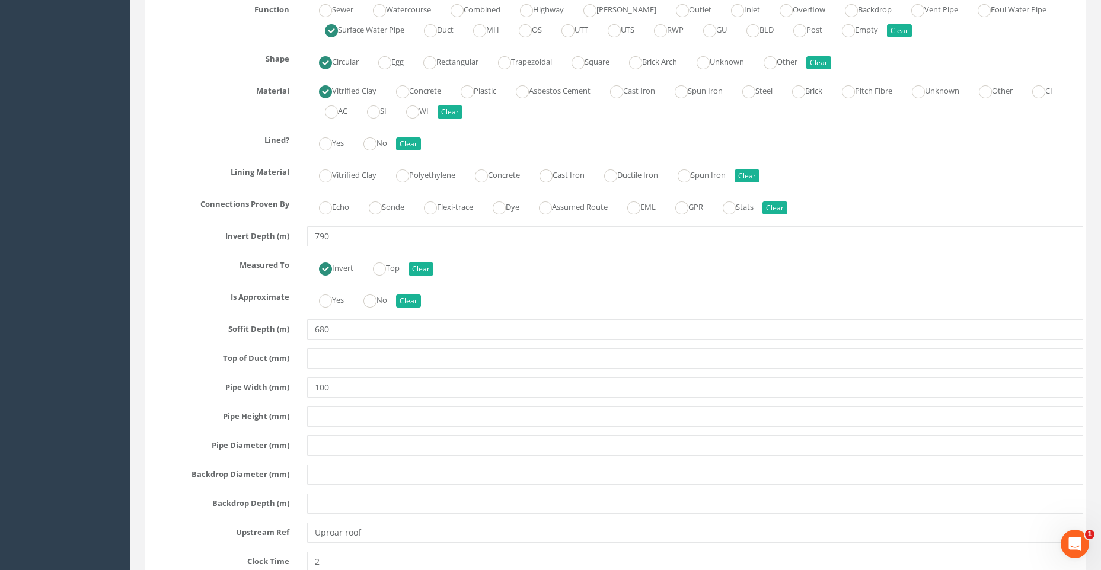
type input "0.70"
click at [330, 234] on input "790" at bounding box center [695, 236] width 776 height 20
type input "7"
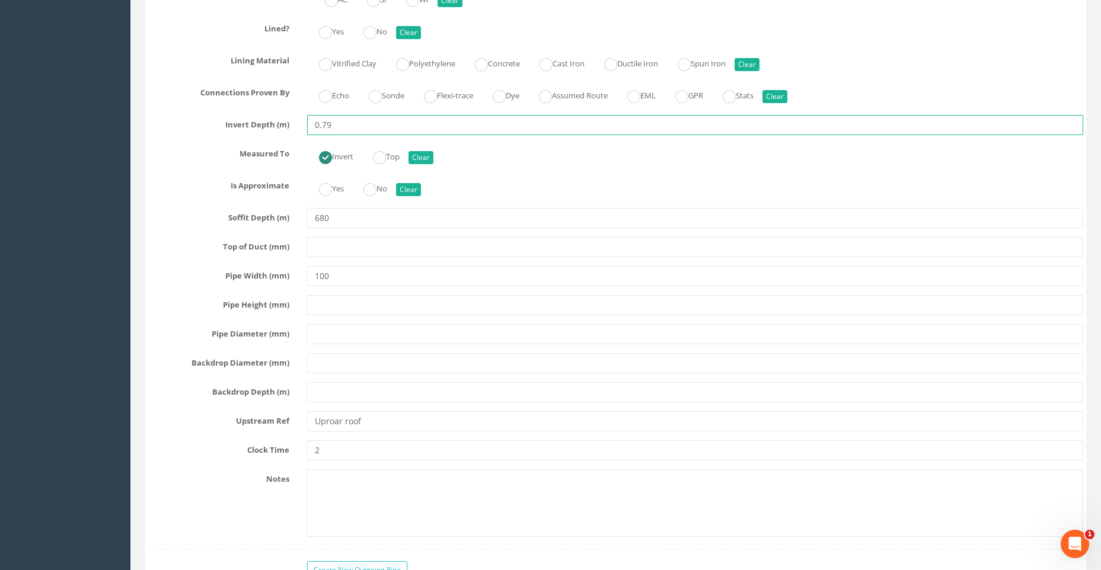
scroll to position [4862, 0]
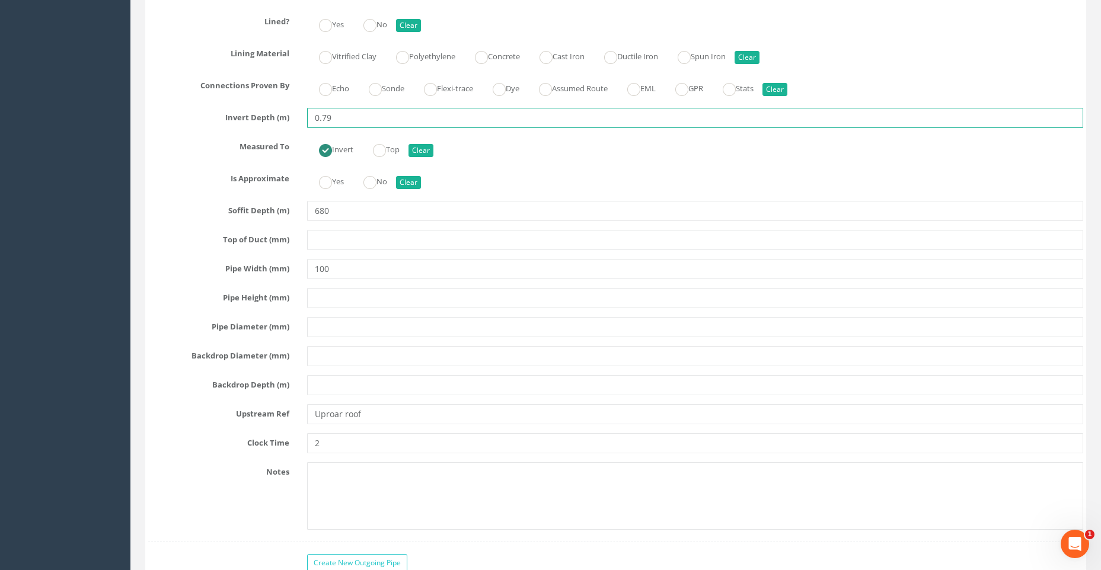
type input "0.79"
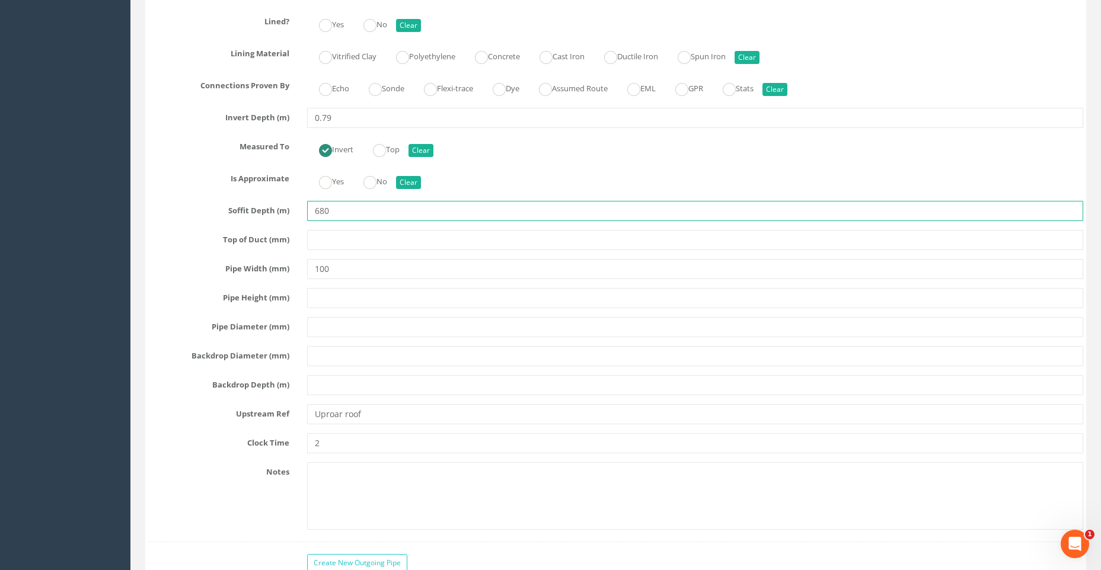
click at [327, 210] on input "680" at bounding box center [695, 211] width 776 height 20
type input "6"
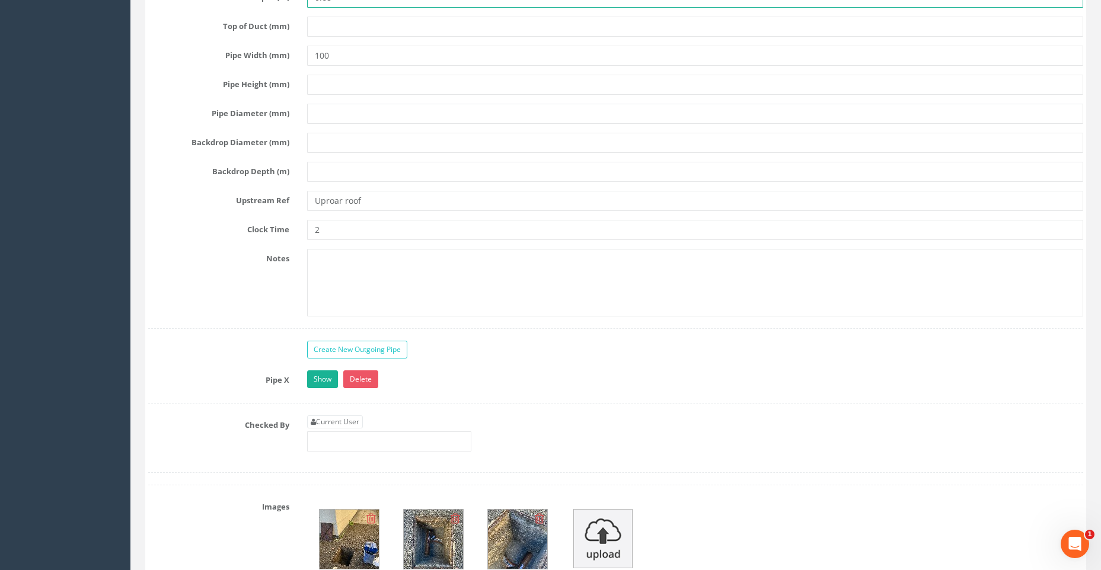
scroll to position [5099, 0]
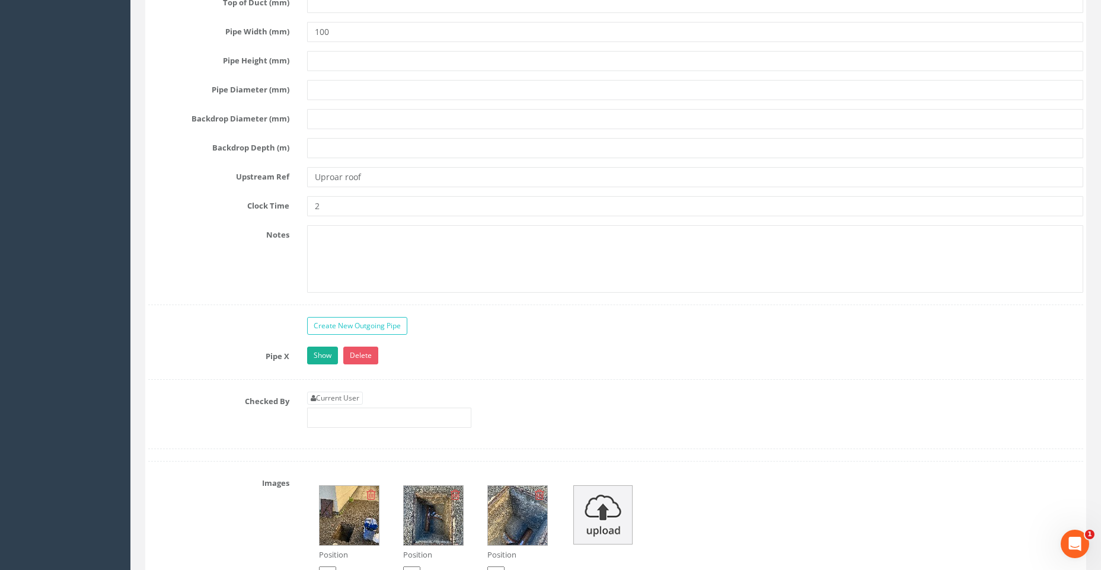
type input "0.68"
click at [374, 176] on input "Uproar roof" at bounding box center [695, 177] width 776 height 20
click at [344, 179] on input "Uproar RWP" at bounding box center [695, 177] width 776 height 20
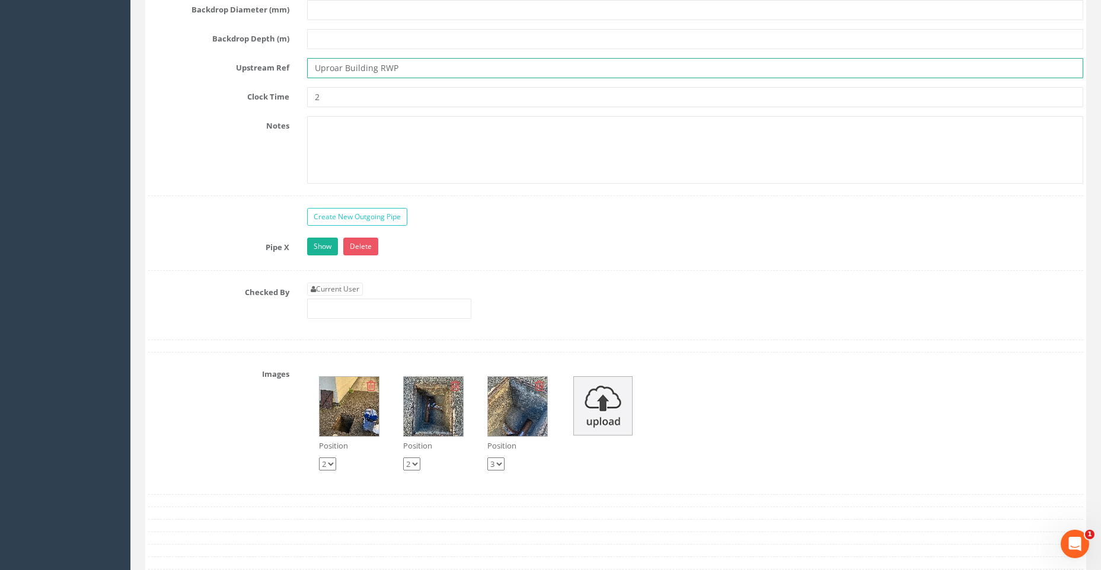
scroll to position [5217, 0]
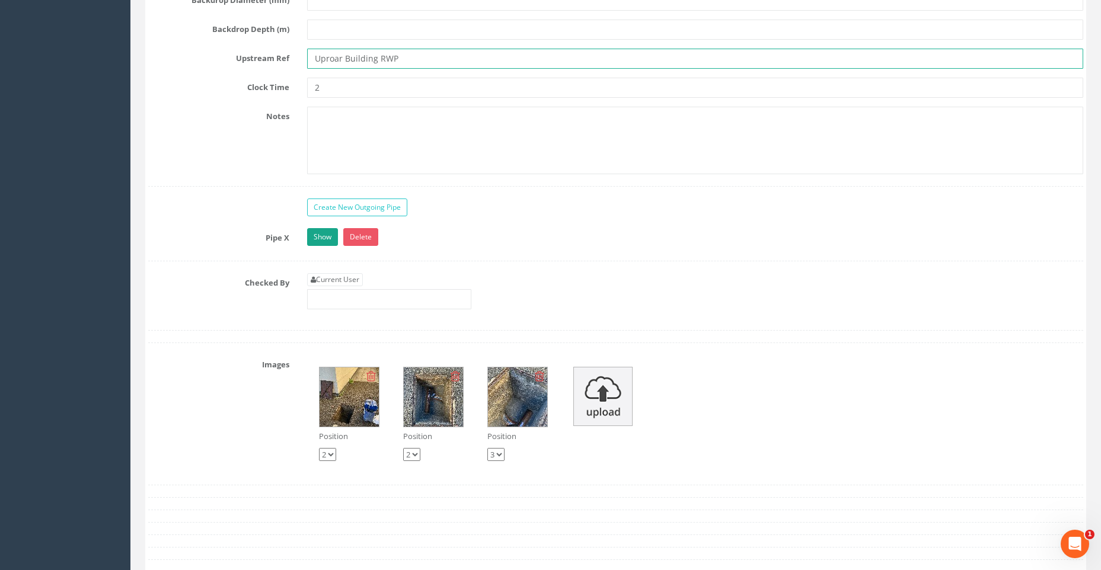
type input "Uproar Building RWP"
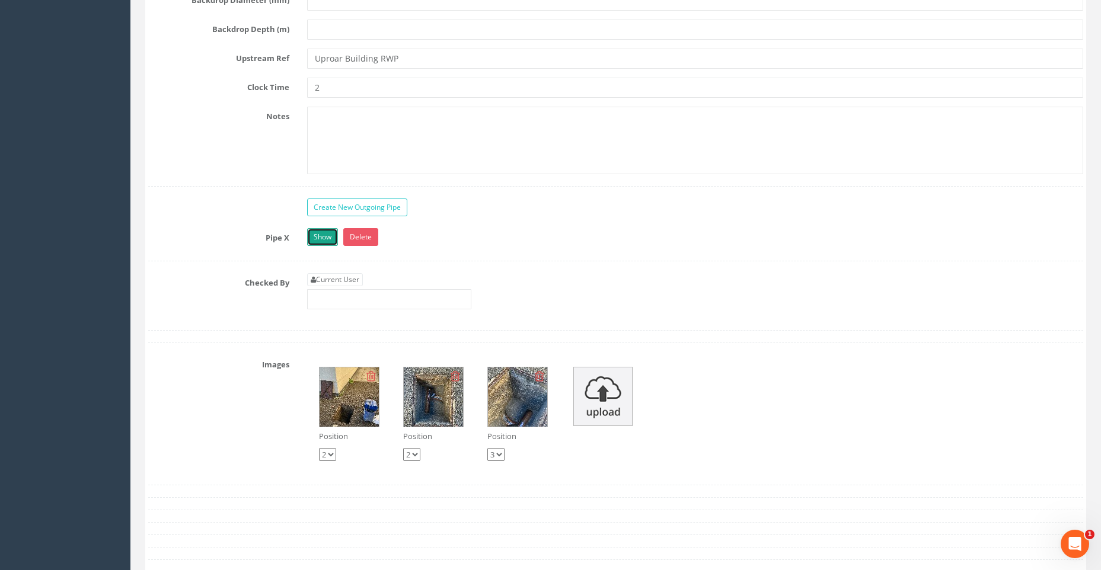
click at [324, 236] on link "Show" at bounding box center [322, 237] width 31 height 18
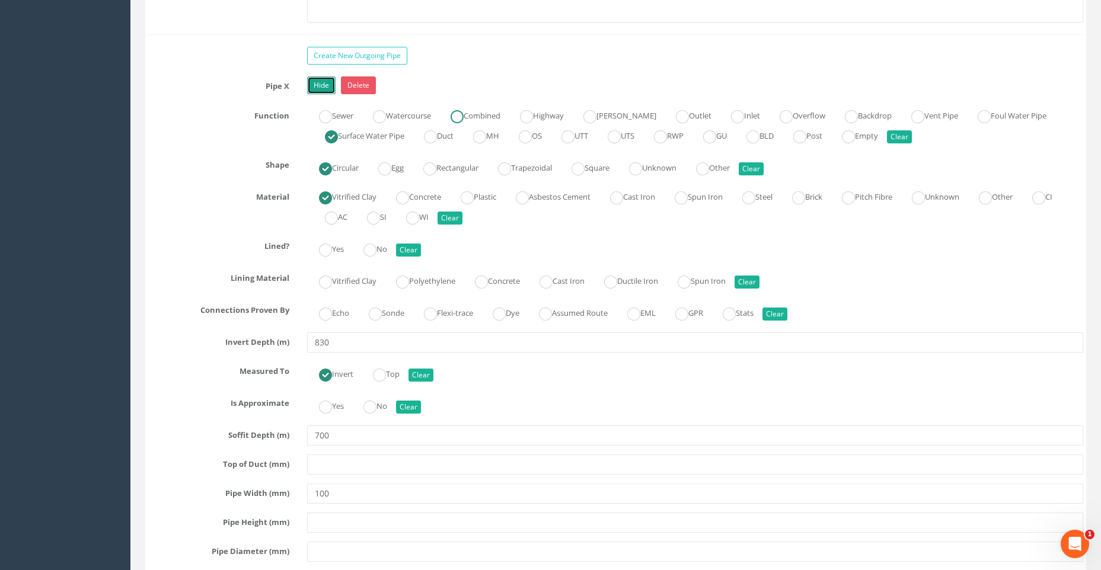
scroll to position [5454, 0]
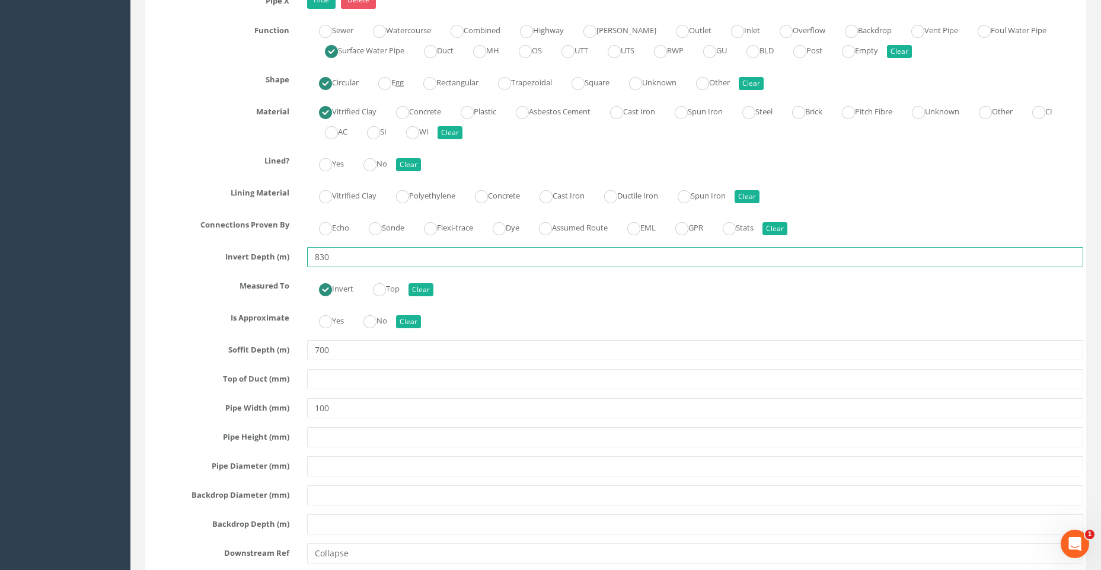
click at [328, 258] on input "830" at bounding box center [695, 257] width 776 height 20
type input "8"
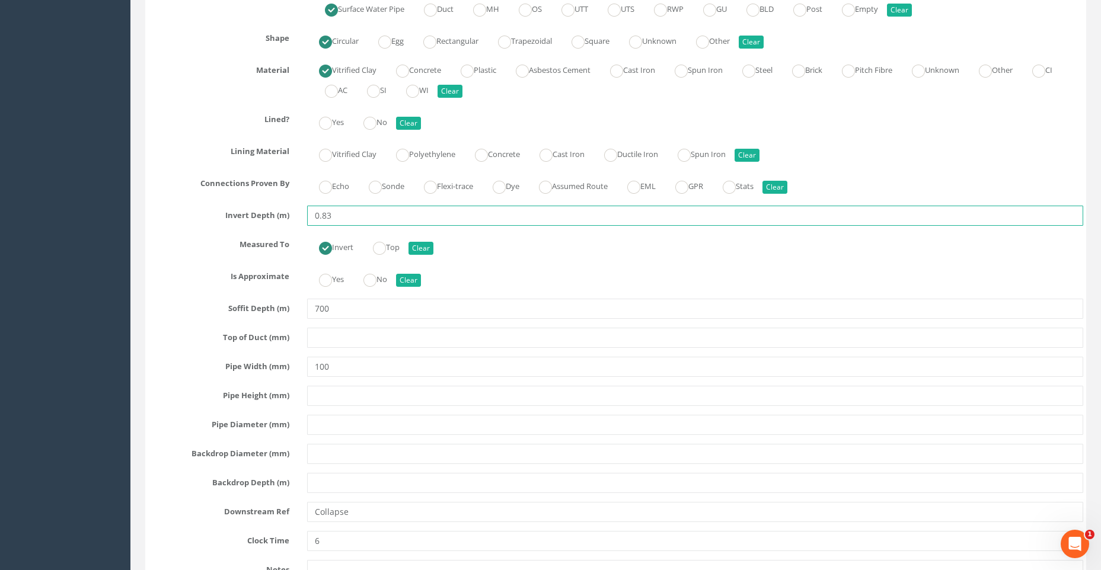
scroll to position [5573, 0]
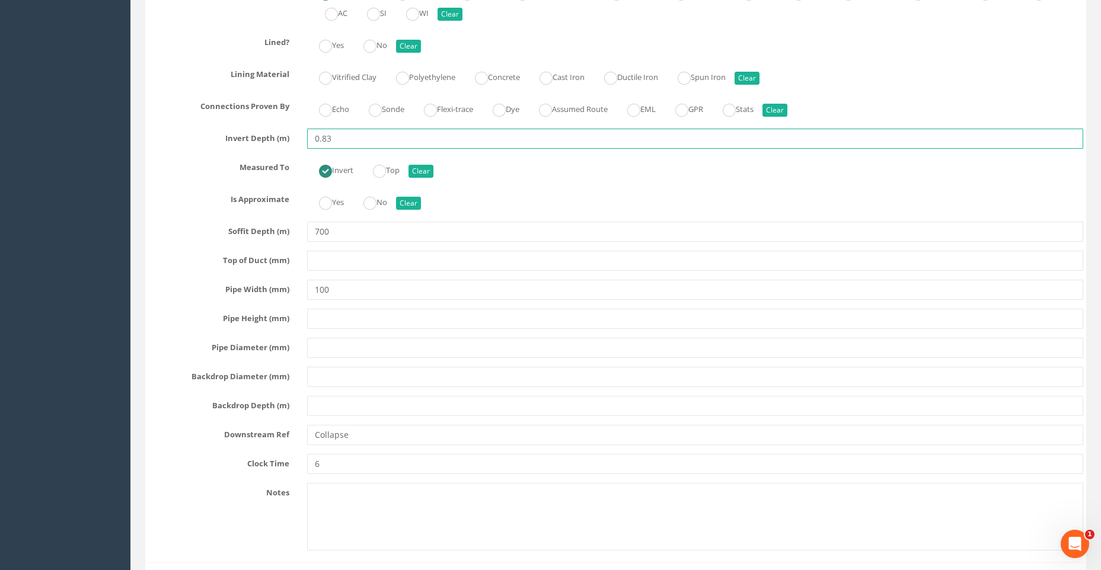
type input "0.83"
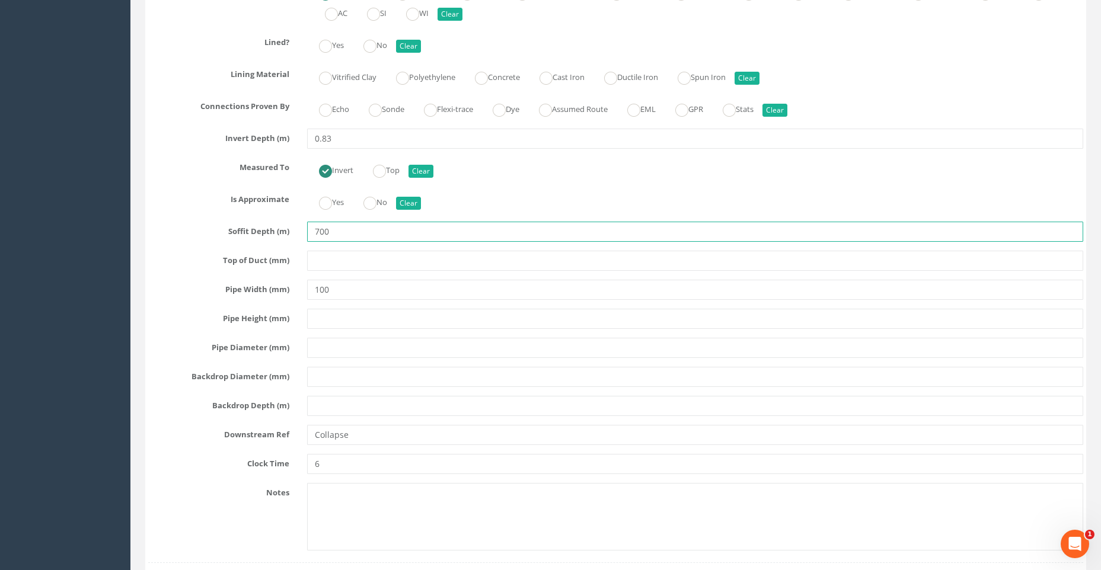
click at [328, 231] on input "700" at bounding box center [695, 232] width 776 height 20
type input "7"
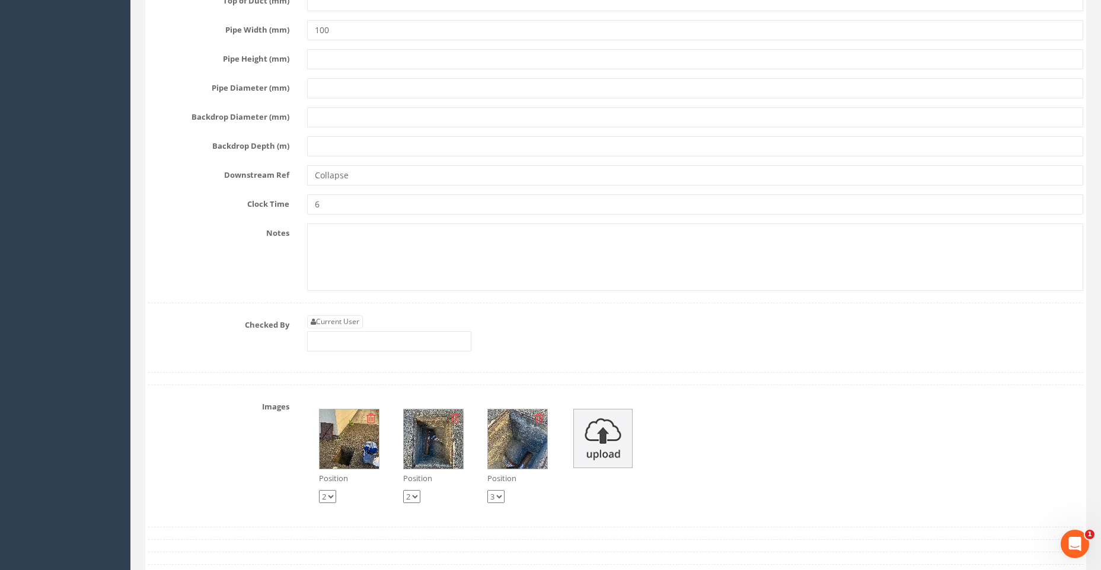
scroll to position [5869, 0]
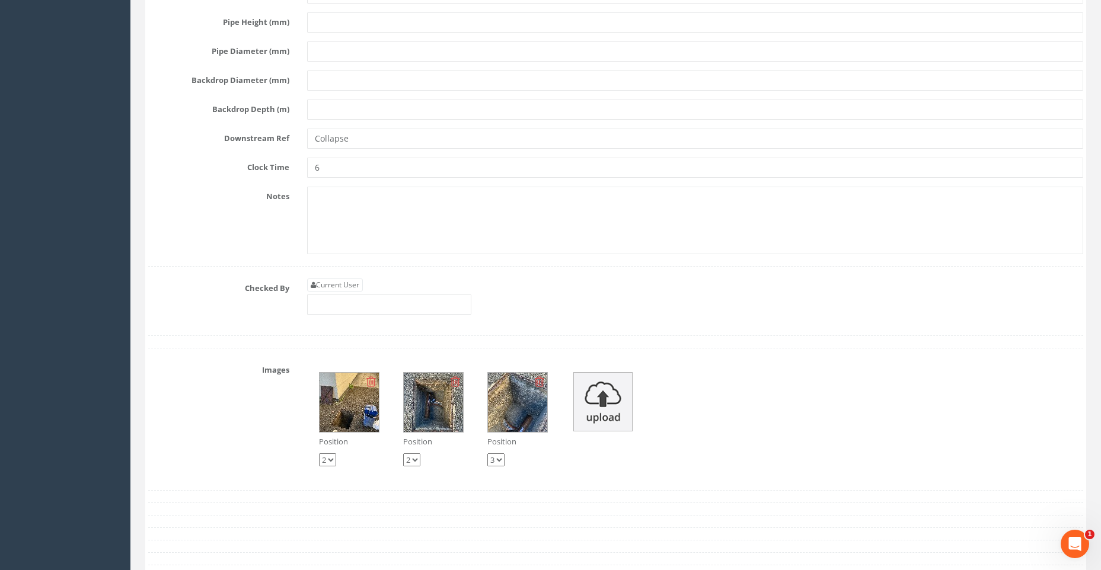
type input "0.70"
click at [347, 139] on input "Collapse" at bounding box center [695, 139] width 776 height 20
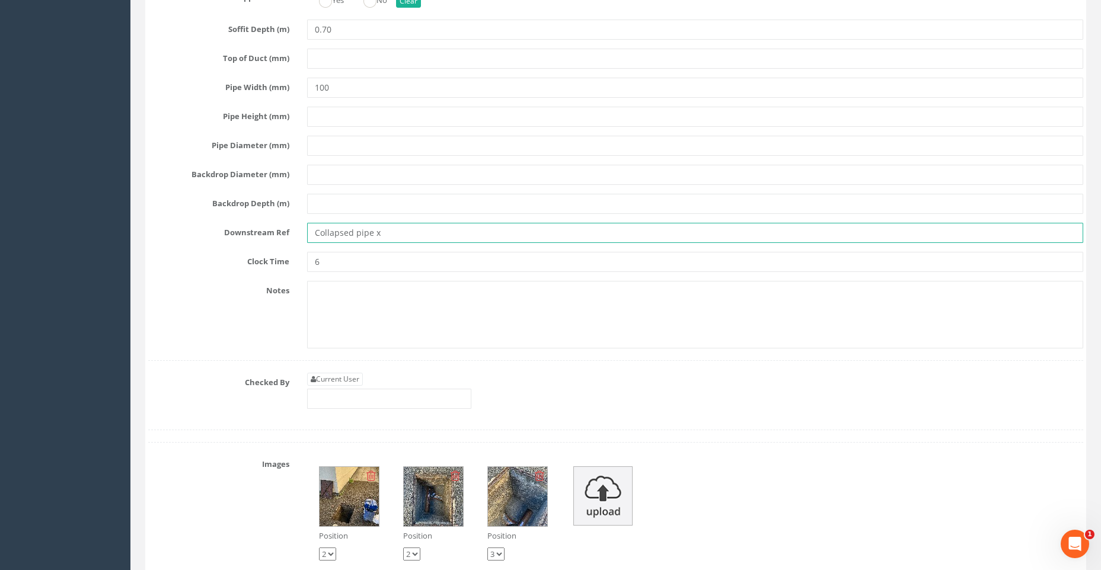
scroll to position [5810, 0]
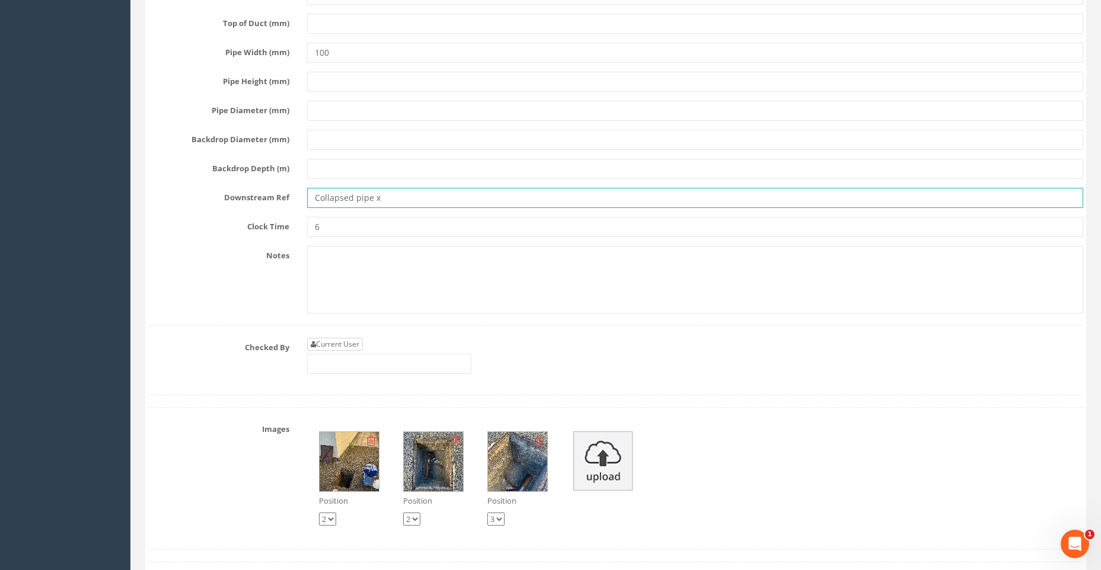
type input "Collapsed pipe x"
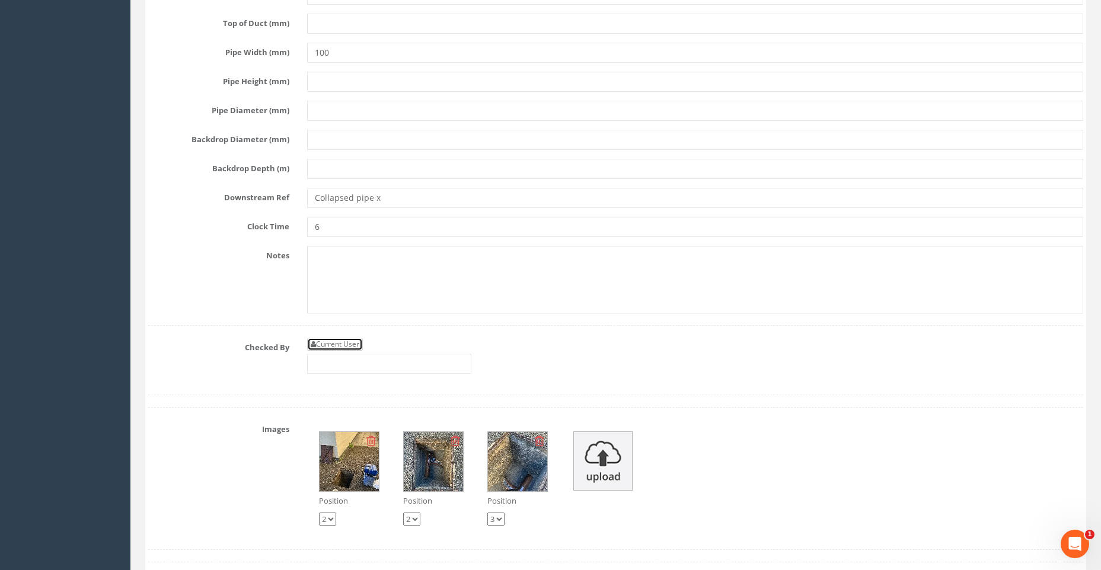
click at [350, 338] on link "Current User" at bounding box center [335, 344] width 56 height 13
type input "[PERSON_NAME]"
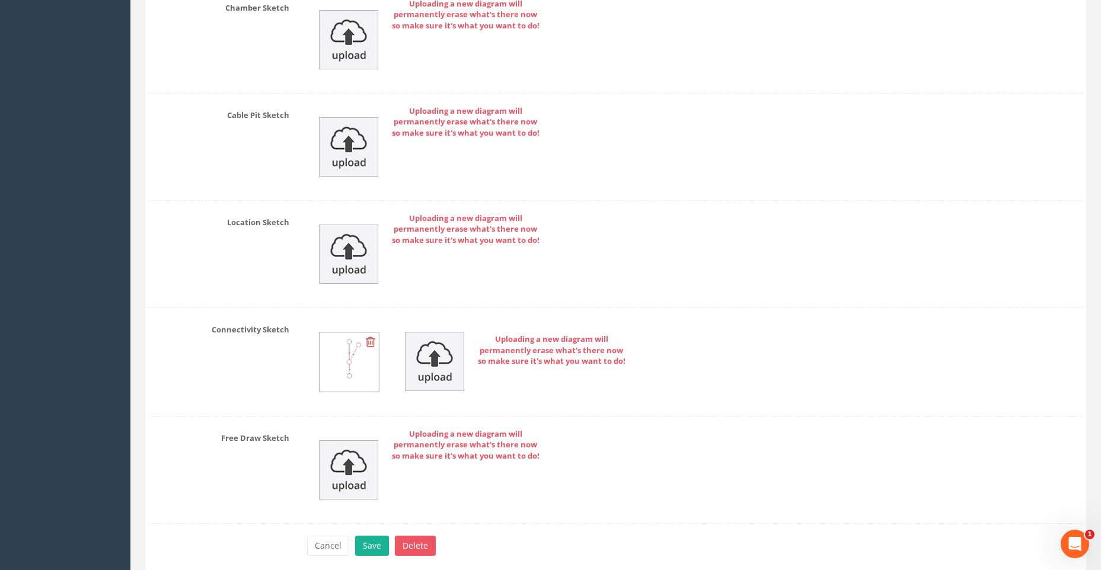
scroll to position [6584, 0]
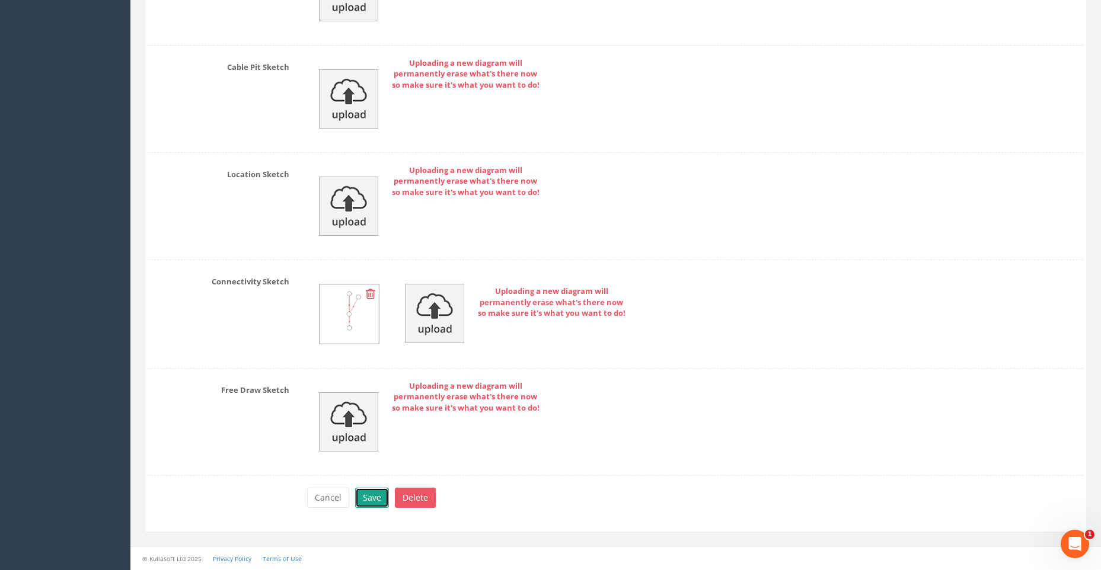
click at [372, 493] on button "Save" at bounding box center [372, 498] width 34 height 20
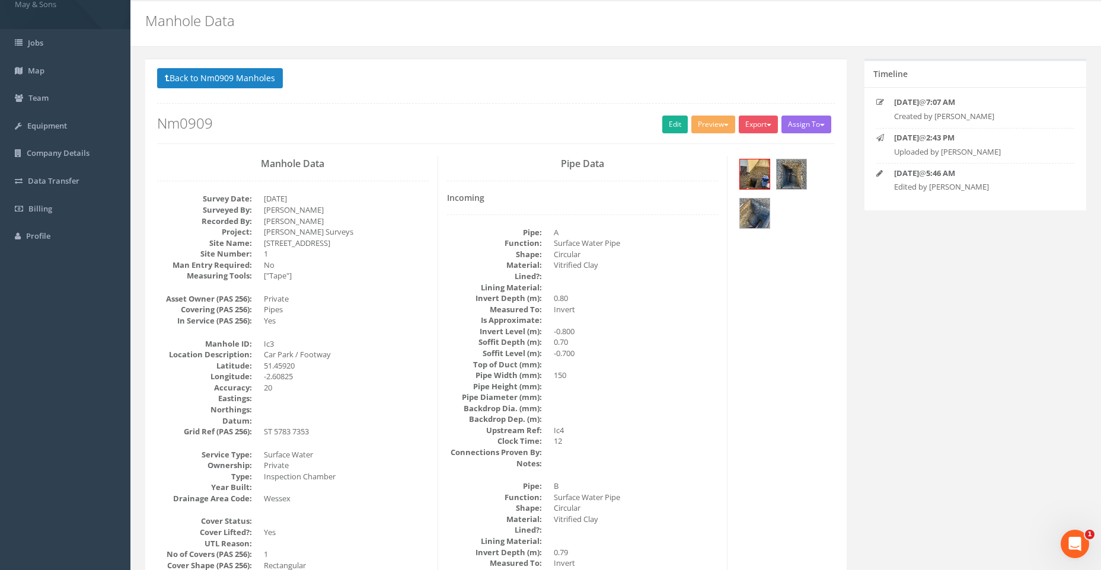
scroll to position [0, 0]
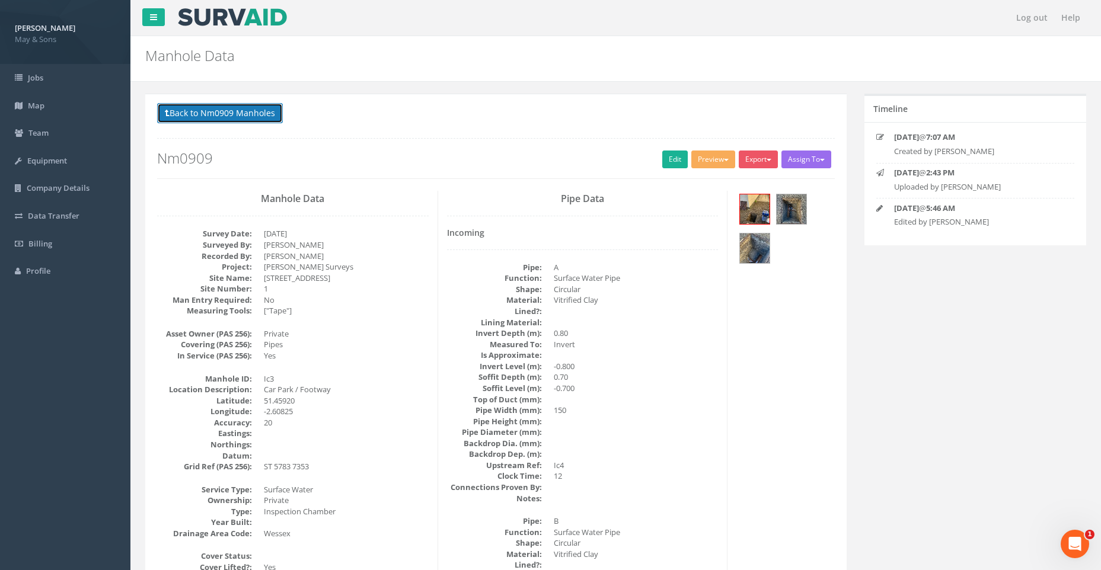
click at [243, 116] on button "Back to Nm0909 Manholes" at bounding box center [220, 113] width 126 height 20
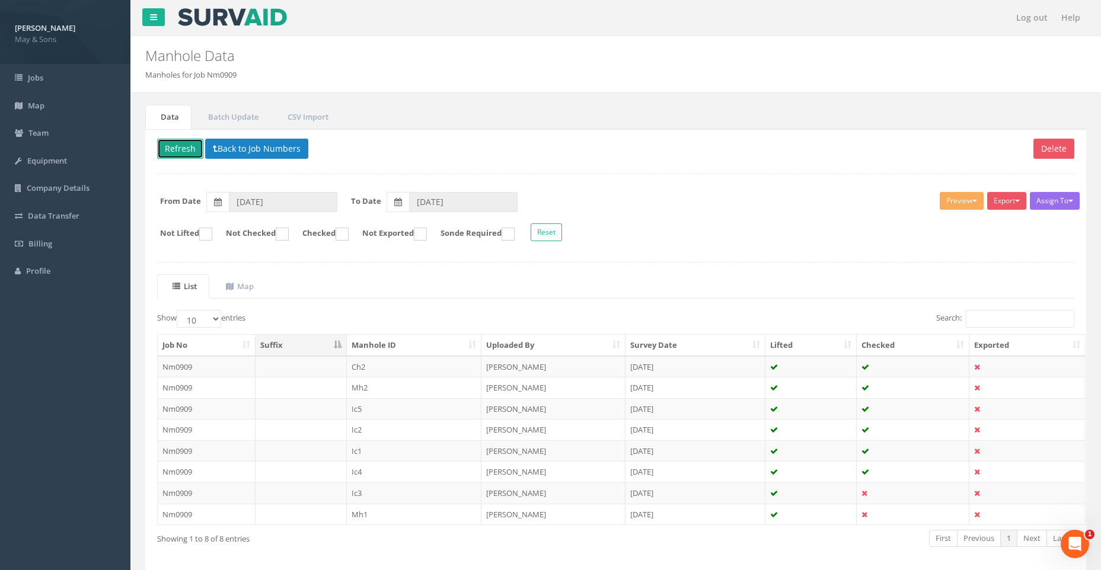
click at [178, 145] on button "Refresh" at bounding box center [180, 149] width 46 height 20
click at [182, 511] on td "Nm0909" at bounding box center [207, 514] width 98 height 21
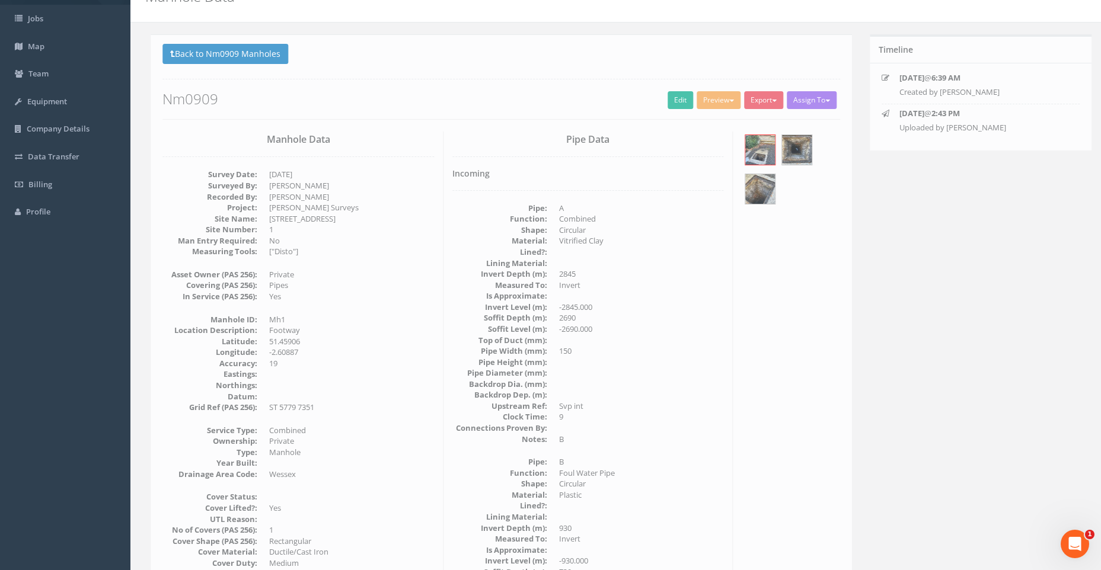
scroll to position [119, 0]
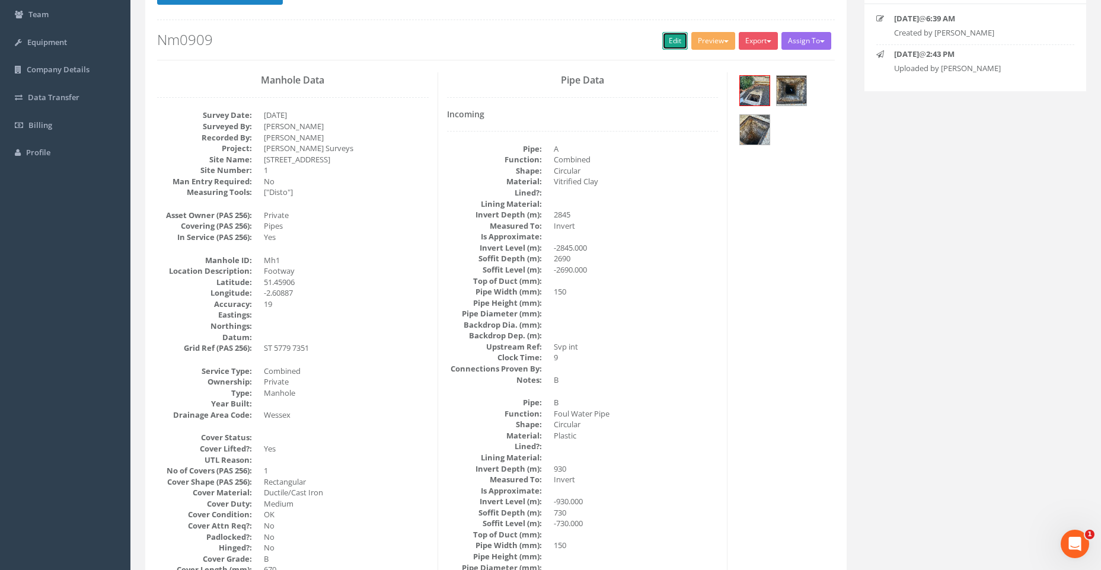
click at [665, 34] on link "Edit" at bounding box center [674, 41] width 25 height 18
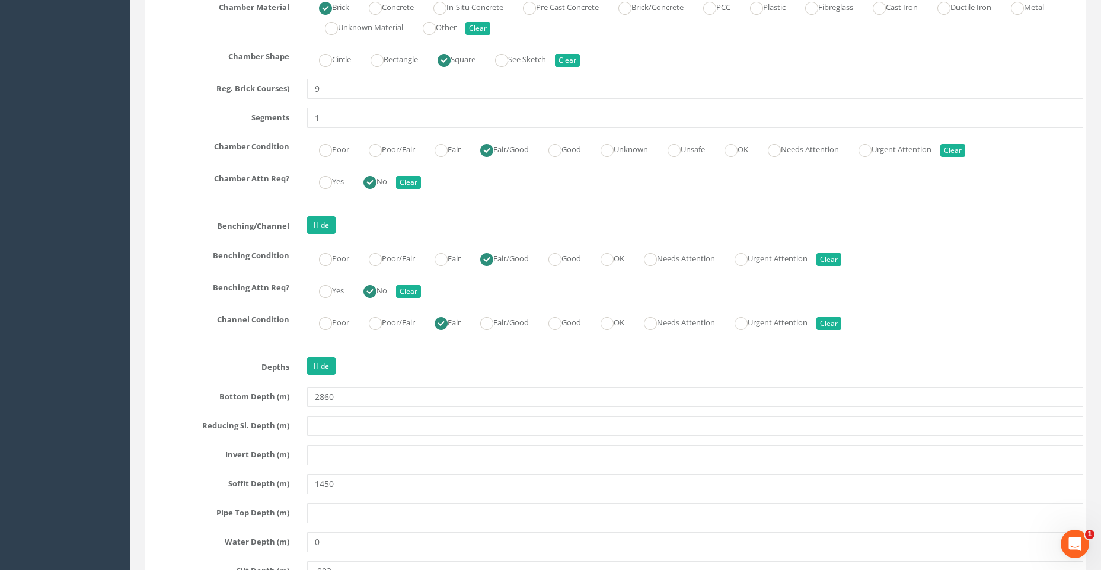
scroll to position [2075, 0]
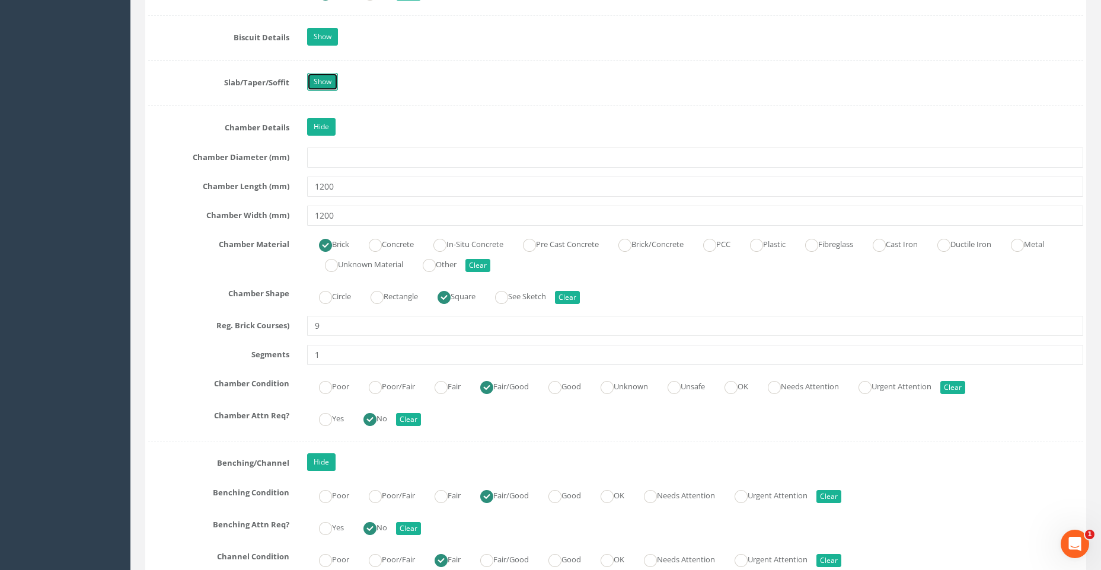
click at [321, 82] on link "Show" at bounding box center [322, 82] width 31 height 18
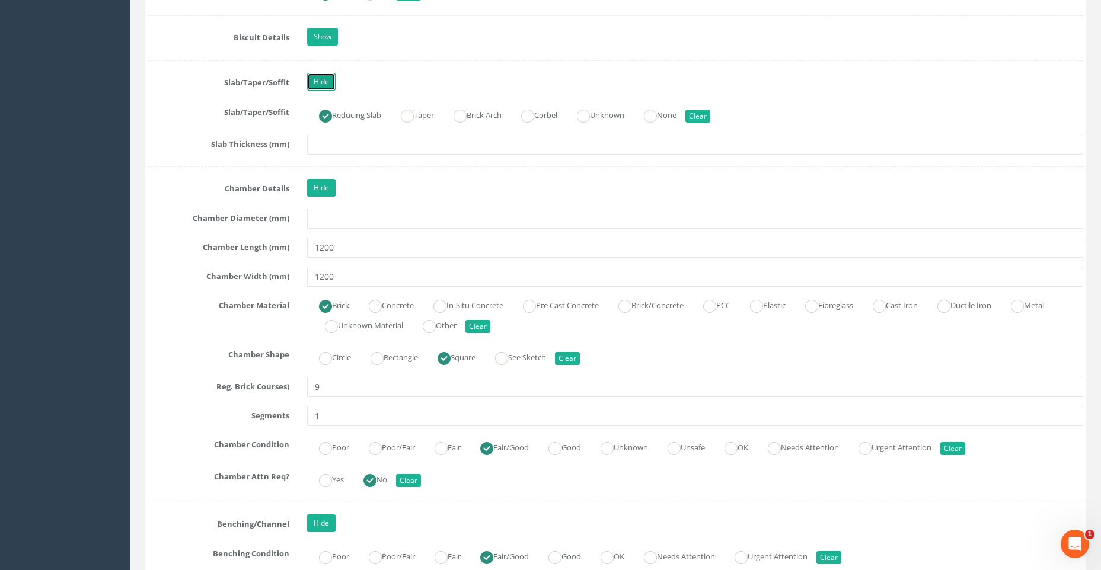
click at [320, 81] on link "Hide" at bounding box center [321, 82] width 28 height 18
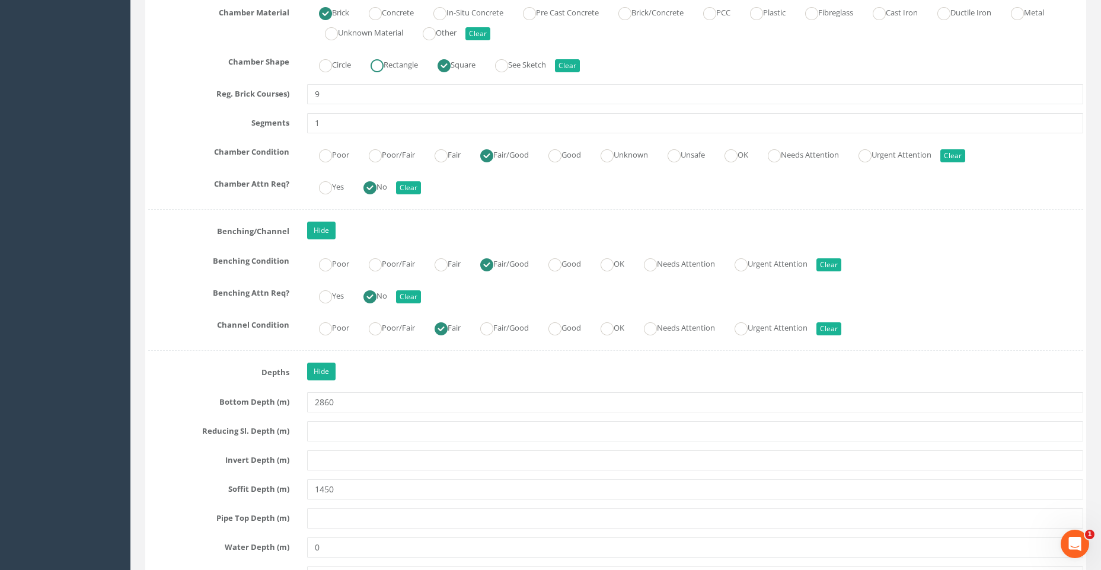
scroll to position [2312, 0]
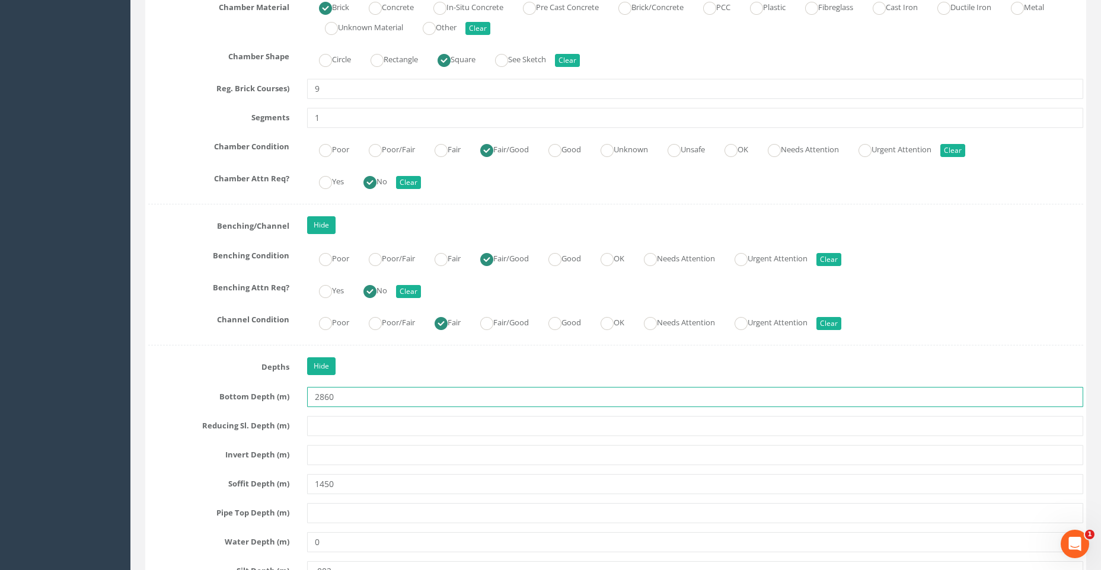
click at [336, 395] on input "2860" at bounding box center [695, 397] width 776 height 20
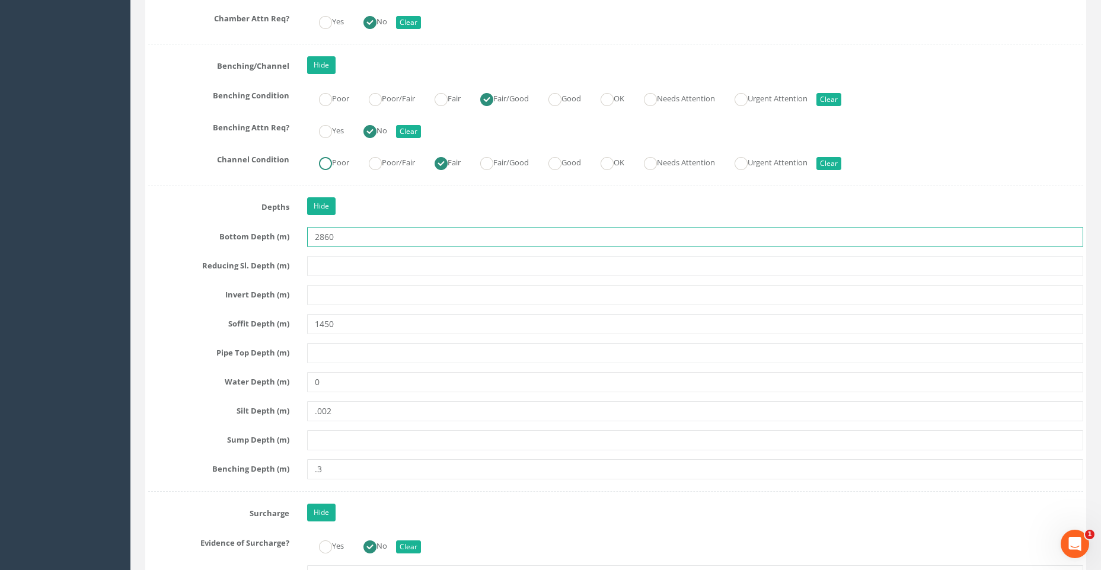
scroll to position [2490, 0]
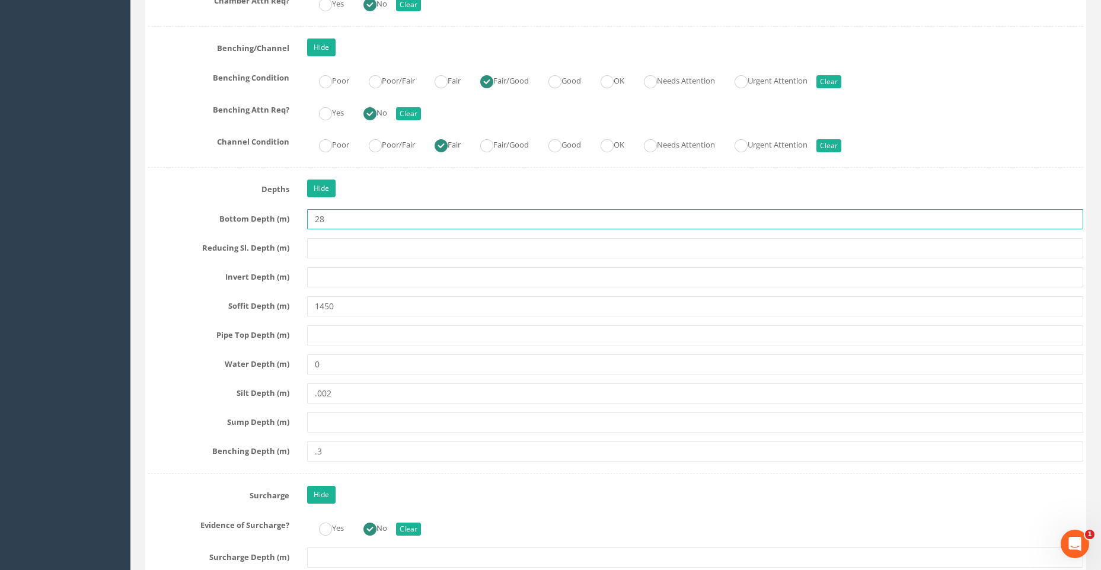
type input "2"
type input "2.86"
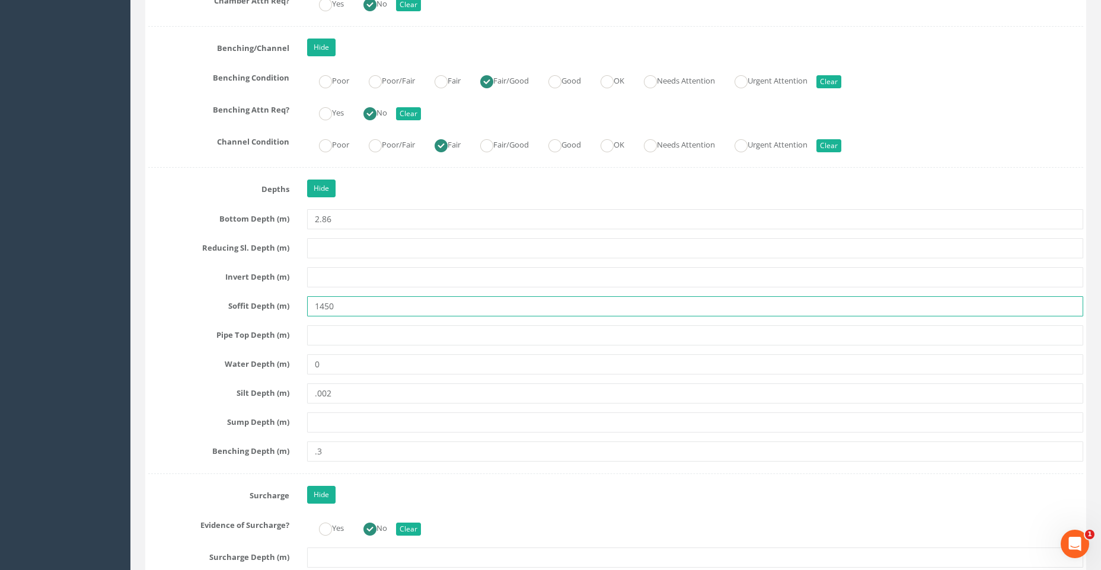
click at [336, 307] on input "1450" at bounding box center [695, 306] width 776 height 20
type input "1"
type input "1.45"
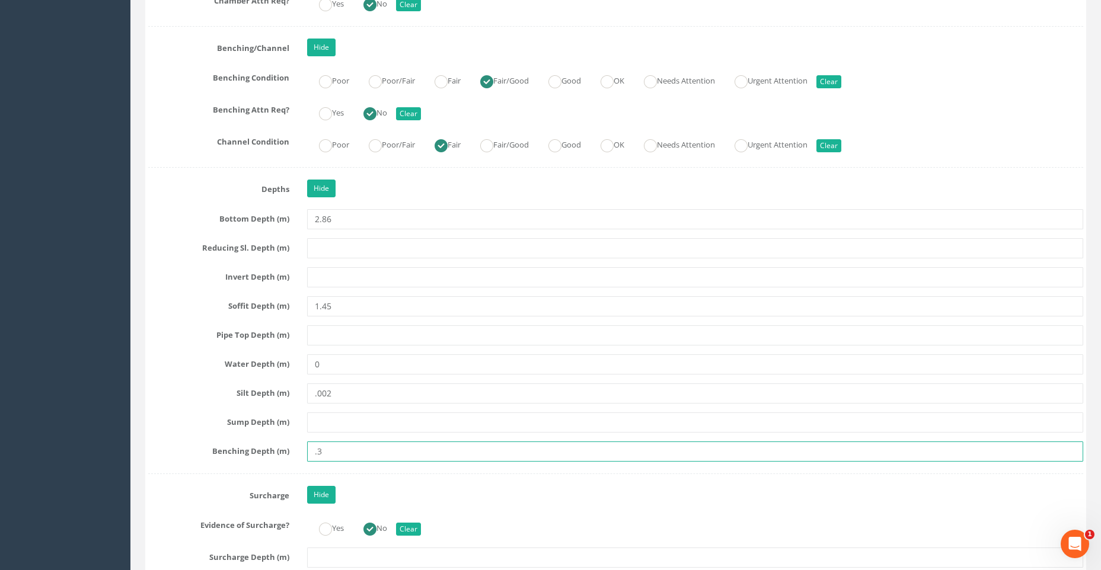
click at [327, 451] on input ".3" at bounding box center [695, 452] width 776 height 20
type input "."
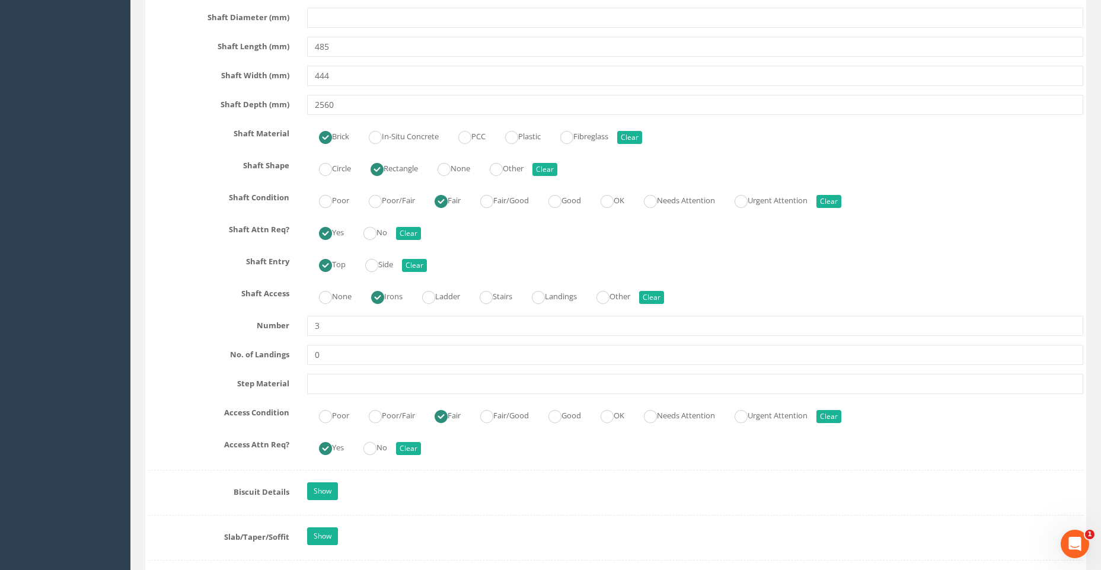
scroll to position [1601, 0]
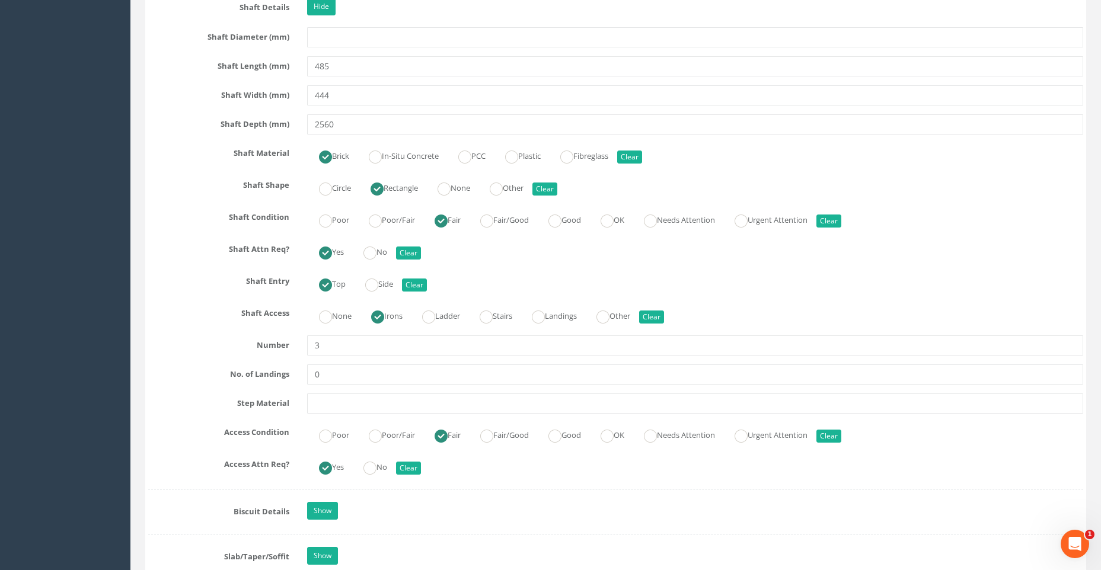
type input "0.30"
click at [340, 123] on input "2560" at bounding box center [695, 124] width 776 height 20
type input "2"
type input "1450"
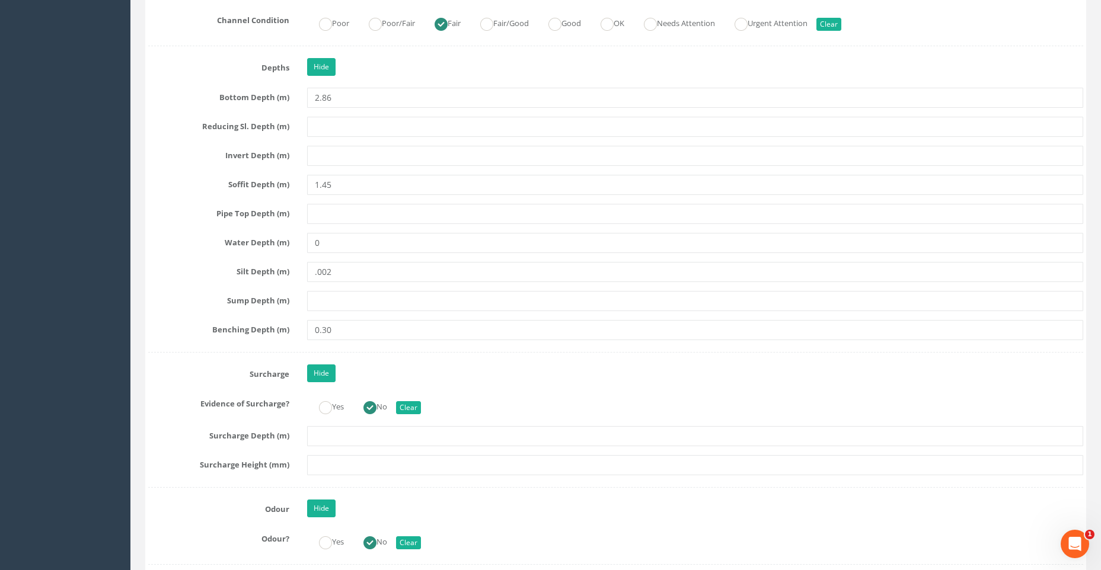
scroll to position [2609, 0]
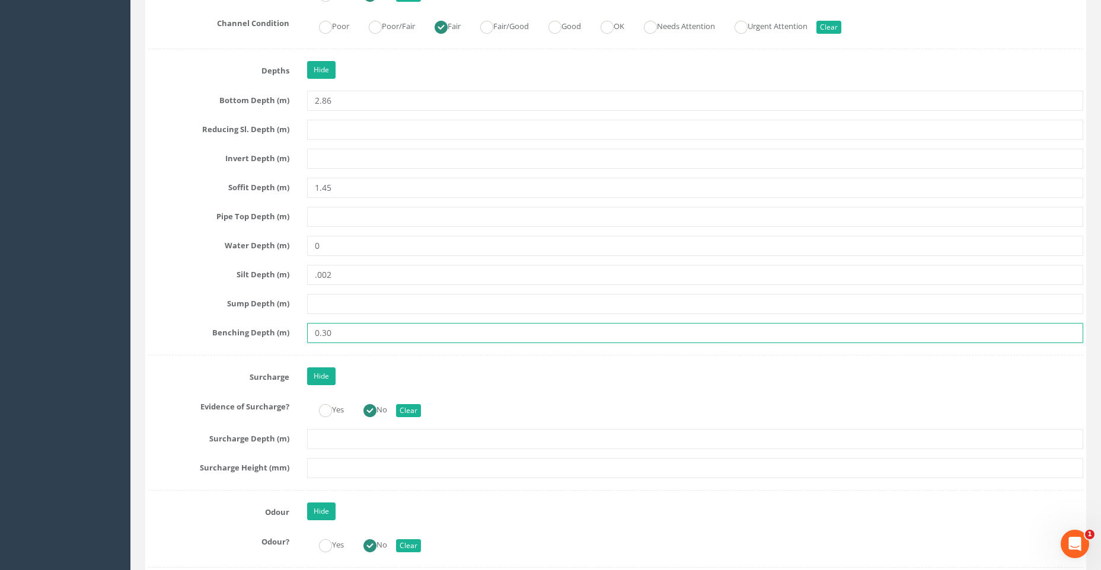
drag, startPoint x: 334, startPoint y: 334, endPoint x: 306, endPoint y: 336, distance: 28.0
click at [306, 336] on div "0.30" at bounding box center [695, 333] width 794 height 20
type input "2.56"
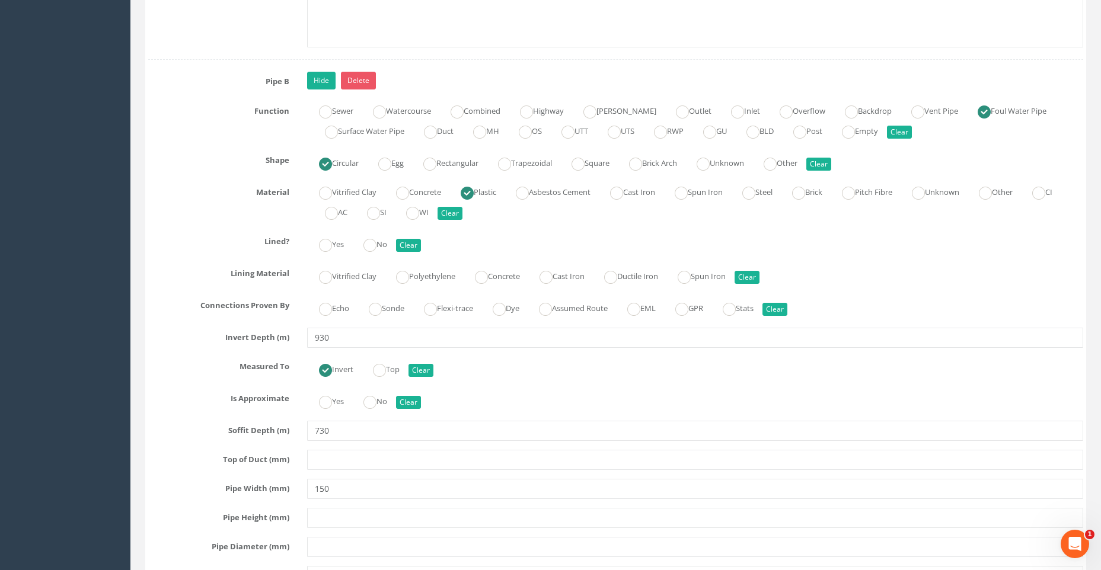
scroll to position [4624, 0]
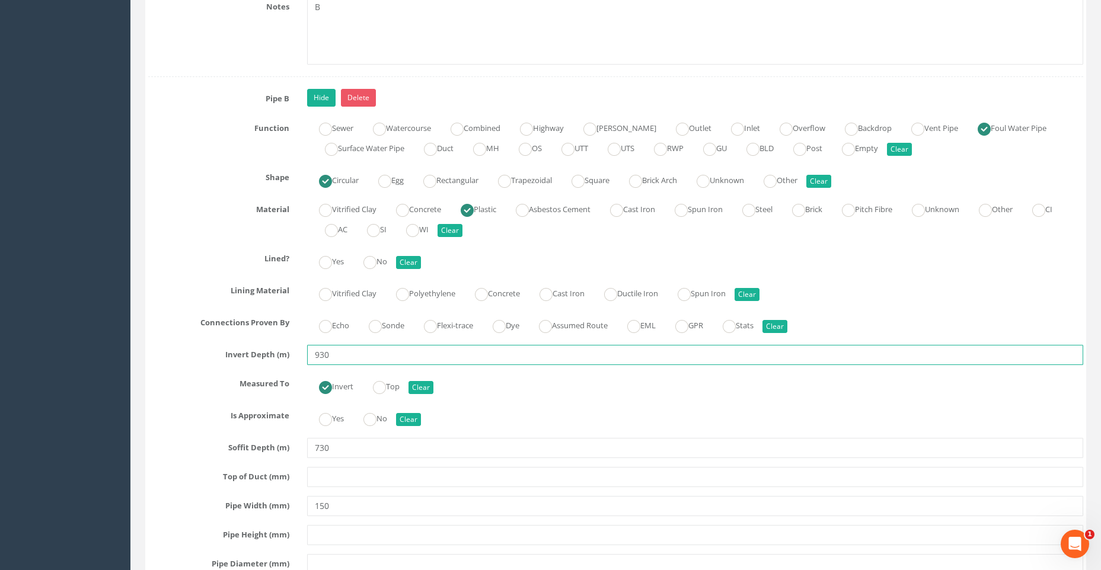
click at [332, 353] on input "930" at bounding box center [695, 355] width 776 height 20
type input "9"
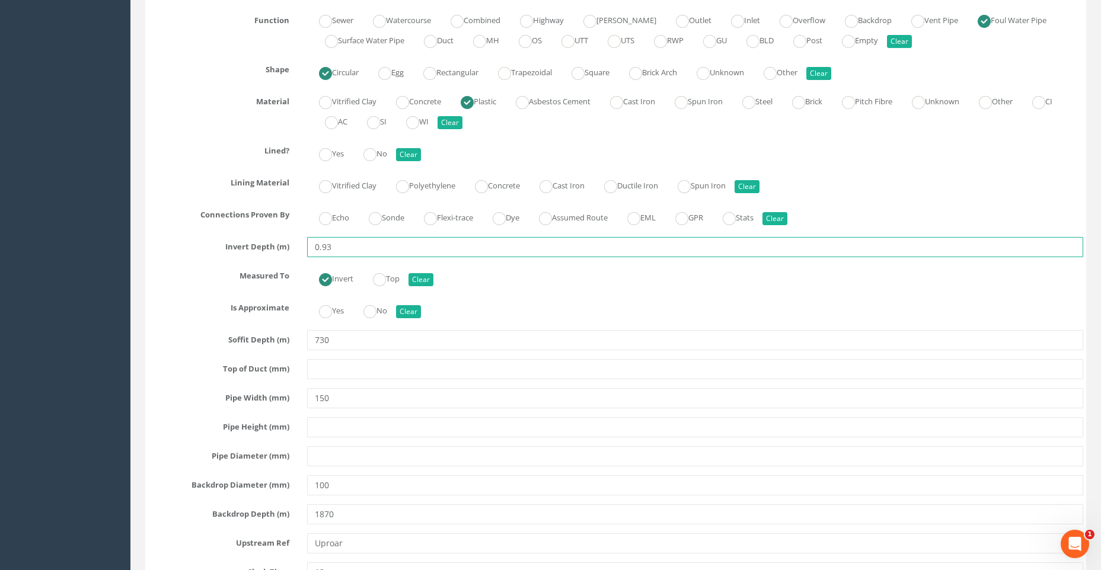
scroll to position [4743, 0]
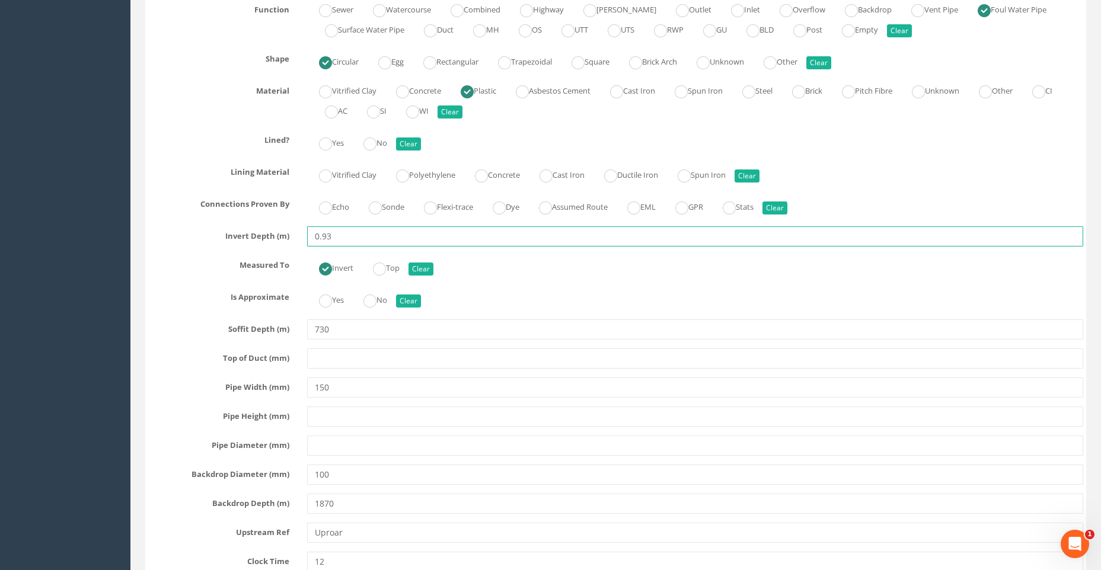
type input "0.93"
click at [327, 331] on input "730" at bounding box center [695, 330] width 776 height 20
type input "7"
type input "0.73"
click at [371, 370] on div "Pipe B Hide Delete Function Sewer Watercourse Combined Highway [PERSON_NAME] Ou…" at bounding box center [615, 315] width 935 height 691
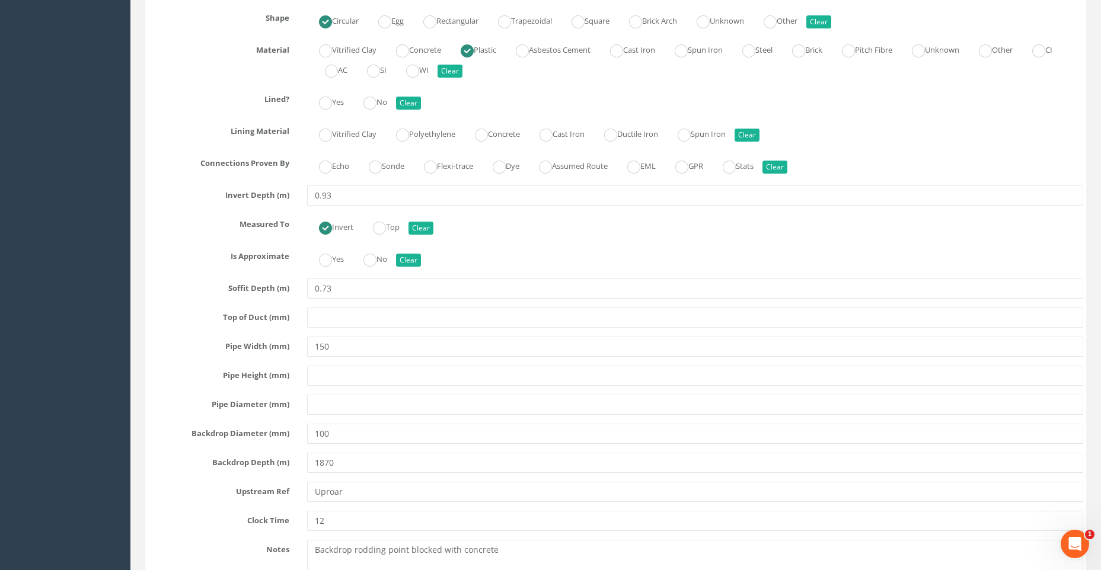
scroll to position [4862, 0]
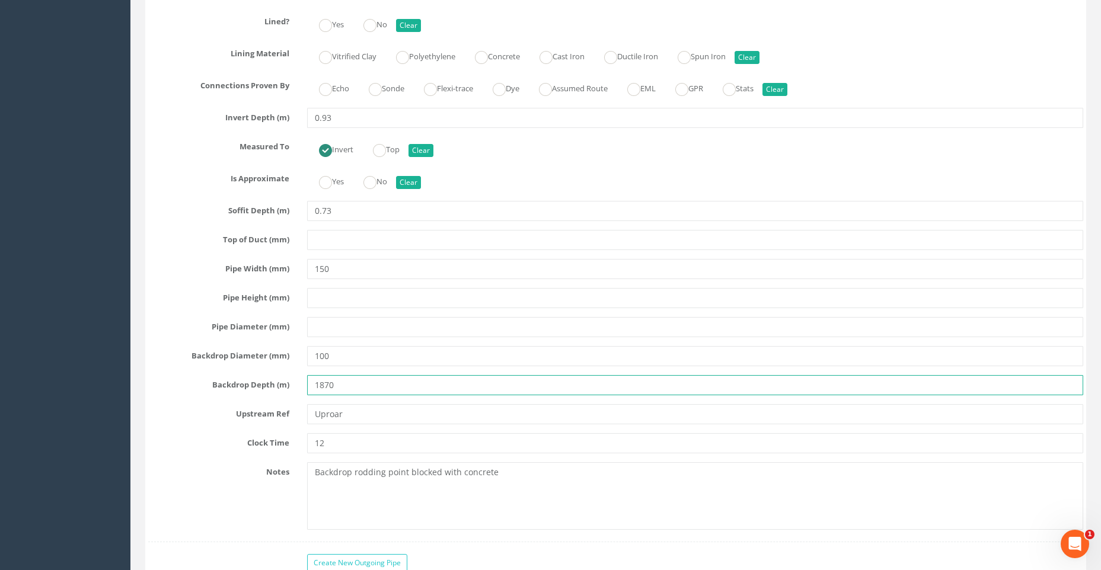
click at [337, 384] on input "1870" at bounding box center [695, 385] width 776 height 20
type input "1"
type input "0.187"
click at [387, 359] on input "100" at bounding box center [695, 356] width 776 height 20
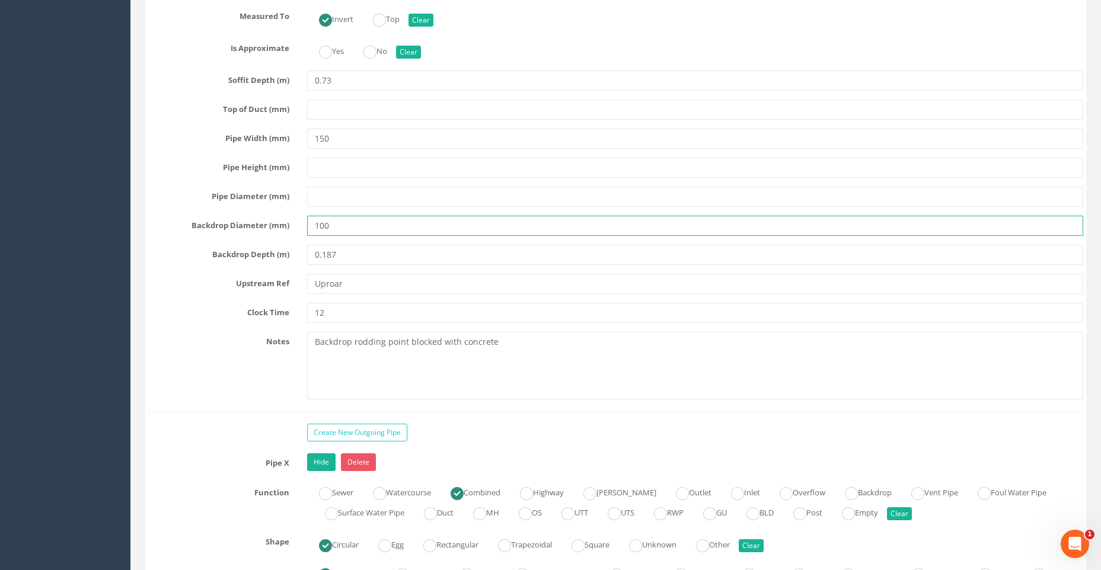
scroll to position [5039, 0]
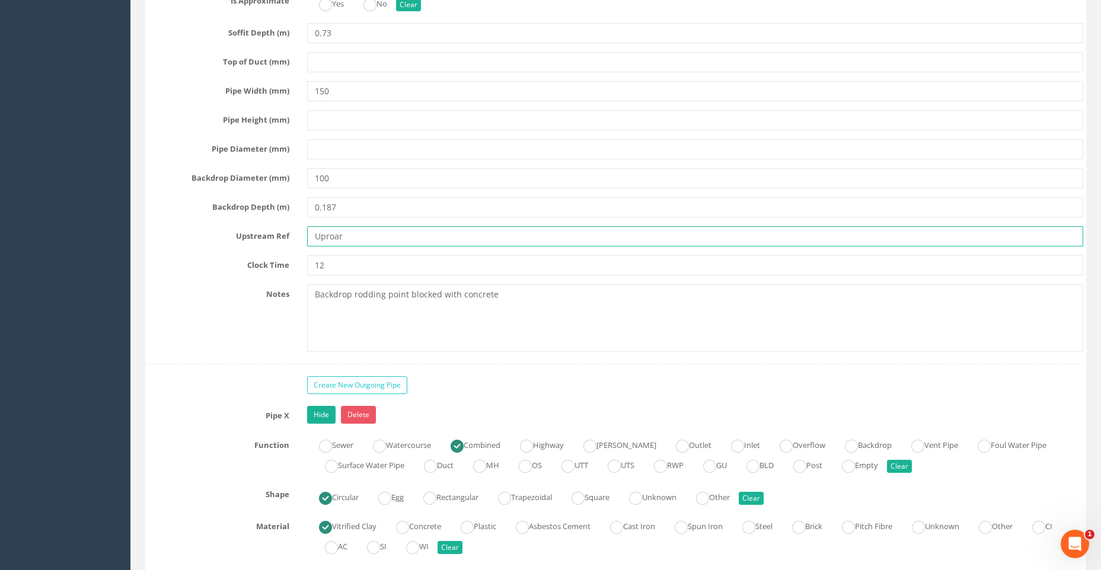
click at [349, 235] on input "Uproar" at bounding box center [695, 236] width 776 height 20
type input "[GEOGRAPHIC_DATA]"
click at [507, 278] on div "Pipe B Hide Delete Function Sewer Watercourse Combined Highway [PERSON_NAME] Ou…" at bounding box center [615, 19] width 935 height 691
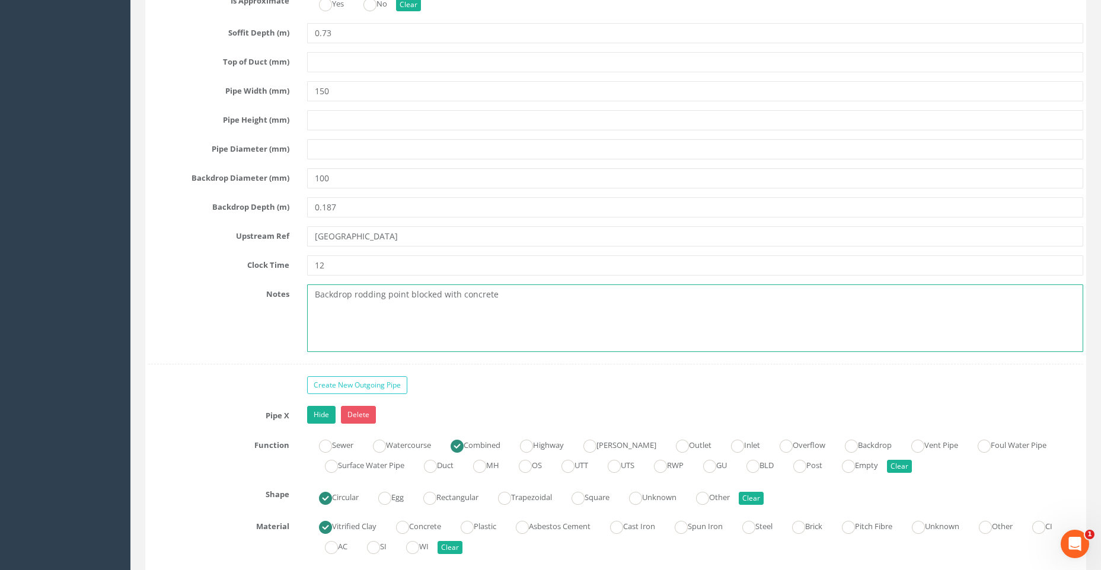
click at [507, 294] on textarea "Backdrop rodding point blocked with concrete" at bounding box center [695, 319] width 776 height 68
click at [354, 295] on textarea "Backdrop rodding point blocked with concrete" at bounding box center [695, 319] width 776 height 68
click at [531, 294] on textarea "Backdrop chamber rodding point blocked with concrete" at bounding box center [695, 319] width 776 height 68
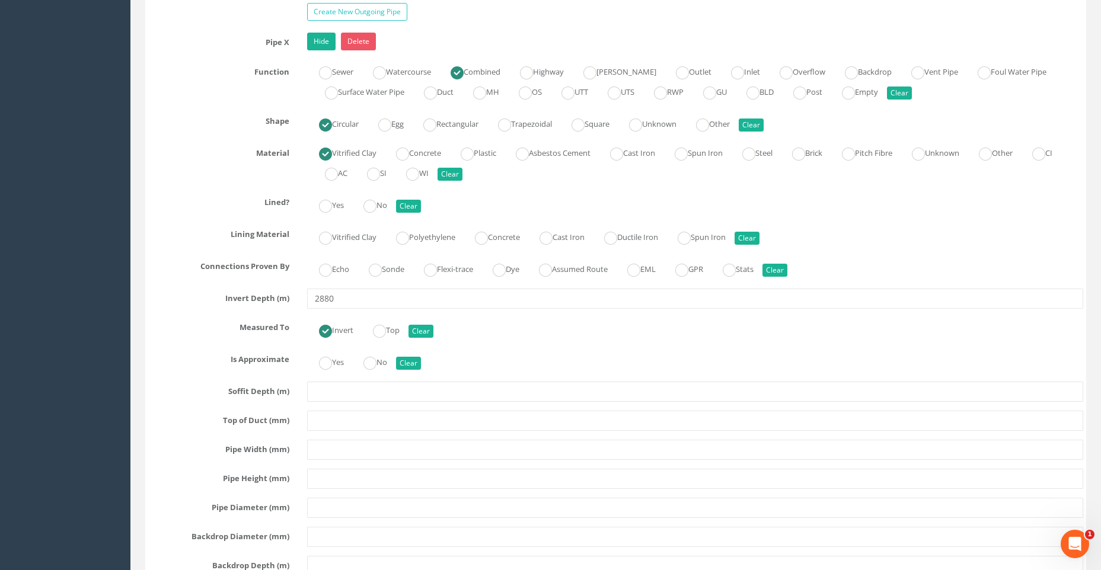
scroll to position [5454, 0]
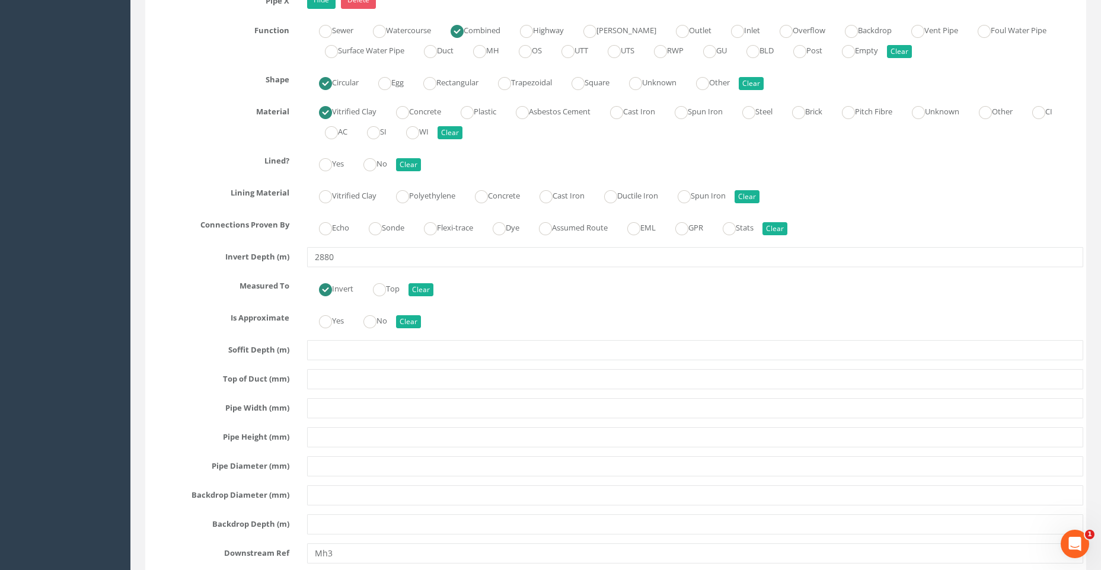
type textarea "Backdrop chamber rodding point blocked with concrete - unable to CCTV survey th…"
click at [332, 256] on input "2880" at bounding box center [695, 257] width 776 height 20
type input "2"
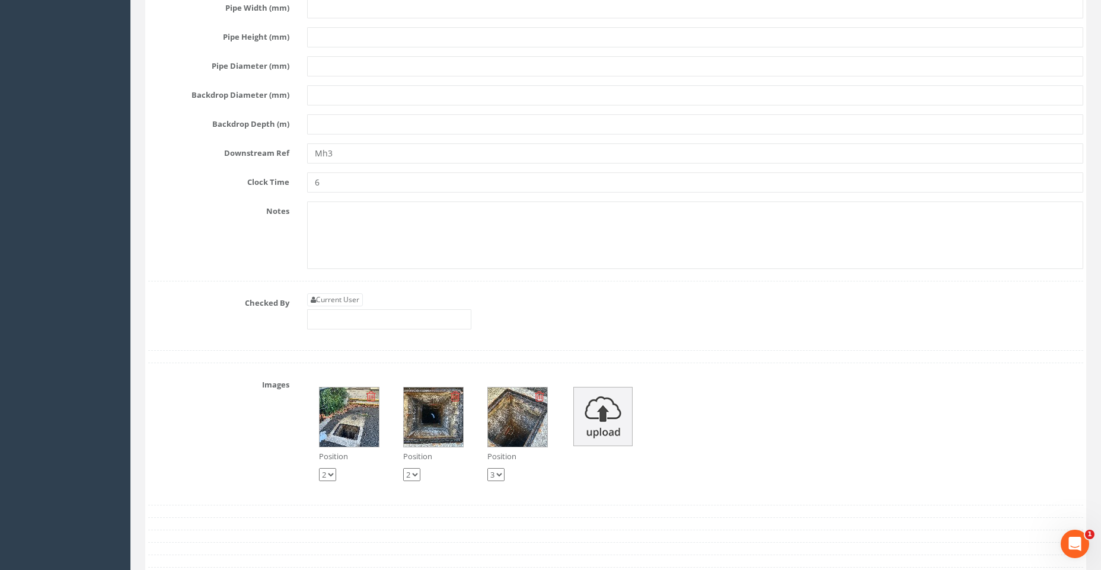
scroll to position [5869, 0]
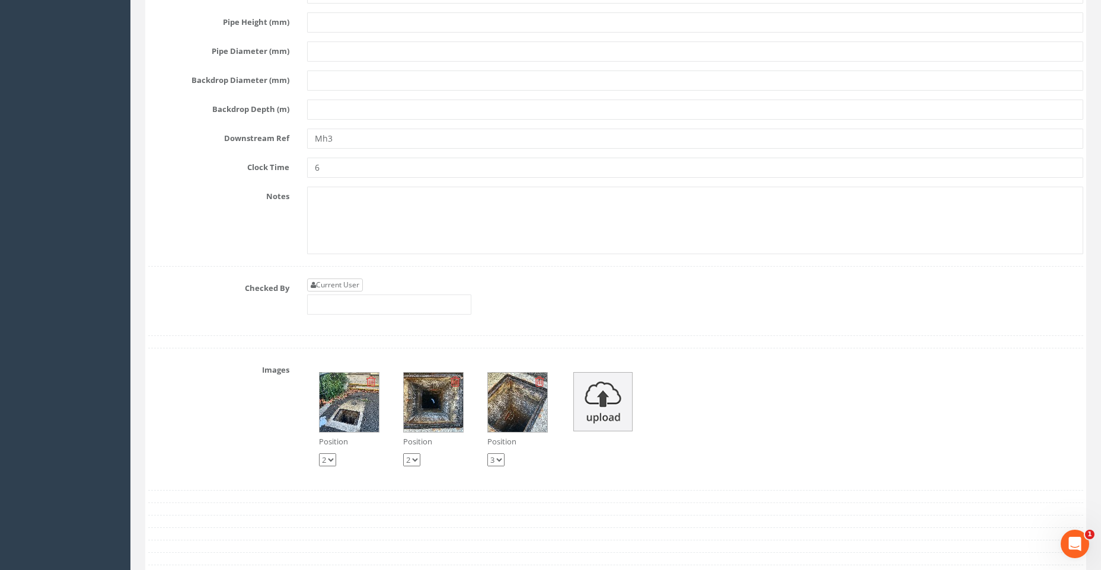
type input "0.288"
click at [356, 283] on link "Current User" at bounding box center [335, 285] width 56 height 13
type input "[PERSON_NAME]"
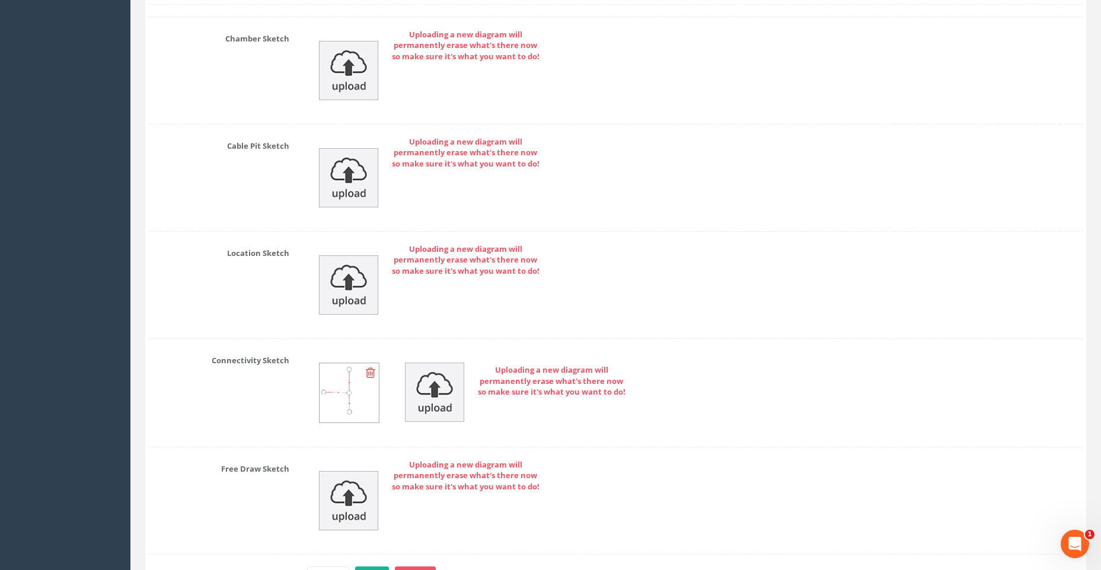
scroll to position [6584, 0]
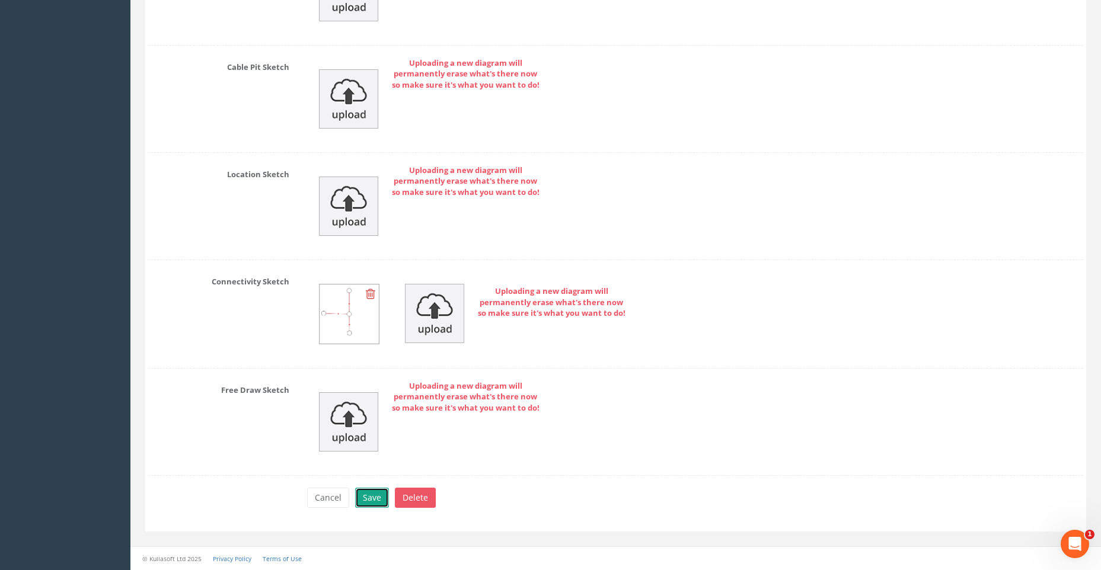
click at [372, 493] on button "Save" at bounding box center [372, 498] width 34 height 20
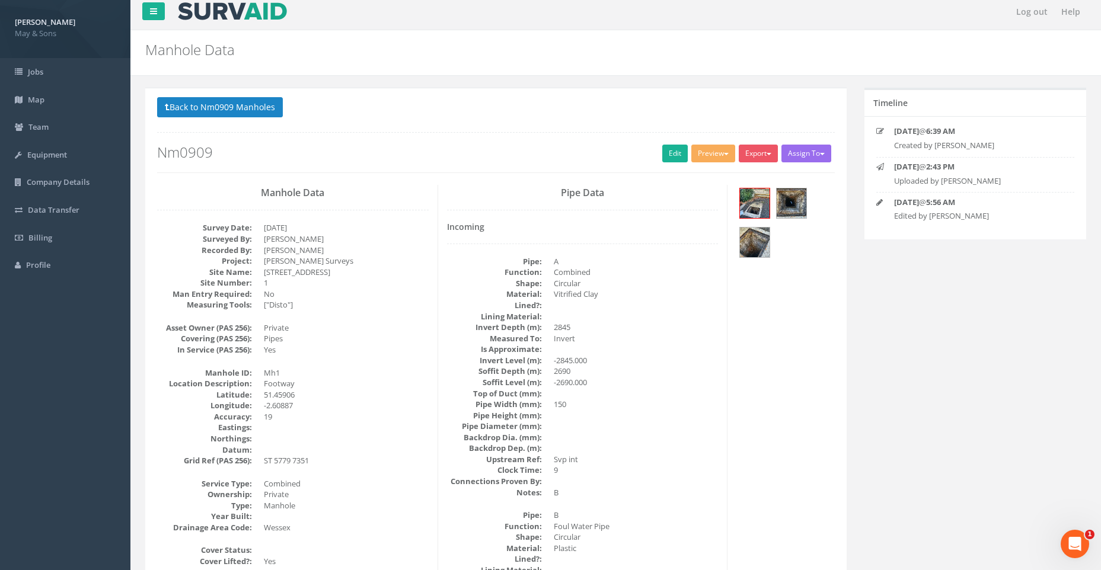
scroll to position [0, 0]
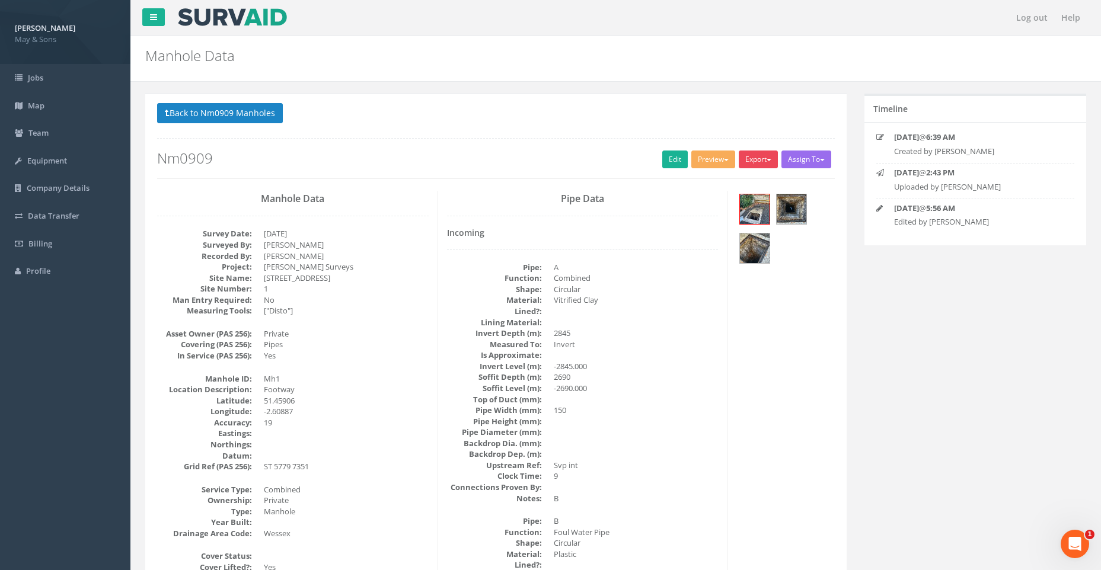
click at [759, 158] on button "Export" at bounding box center [758, 160] width 39 height 18
click at [748, 203] on link "United Utilities" at bounding box center [734, 205] width 90 height 18
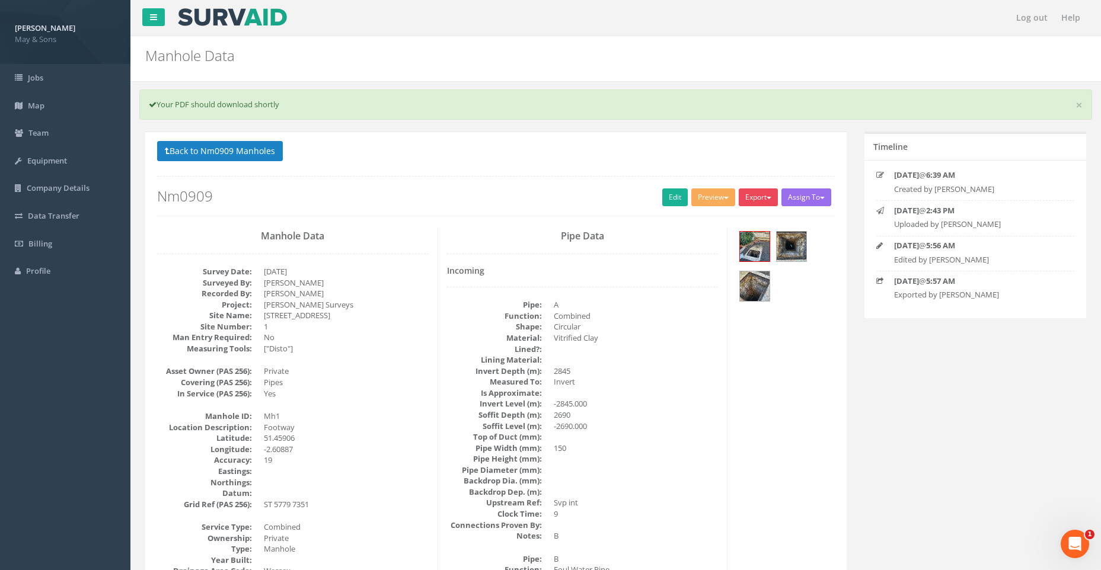
click at [750, 194] on button "Export" at bounding box center [758, 198] width 39 height 18
click at [729, 220] on link "Heathrow" at bounding box center [734, 222] width 90 height 18
click at [662, 191] on link "Edit" at bounding box center [674, 198] width 25 height 18
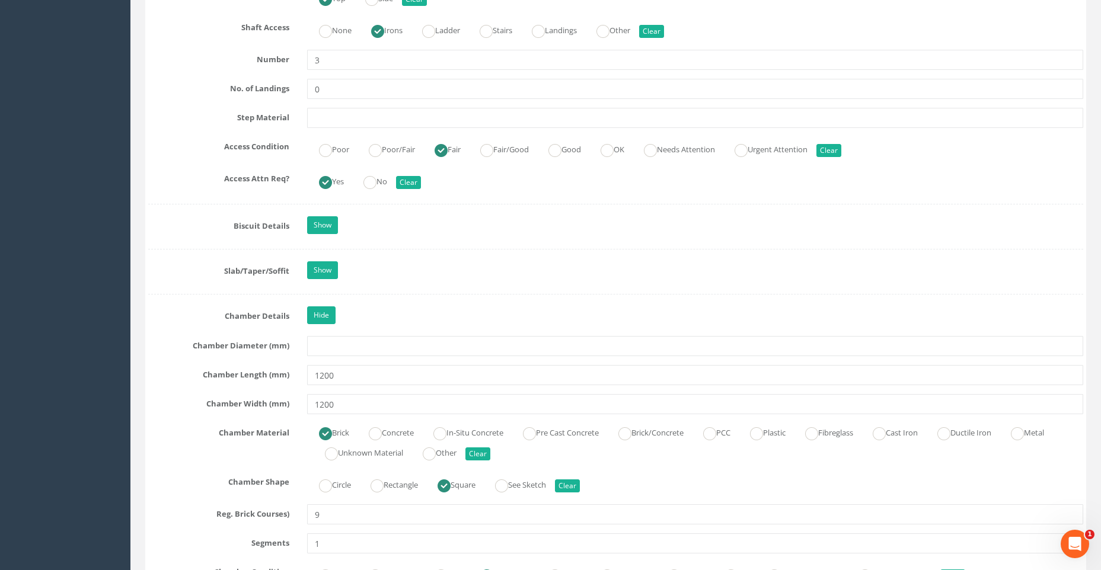
scroll to position [1956, 0]
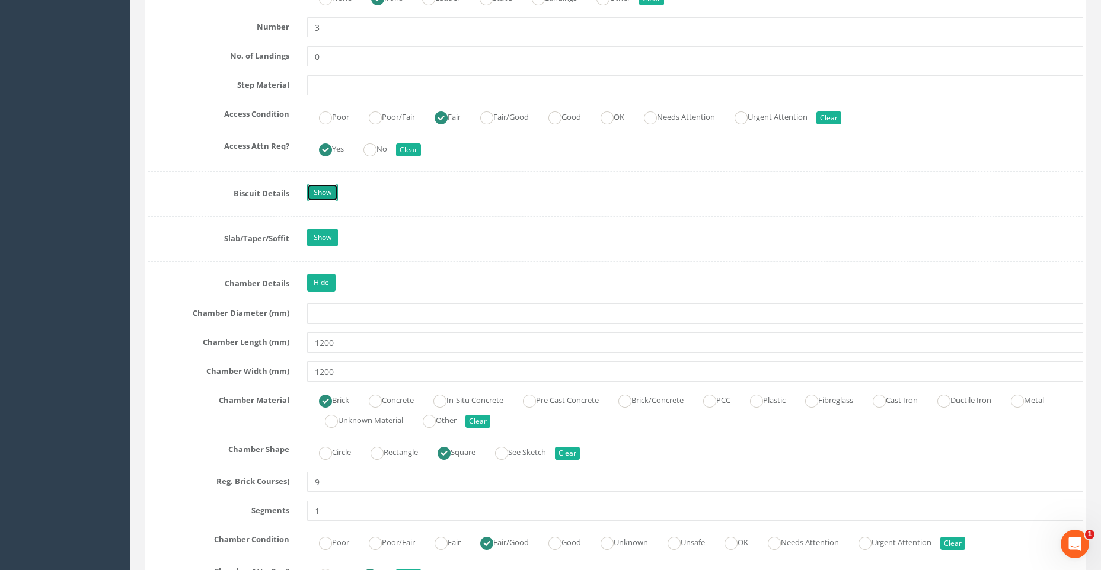
click at [325, 186] on link "Show" at bounding box center [322, 193] width 31 height 18
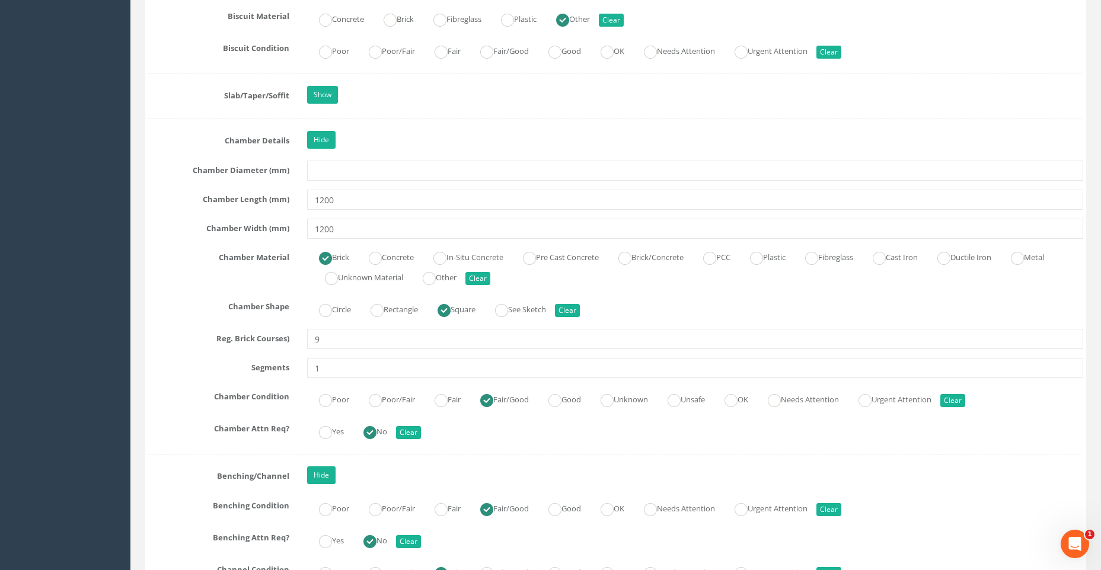
scroll to position [2194, 0]
click at [320, 94] on link "Show" at bounding box center [322, 94] width 31 height 18
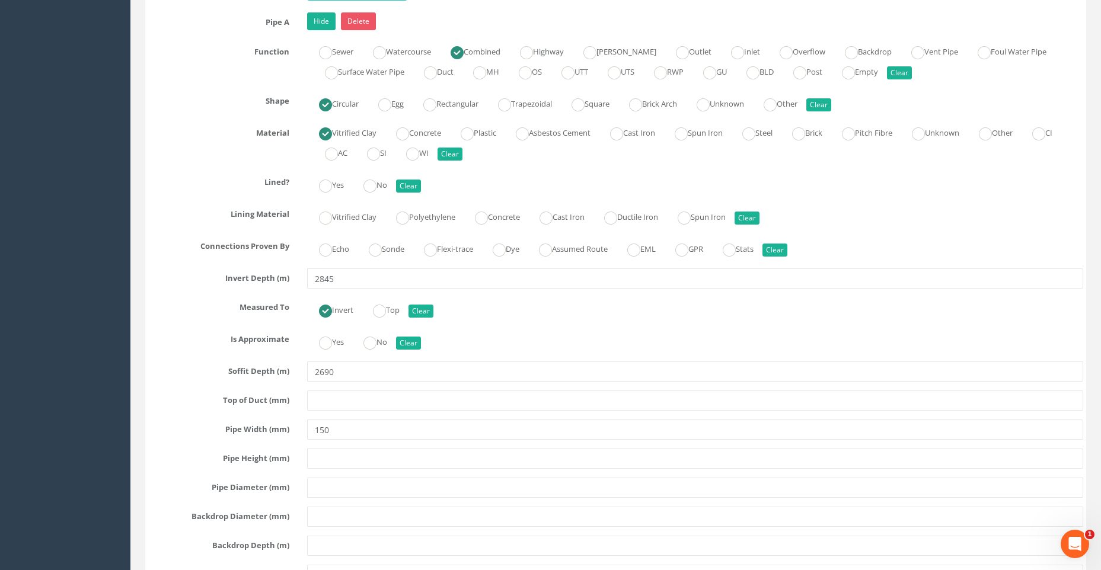
scroll to position [4269, 0]
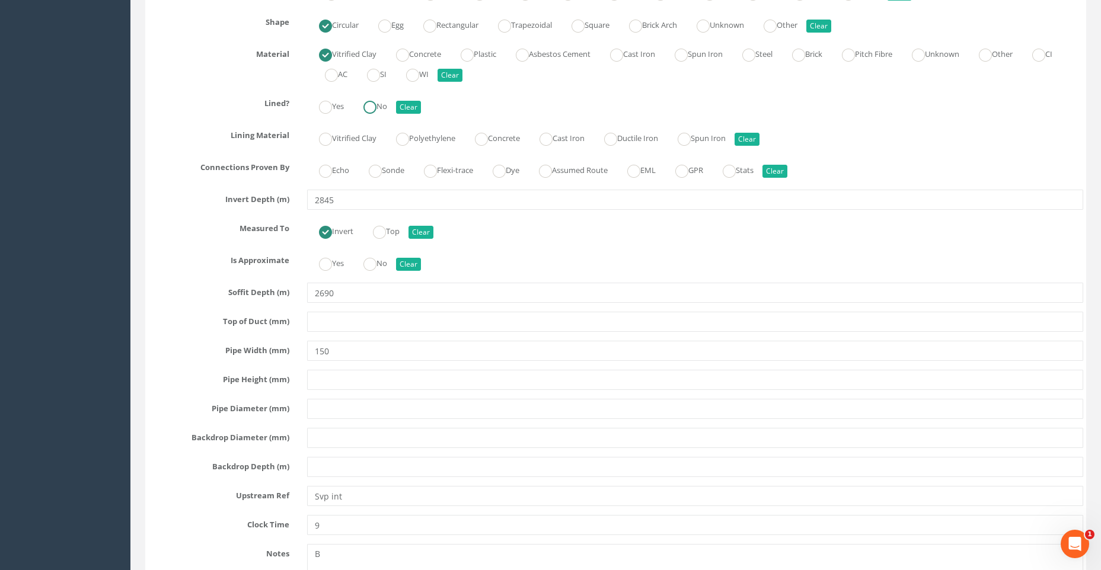
click at [376, 107] on ins at bounding box center [369, 107] width 13 height 13
radio input "true"
click at [375, 171] on ins at bounding box center [375, 171] width 13 height 13
radio input "true"
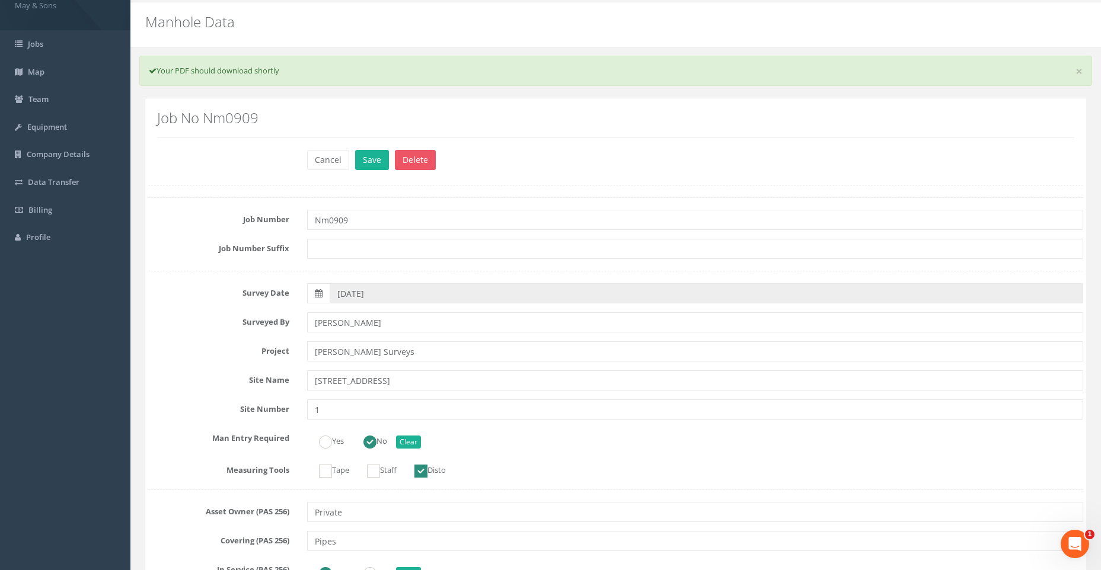
scroll to position [0, 0]
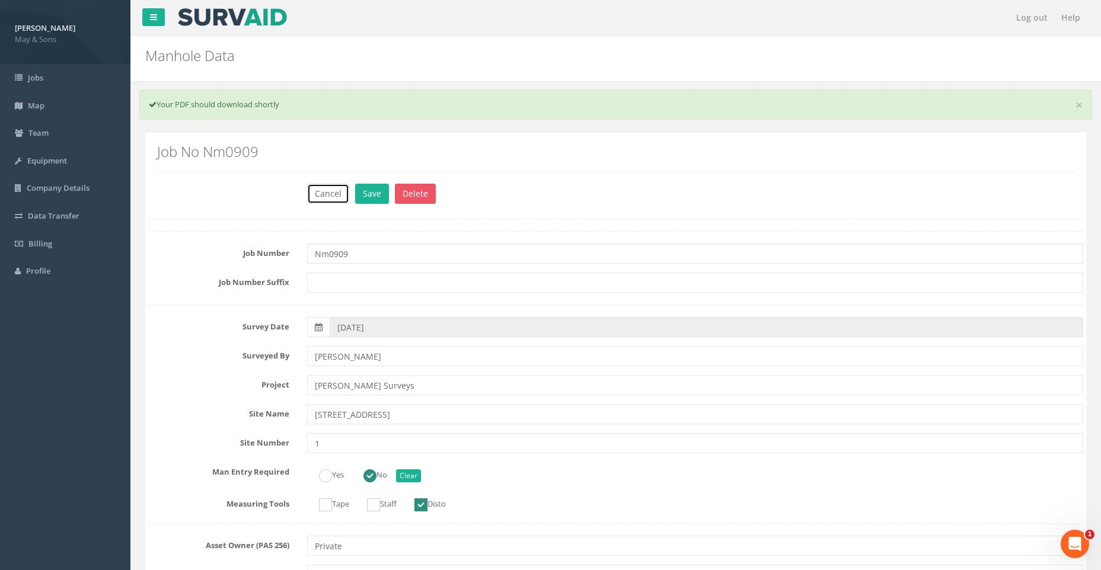
click at [332, 192] on button "Cancel" at bounding box center [328, 194] width 42 height 20
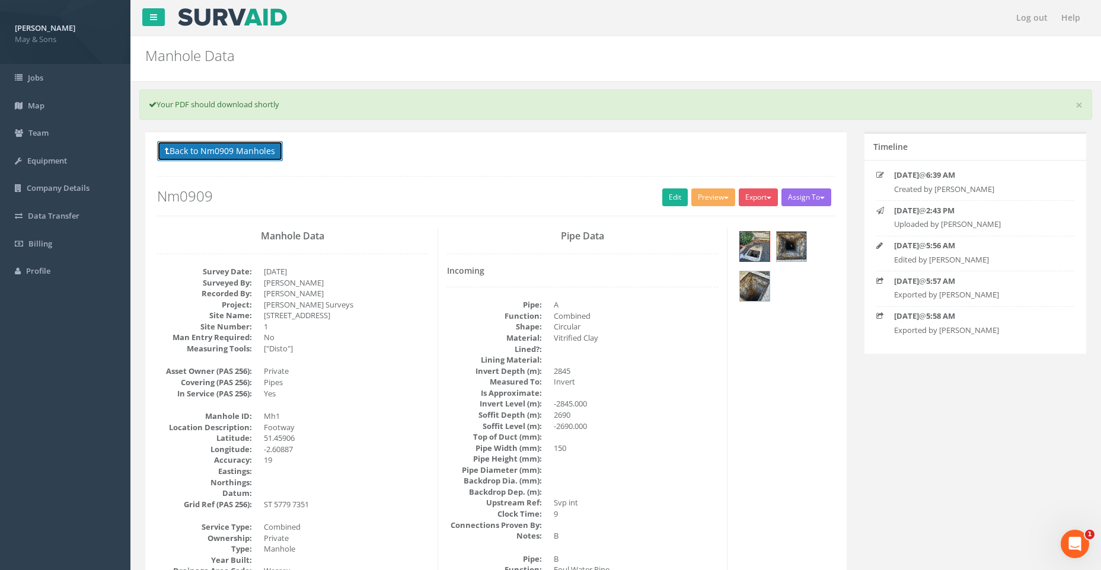
click at [228, 149] on button "Back to Nm0909 Manholes" at bounding box center [220, 151] width 126 height 20
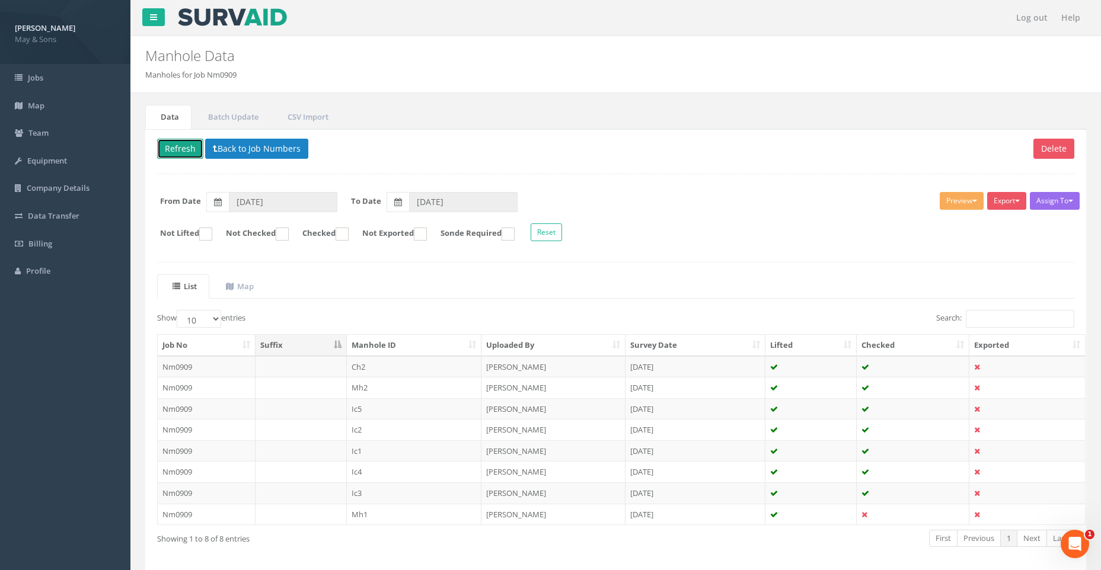
click at [183, 151] on button "Refresh" at bounding box center [180, 149] width 46 height 20
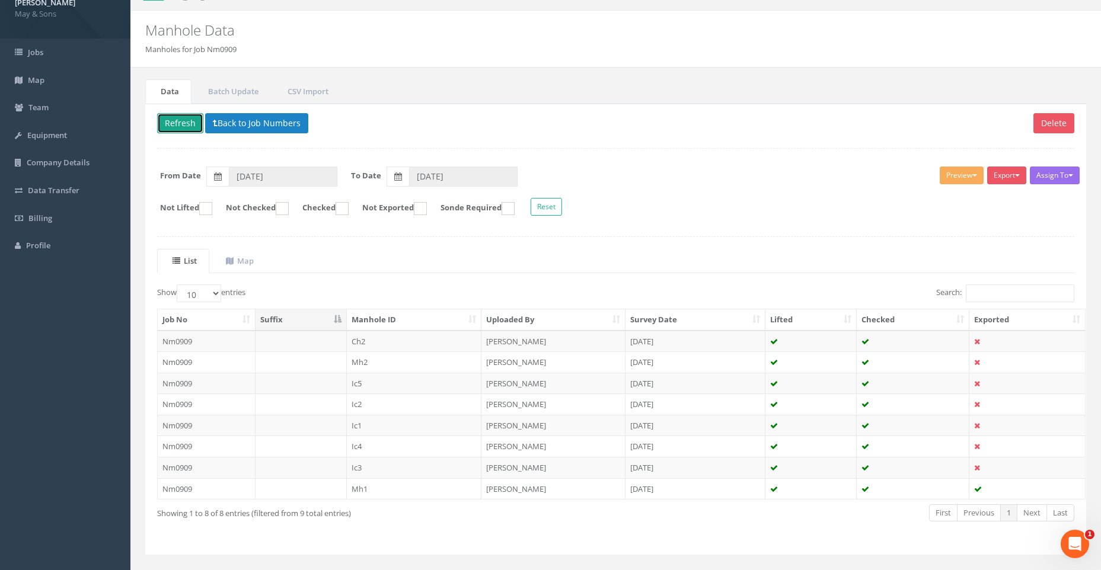
scroll to position [49, 0]
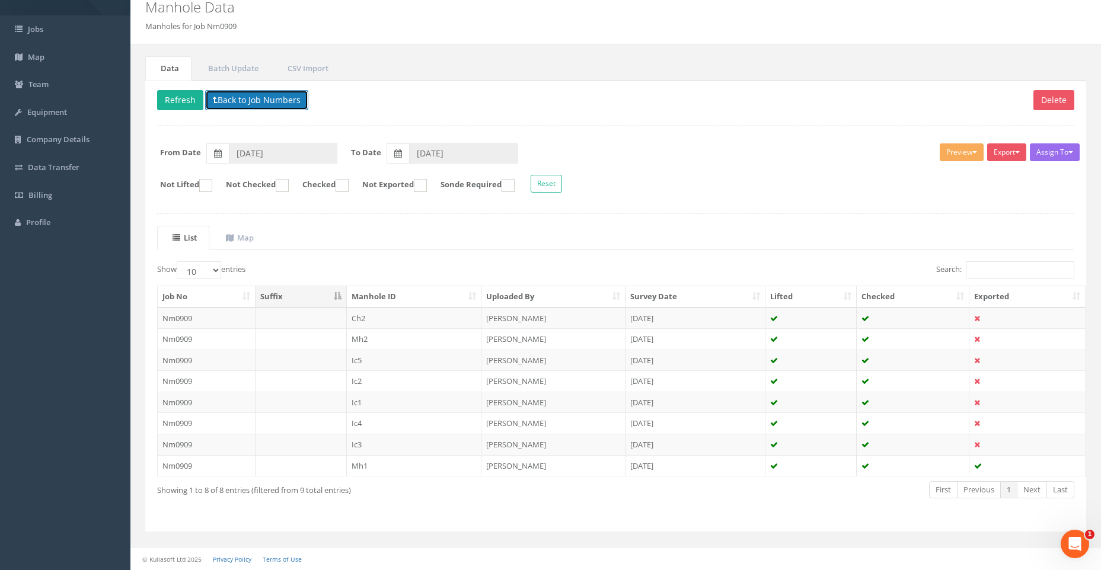
click at [285, 99] on button "Back to Job Numbers" at bounding box center [256, 100] width 103 height 20
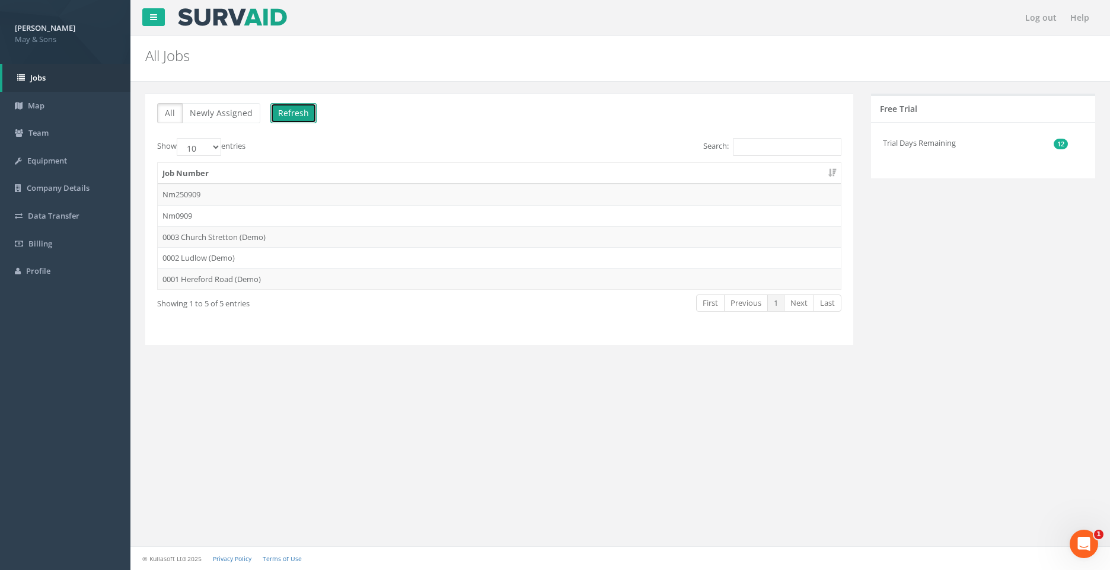
click at [294, 113] on button "Refresh" at bounding box center [293, 113] width 46 height 20
click at [361, 214] on td "Nm0909" at bounding box center [499, 215] width 683 height 21
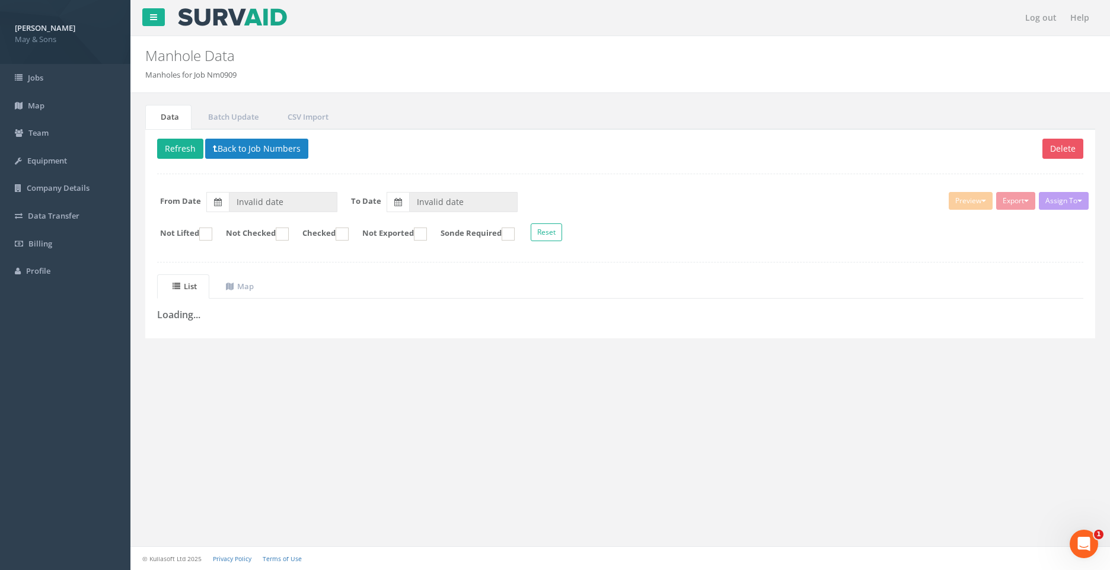
type input "[DATE]"
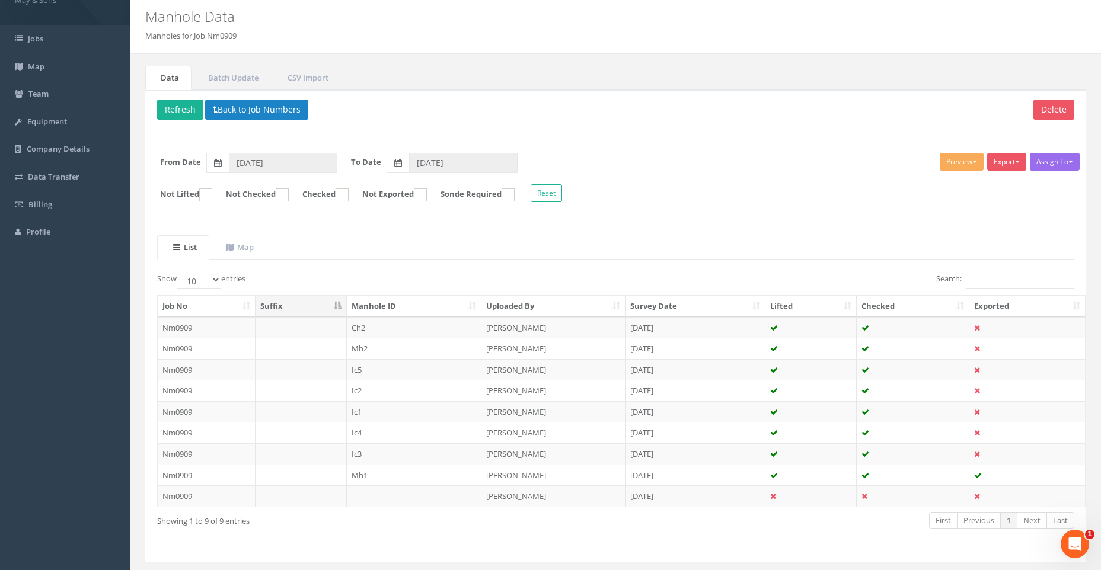
scroll to position [70, 0]
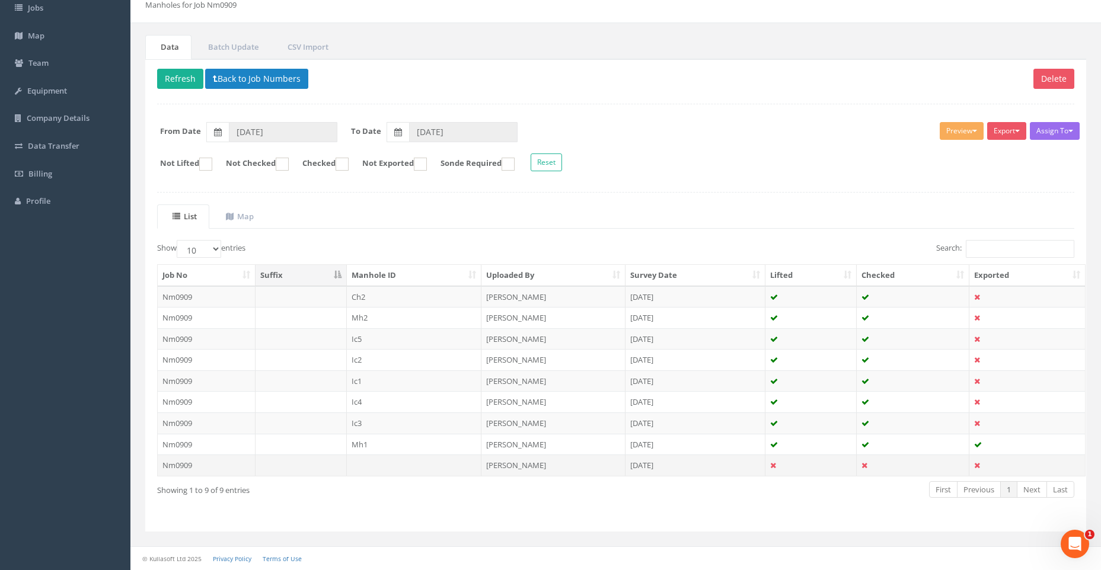
click at [190, 462] on td "Nm0909" at bounding box center [207, 465] width 98 height 21
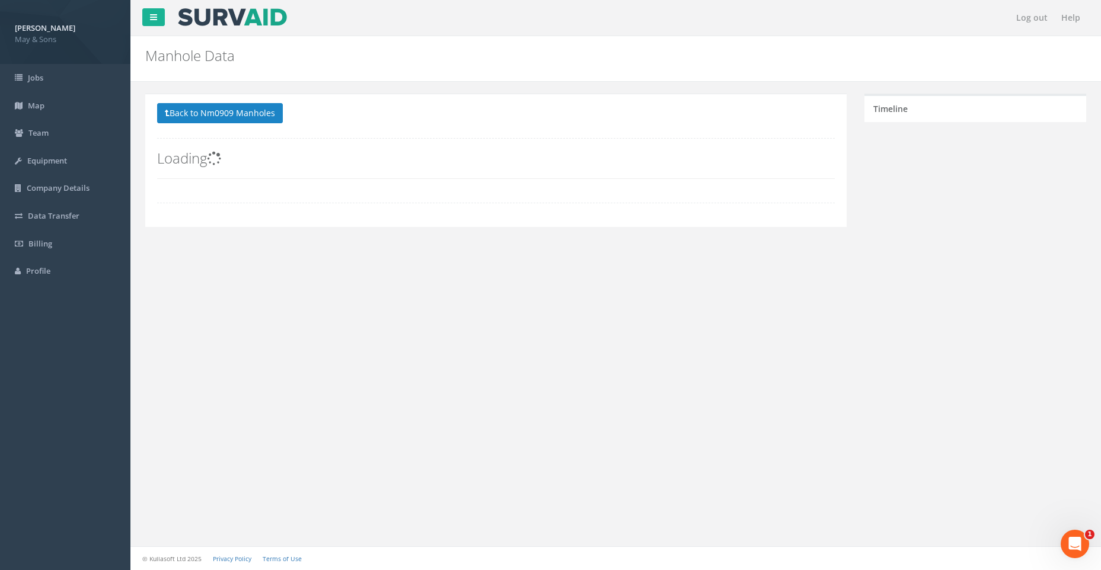
scroll to position [0, 0]
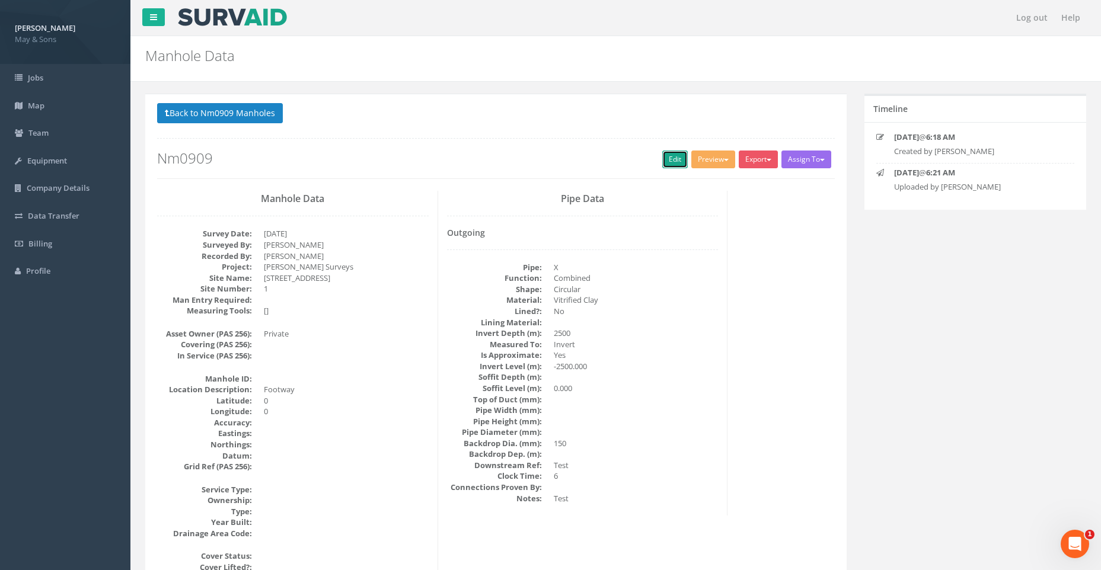
click at [666, 158] on link "Edit" at bounding box center [674, 160] width 25 height 18
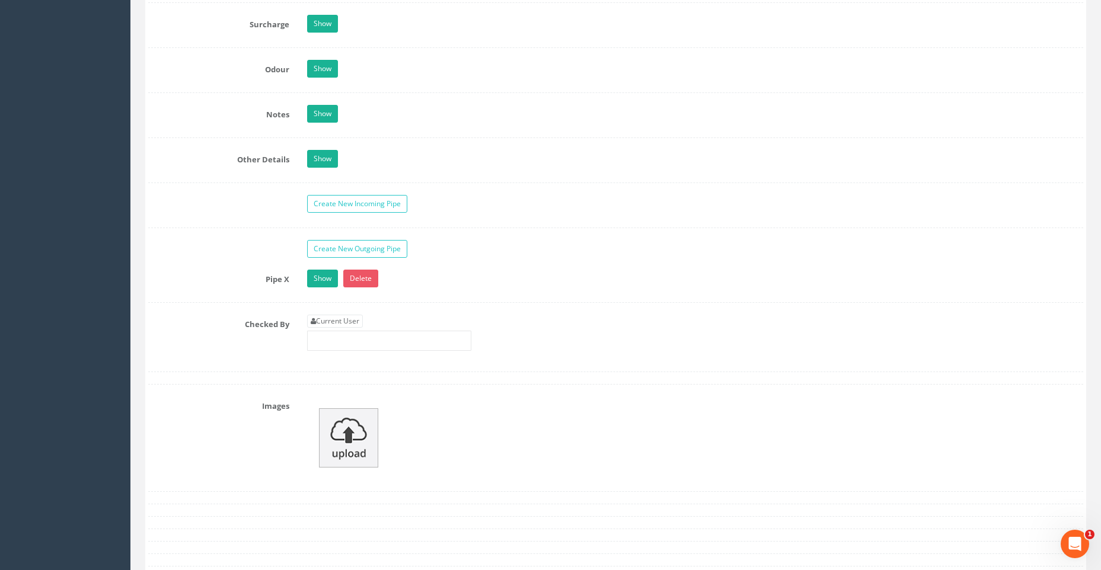
scroll to position [1779, 0]
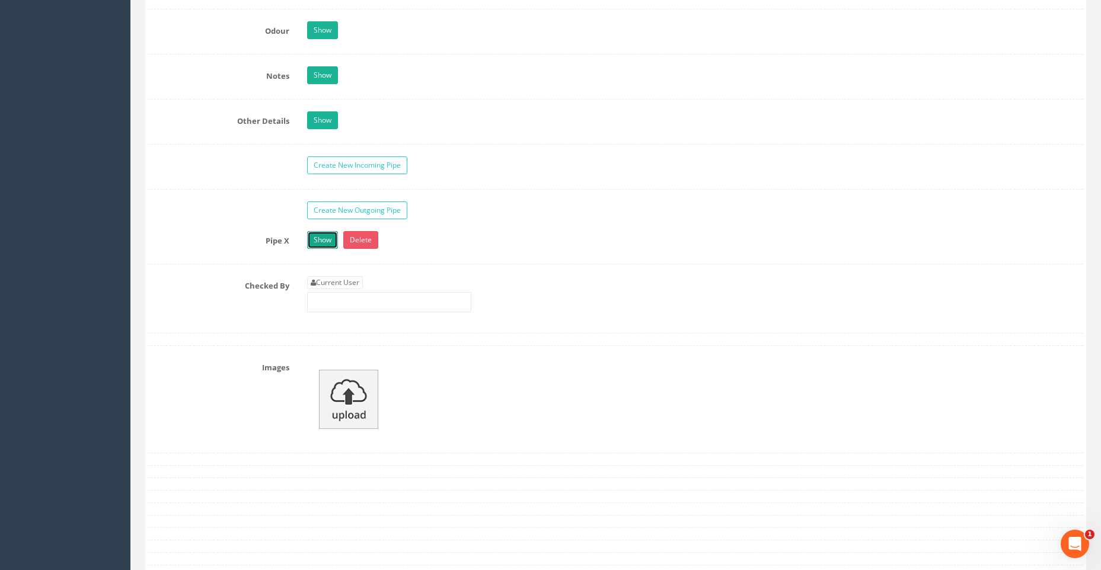
click at [318, 239] on link "Show" at bounding box center [322, 240] width 31 height 18
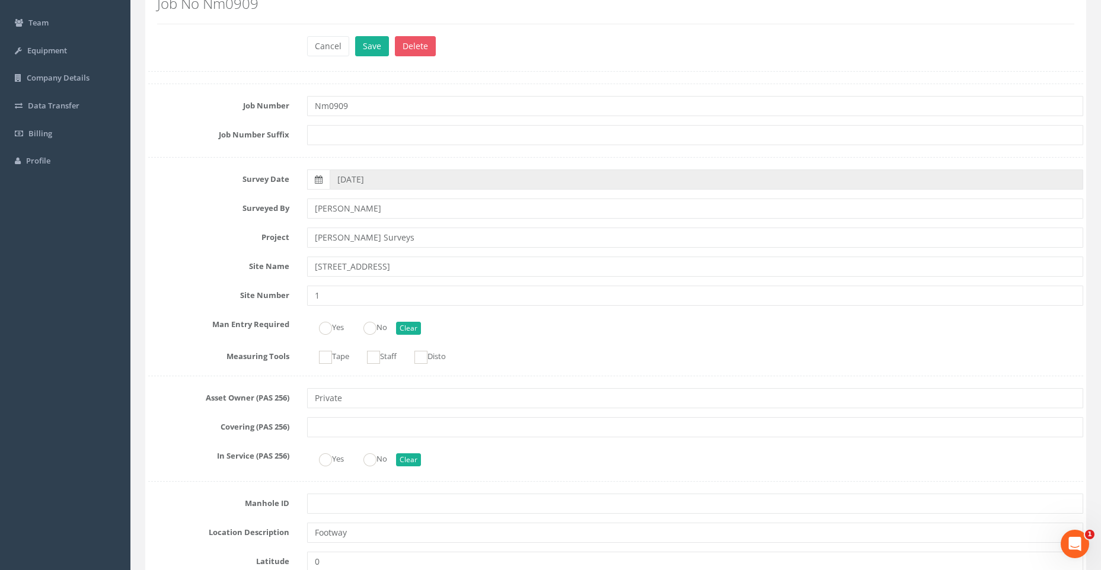
scroll to position [0, 0]
